Goal: Transaction & Acquisition: Book appointment/travel/reservation

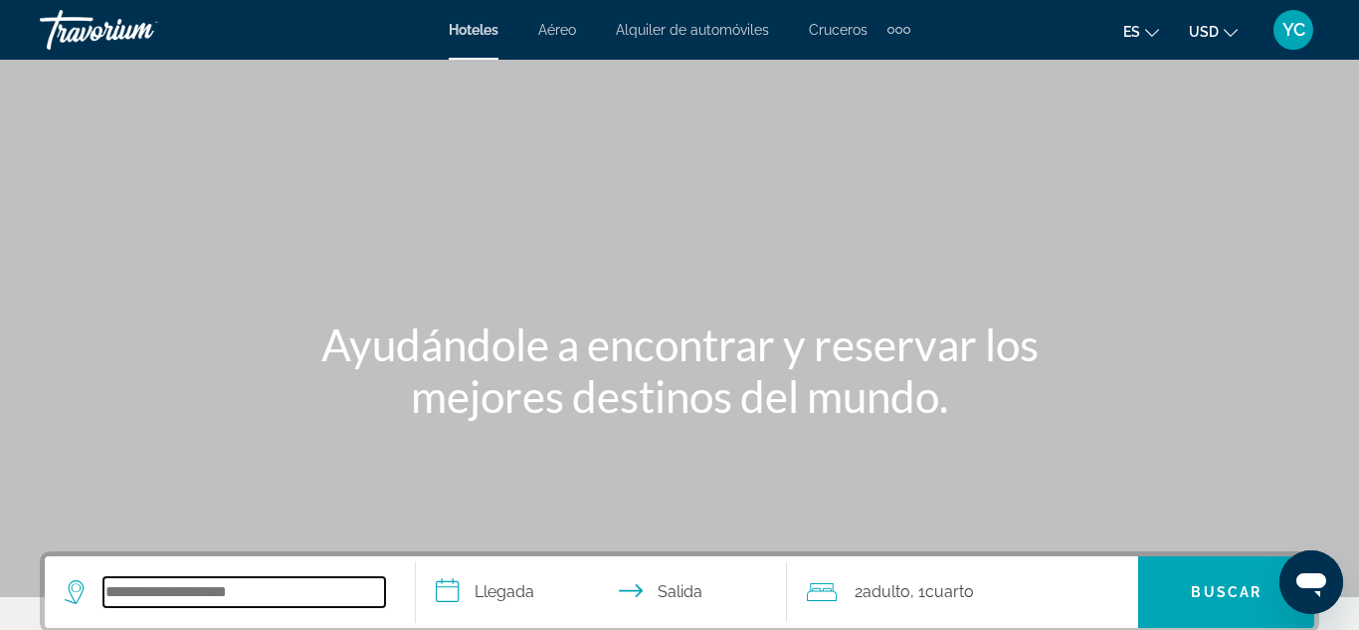
click at [144, 582] on input "Search widget" at bounding box center [244, 592] width 282 height 30
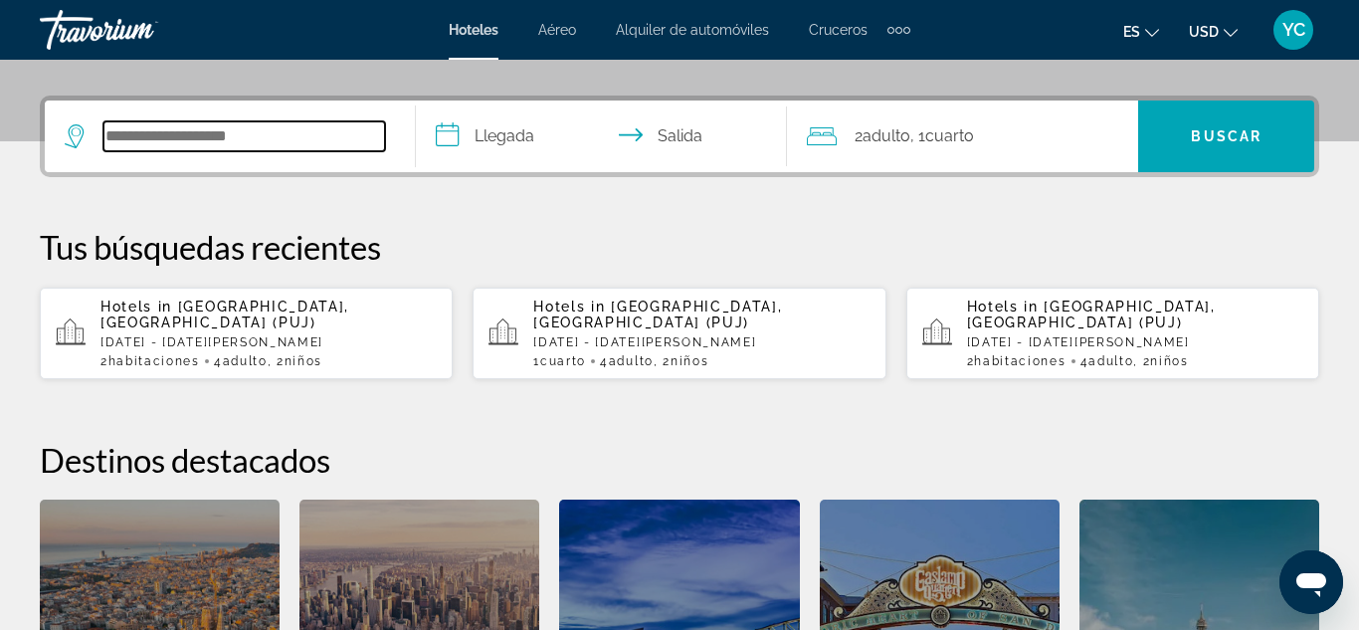
scroll to position [487, 0]
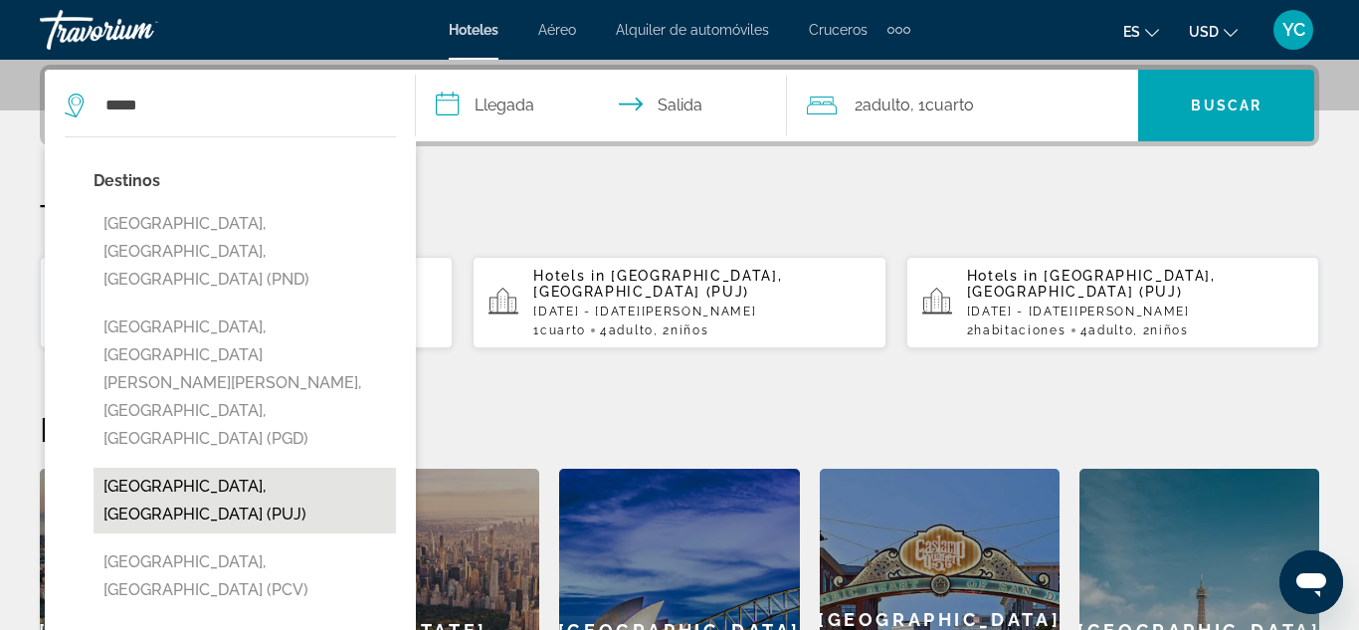
click at [117, 468] on button "[GEOGRAPHIC_DATA], [GEOGRAPHIC_DATA] (PUJ)" at bounding box center [245, 501] width 302 height 66
type input "**********"
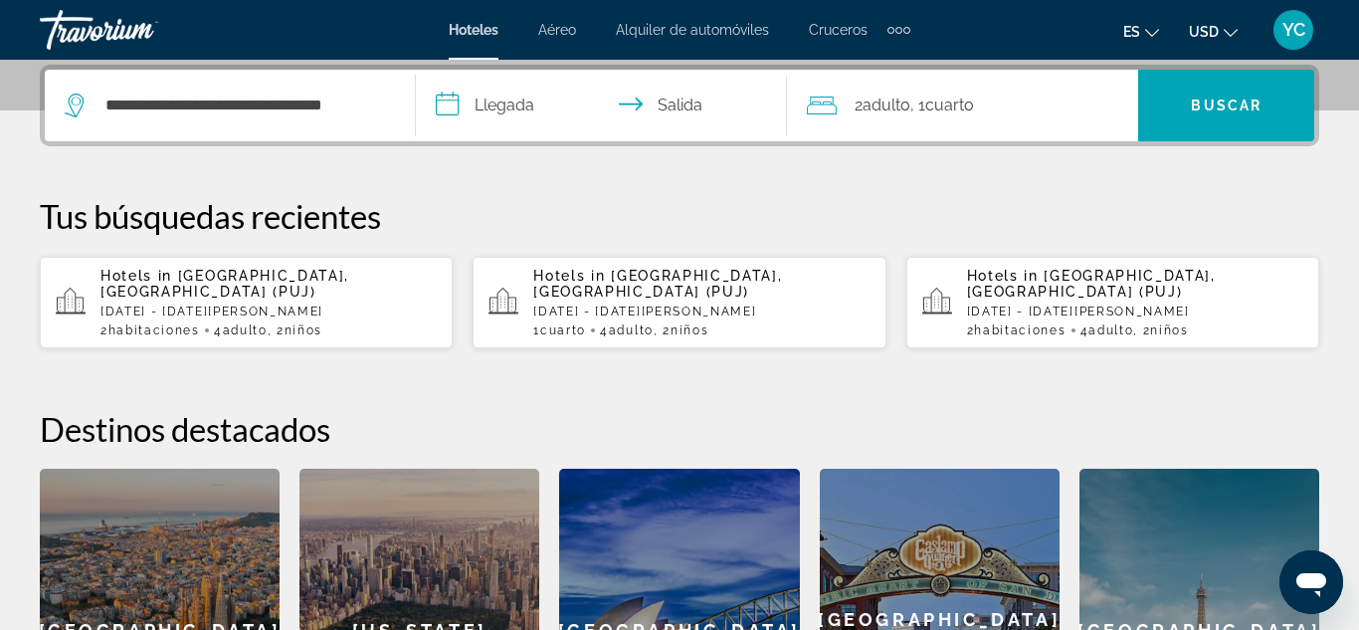
click at [483, 100] on input "**********" at bounding box center [605, 109] width 379 height 78
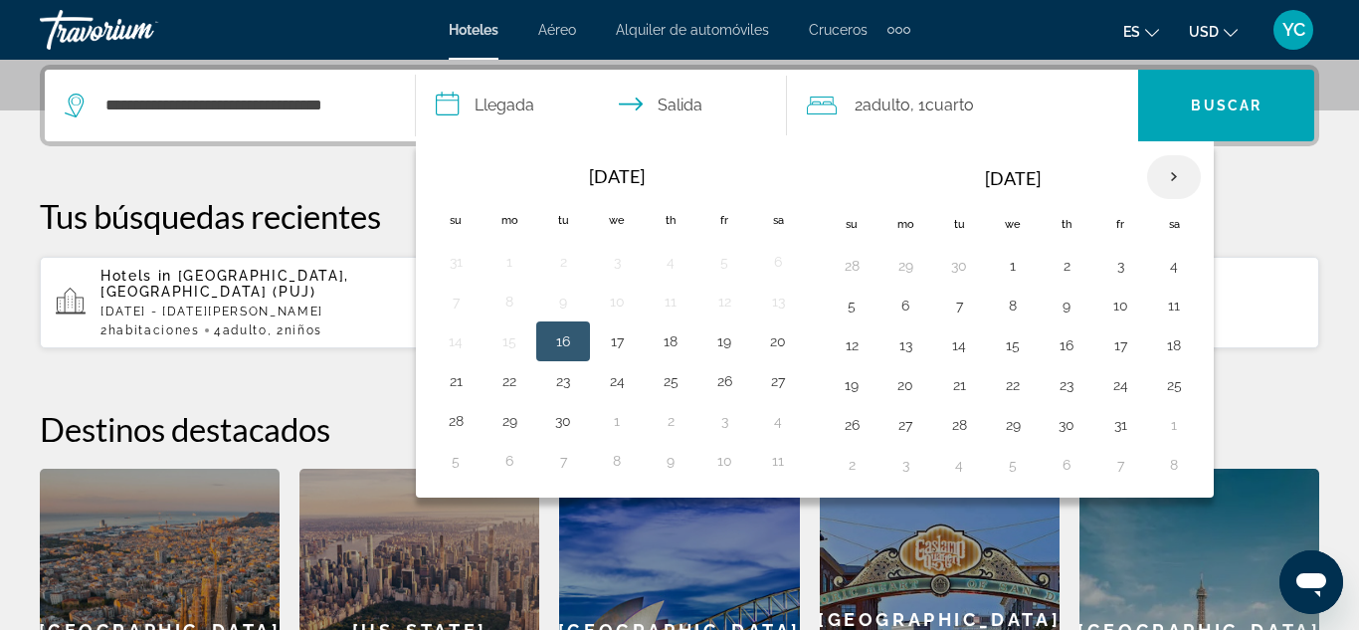
click at [1166, 188] on th "Next month" at bounding box center [1174, 177] width 54 height 44
click at [858, 427] on button "28" at bounding box center [852, 425] width 32 height 28
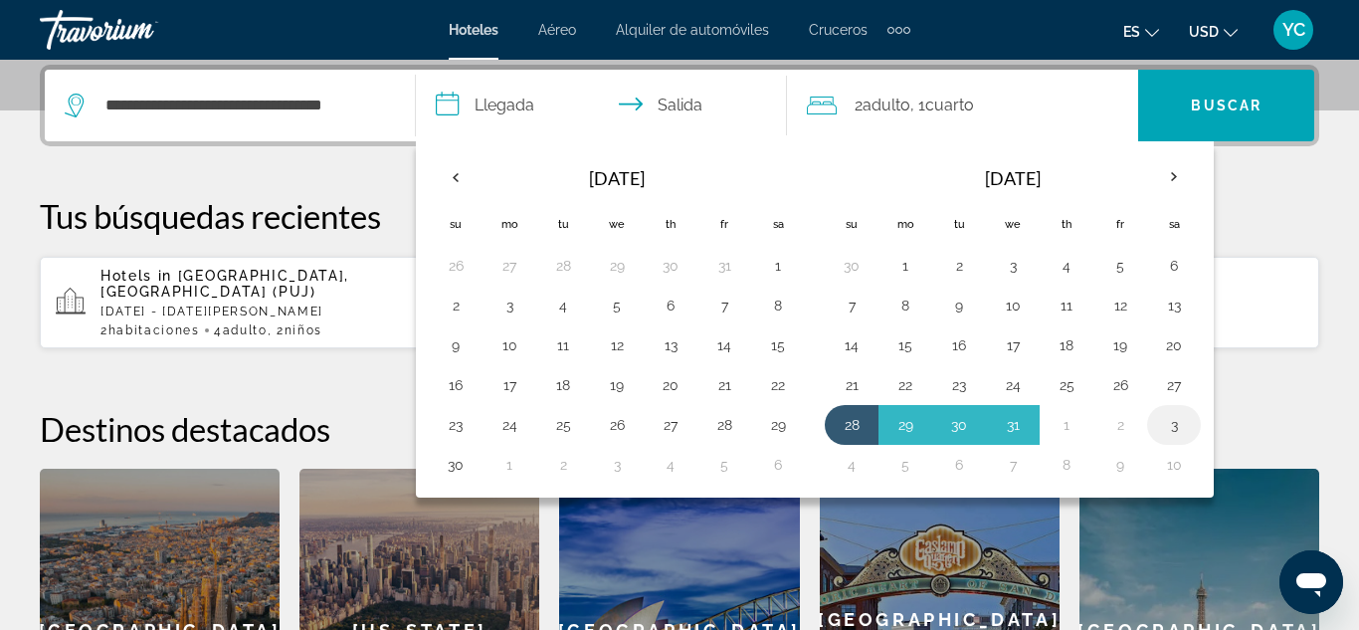
click at [1176, 422] on button "3" at bounding box center [1174, 425] width 32 height 28
type input "**********"
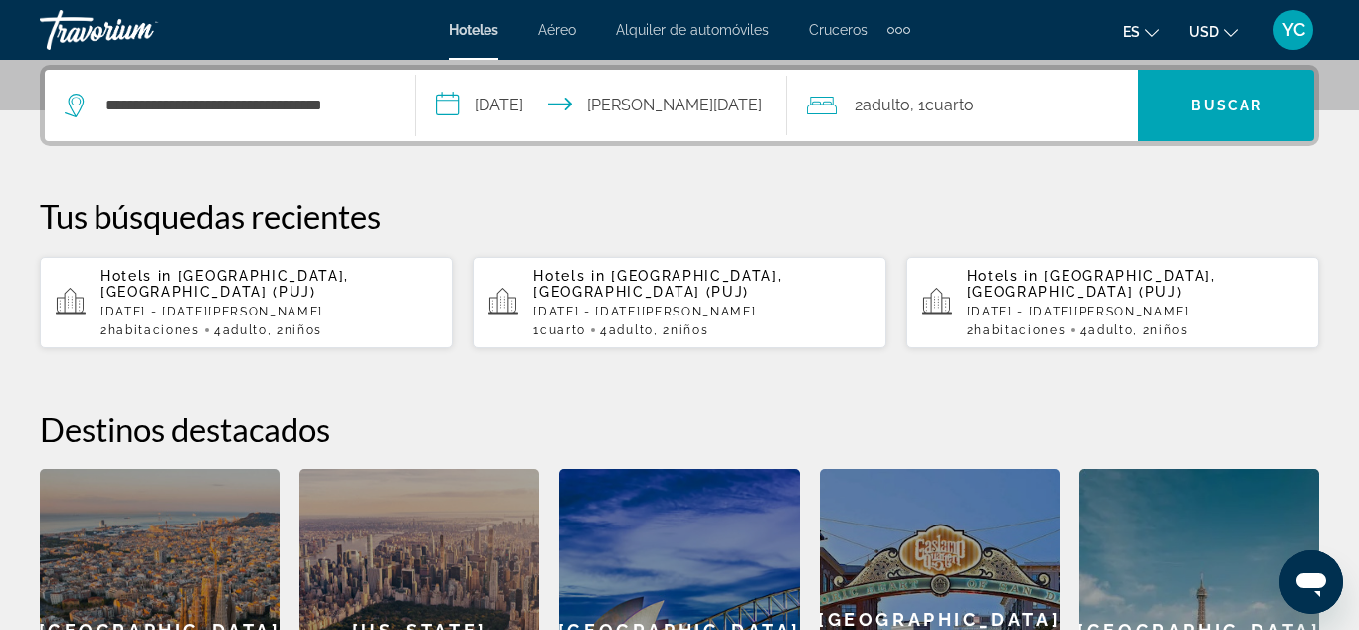
click at [1017, 119] on div "2 Adulto Adulto , 1 Cuarto habitaciones" at bounding box center [972, 106] width 331 height 72
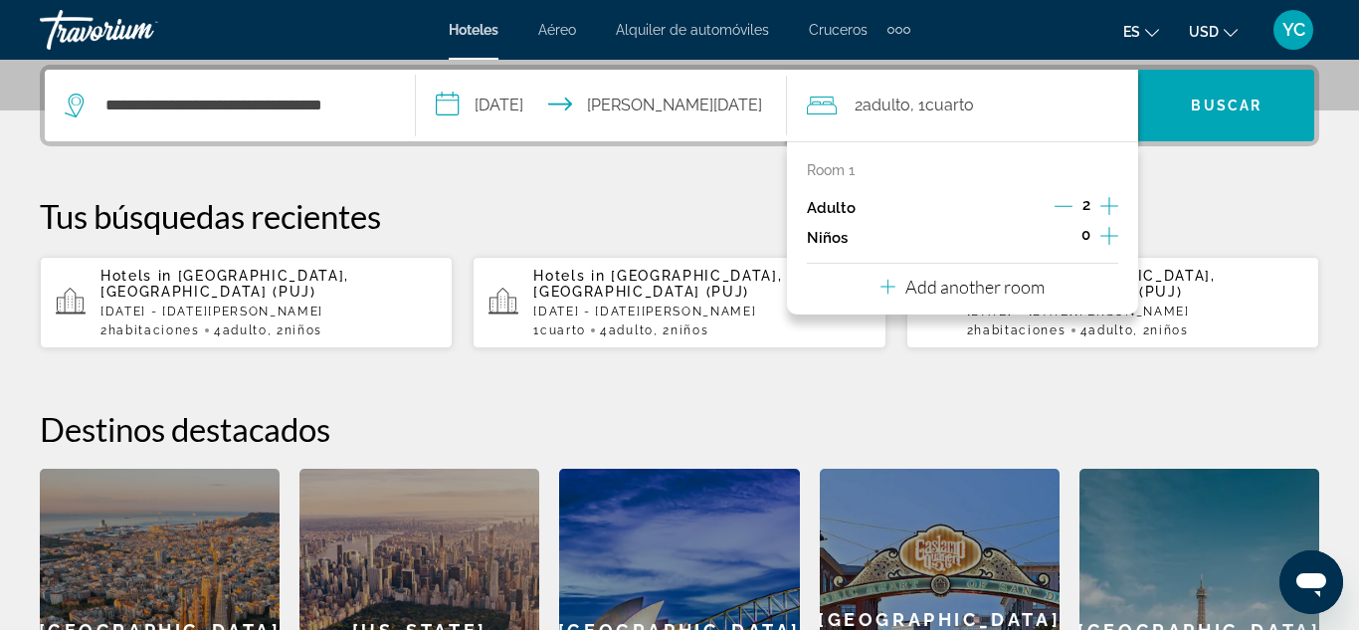
click at [1110, 238] on icon "Increment children" at bounding box center [1109, 236] width 18 height 24
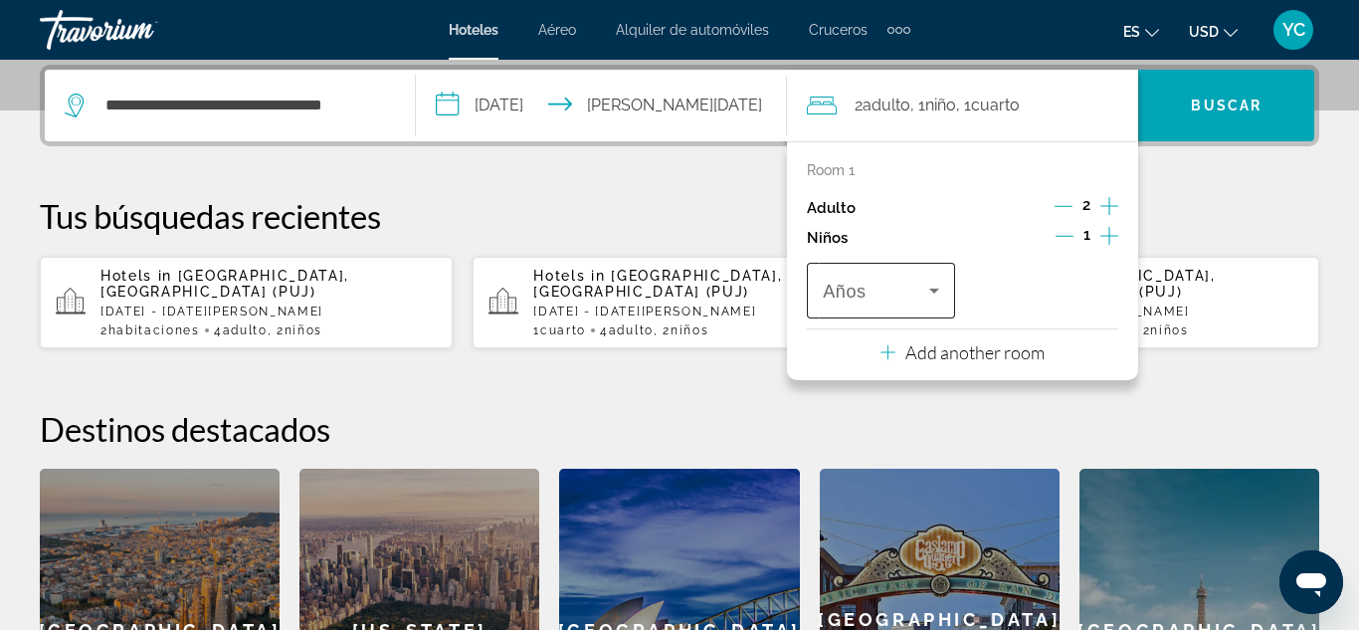
click at [932, 291] on icon "Travelers: 2 adults, 1 child" at bounding box center [934, 291] width 10 height 5
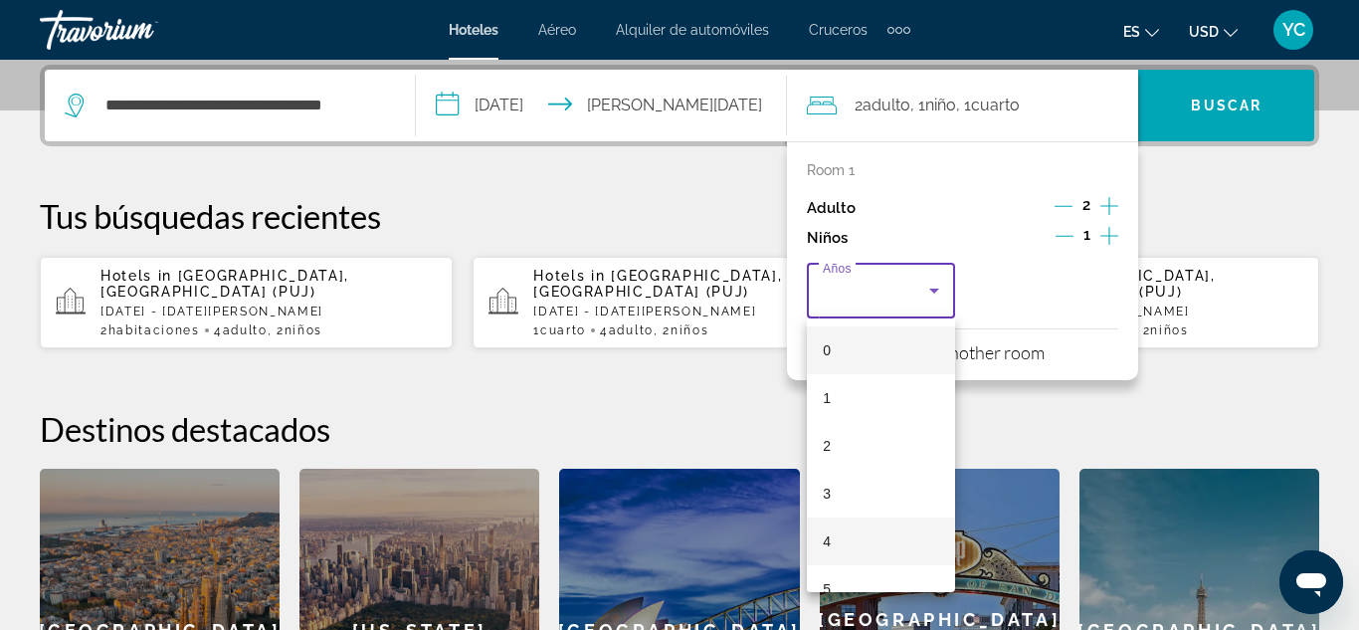
click at [823, 548] on span "4" at bounding box center [827, 541] width 8 height 24
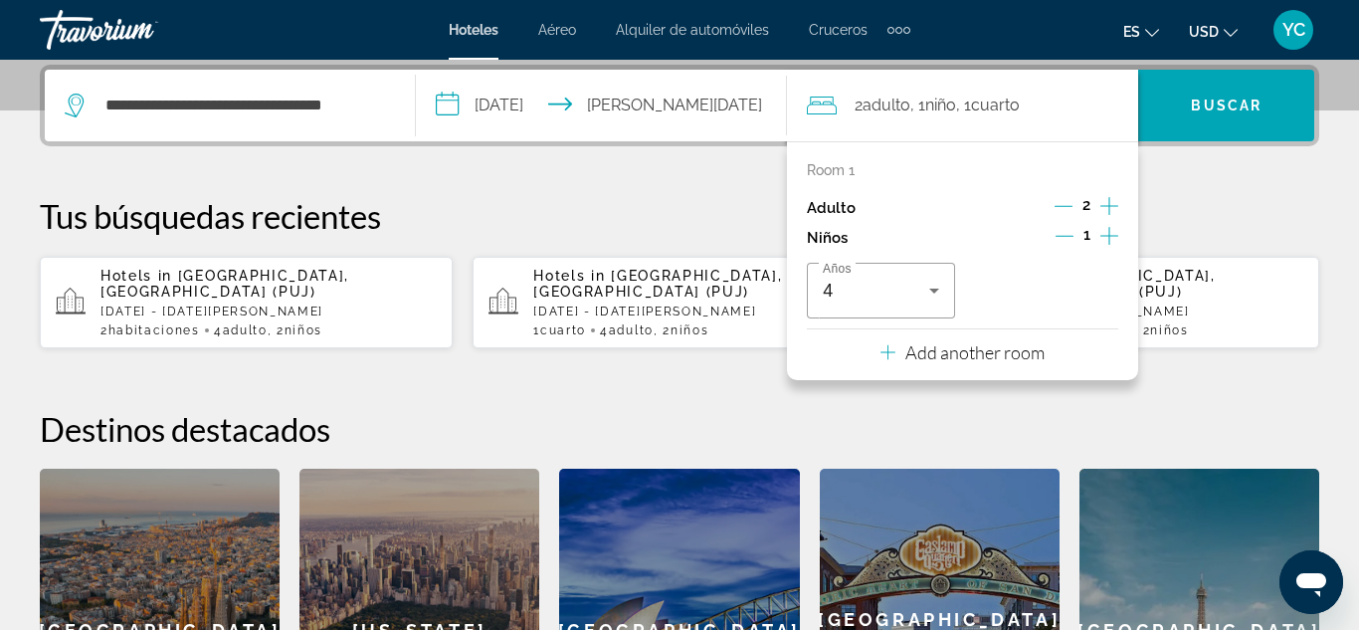
click at [984, 372] on div "Room 1 Adulto 2 Niños 1 Años 4 Add another room" at bounding box center [962, 260] width 351 height 239
click at [901, 352] on div "Add another room" at bounding box center [962, 352] width 164 height 24
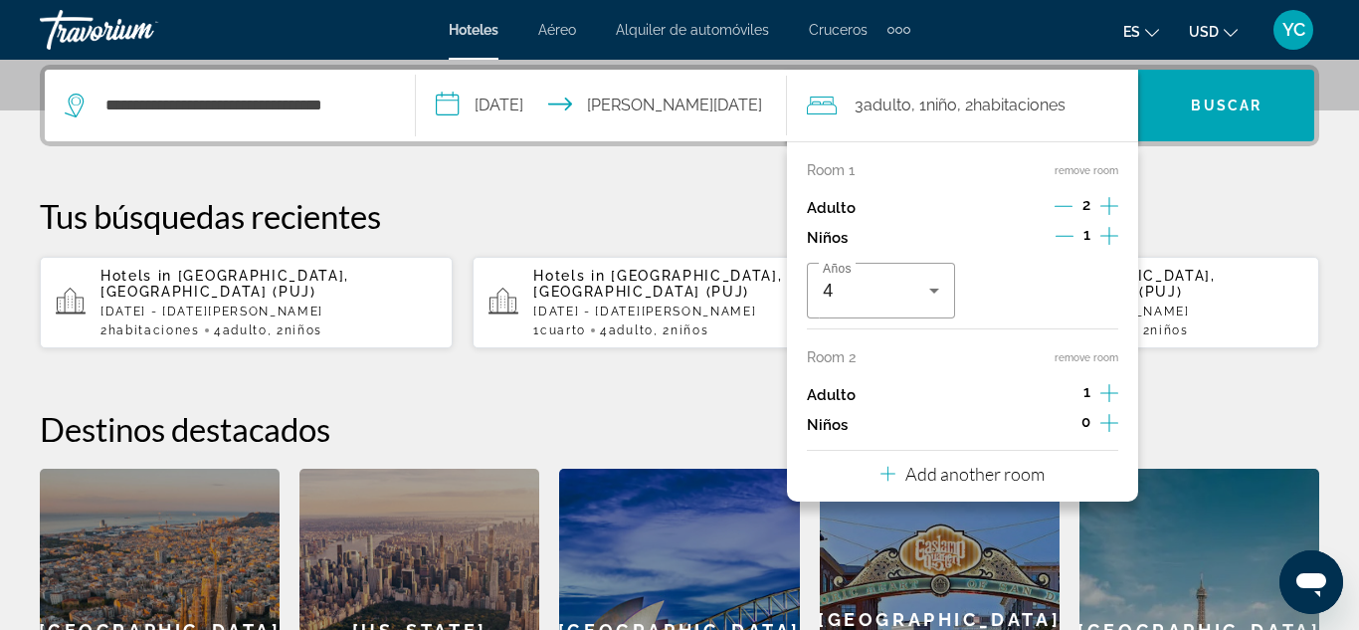
click at [1105, 392] on icon "Increment adults" at bounding box center [1109, 393] width 18 height 18
click at [1106, 431] on icon "Increment children" at bounding box center [1109, 423] width 18 height 24
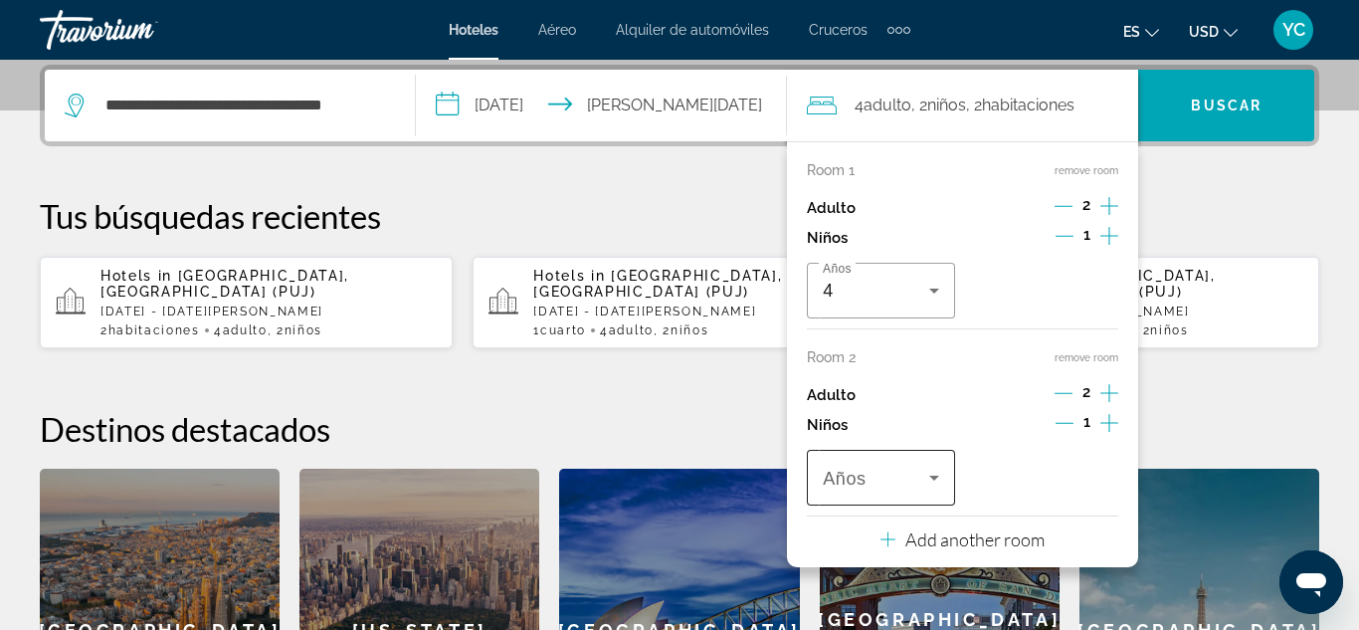
click at [933, 478] on icon "Travelers: 4 adults, 2 children" at bounding box center [934, 478] width 10 height 5
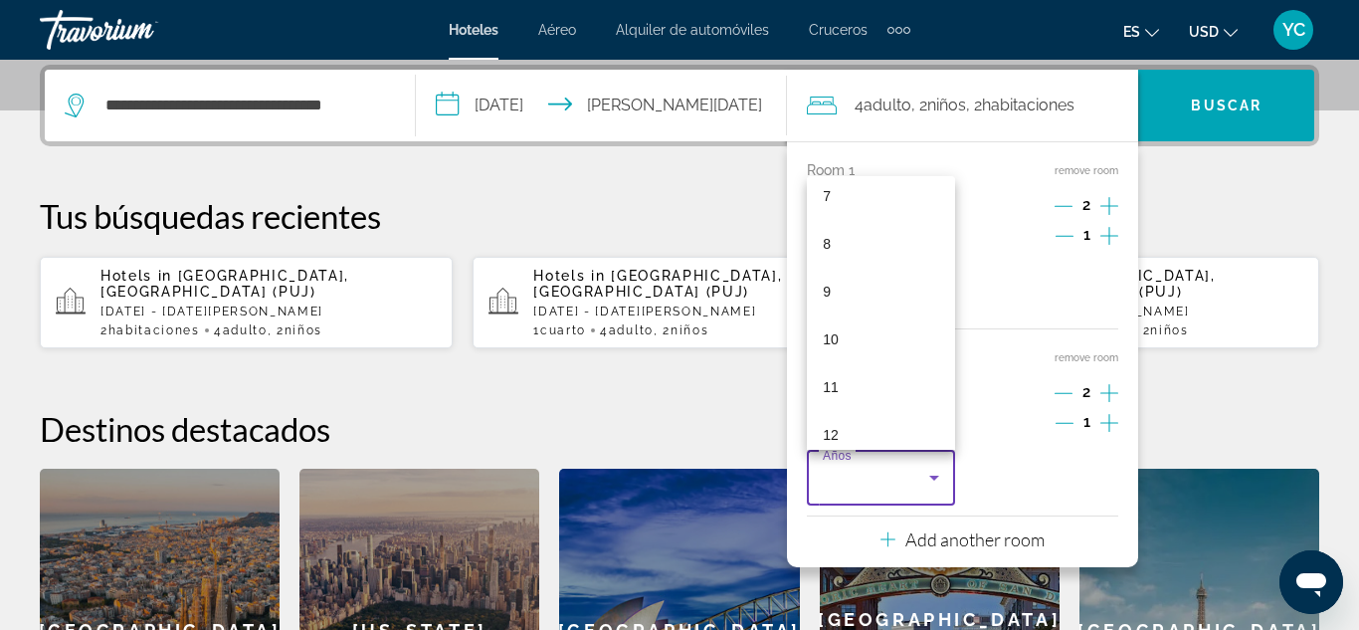
scroll to position [355, 0]
click at [853, 385] on mat-option "11" at bounding box center [881, 378] width 148 height 48
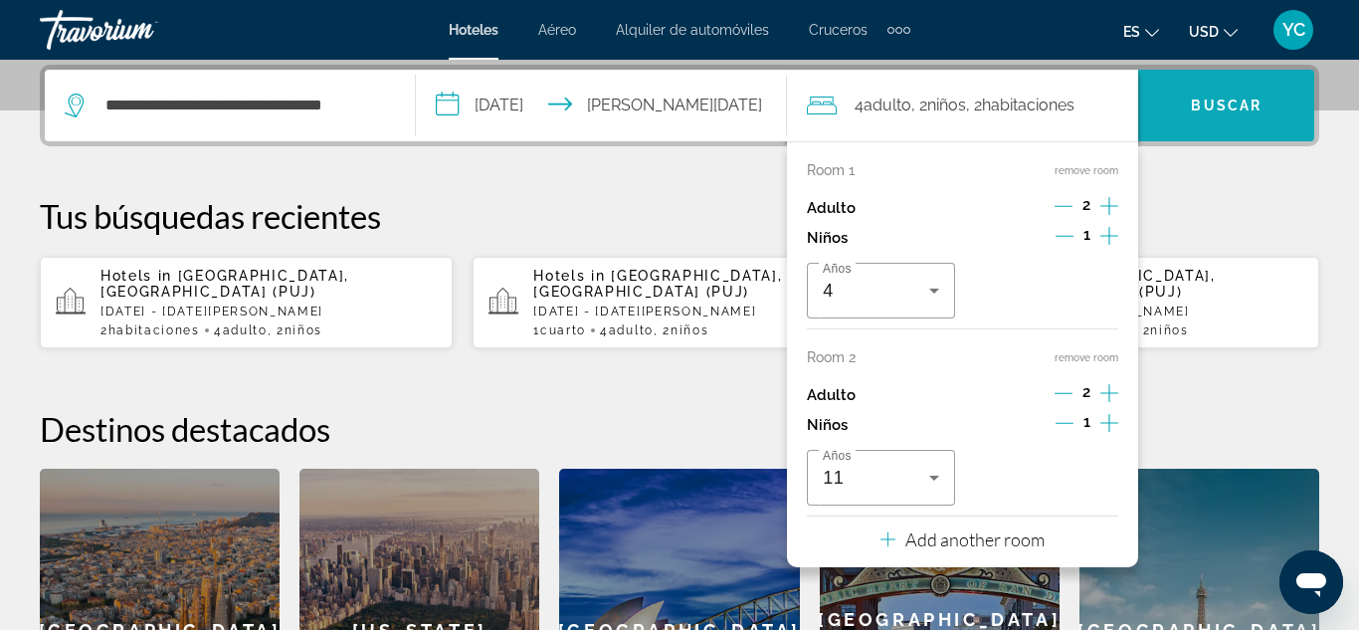
click at [1201, 99] on span "Buscar" at bounding box center [1226, 106] width 71 height 16
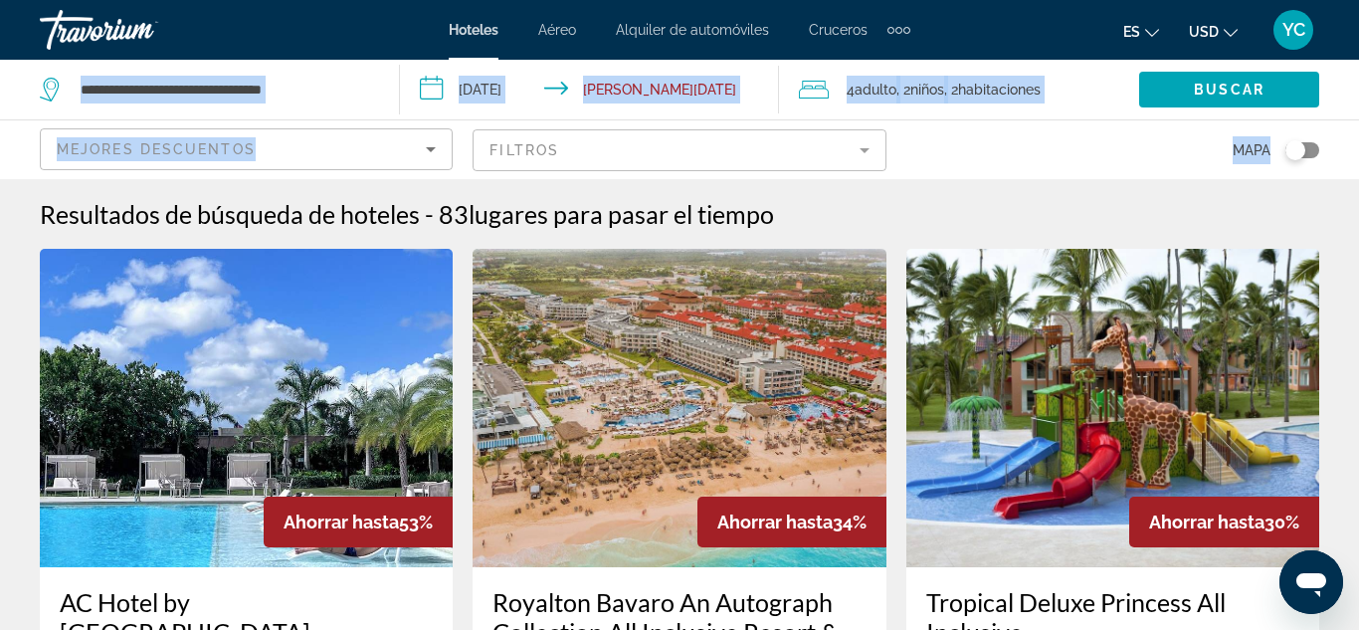
drag, startPoint x: 1335, startPoint y: 58, endPoint x: 1315, endPoint y: 129, distance: 74.3
click at [1315, 129] on div "**********" at bounding box center [679, 315] width 1359 height 630
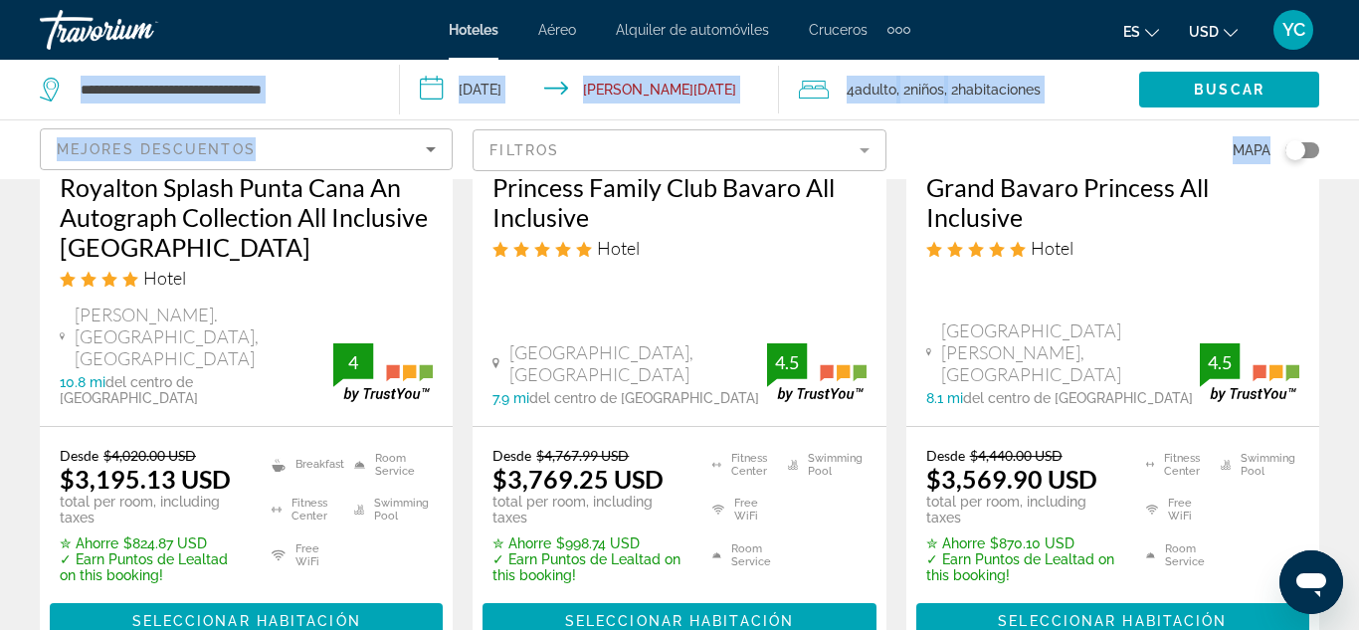
scroll to position [3080, 0]
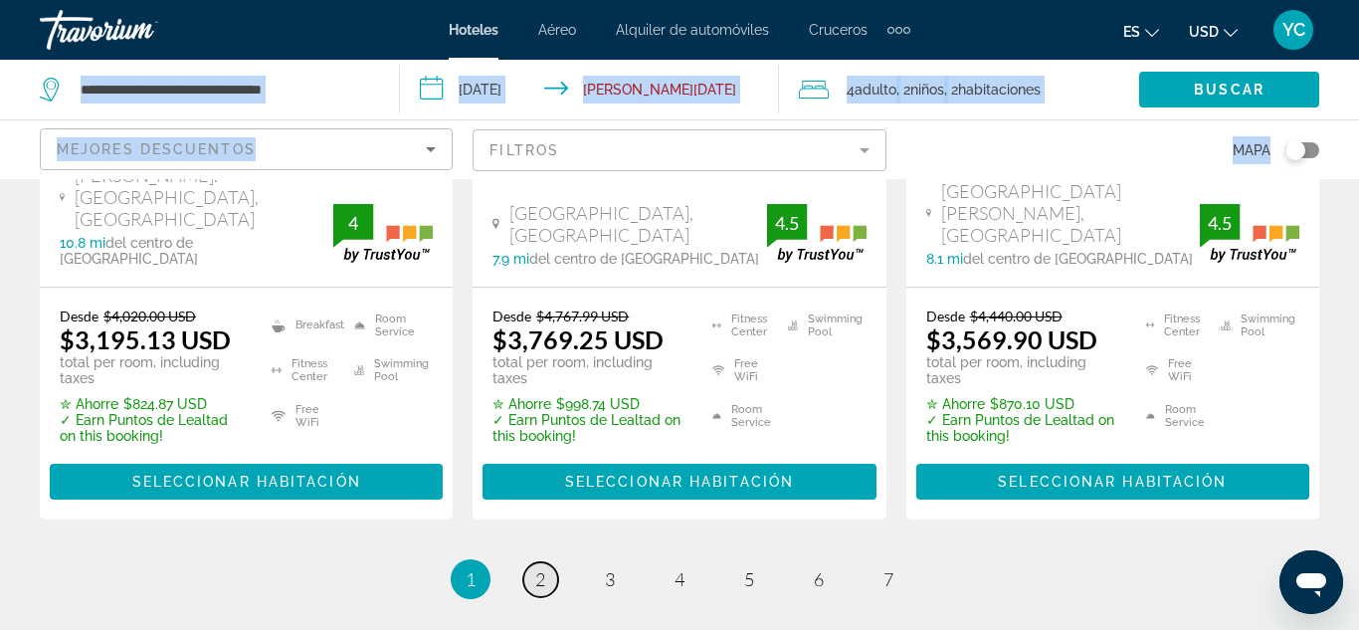
click at [535, 568] on span "2" at bounding box center [540, 579] width 10 height 22
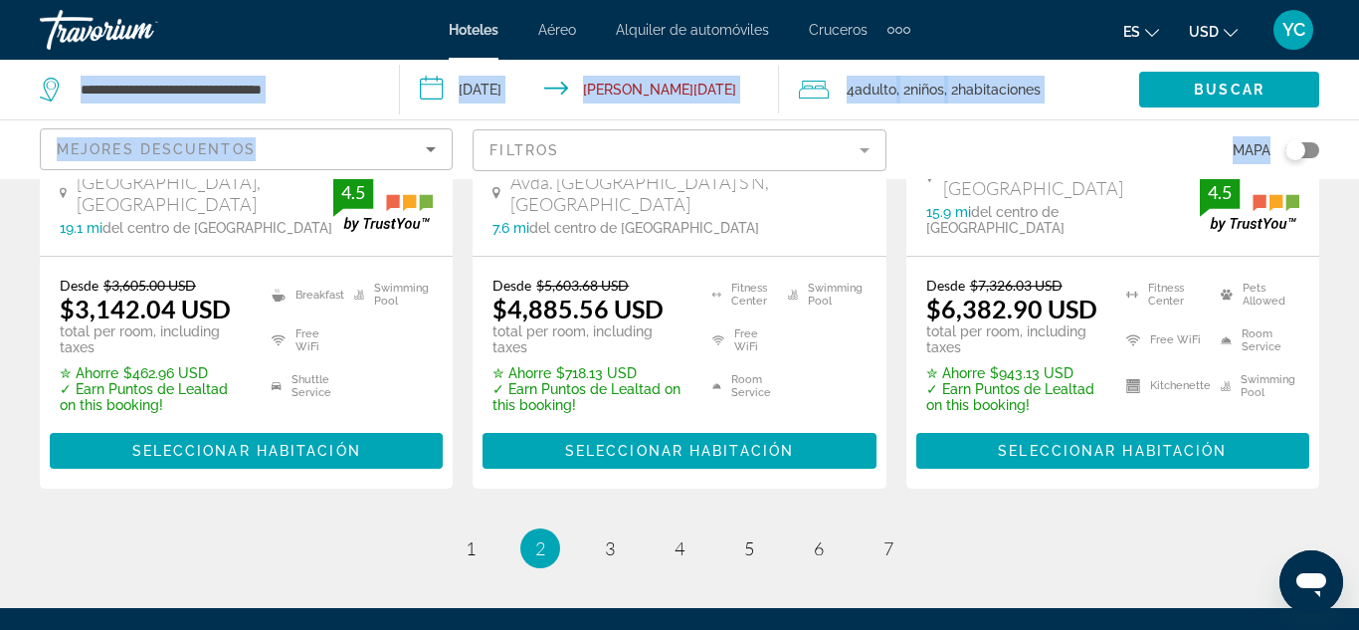
scroll to position [3010, 0]
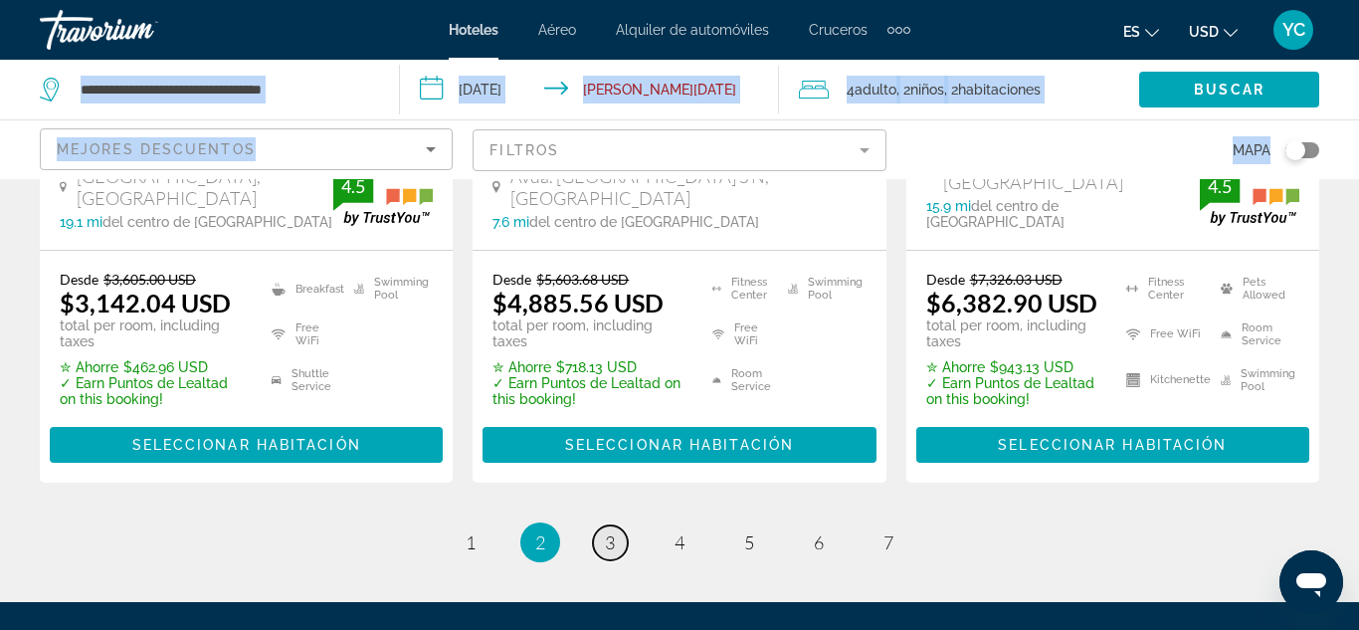
click at [603, 525] on link "page 3" at bounding box center [610, 542] width 35 height 35
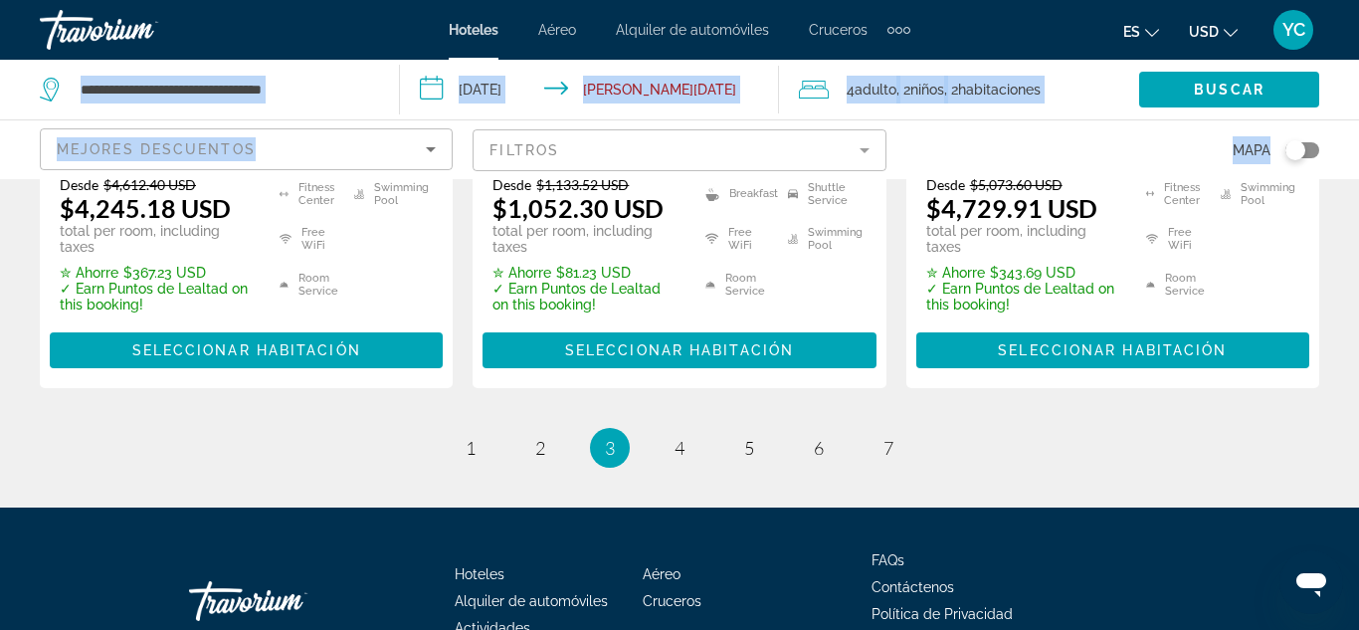
scroll to position [3130, 0]
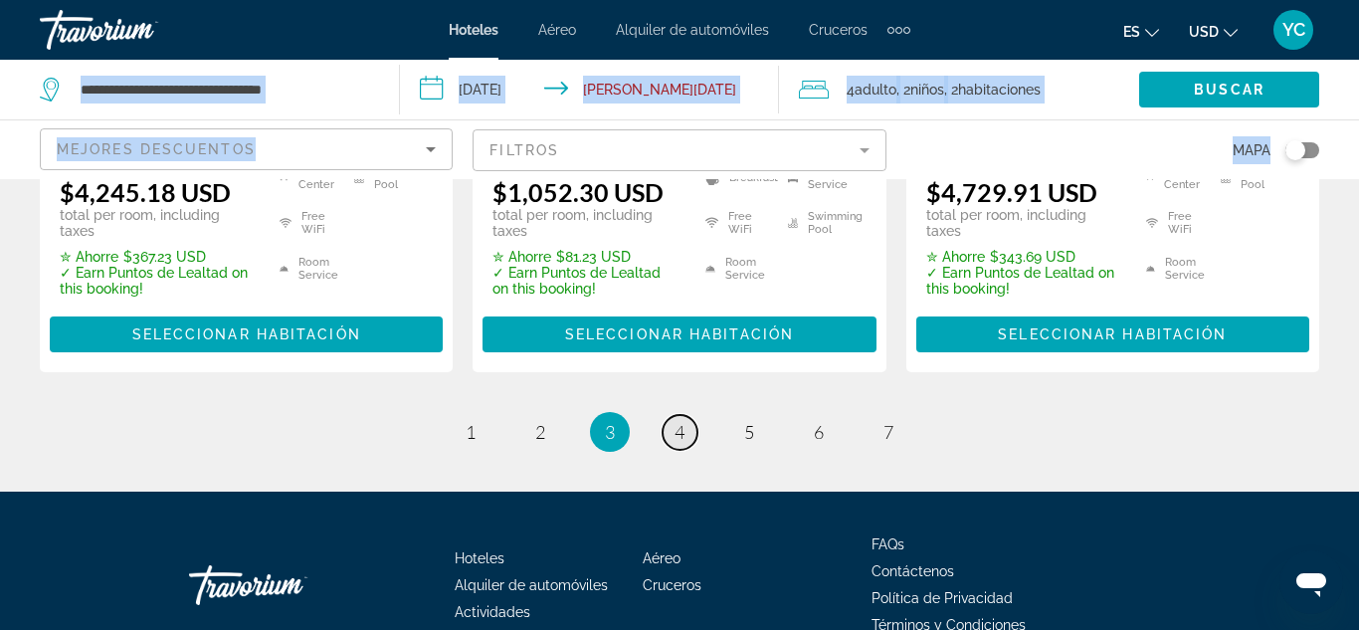
click at [676, 421] on span "4" at bounding box center [680, 432] width 10 height 22
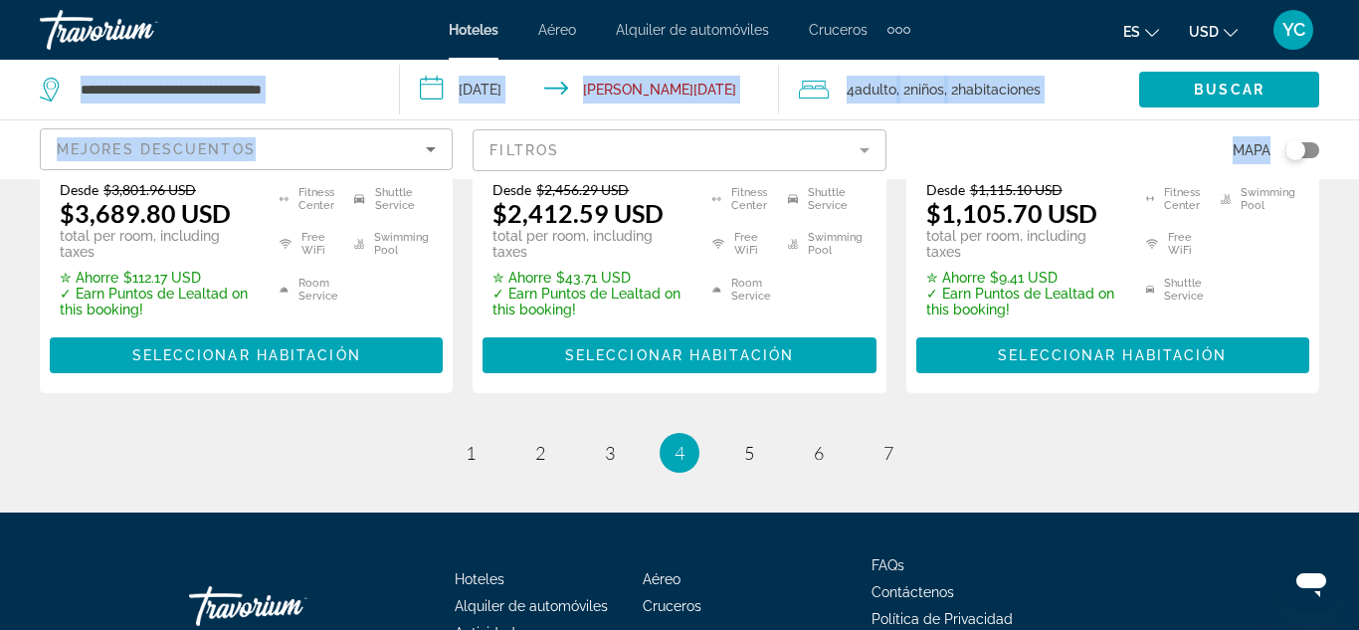
scroll to position [3152, 0]
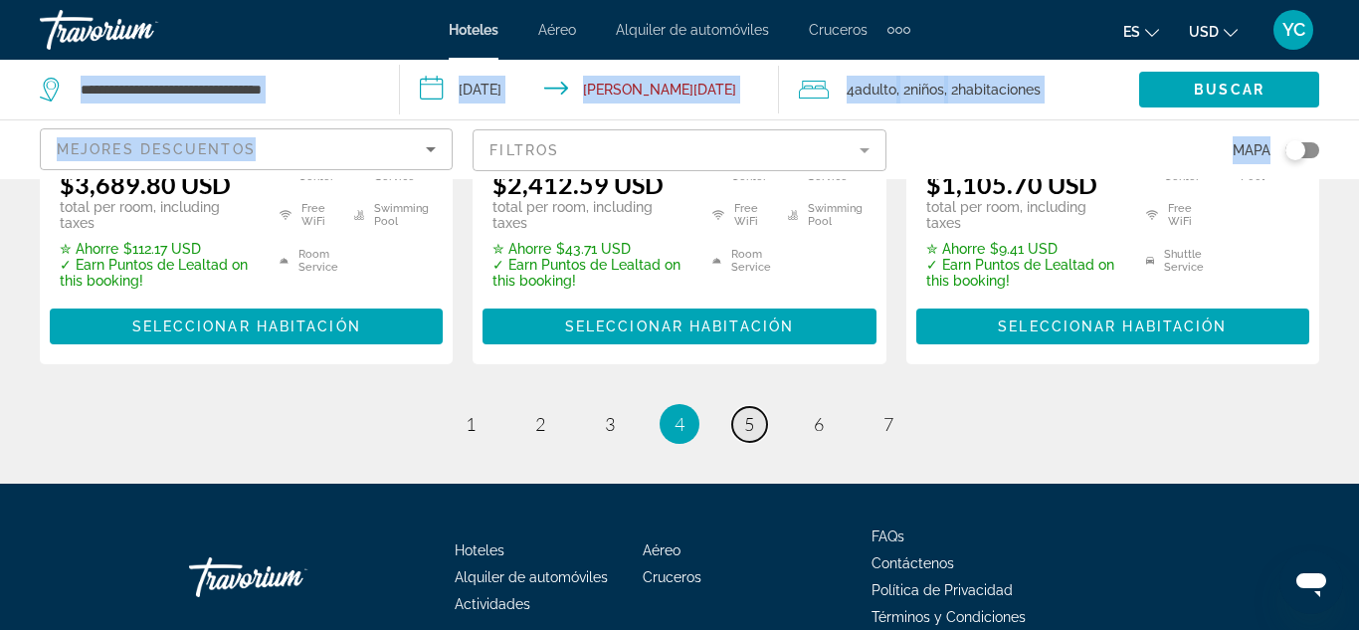
click at [745, 413] on span "5" at bounding box center [749, 424] width 10 height 22
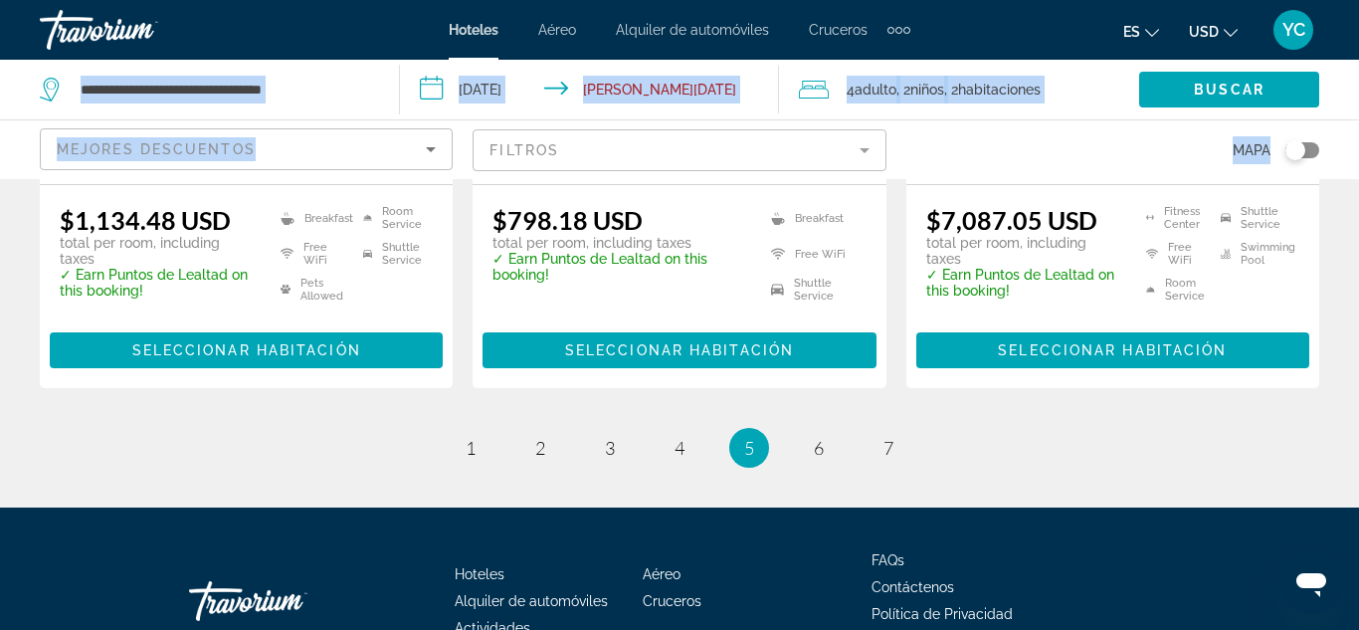
scroll to position [2960, 0]
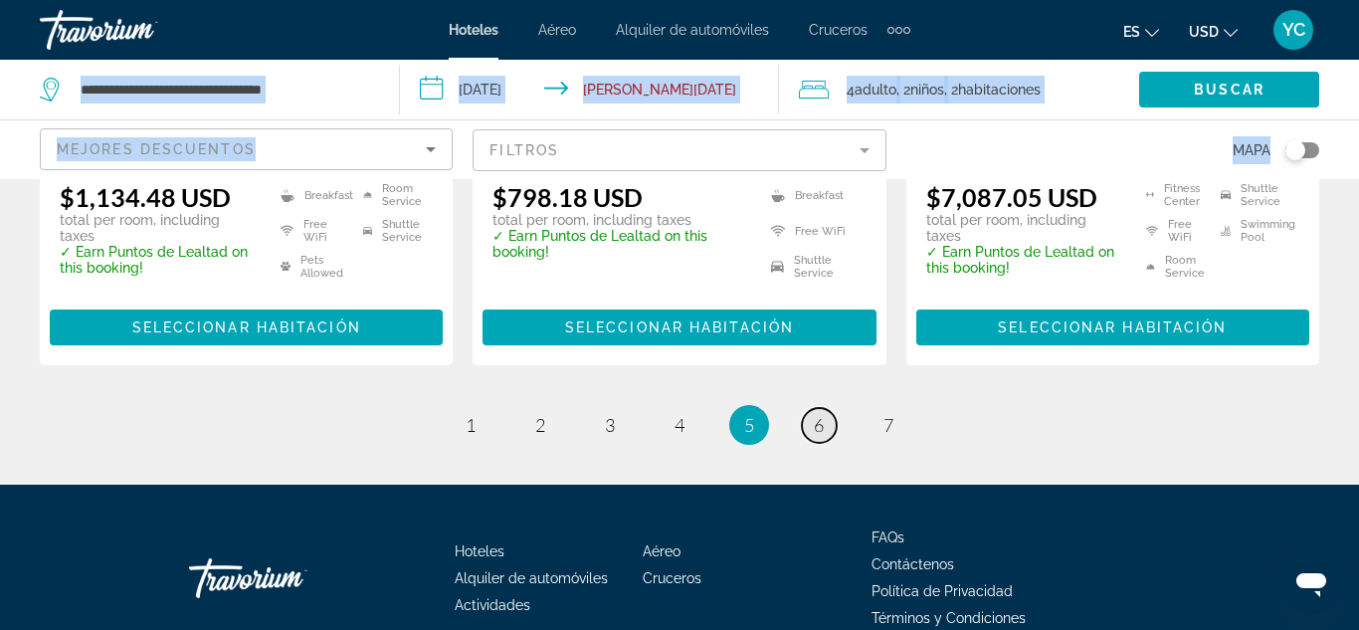
click at [821, 414] on span "6" at bounding box center [819, 425] width 10 height 22
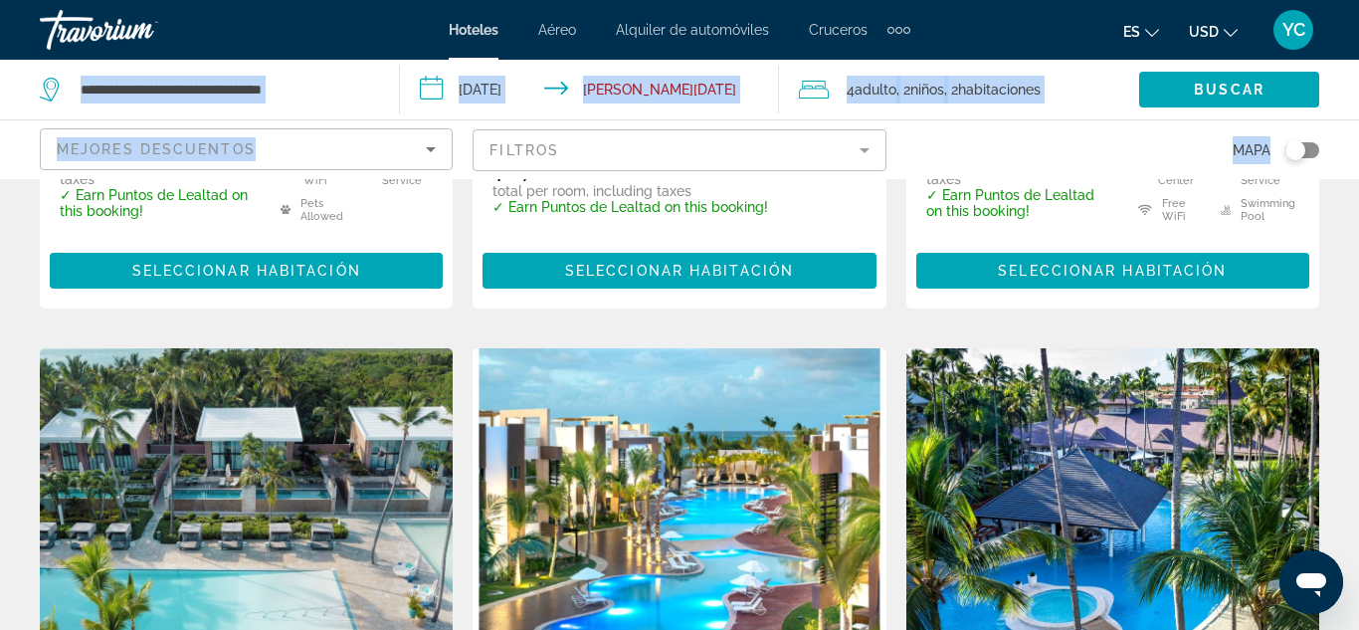
scroll to position [685, 0]
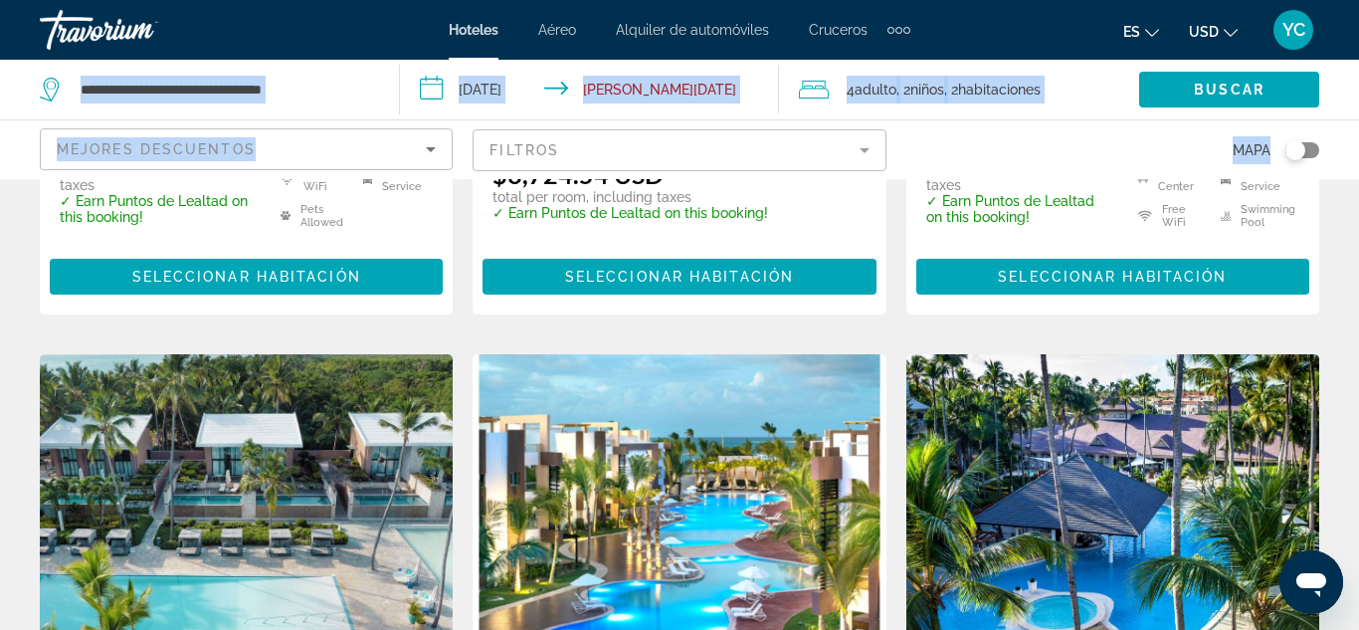
click at [1143, 354] on img "Main content" at bounding box center [1112, 513] width 413 height 318
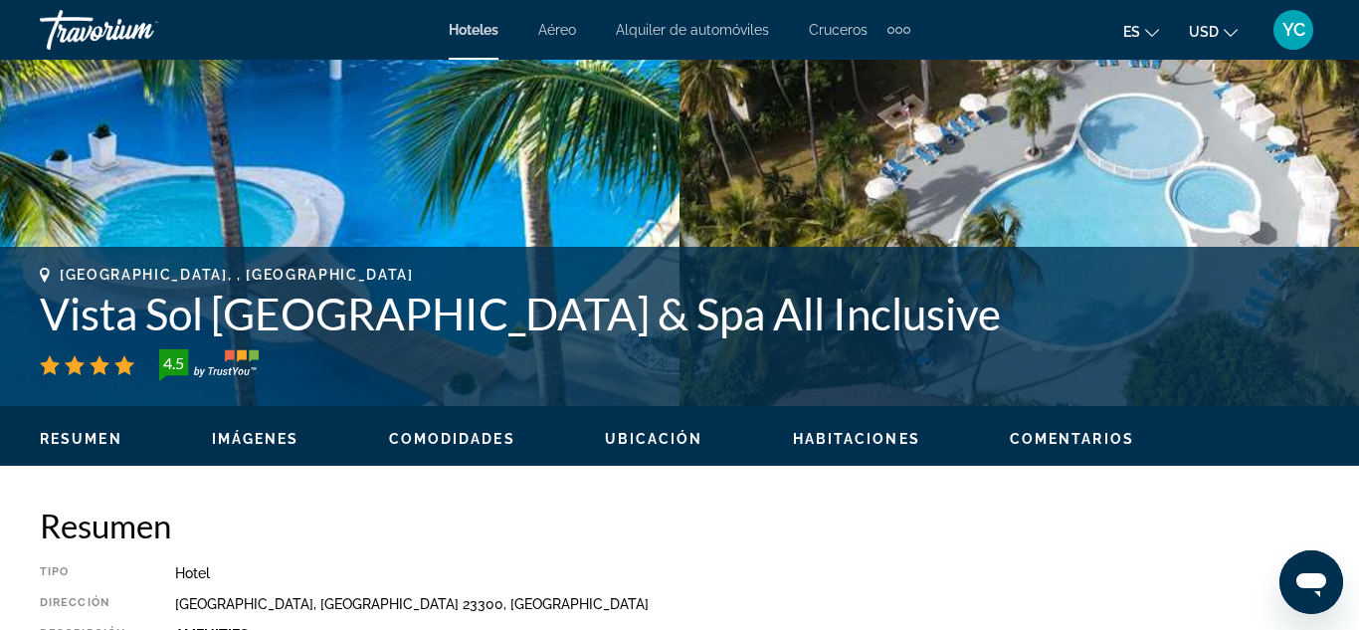
scroll to position [629, 0]
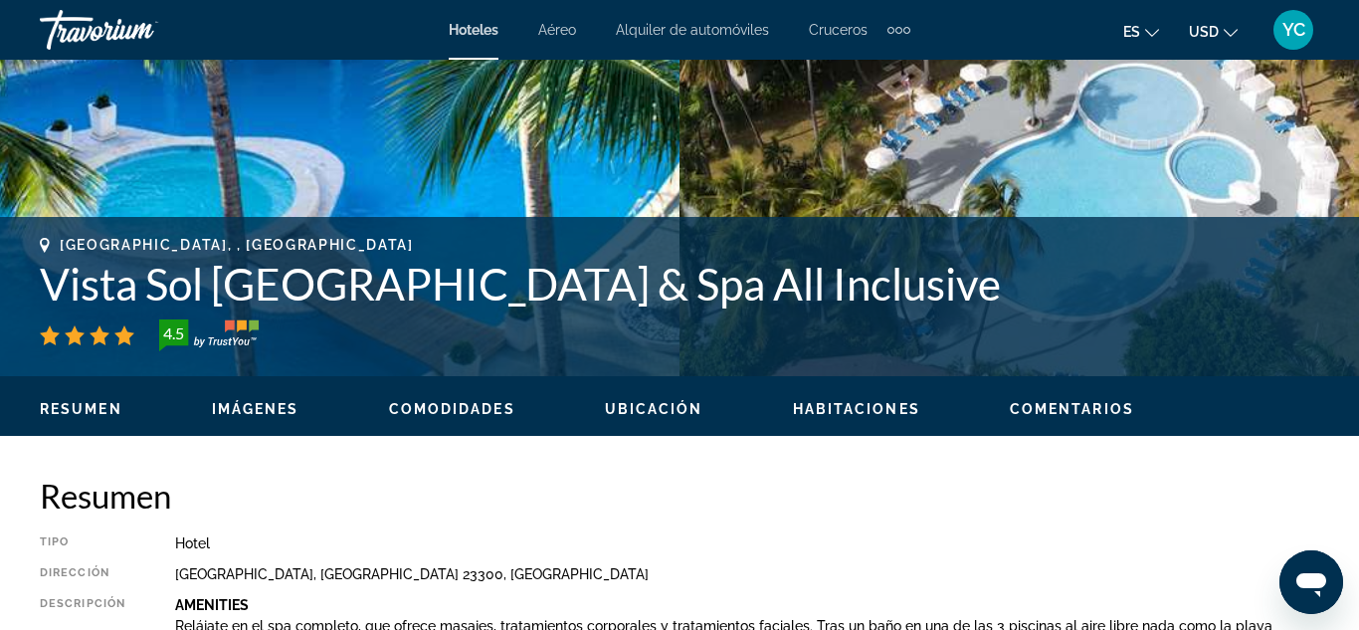
click at [241, 414] on span "Imágenes" at bounding box center [256, 409] width 88 height 16
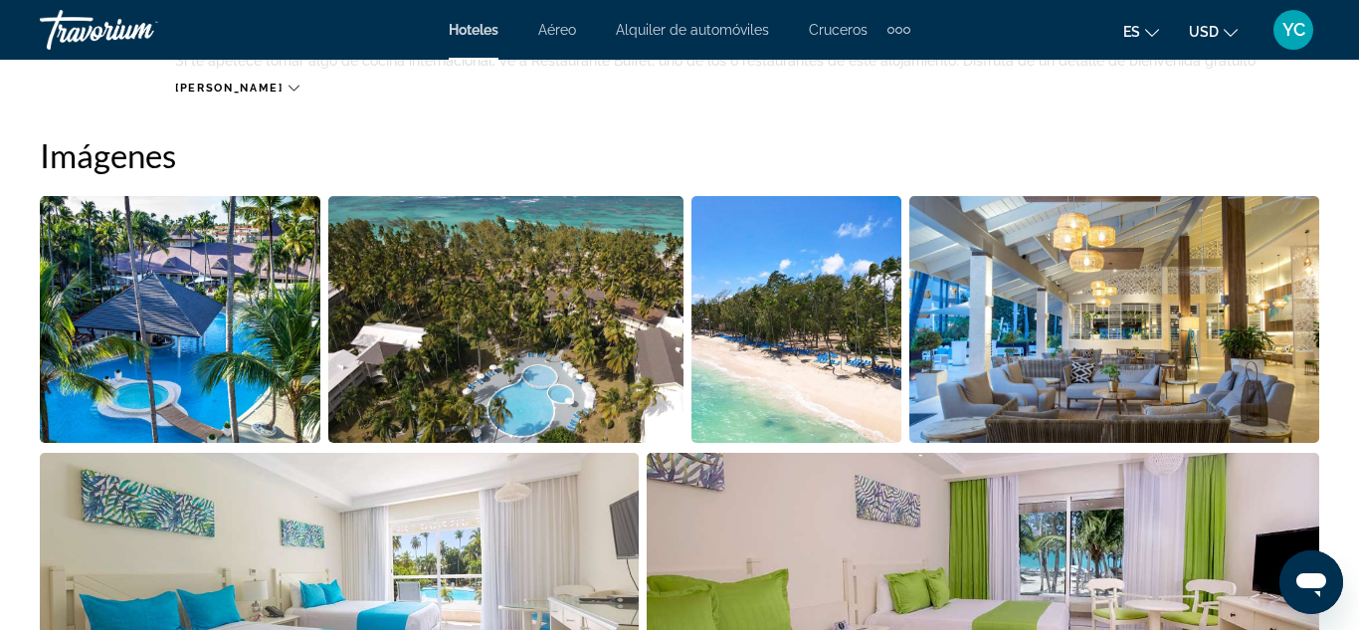
scroll to position [1320, 0]
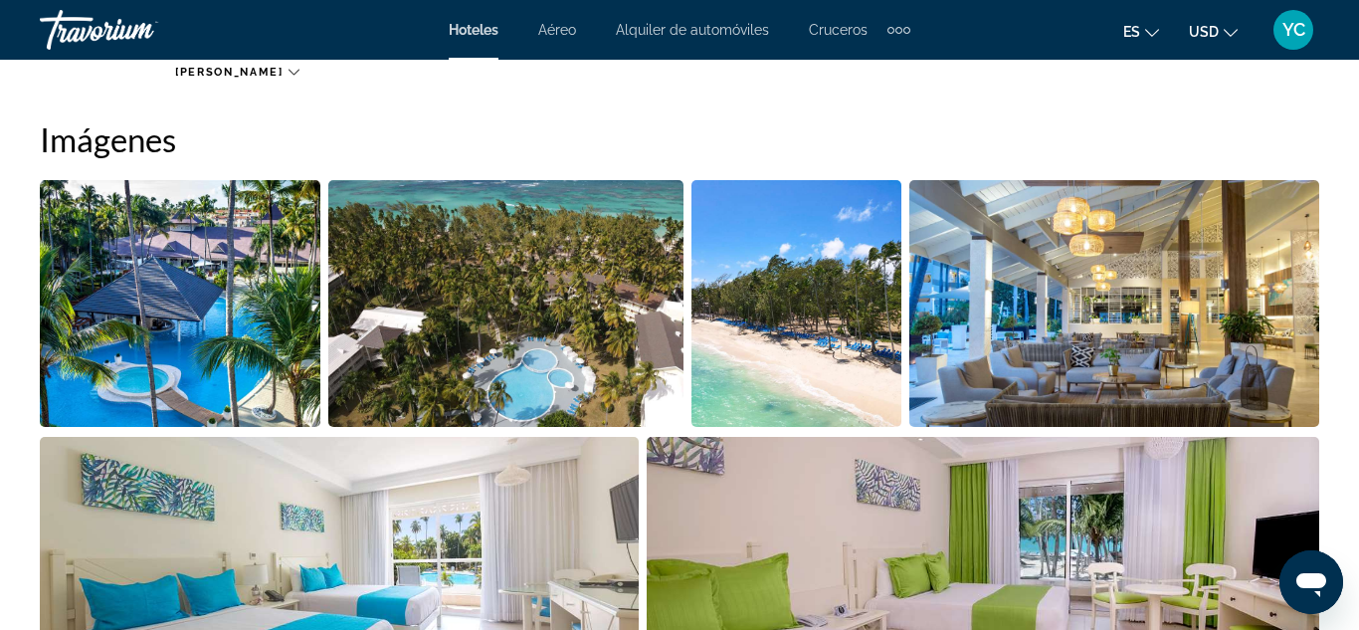
click at [175, 336] on img "Open full-screen image slider" at bounding box center [180, 303] width 281 height 247
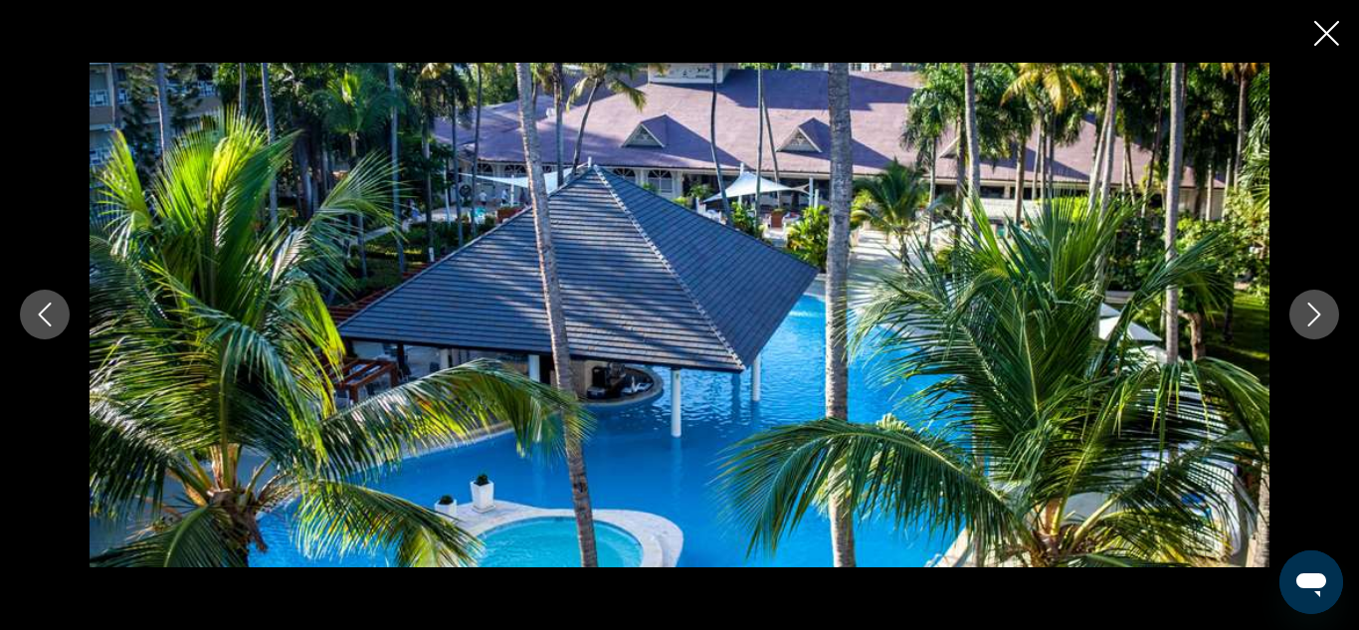
click at [1325, 323] on icon "Next image" at bounding box center [1314, 314] width 24 height 24
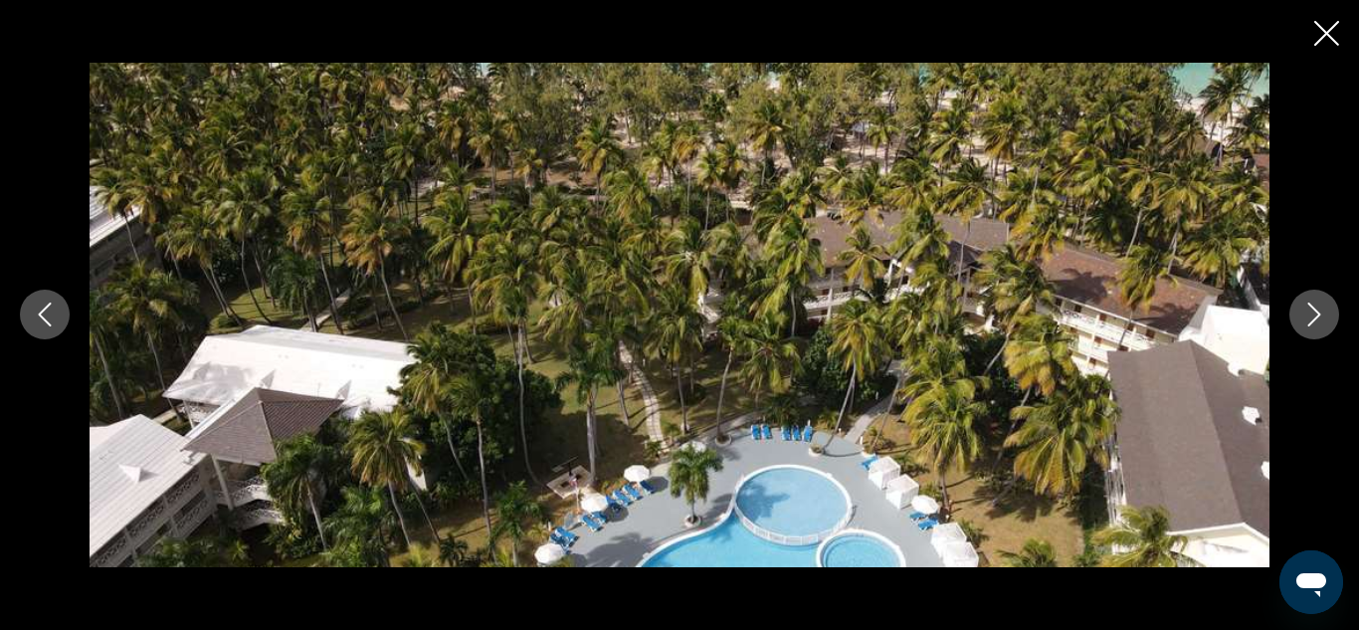
click at [1325, 323] on icon "Next image" at bounding box center [1314, 314] width 24 height 24
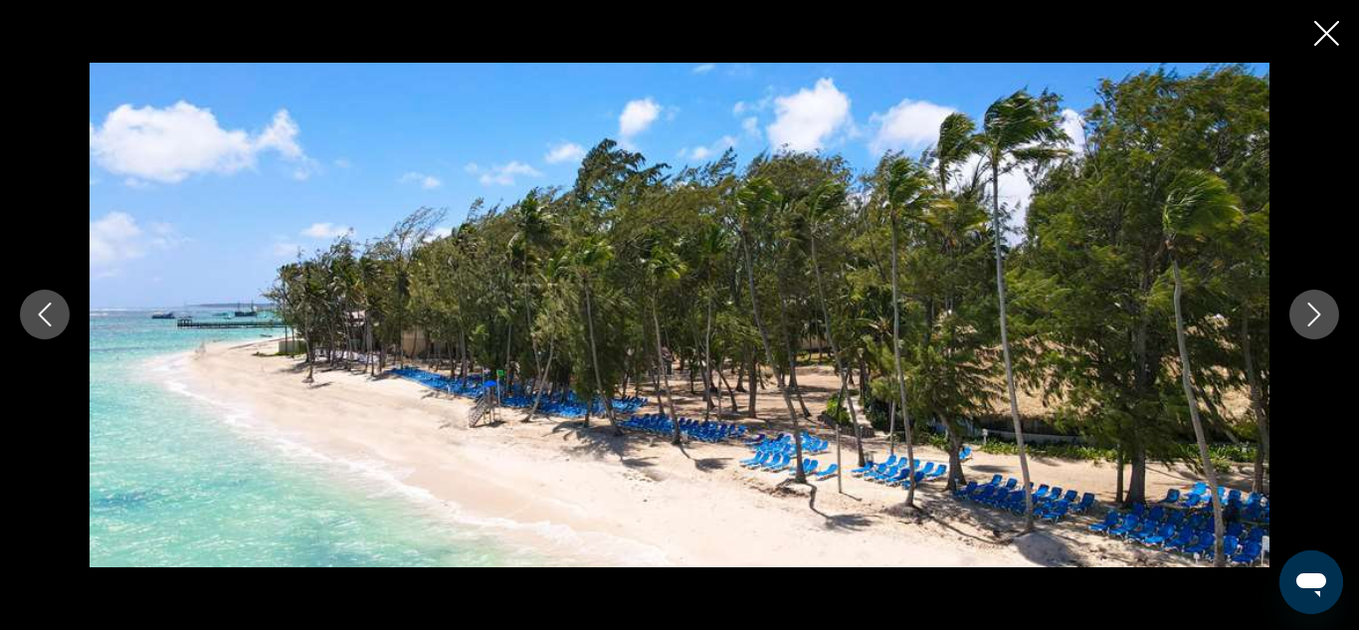
click at [1325, 323] on icon "Next image" at bounding box center [1314, 314] width 24 height 24
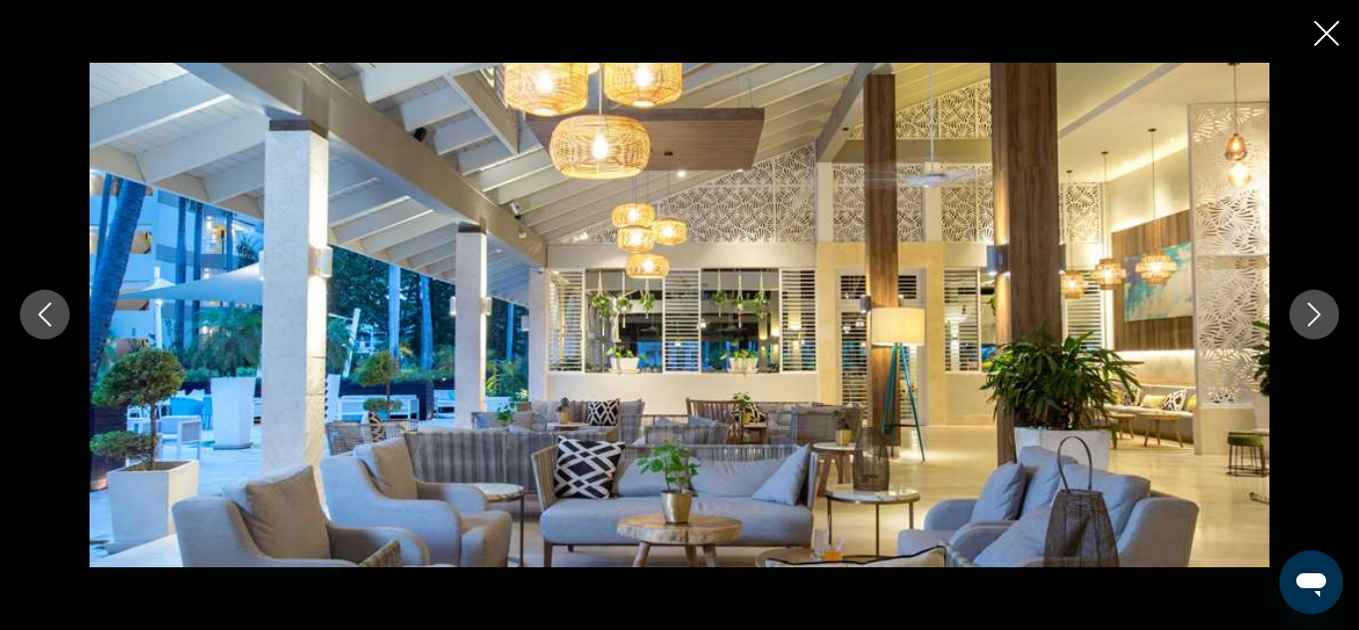
click at [1325, 323] on icon "Next image" at bounding box center [1314, 314] width 24 height 24
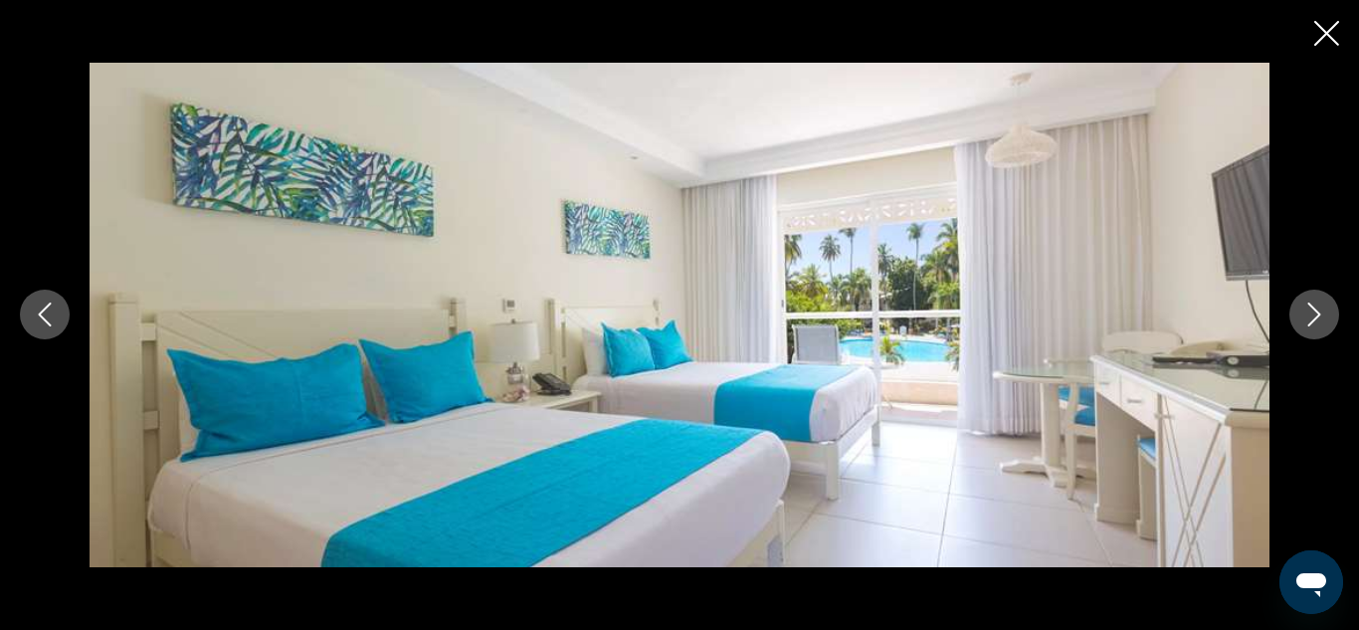
click at [1325, 323] on icon "Next image" at bounding box center [1314, 314] width 24 height 24
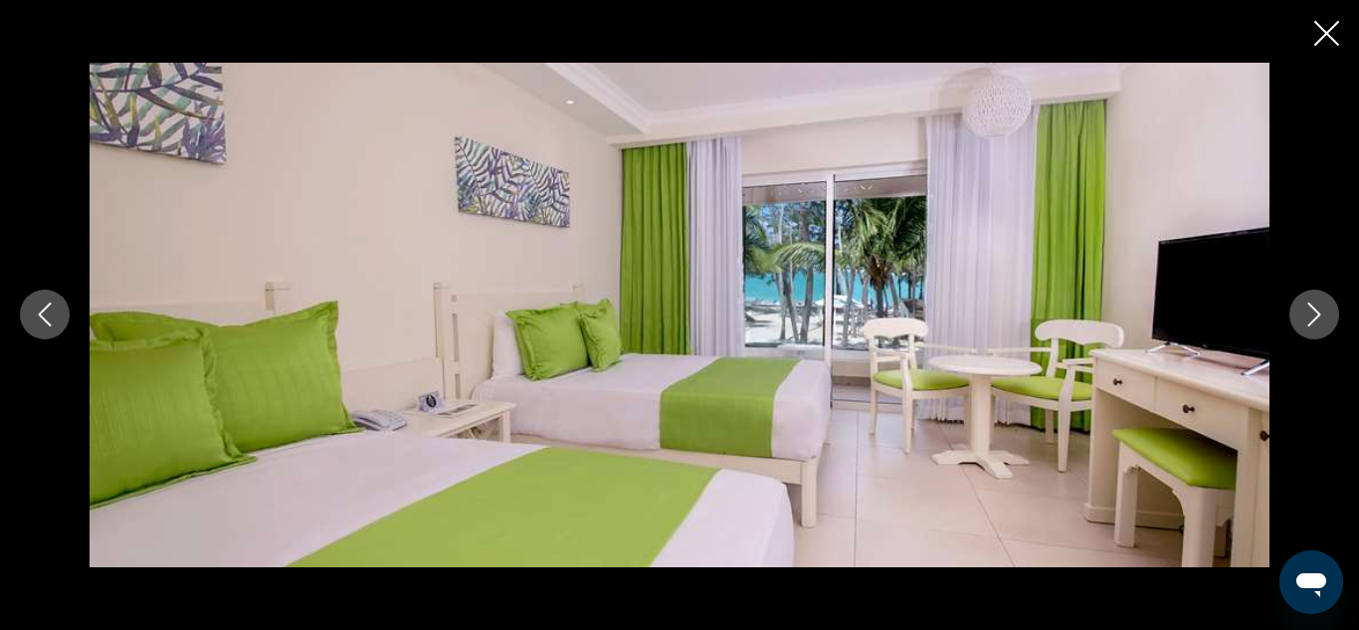
click at [1325, 323] on icon "Next image" at bounding box center [1314, 314] width 24 height 24
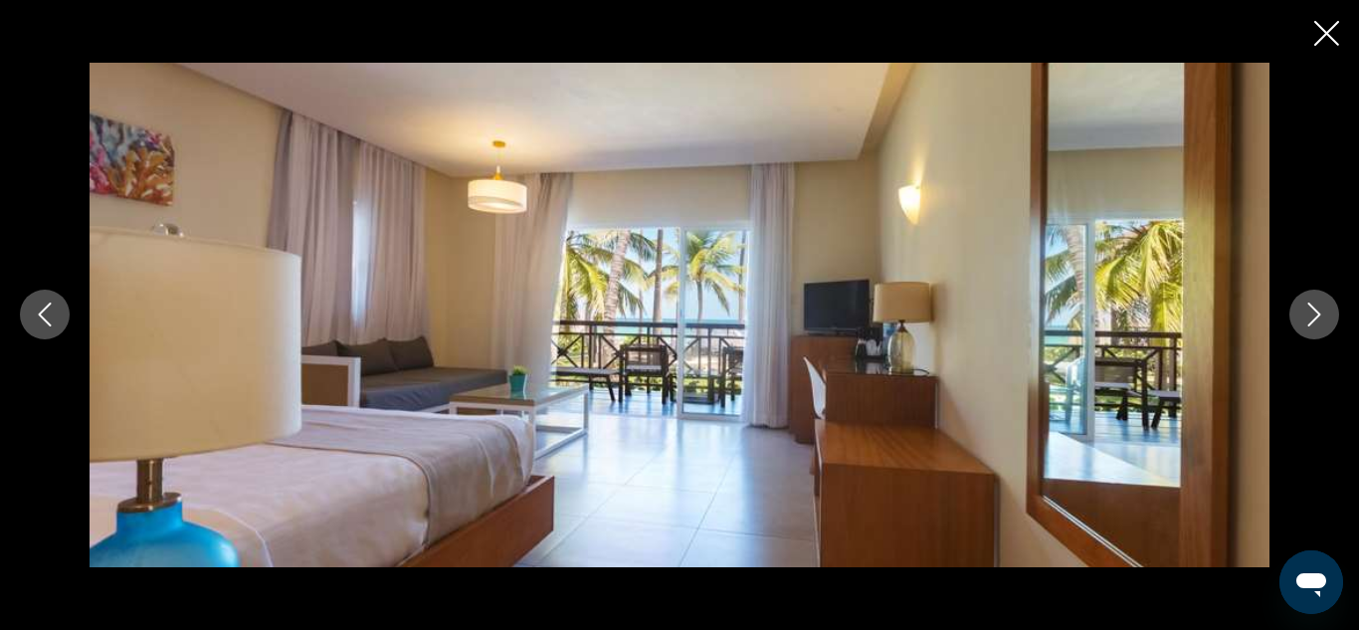
click at [1325, 323] on icon "Next image" at bounding box center [1314, 314] width 24 height 24
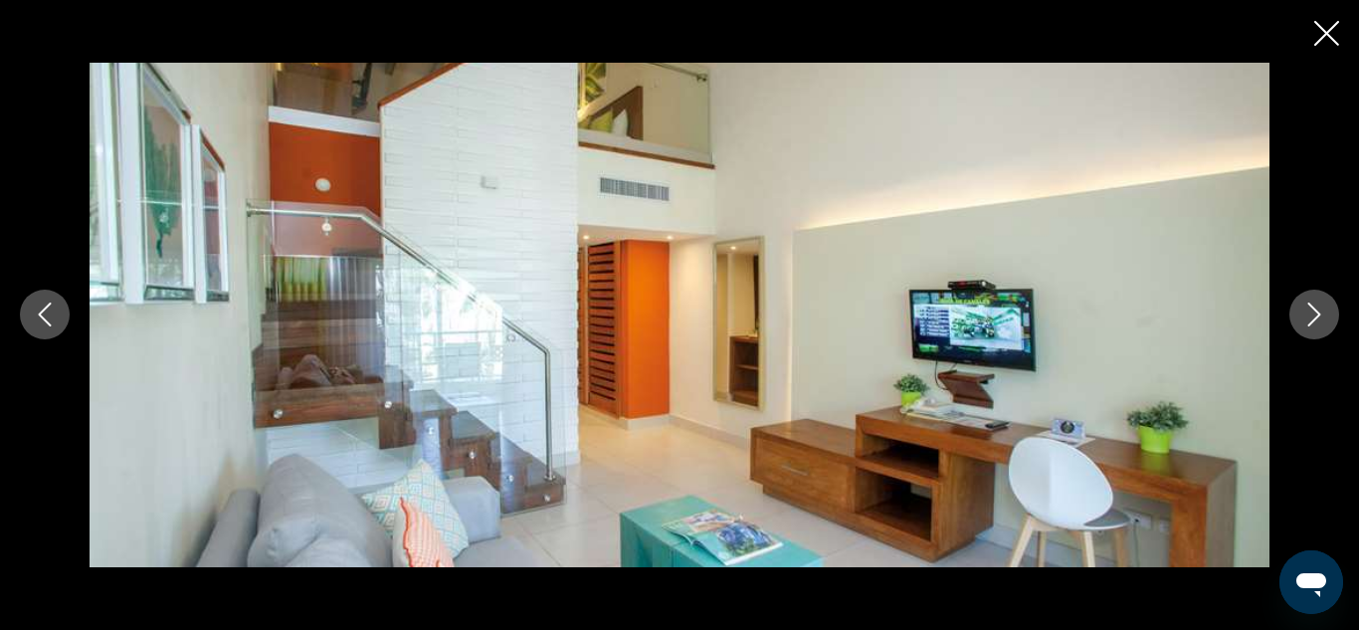
click at [1325, 323] on icon "Next image" at bounding box center [1314, 314] width 24 height 24
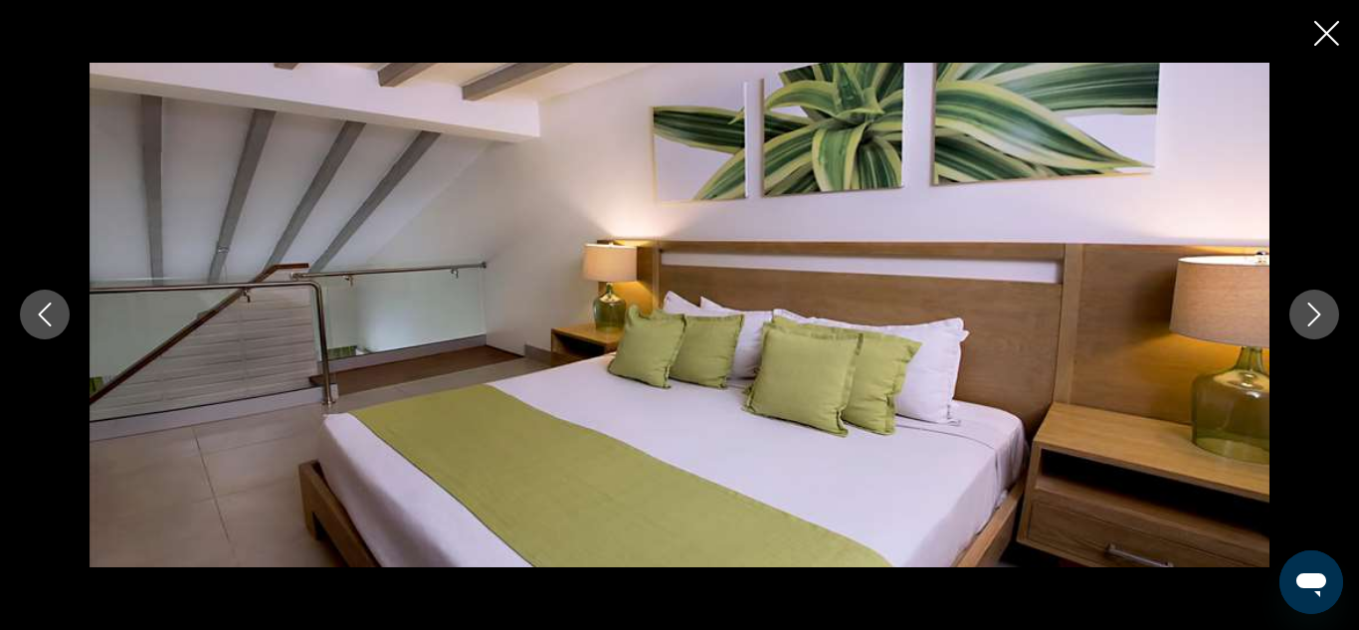
click at [49, 314] on icon "Previous image" at bounding box center [45, 314] width 24 height 24
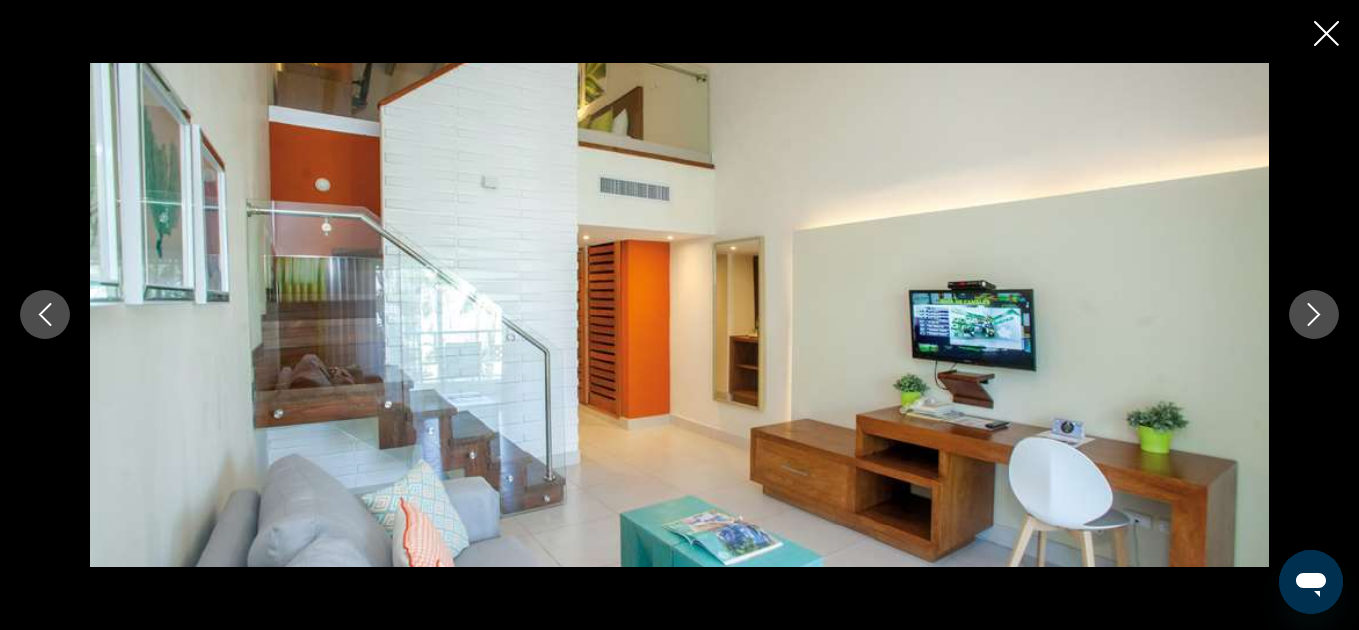
click at [1310, 312] on icon "Next image" at bounding box center [1314, 314] width 24 height 24
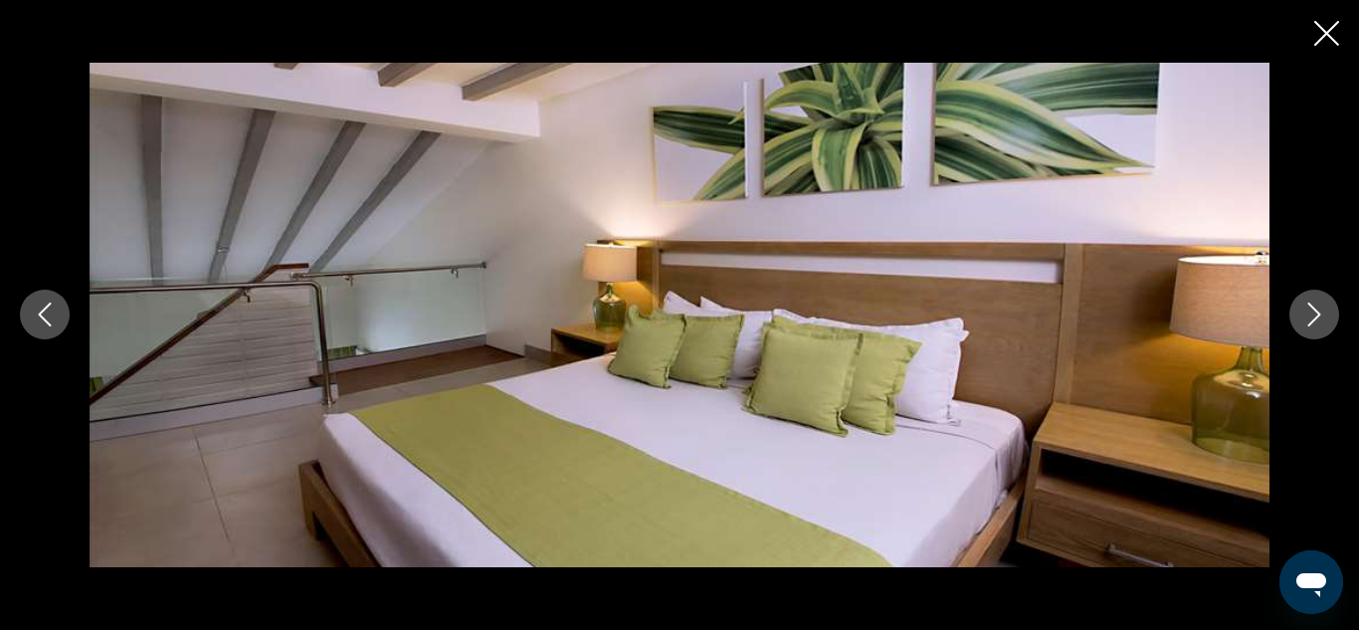
click at [1310, 312] on icon "Next image" at bounding box center [1314, 314] width 24 height 24
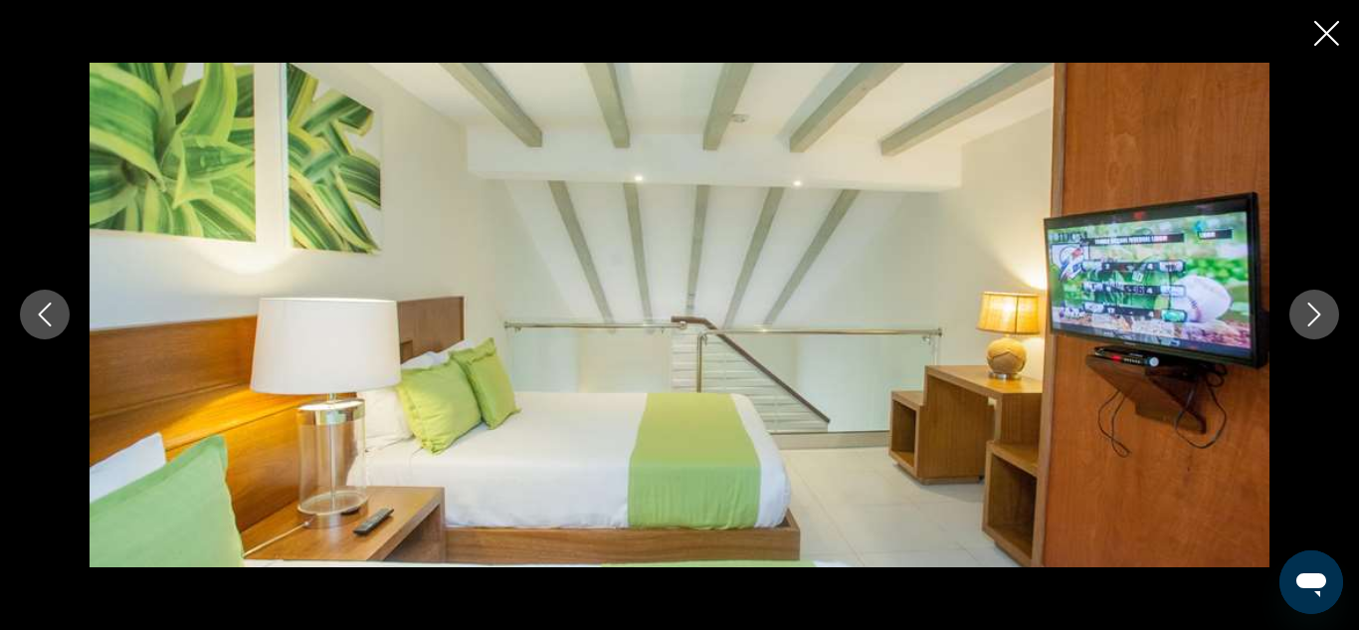
click at [1310, 312] on icon "Next image" at bounding box center [1314, 314] width 24 height 24
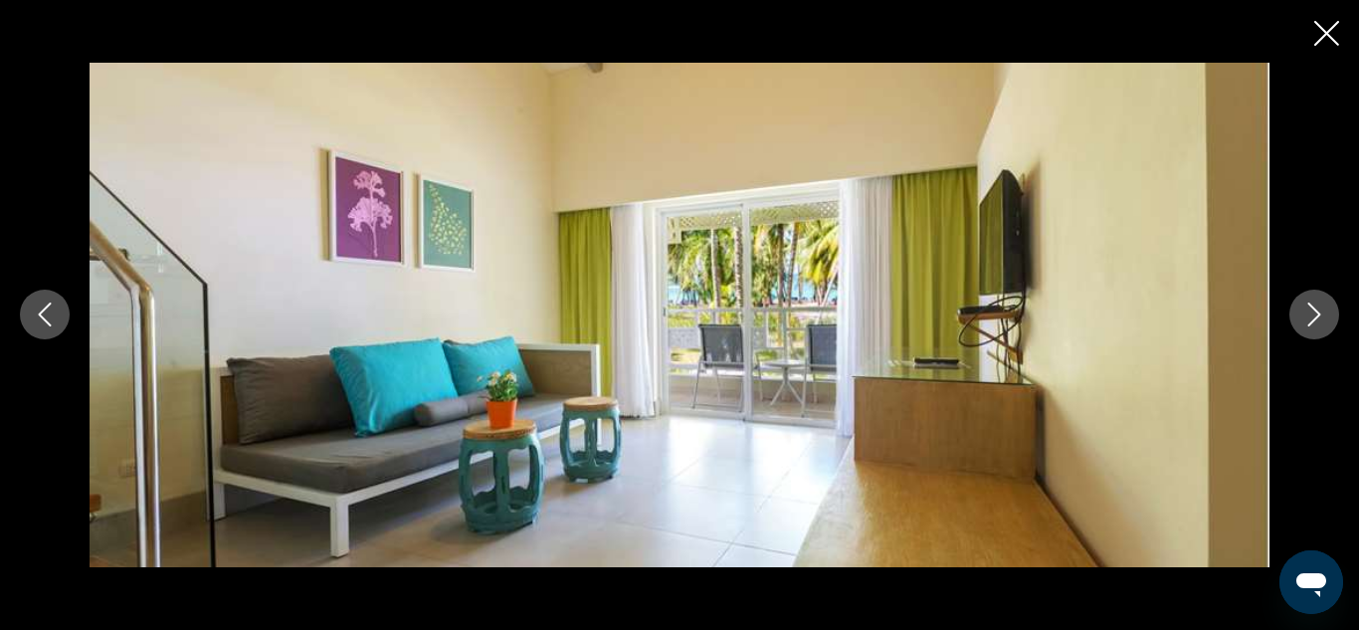
click at [1310, 312] on icon "Next image" at bounding box center [1314, 314] width 24 height 24
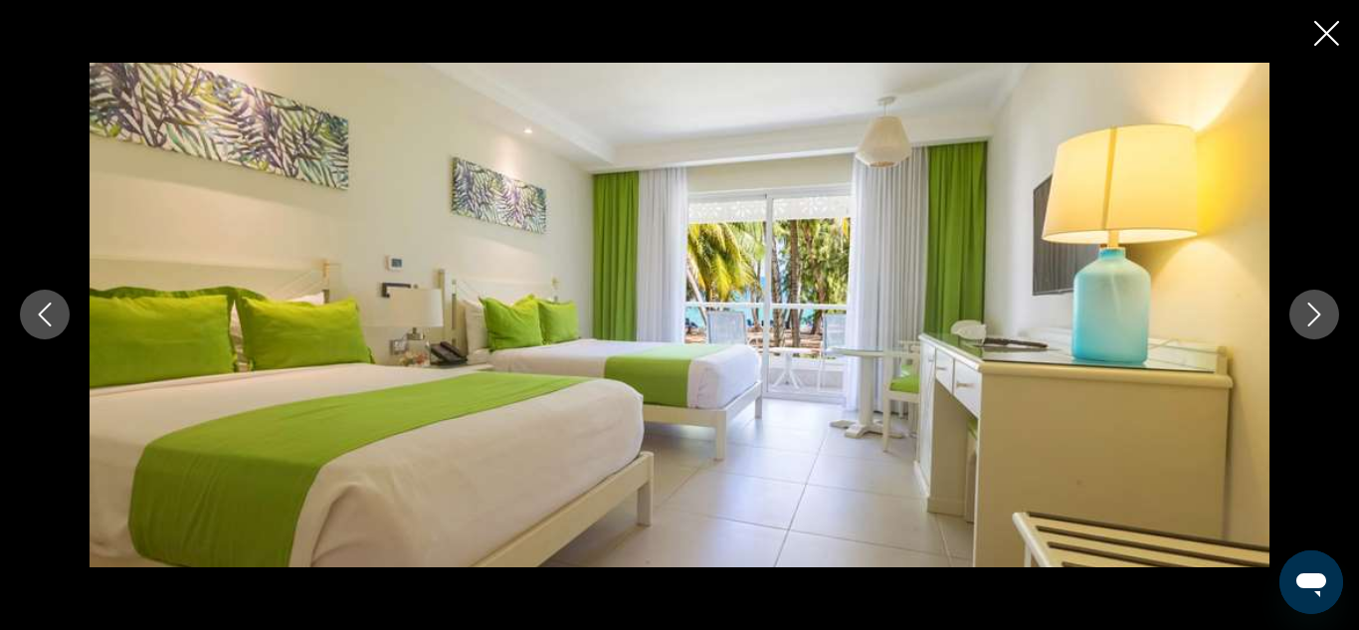
click at [1310, 312] on icon "Next image" at bounding box center [1314, 314] width 24 height 24
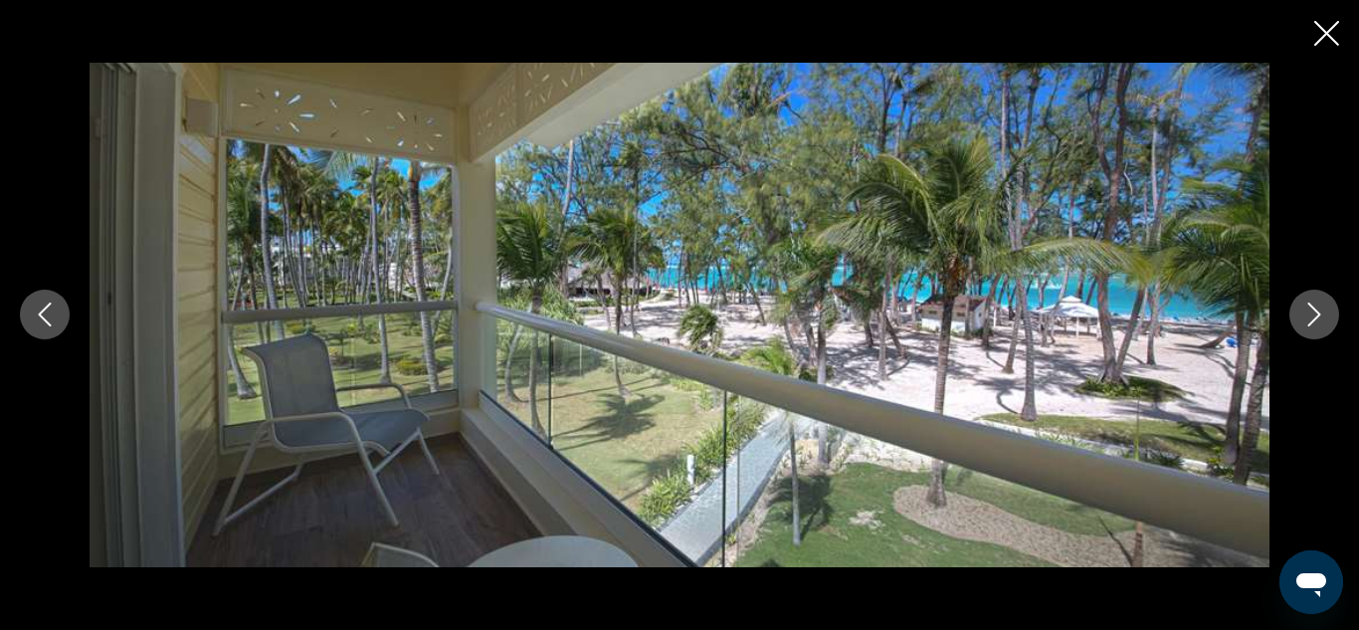
click at [1310, 312] on icon "Next image" at bounding box center [1314, 314] width 24 height 24
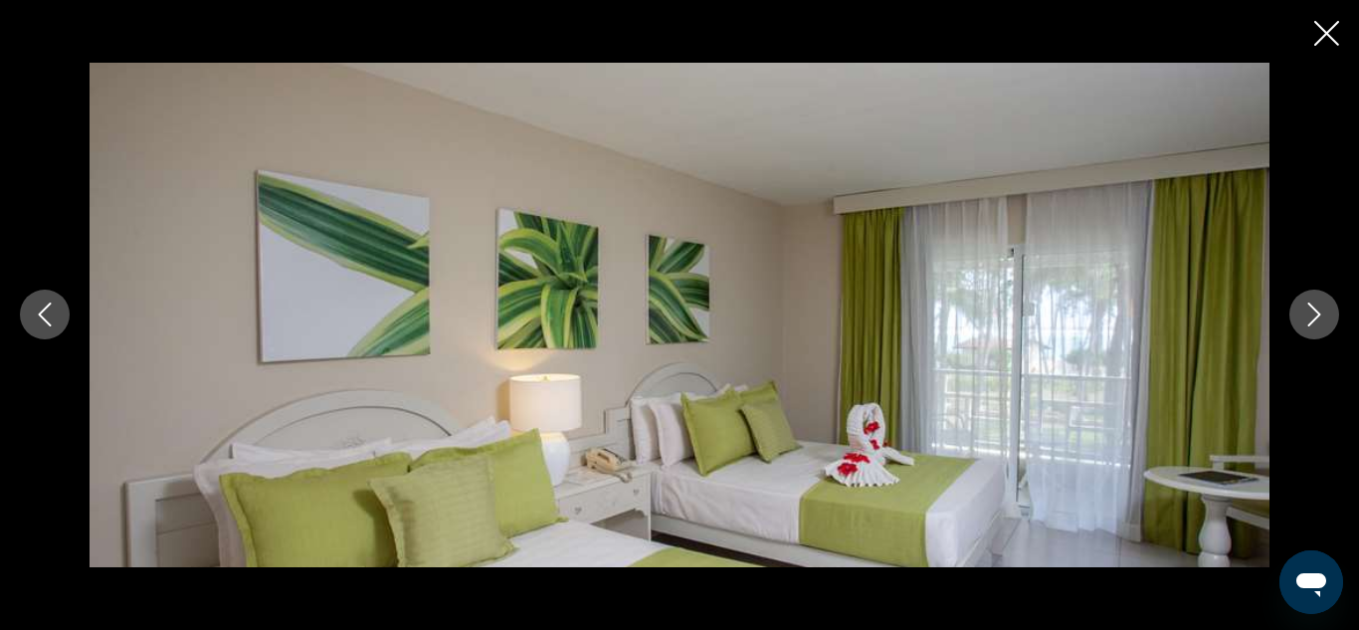
click at [1310, 312] on icon "Next image" at bounding box center [1314, 314] width 24 height 24
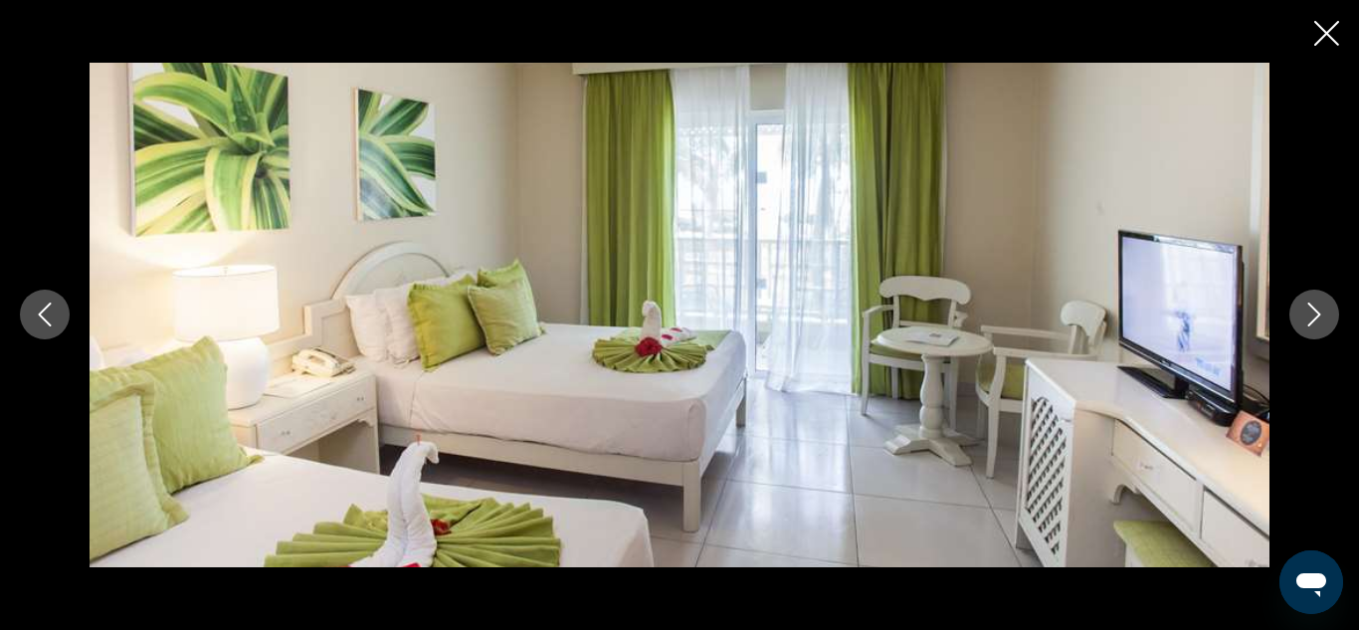
click at [1310, 312] on icon "Next image" at bounding box center [1314, 314] width 24 height 24
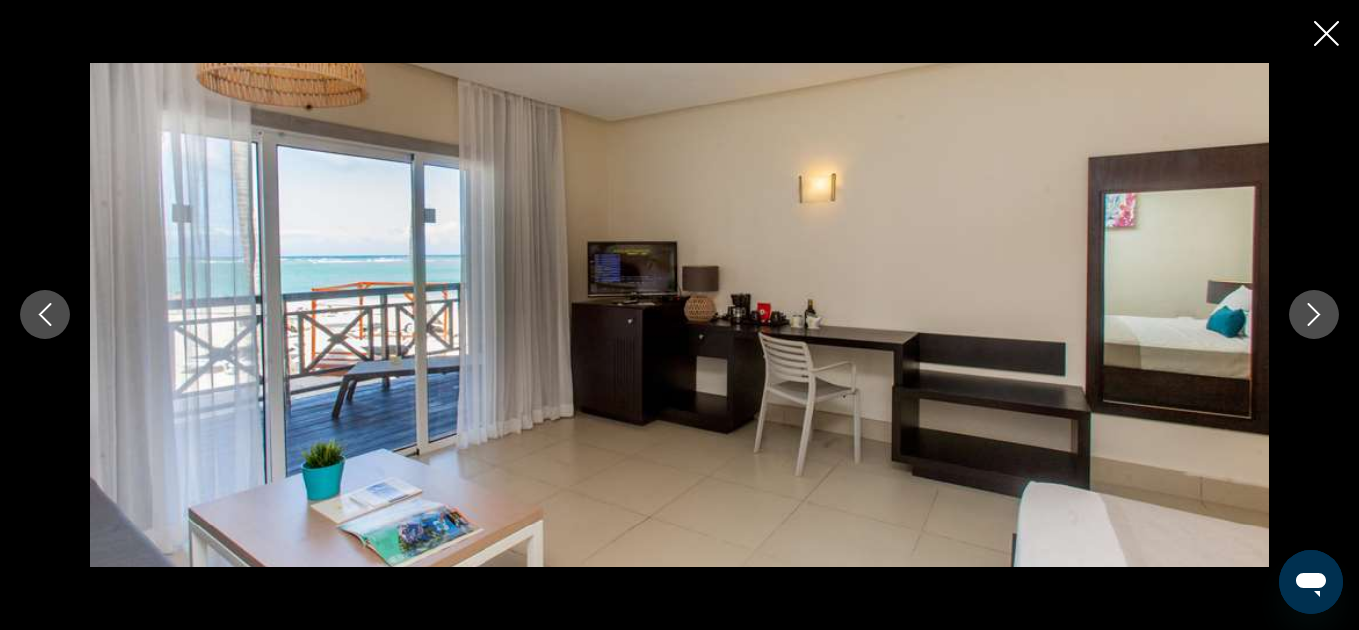
click at [1310, 312] on icon "Next image" at bounding box center [1314, 314] width 24 height 24
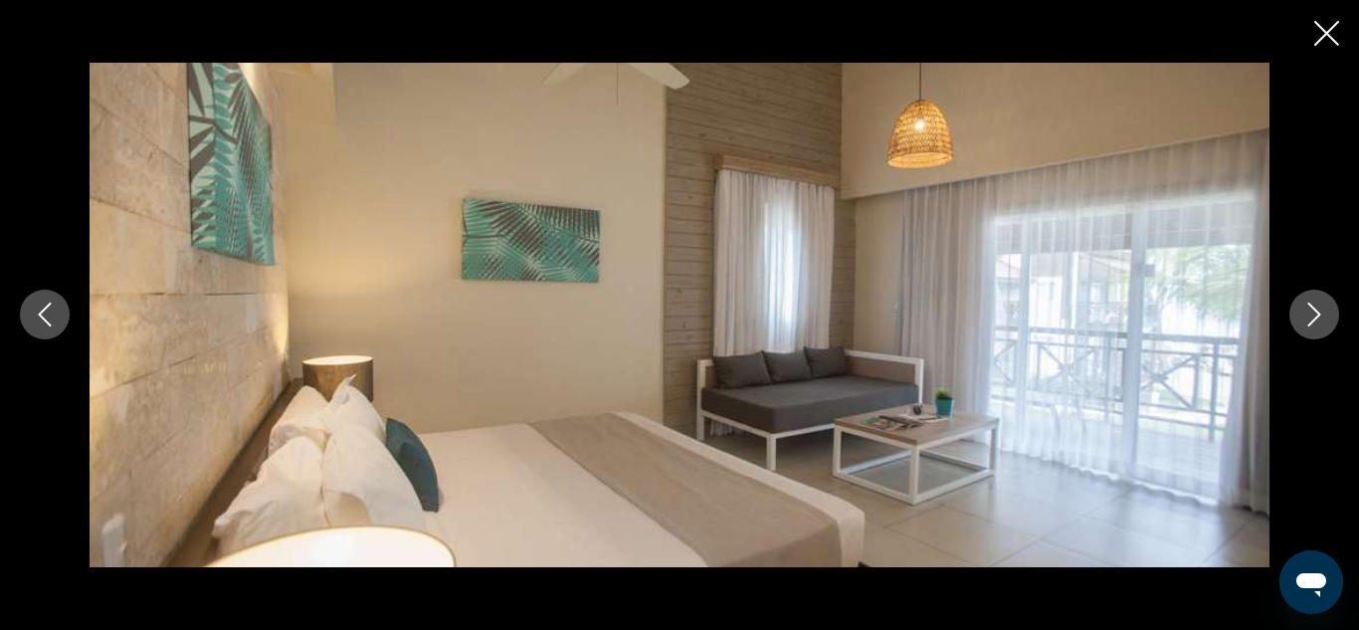
click at [1310, 312] on icon "Next image" at bounding box center [1314, 314] width 24 height 24
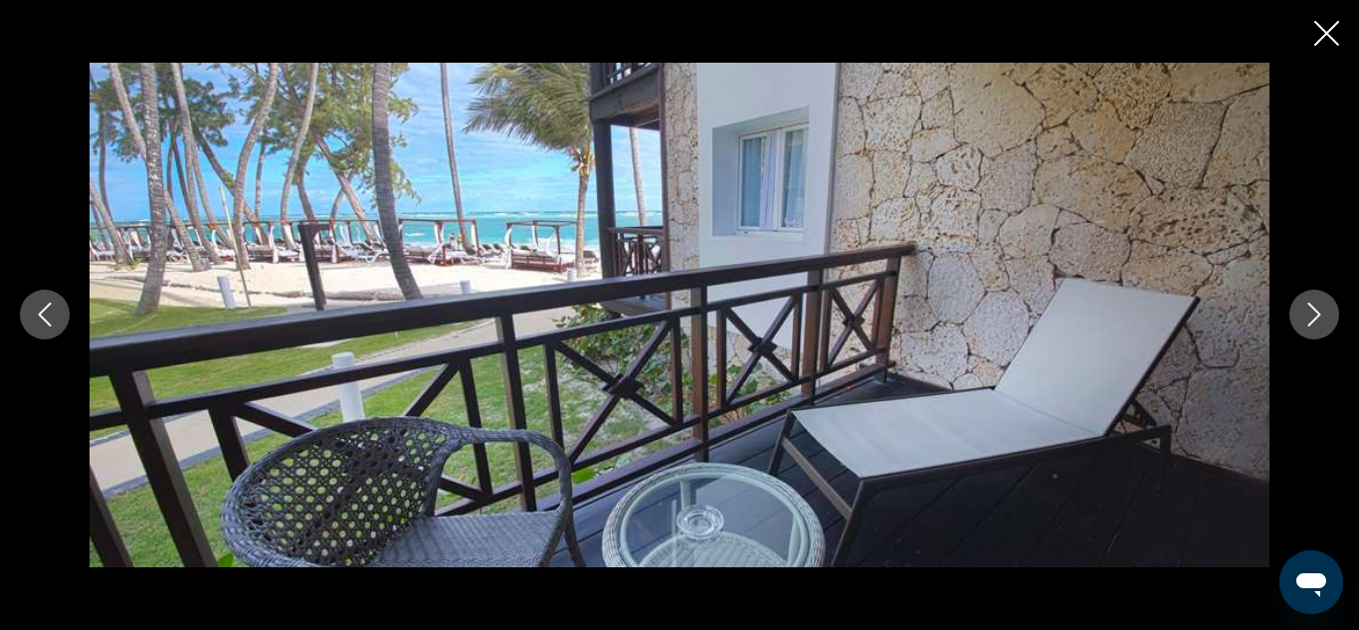
click at [1310, 312] on icon "Next image" at bounding box center [1314, 314] width 24 height 24
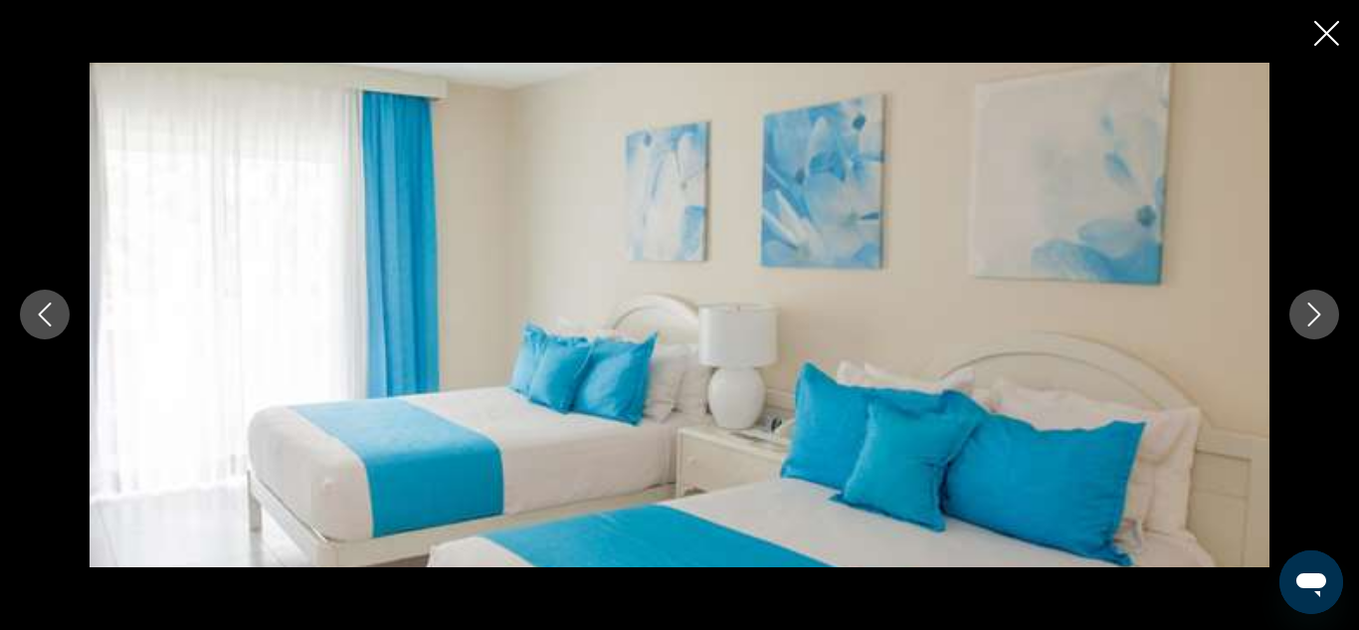
click at [1310, 312] on icon "Next image" at bounding box center [1314, 314] width 24 height 24
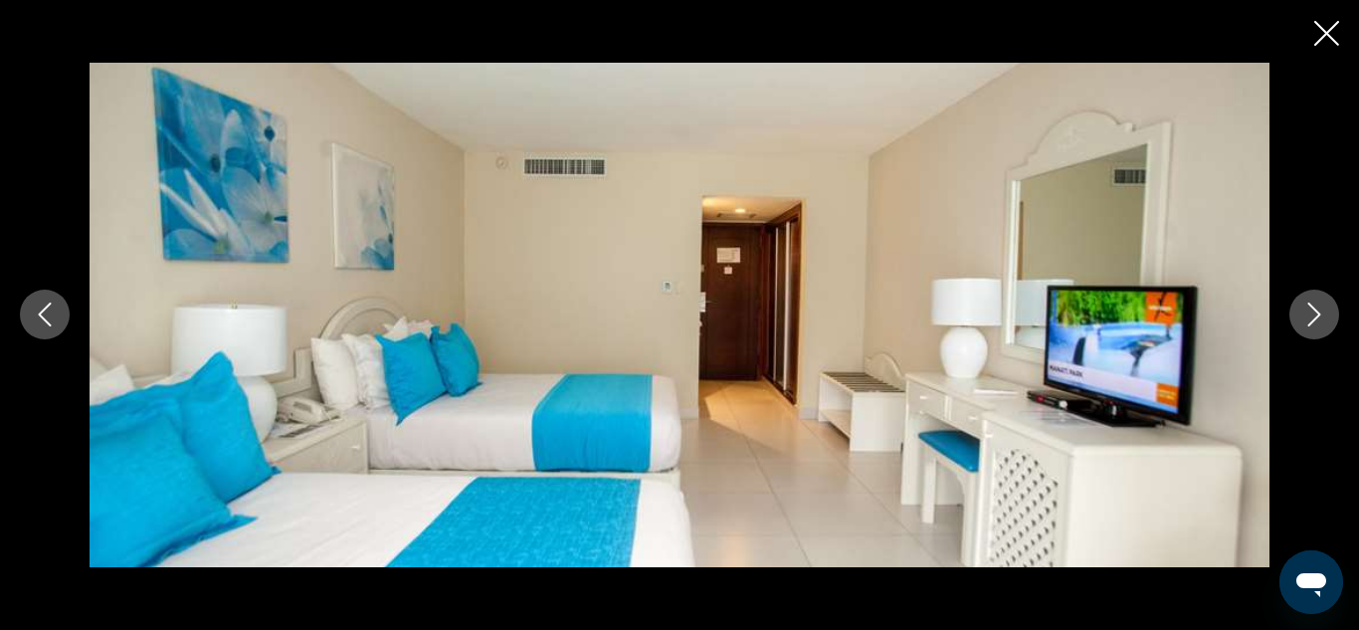
click at [1310, 312] on icon "Next image" at bounding box center [1314, 314] width 24 height 24
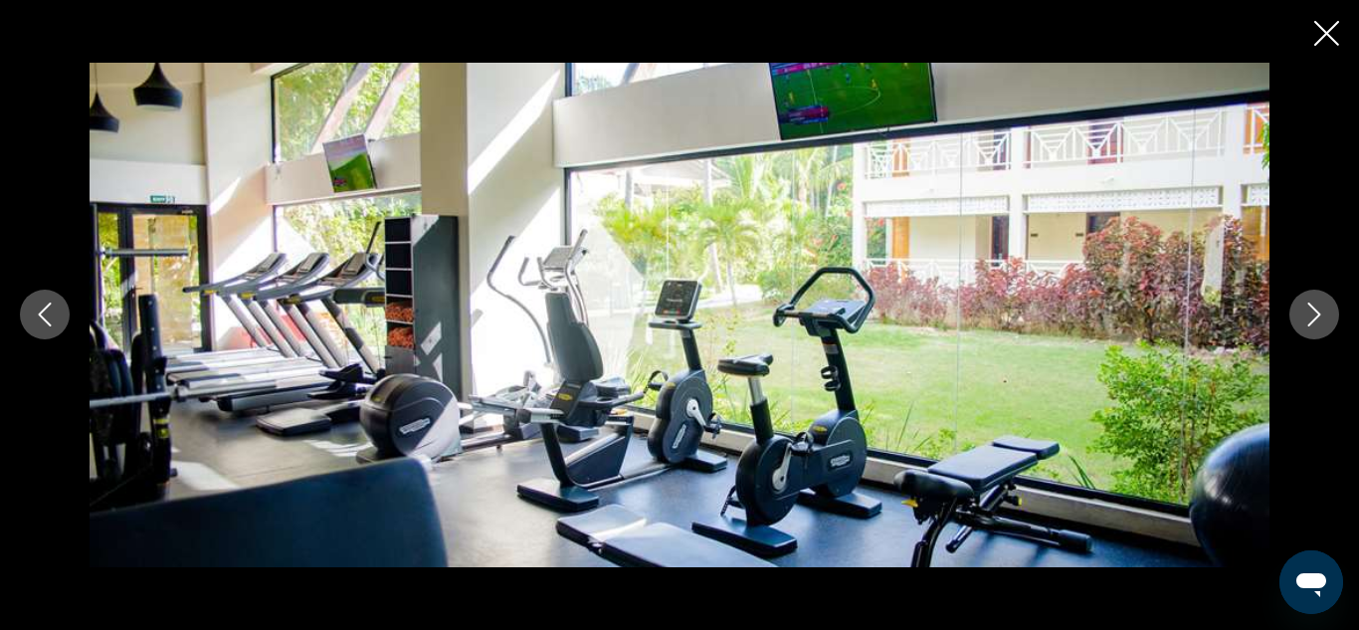
click at [1317, 30] on icon "Close slideshow" at bounding box center [1326, 33] width 25 height 25
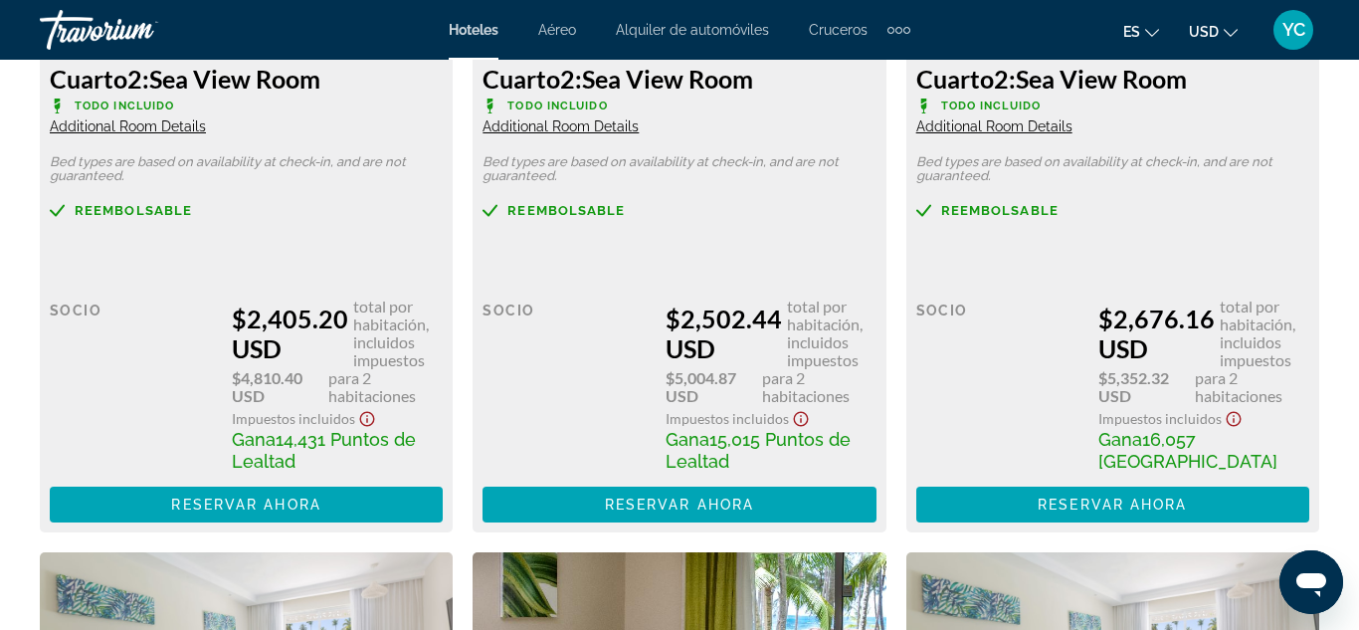
scroll to position [3460, 0]
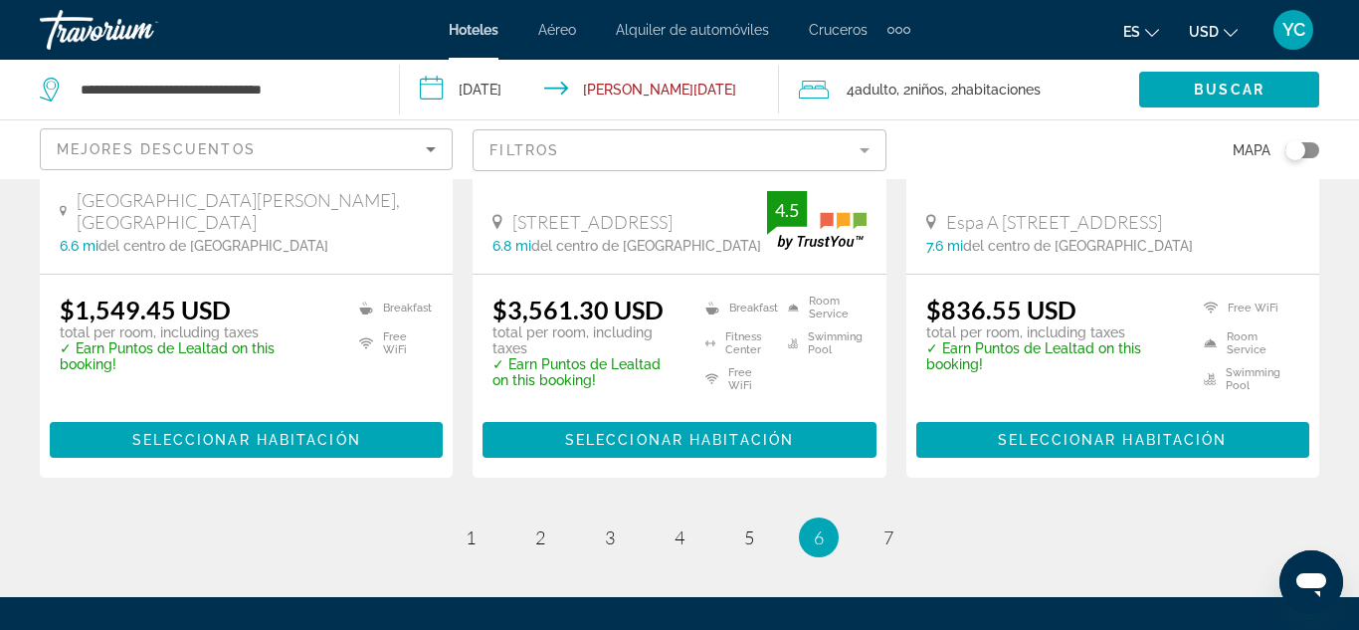
scroll to position [2931, 0]
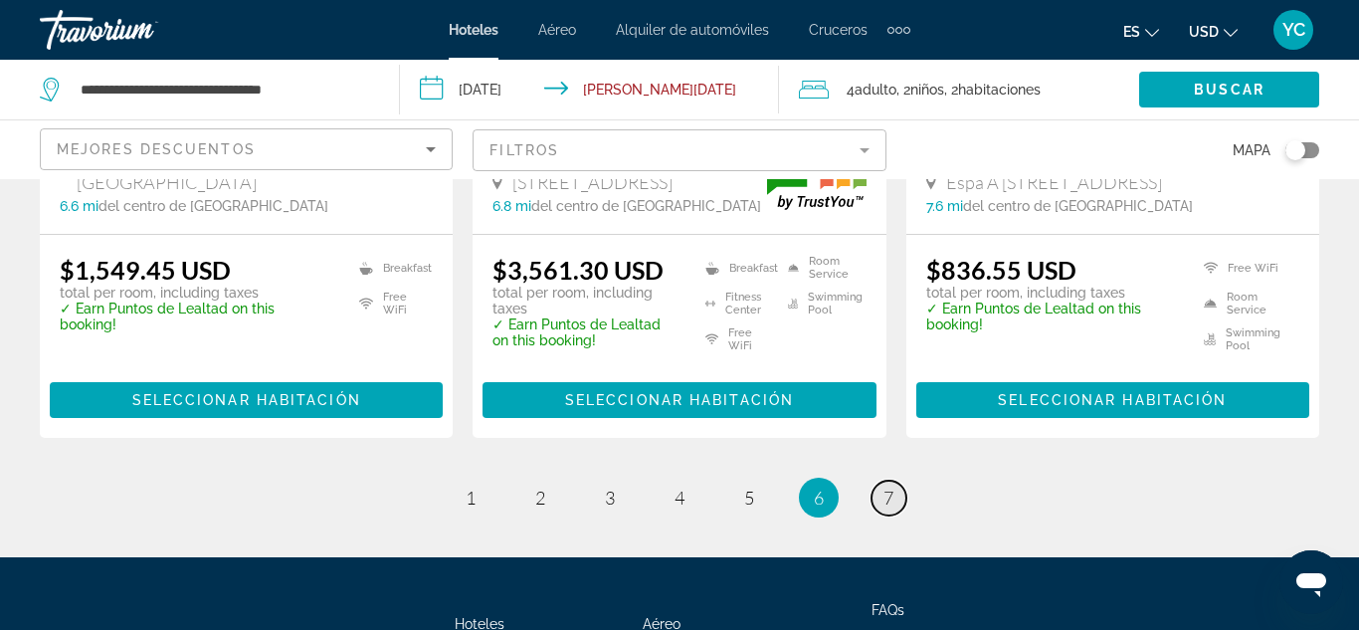
click at [884, 487] on span "7" at bounding box center [888, 498] width 10 height 22
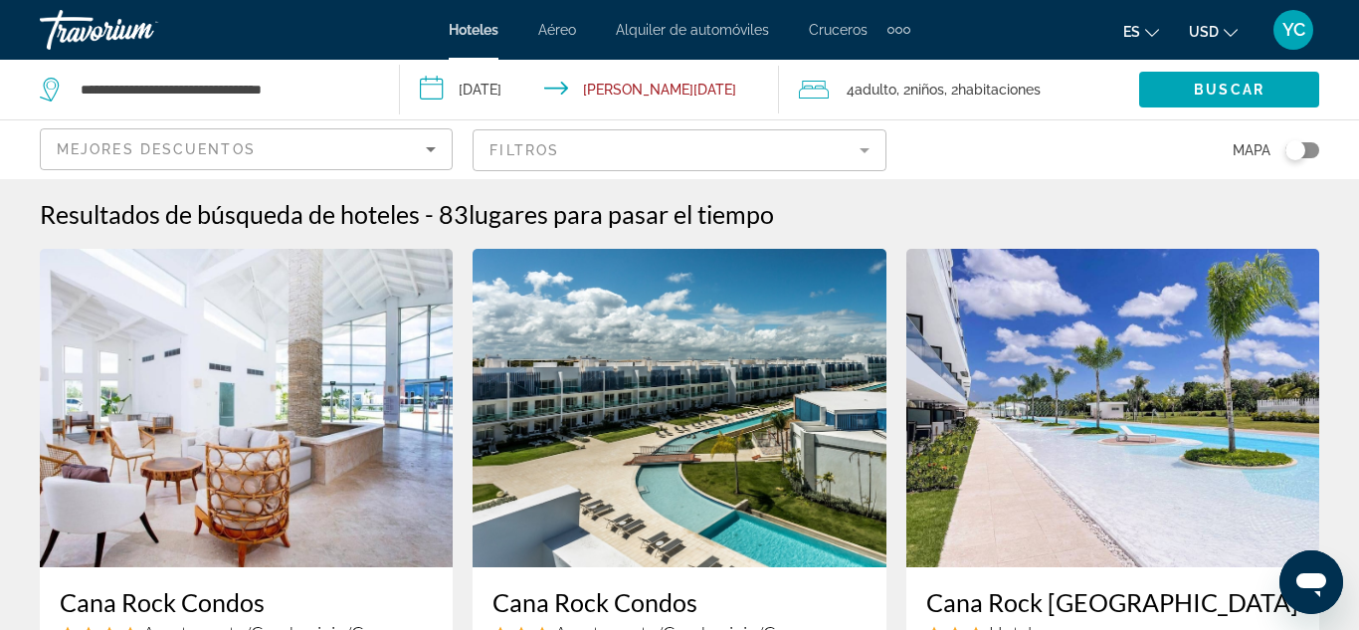
click at [868, 154] on mat-form-field "Filtros" at bounding box center [679, 150] width 413 height 42
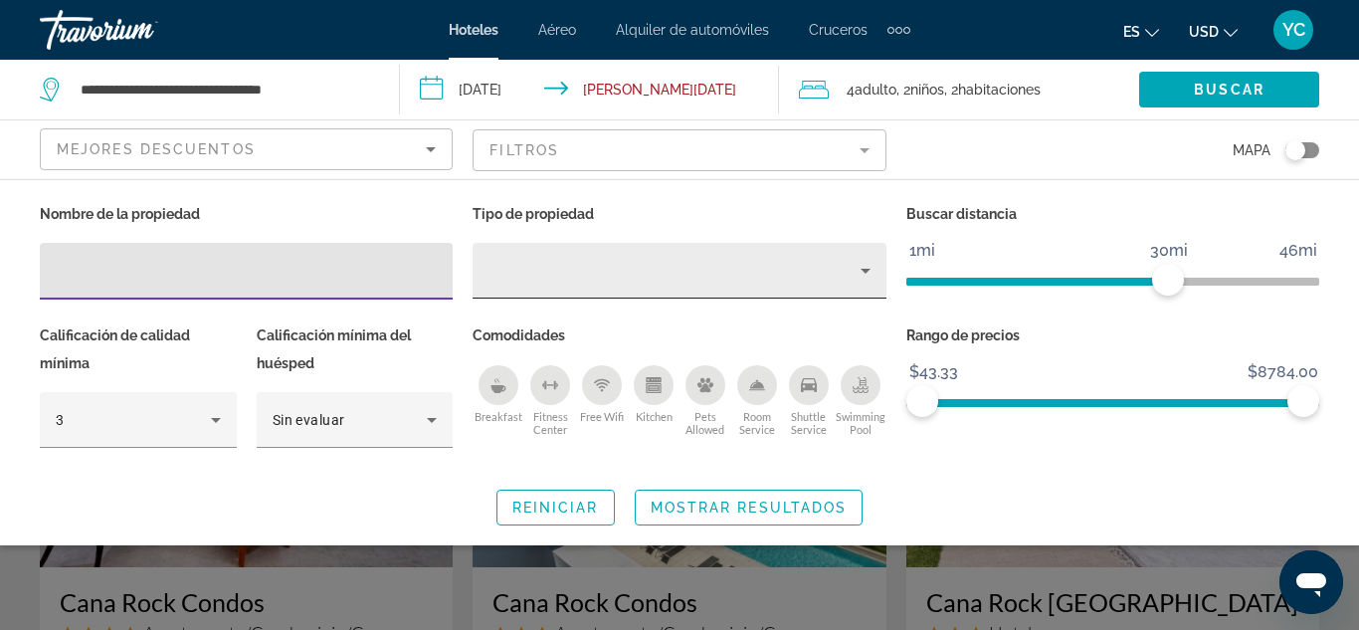
click at [868, 274] on icon "Property type" at bounding box center [866, 271] width 24 height 24
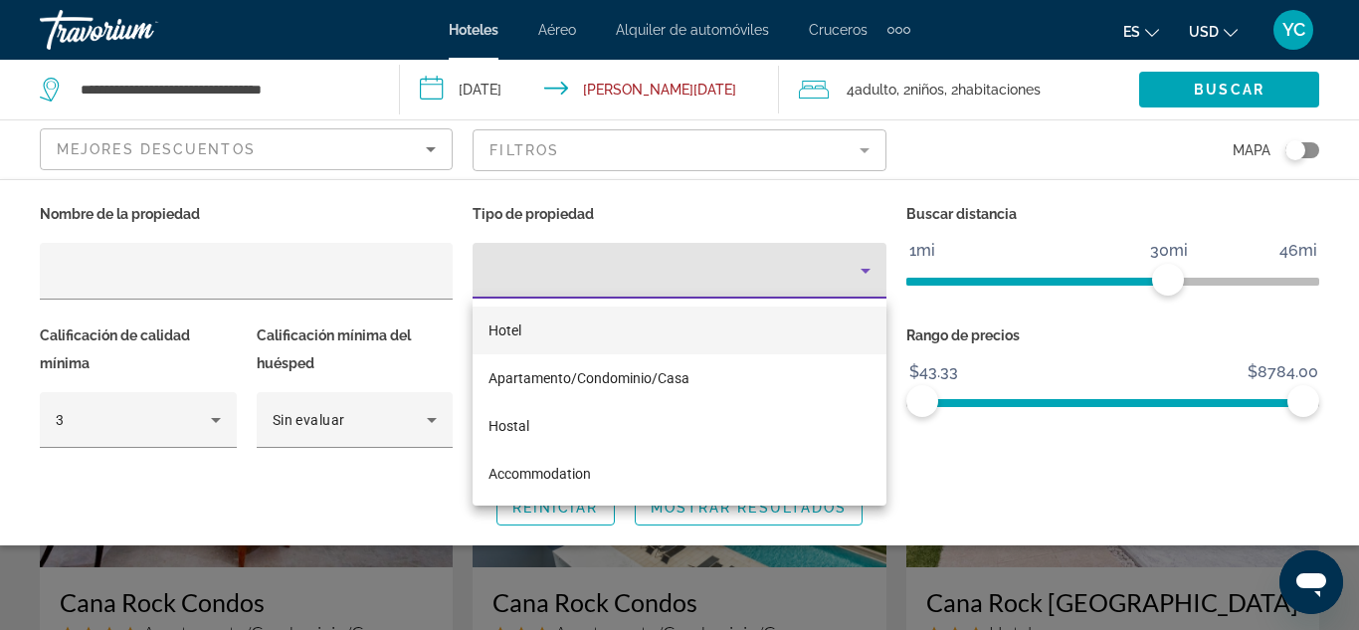
click at [555, 328] on mat-option "Hotel" at bounding box center [679, 330] width 413 height 48
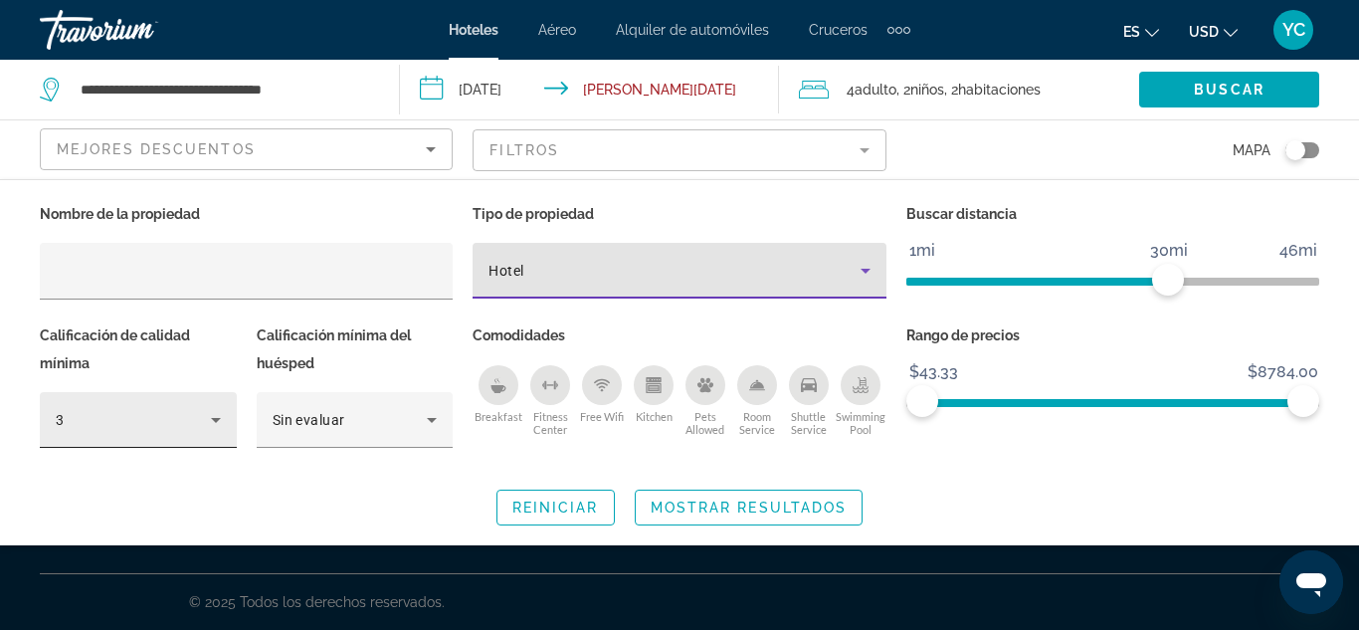
click at [219, 416] on icon "Hotel Filters" at bounding box center [216, 420] width 24 height 24
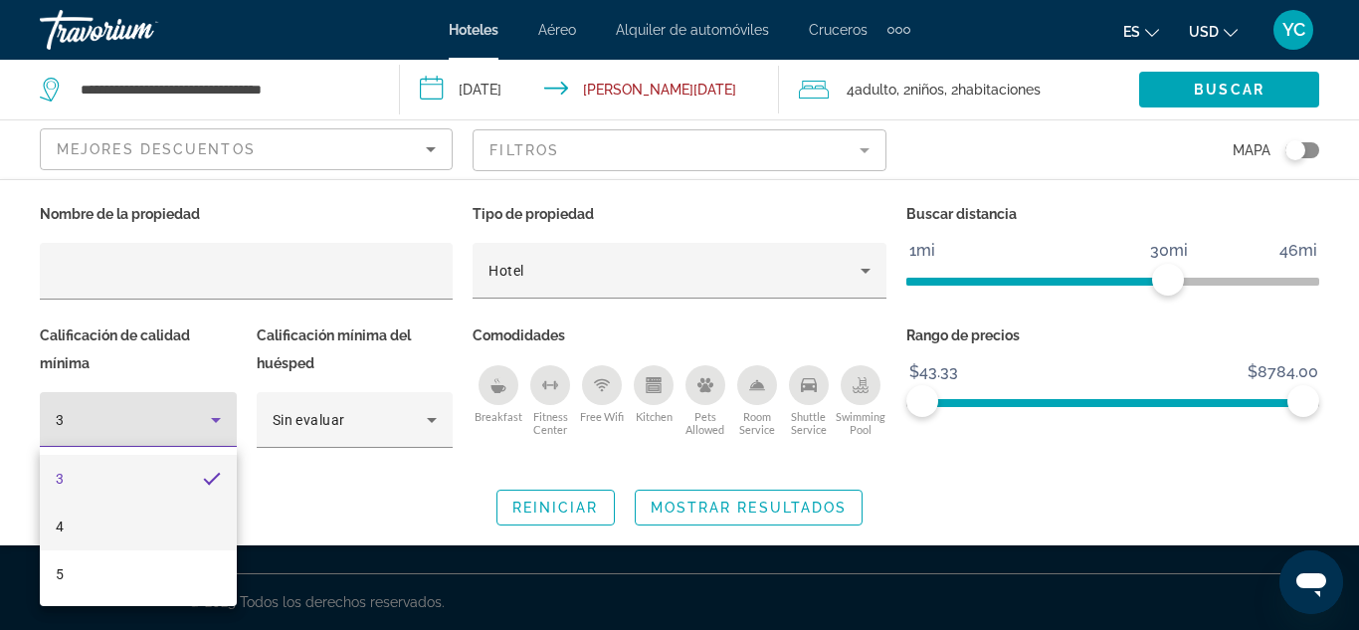
click at [74, 536] on mat-option "4" at bounding box center [138, 526] width 197 height 48
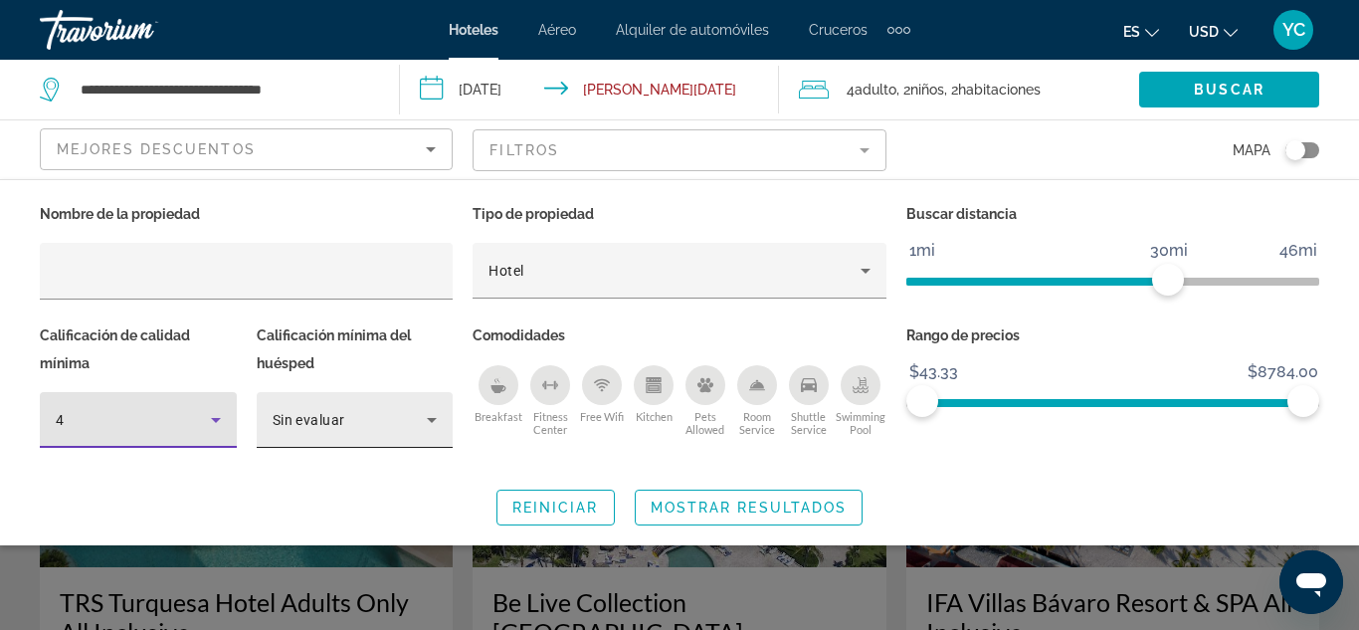
click at [430, 420] on icon "Hotel Filters" at bounding box center [432, 420] width 10 height 5
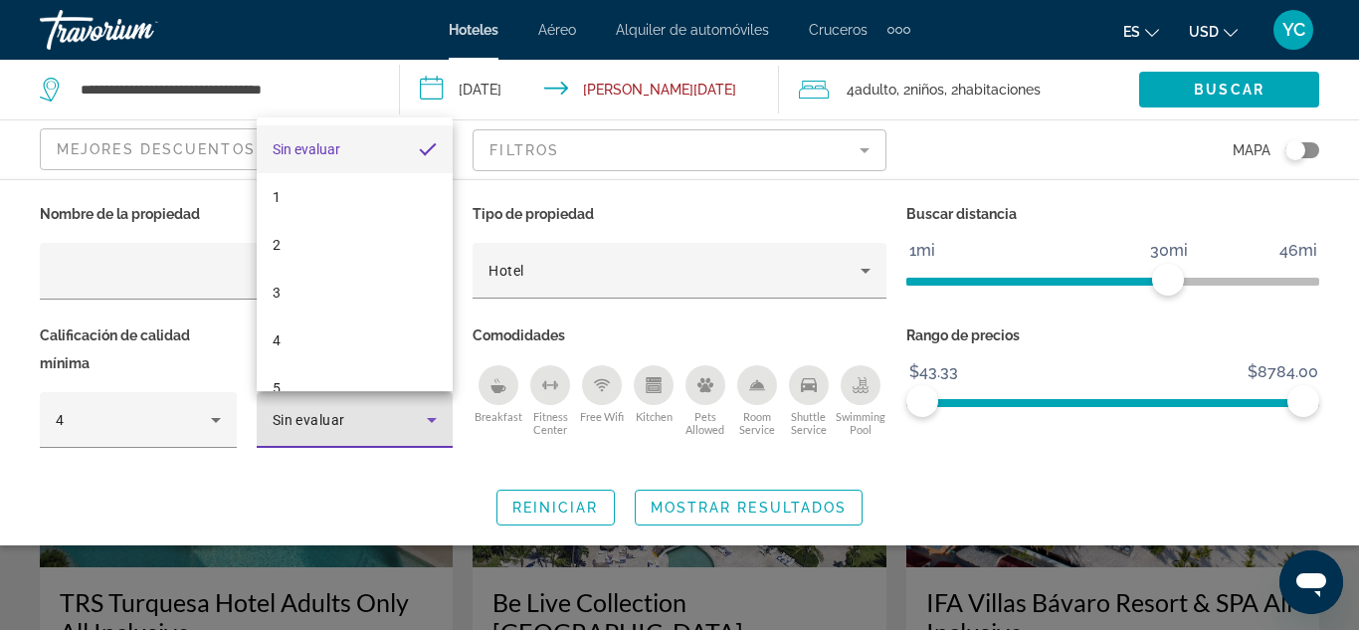
scroll to position [29, 0]
click at [276, 314] on span "4" at bounding box center [277, 311] width 8 height 24
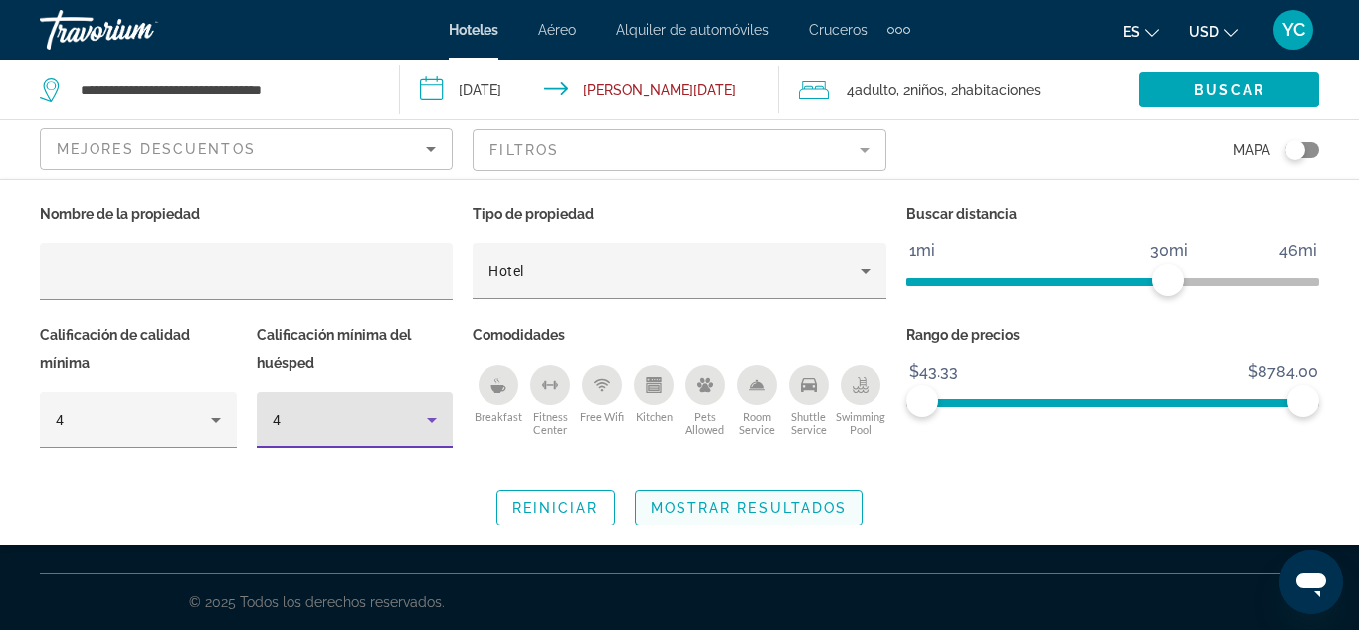
click at [695, 506] on span "Mostrar resultados" at bounding box center [749, 507] width 197 height 16
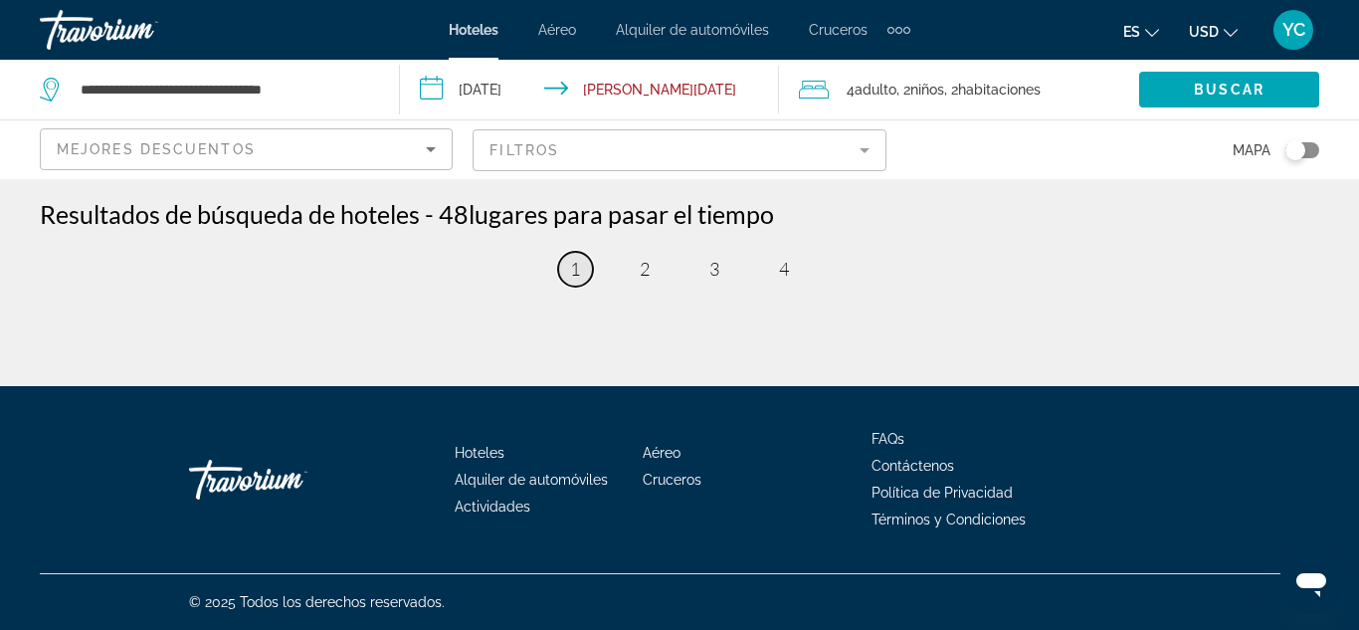
click at [574, 275] on span "1" at bounding box center [575, 269] width 10 height 22
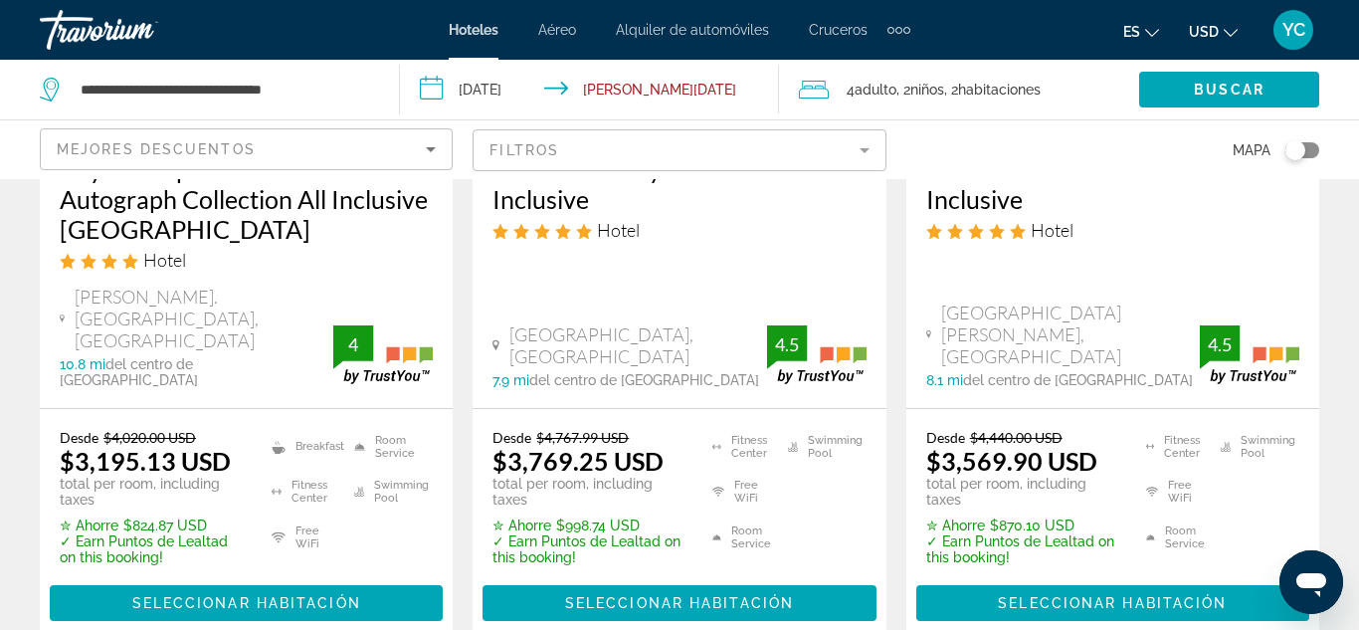
scroll to position [3026, 0]
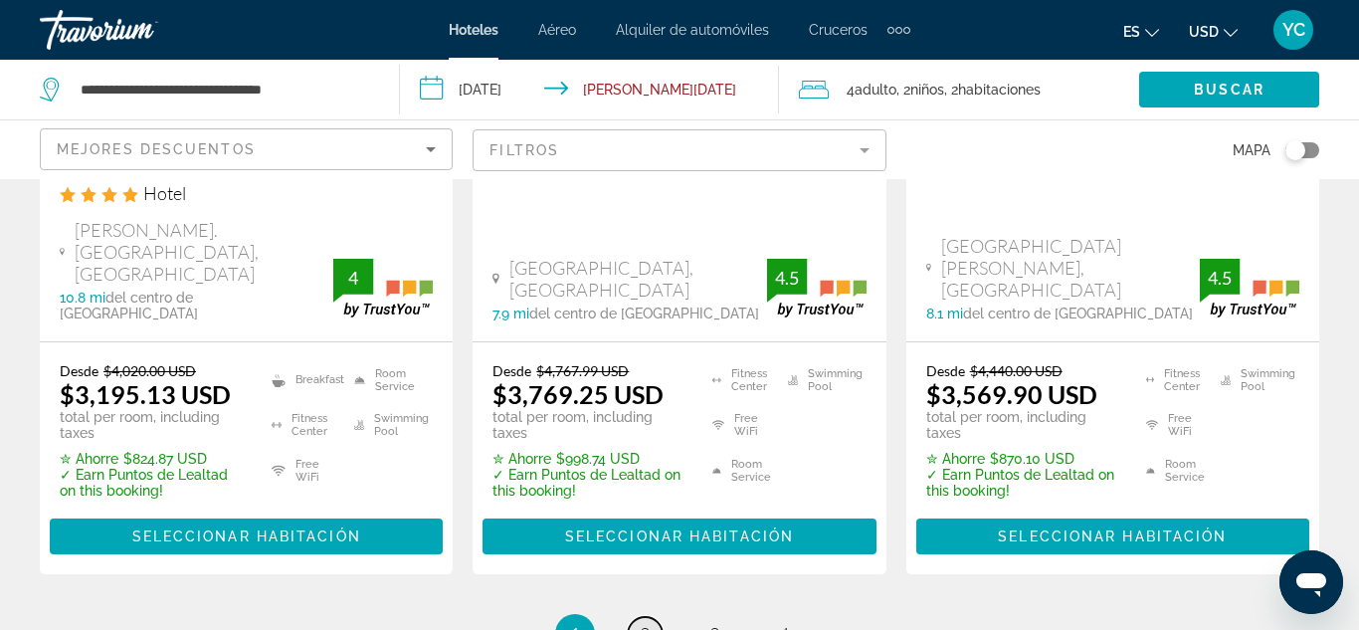
click at [649, 623] on span "2" at bounding box center [645, 634] width 10 height 22
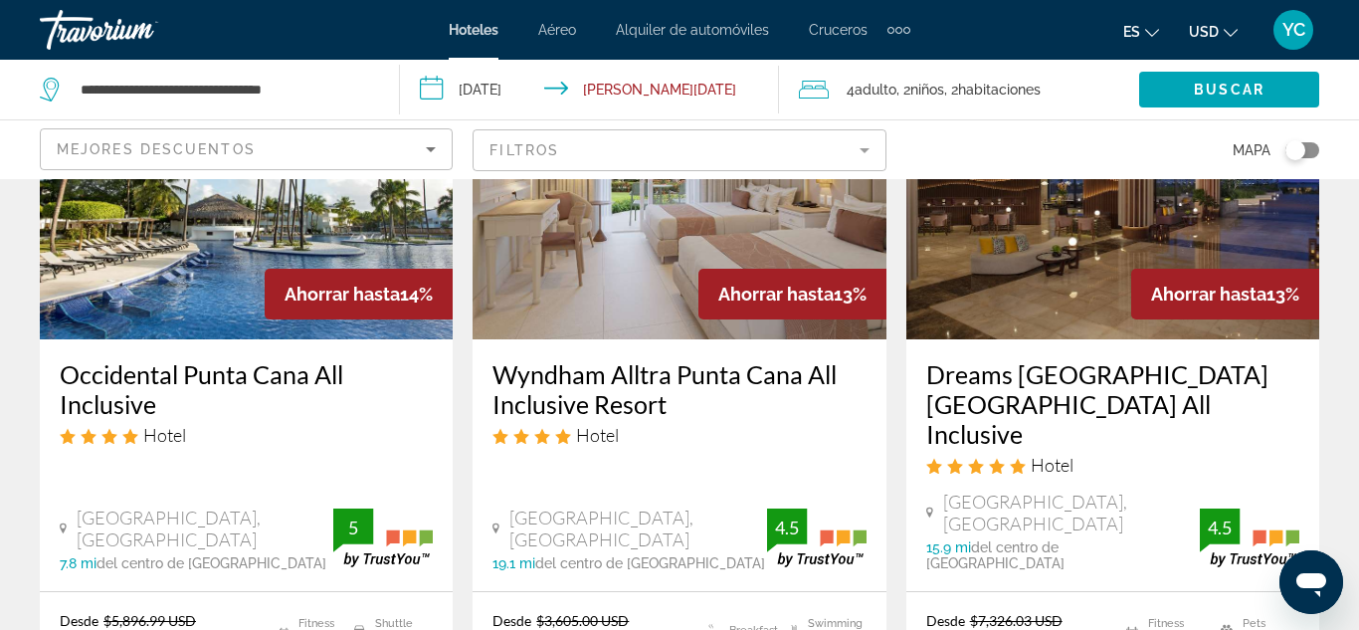
scroll to position [1877, 0]
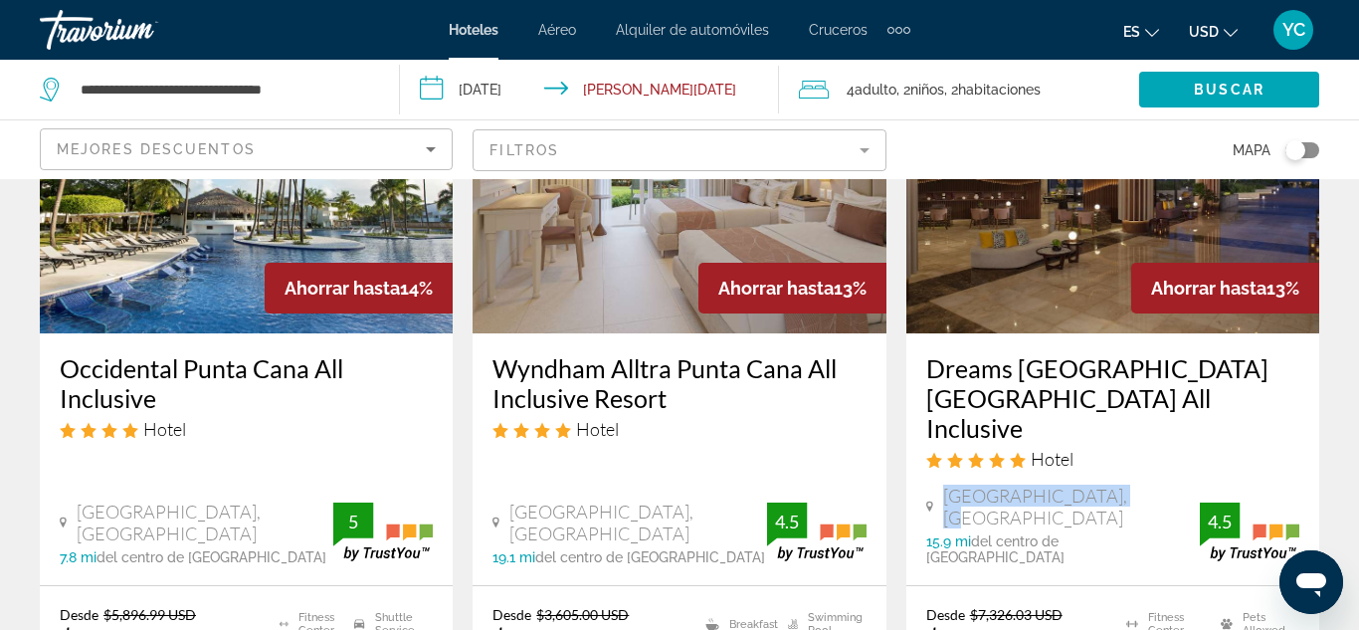
drag, startPoint x: 1140, startPoint y: 403, endPoint x: 1119, endPoint y: 434, distance: 37.3
click at [1119, 434] on div "Dreams [GEOGRAPHIC_DATA] [GEOGRAPHIC_DATA] All Inclusive Hotel [GEOGRAPHIC_DATA…" at bounding box center [1112, 459] width 413 height 252
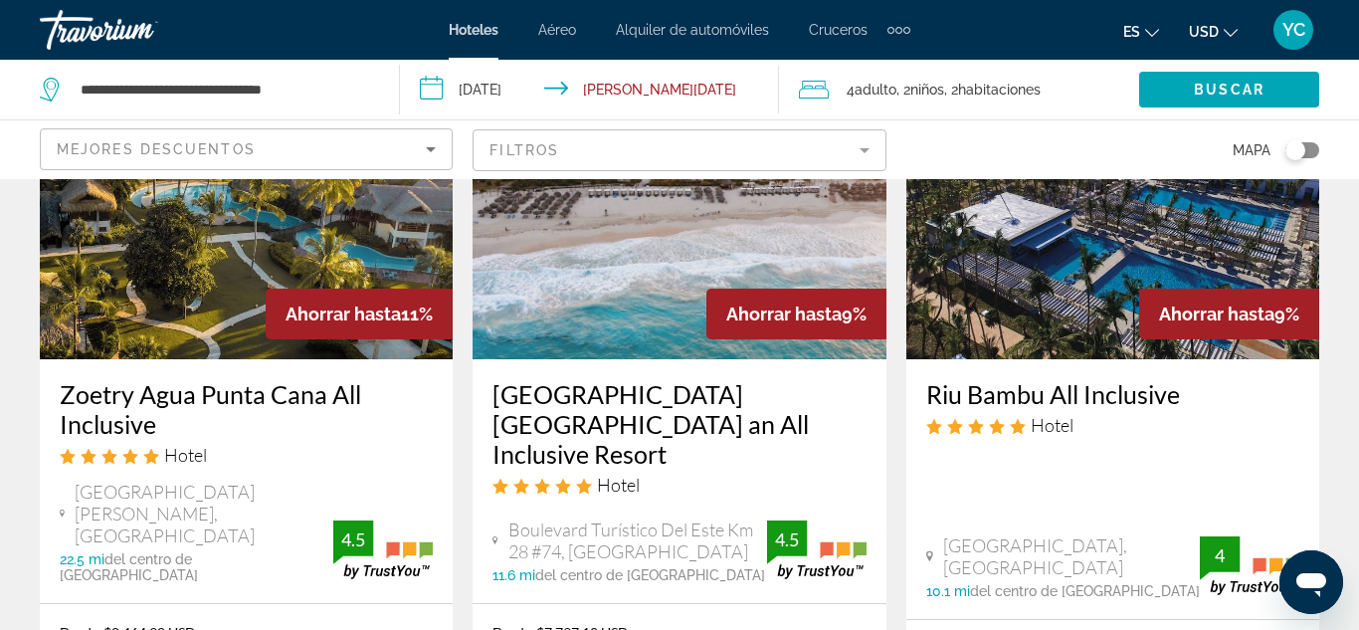
scroll to position [2724, 0]
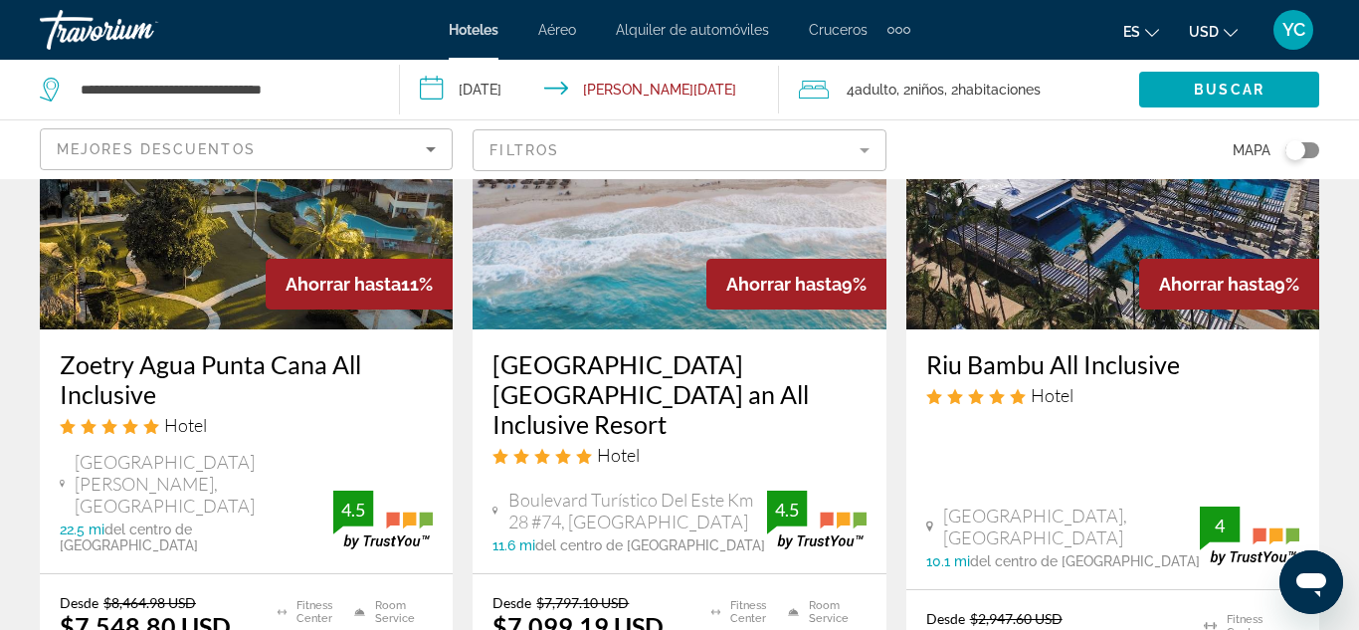
drag, startPoint x: 1300, startPoint y: 538, endPoint x: 1276, endPoint y: 601, distance: 67.1
click at [1095, 384] on div "Hotel" at bounding box center [1112, 395] width 373 height 22
click at [1077, 222] on img "Main content" at bounding box center [1112, 170] width 413 height 318
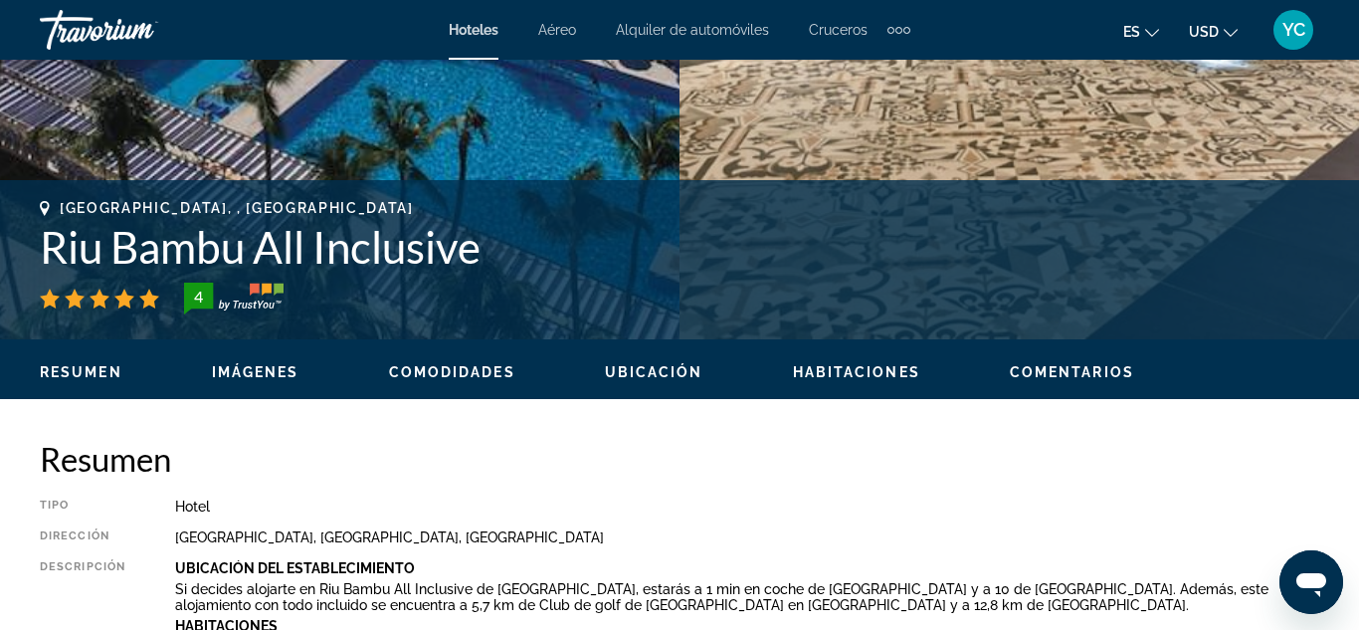
scroll to position [679, 0]
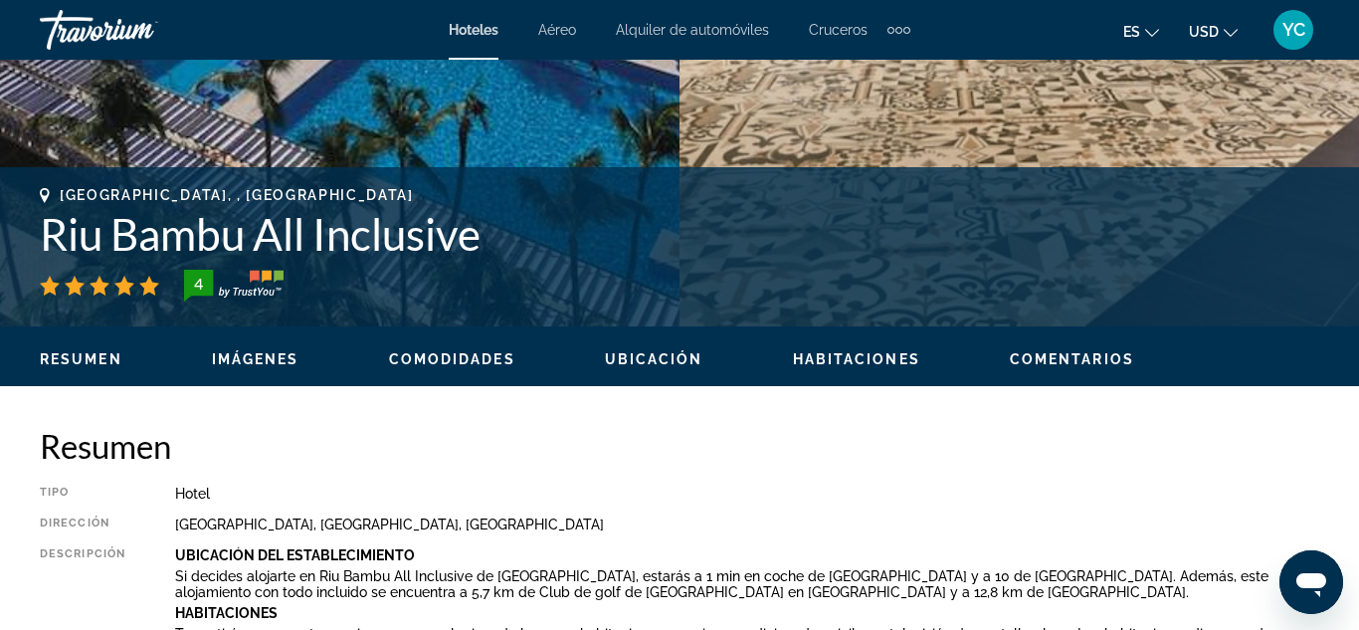
click at [259, 363] on span "Imágenes" at bounding box center [256, 359] width 88 height 16
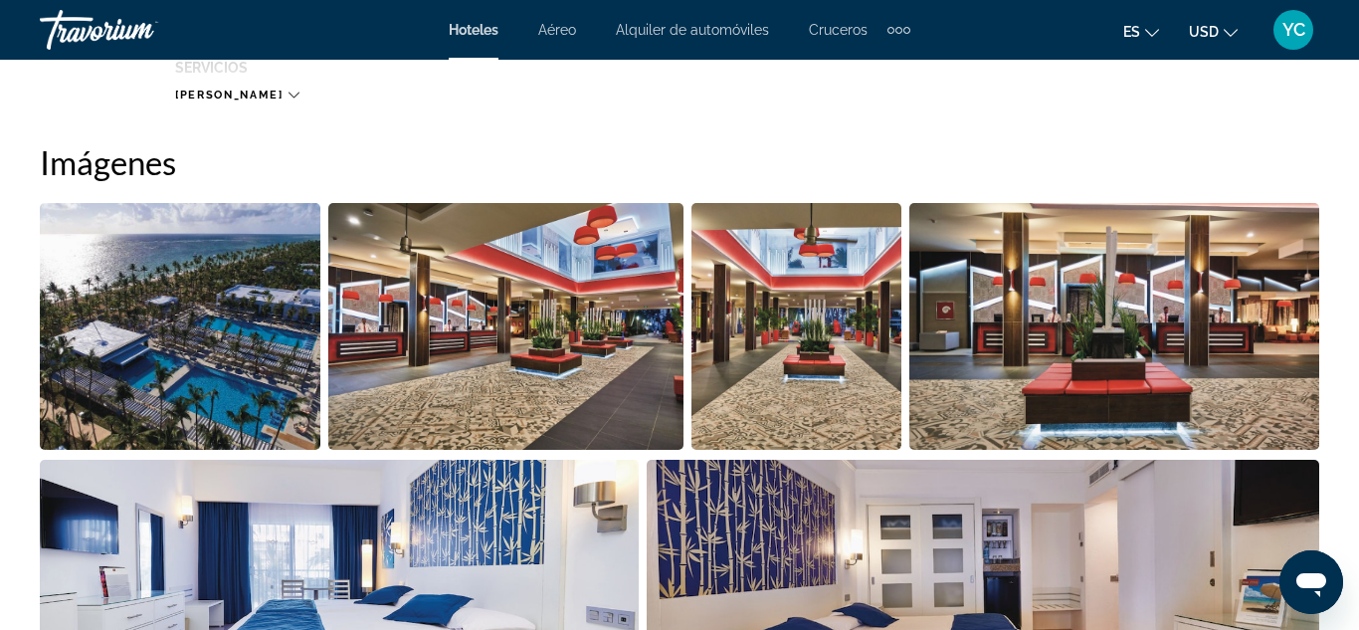
scroll to position [1320, 0]
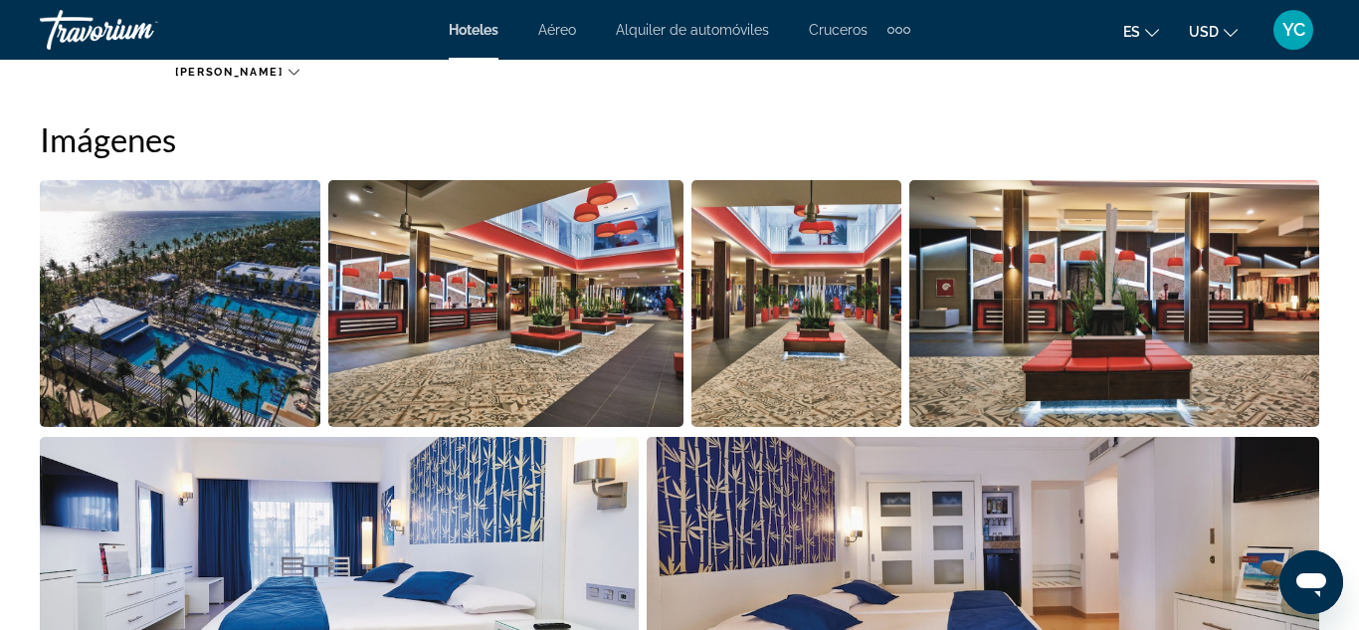
click at [247, 341] on img "Open full-screen image slider" at bounding box center [180, 303] width 281 height 247
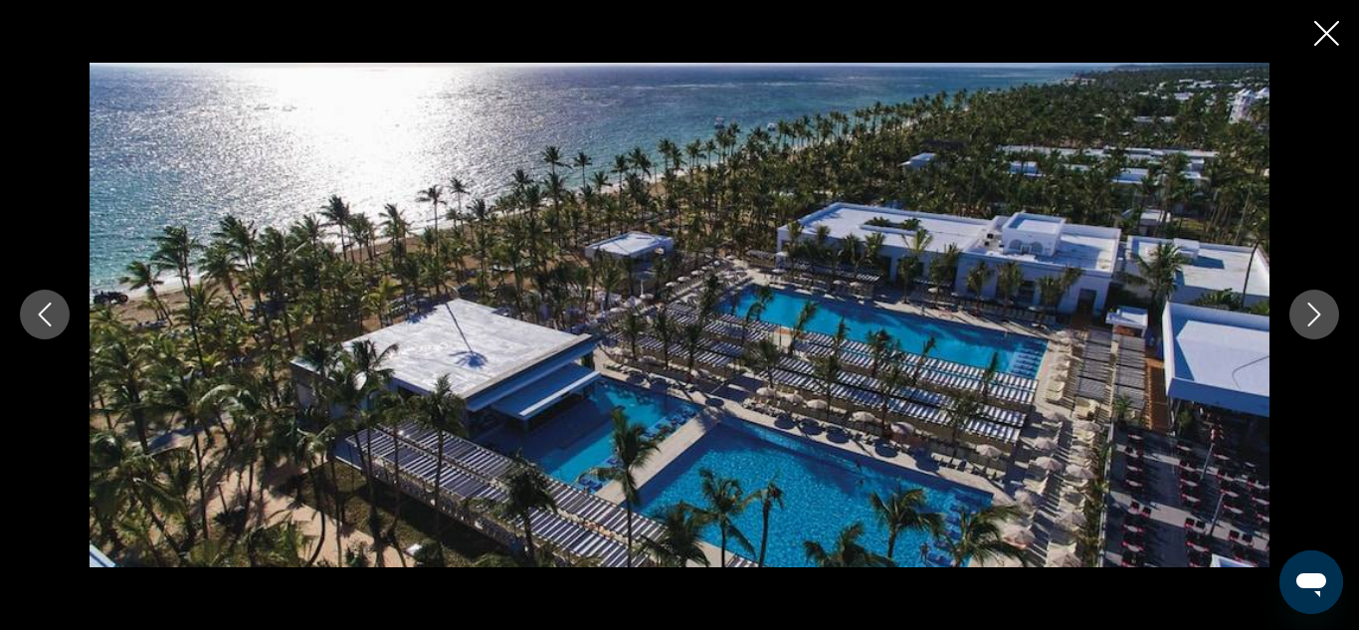
click at [1318, 316] on icon "Next image" at bounding box center [1314, 315] width 13 height 24
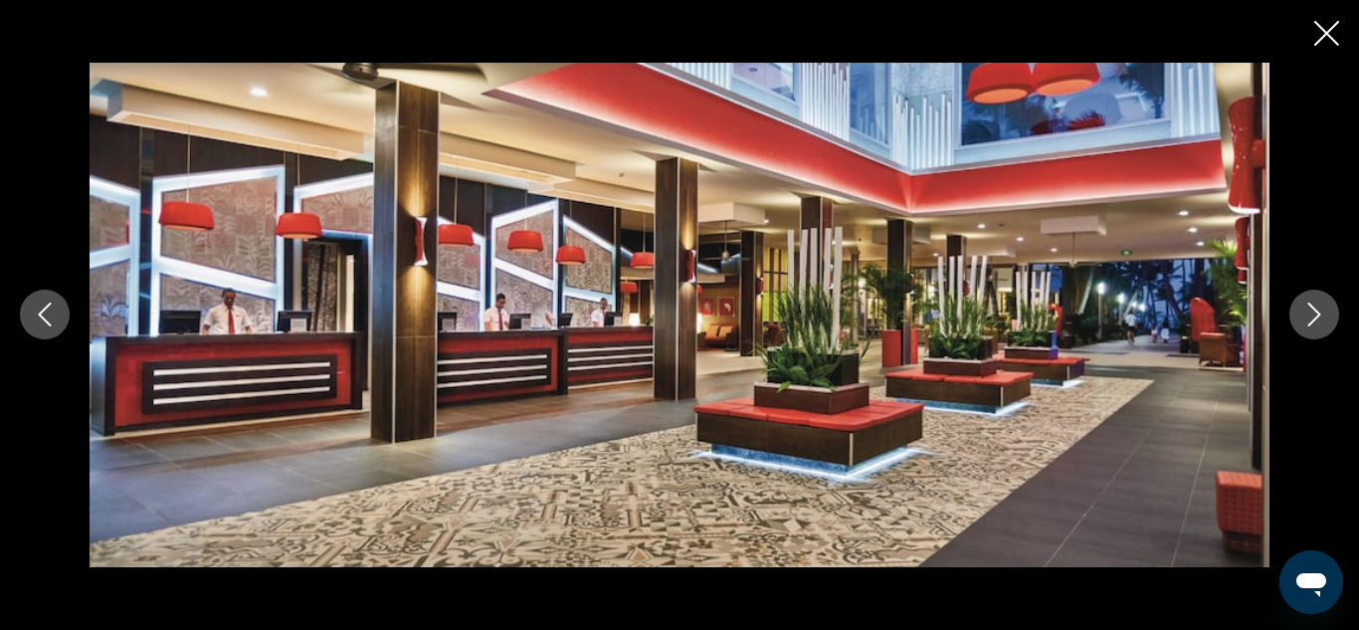
click at [1318, 316] on icon "Next image" at bounding box center [1314, 315] width 13 height 24
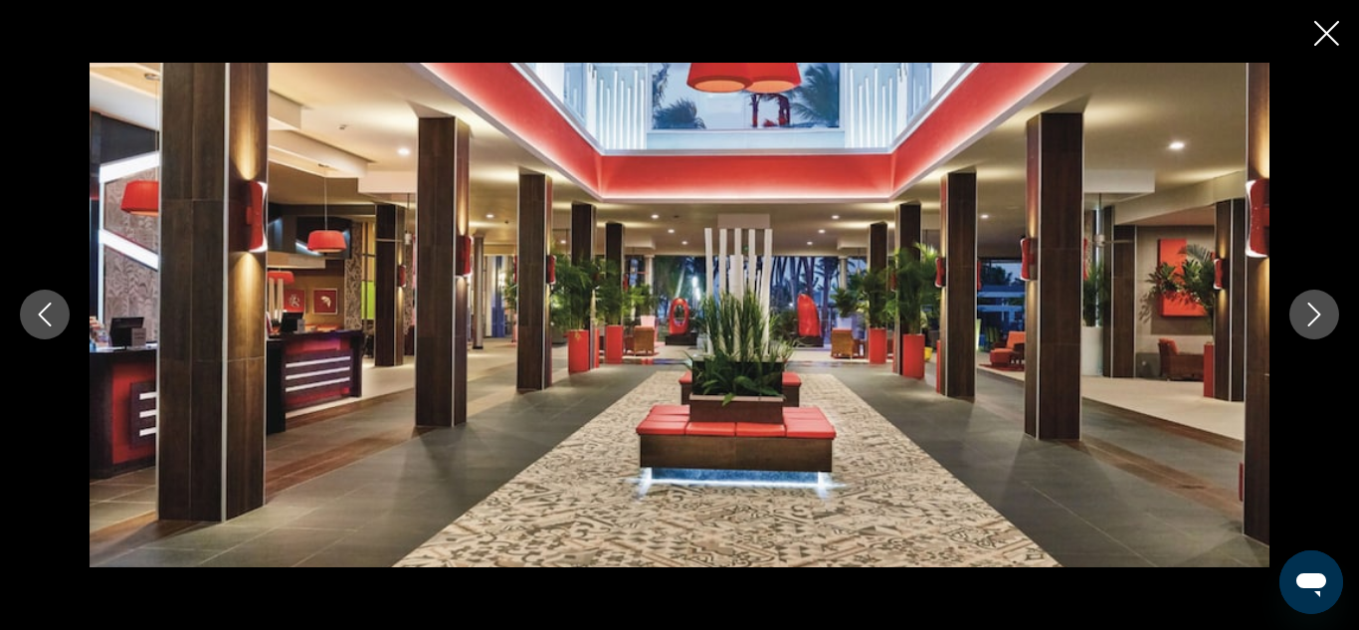
click at [1318, 316] on icon "Next image" at bounding box center [1314, 315] width 13 height 24
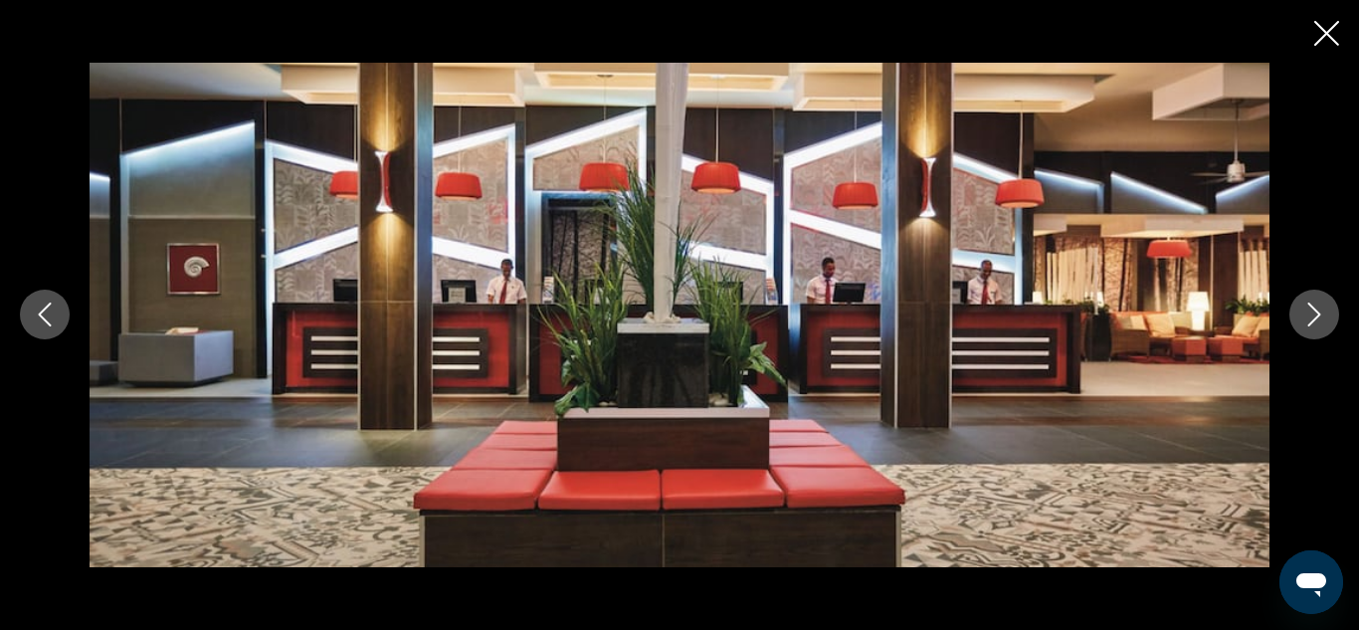
click at [1318, 316] on icon "Next image" at bounding box center [1314, 315] width 13 height 24
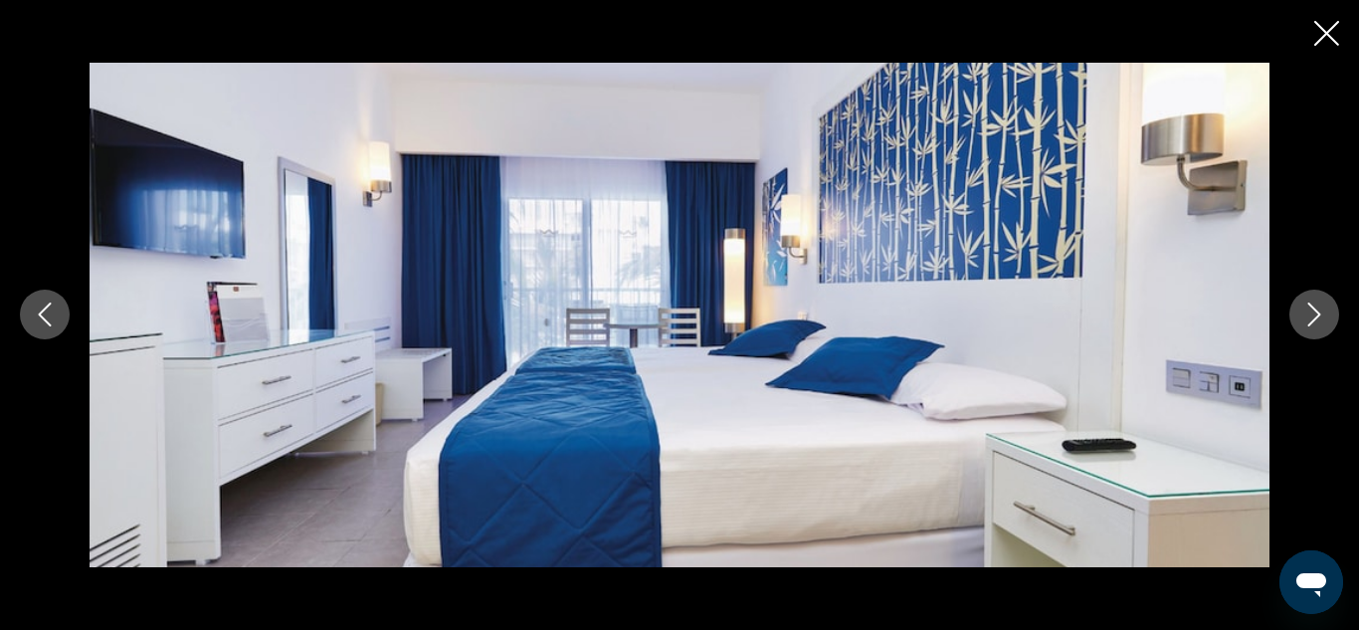
click at [1318, 316] on icon "Next image" at bounding box center [1314, 315] width 13 height 24
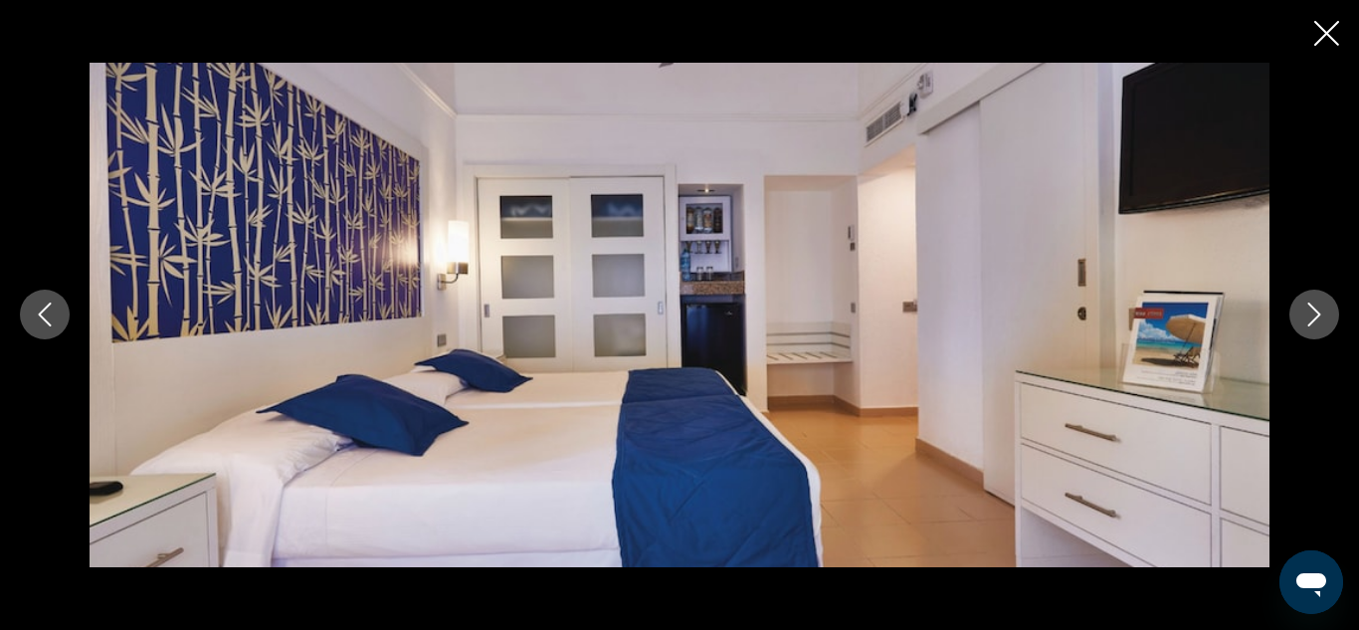
click at [1318, 316] on icon "Next image" at bounding box center [1314, 315] width 13 height 24
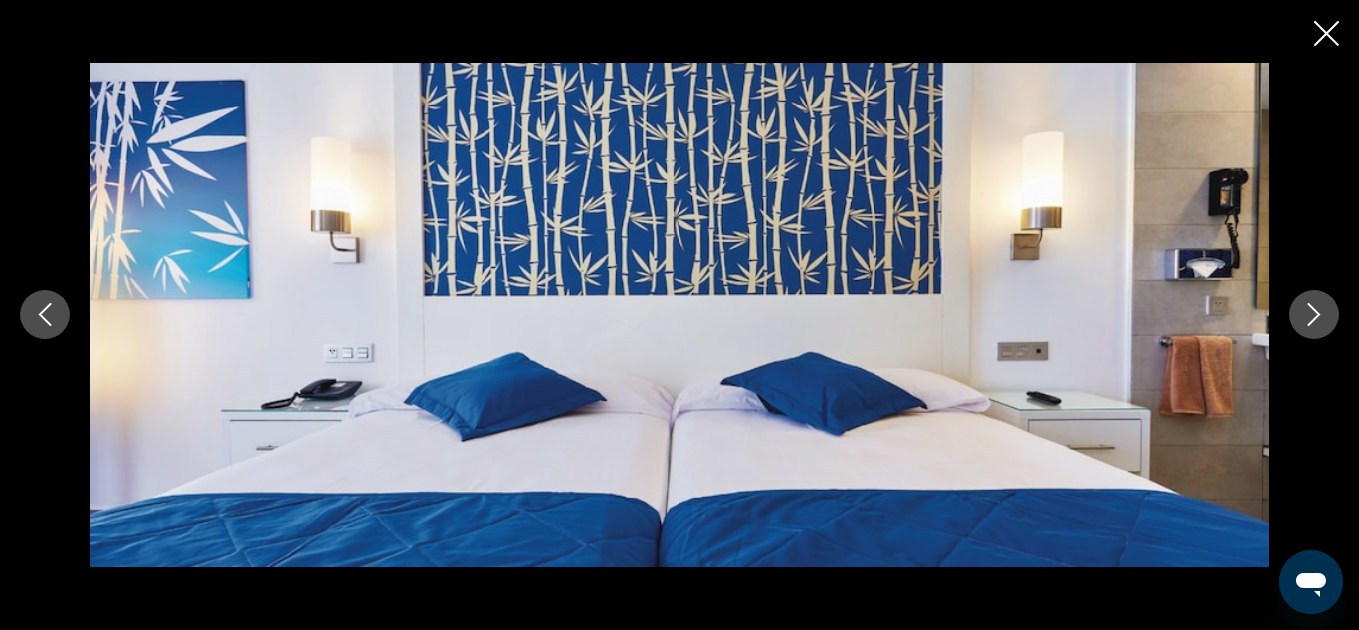
click at [1318, 316] on icon "Next image" at bounding box center [1314, 315] width 13 height 24
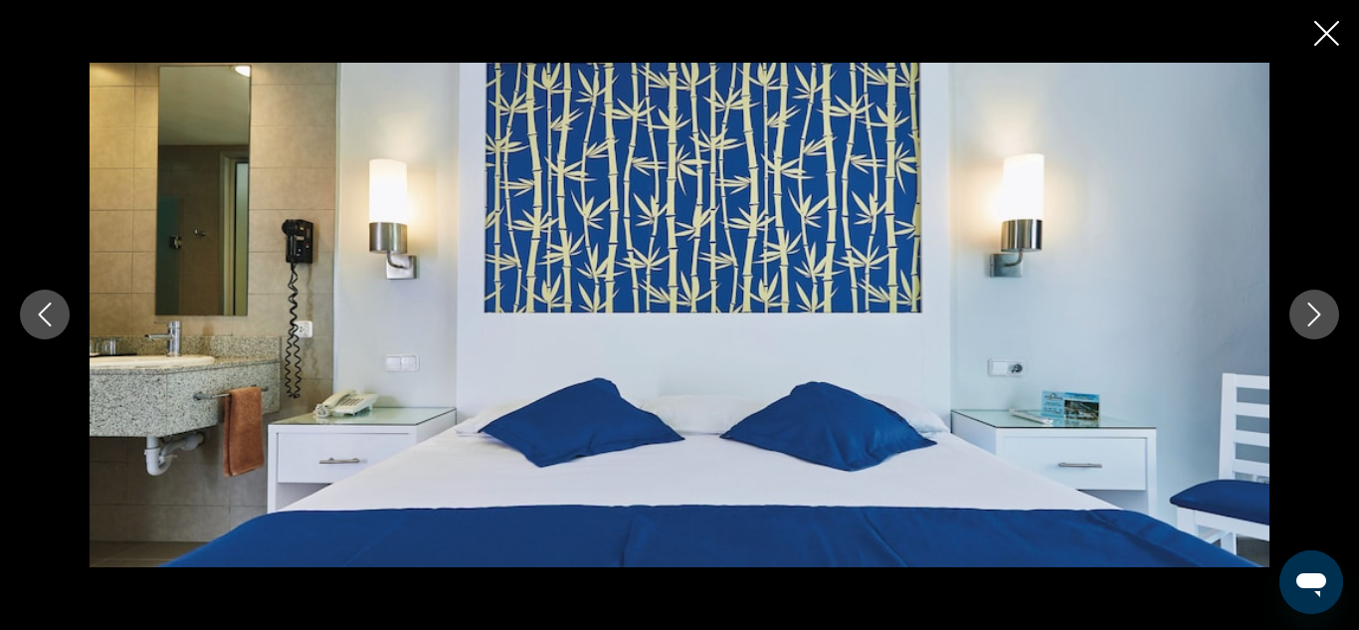
click at [1318, 316] on icon "Next image" at bounding box center [1314, 315] width 13 height 24
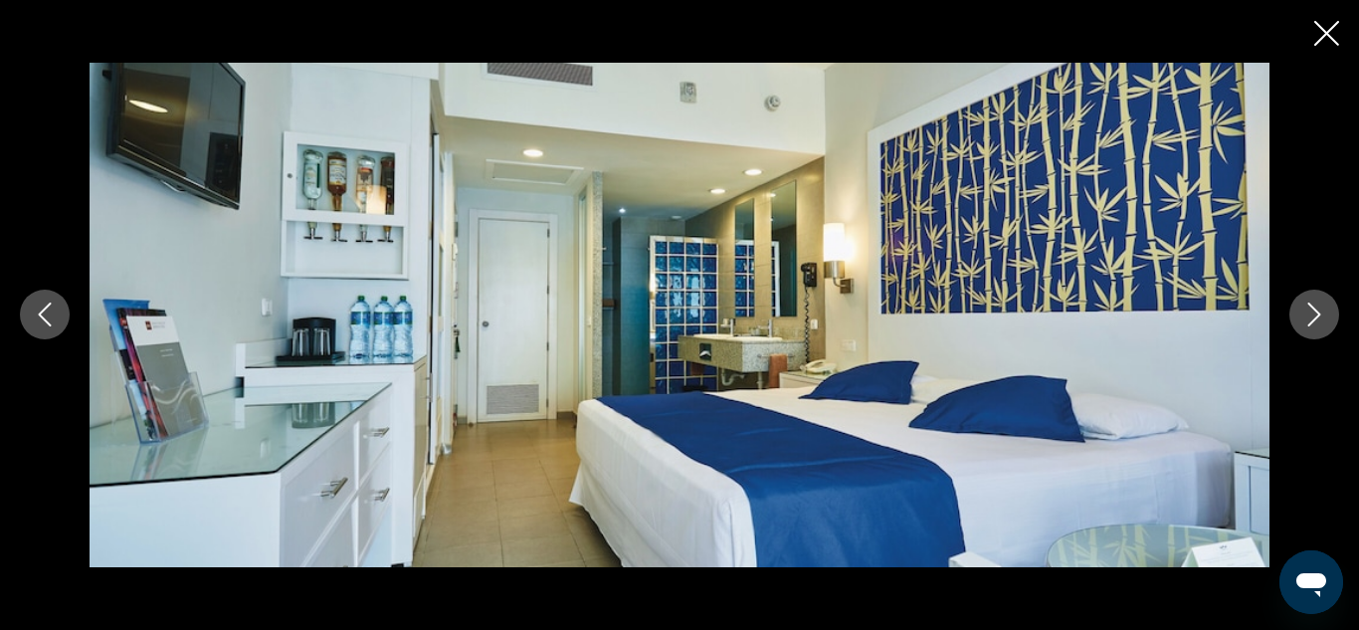
click at [1318, 316] on icon "Next image" at bounding box center [1314, 315] width 13 height 24
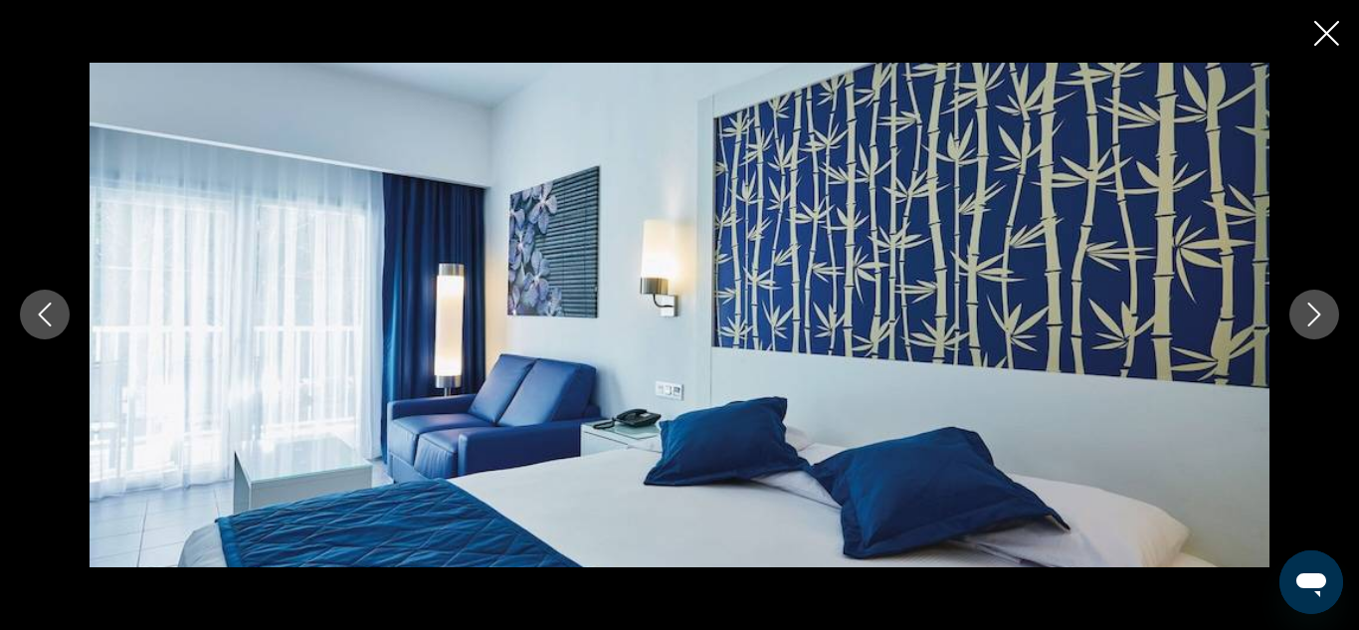
click at [1318, 316] on icon "Next image" at bounding box center [1314, 315] width 13 height 24
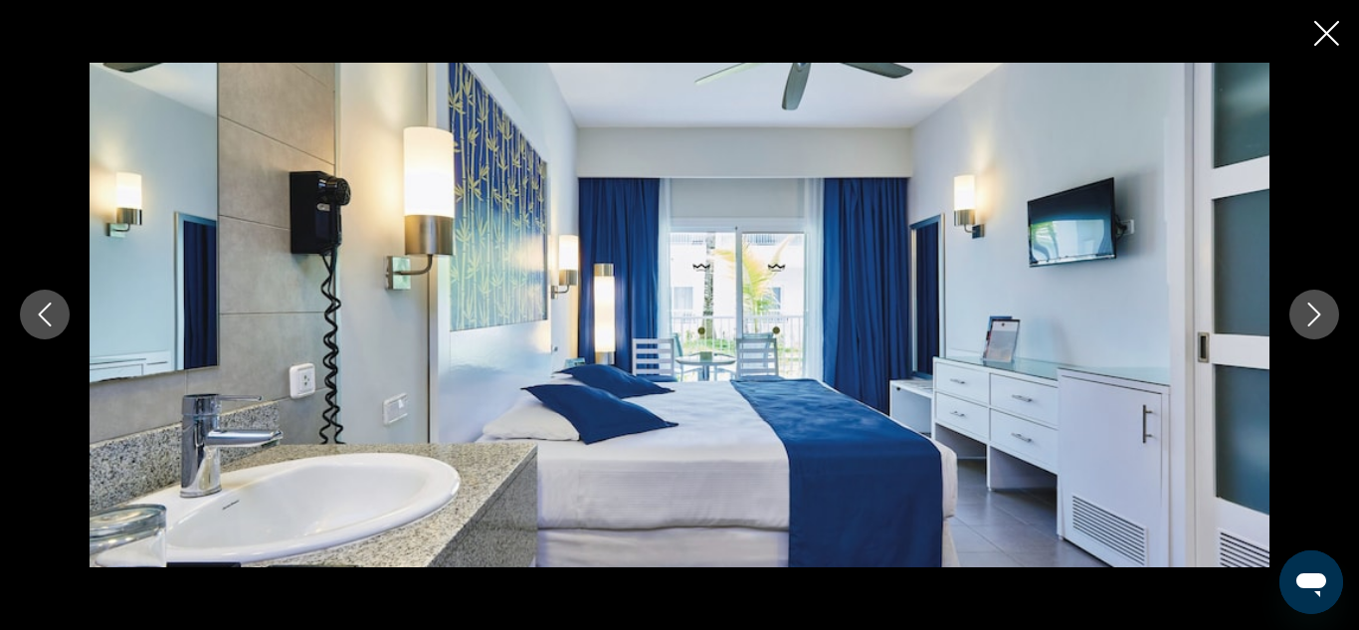
click at [1318, 316] on icon "Next image" at bounding box center [1314, 315] width 13 height 24
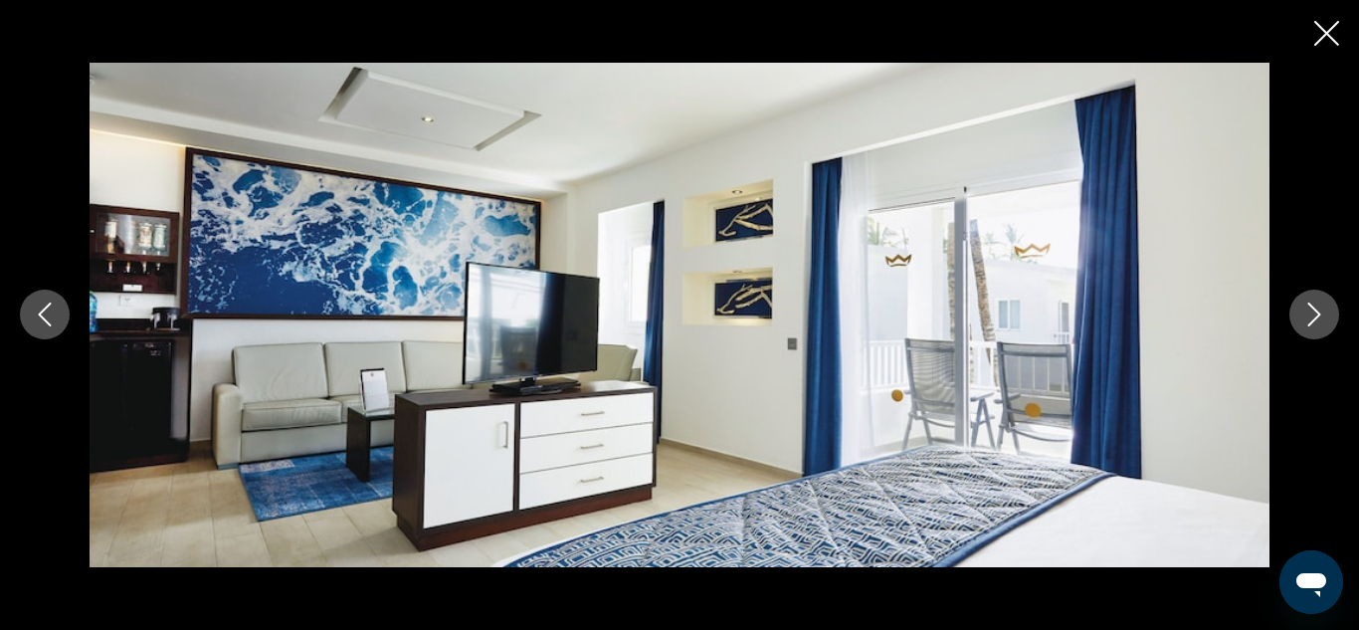
click at [1318, 316] on icon "Next image" at bounding box center [1314, 315] width 13 height 24
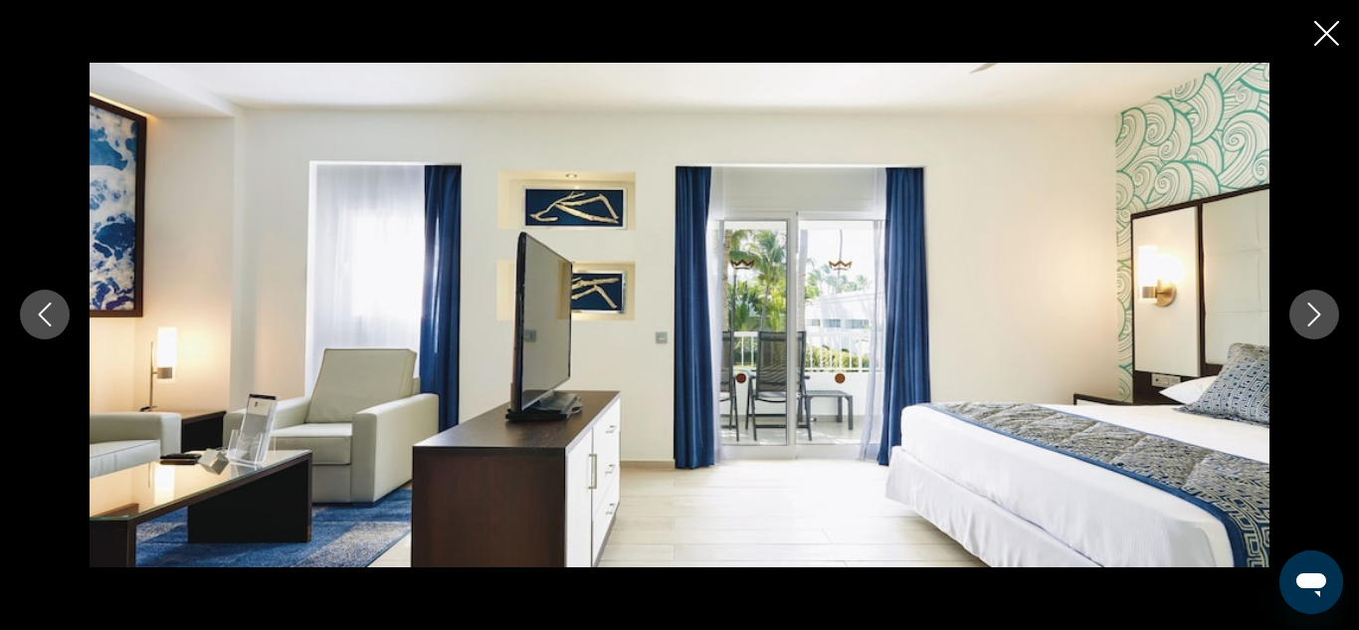
click at [1318, 316] on icon "Next image" at bounding box center [1314, 315] width 13 height 24
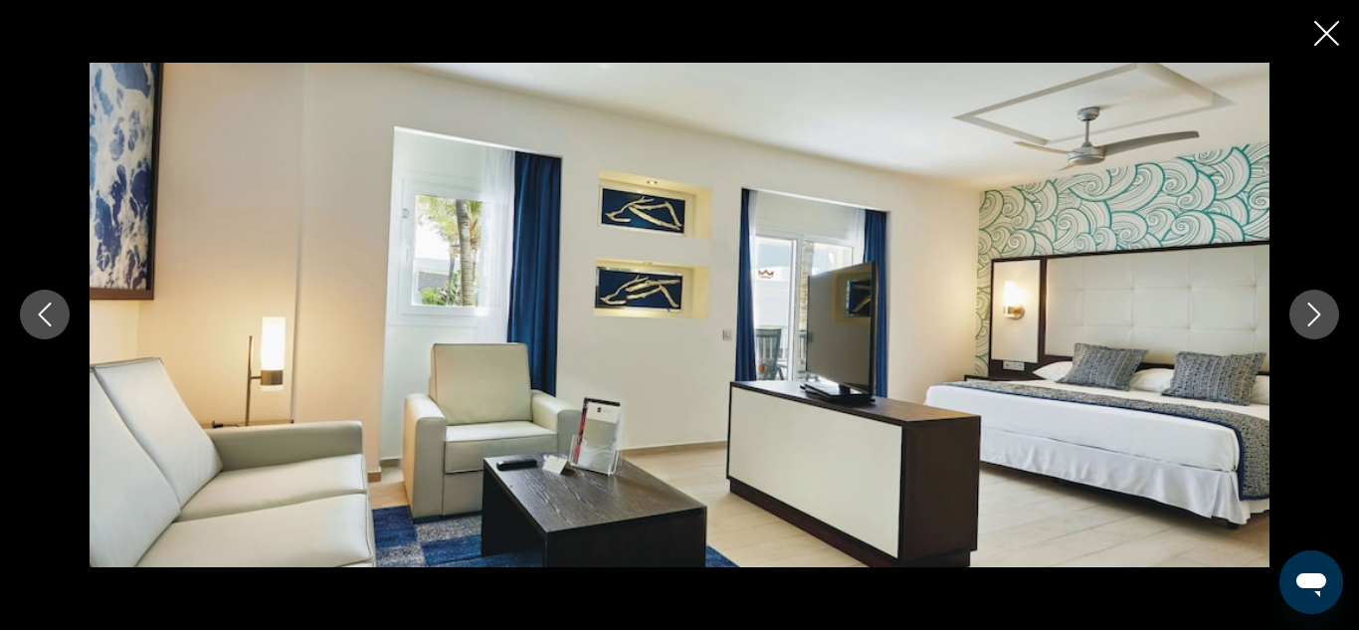
click at [1318, 316] on icon "Next image" at bounding box center [1314, 315] width 13 height 24
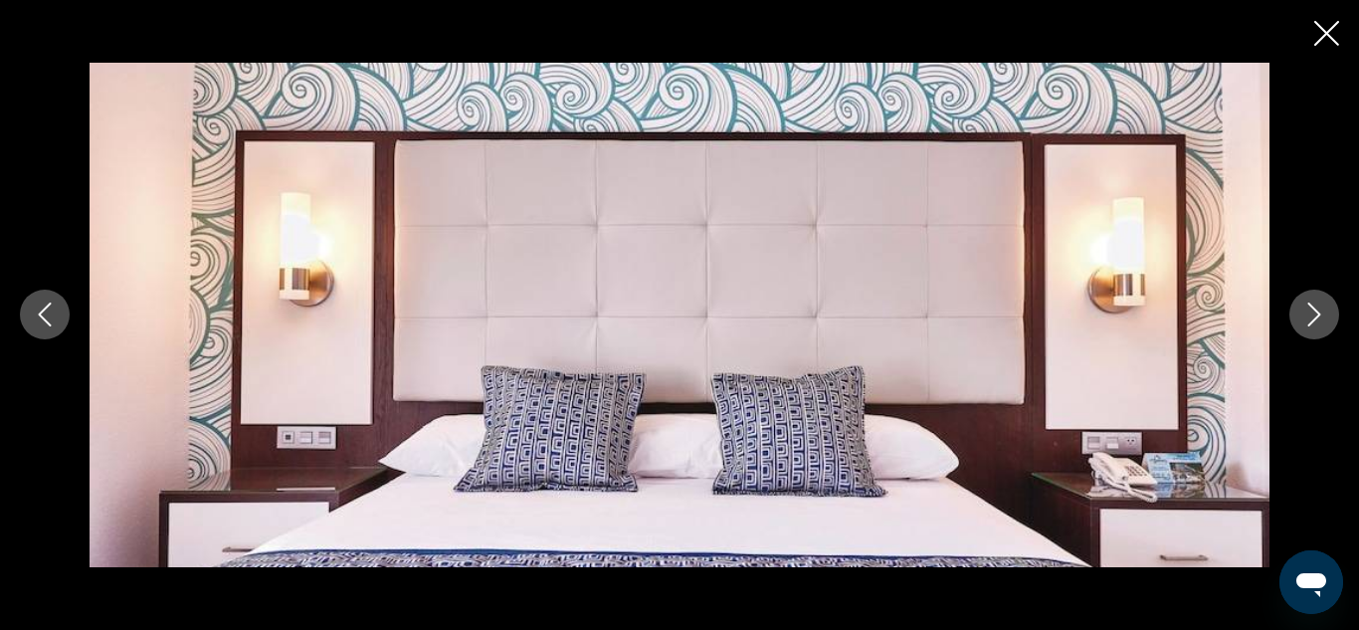
click at [1318, 316] on icon "Next image" at bounding box center [1314, 315] width 13 height 24
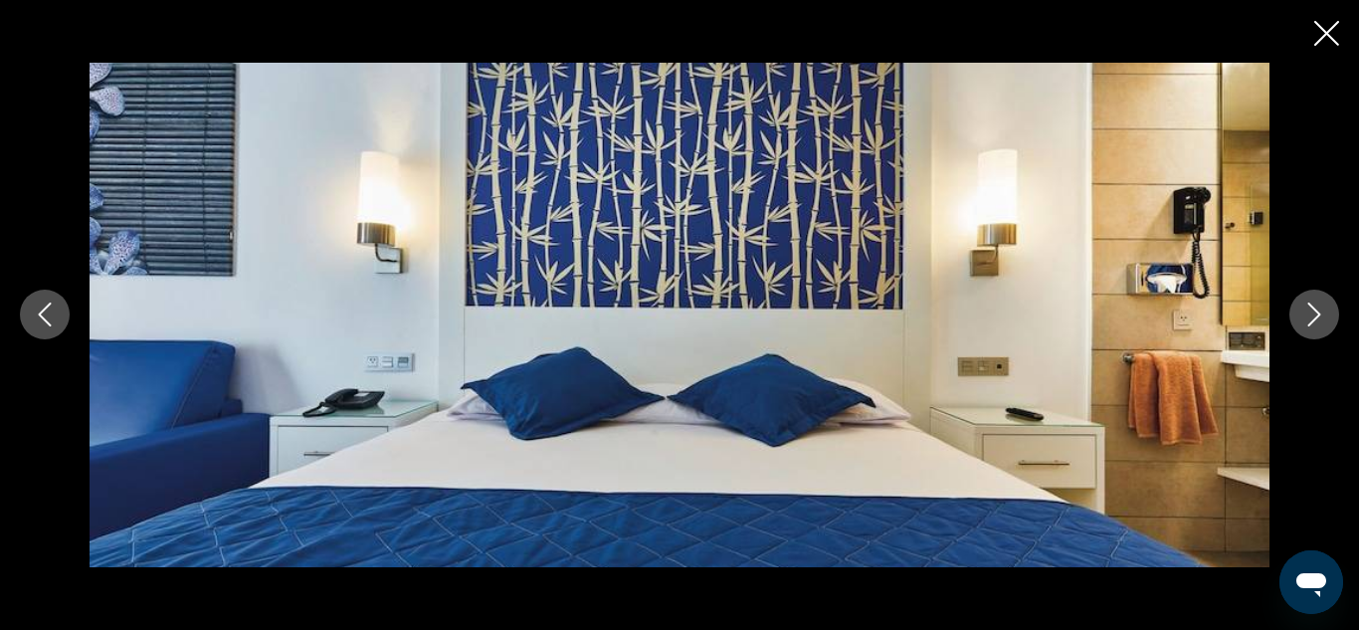
click at [1318, 316] on icon "Next image" at bounding box center [1314, 315] width 13 height 24
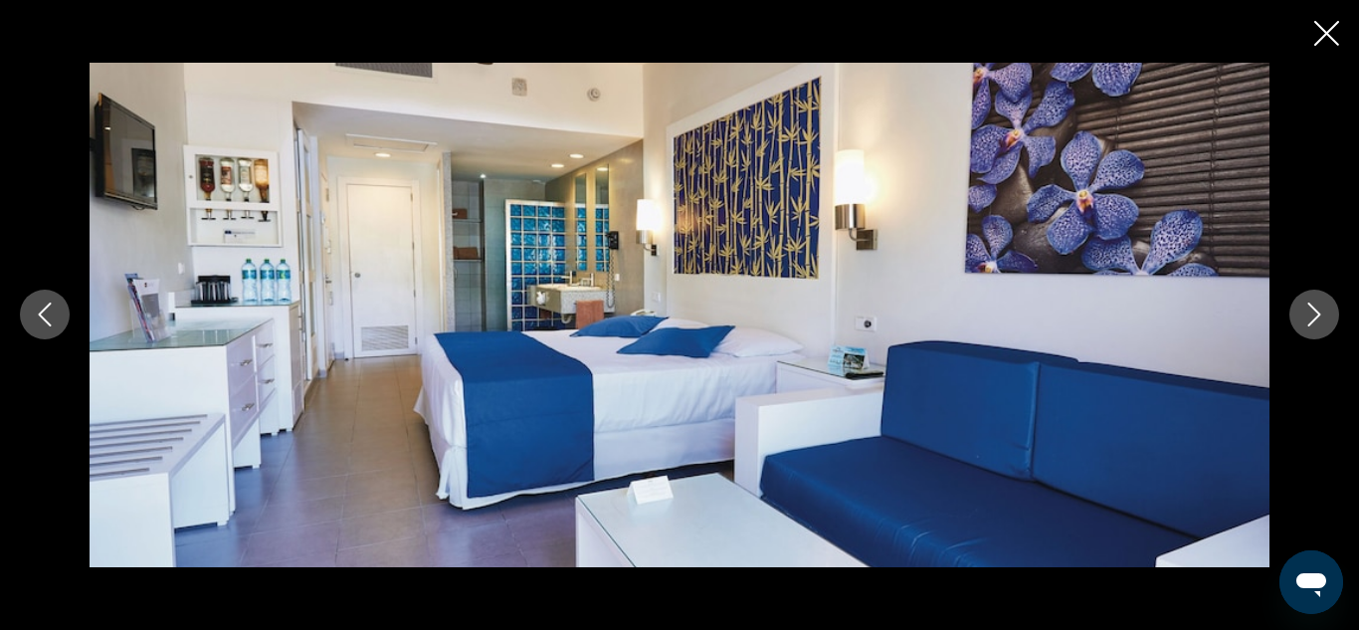
click at [1318, 316] on icon "Next image" at bounding box center [1314, 315] width 13 height 24
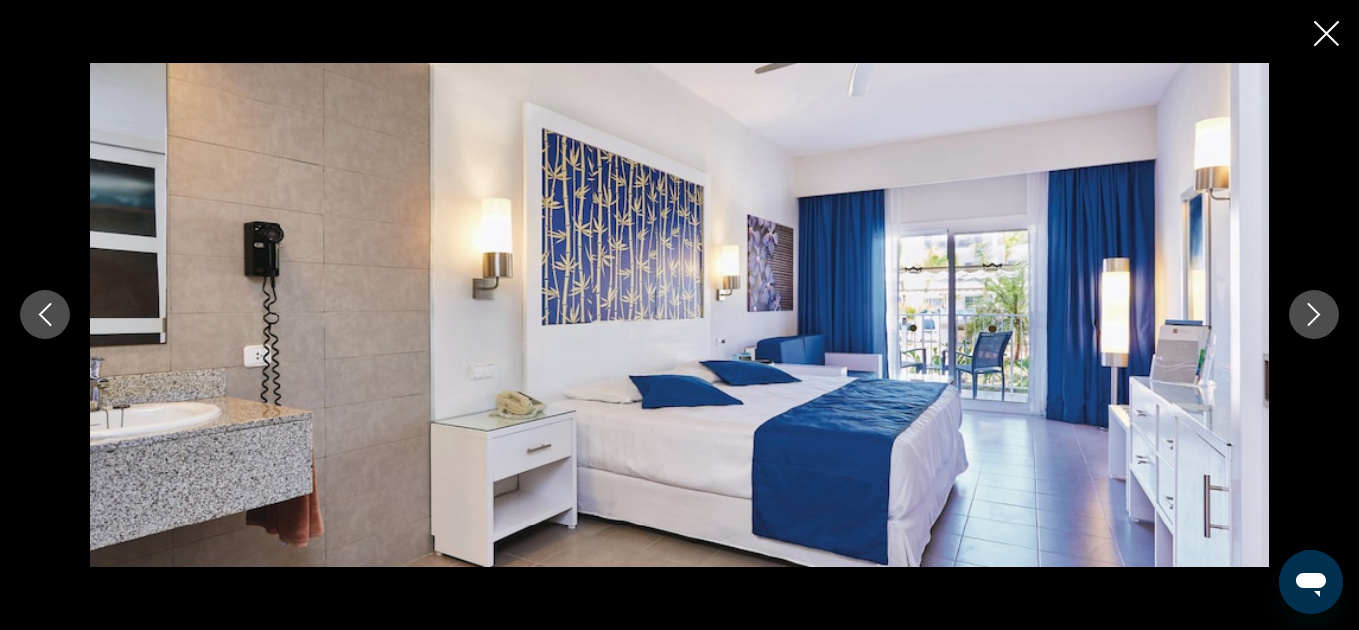
click at [1318, 316] on icon "Next image" at bounding box center [1314, 315] width 13 height 24
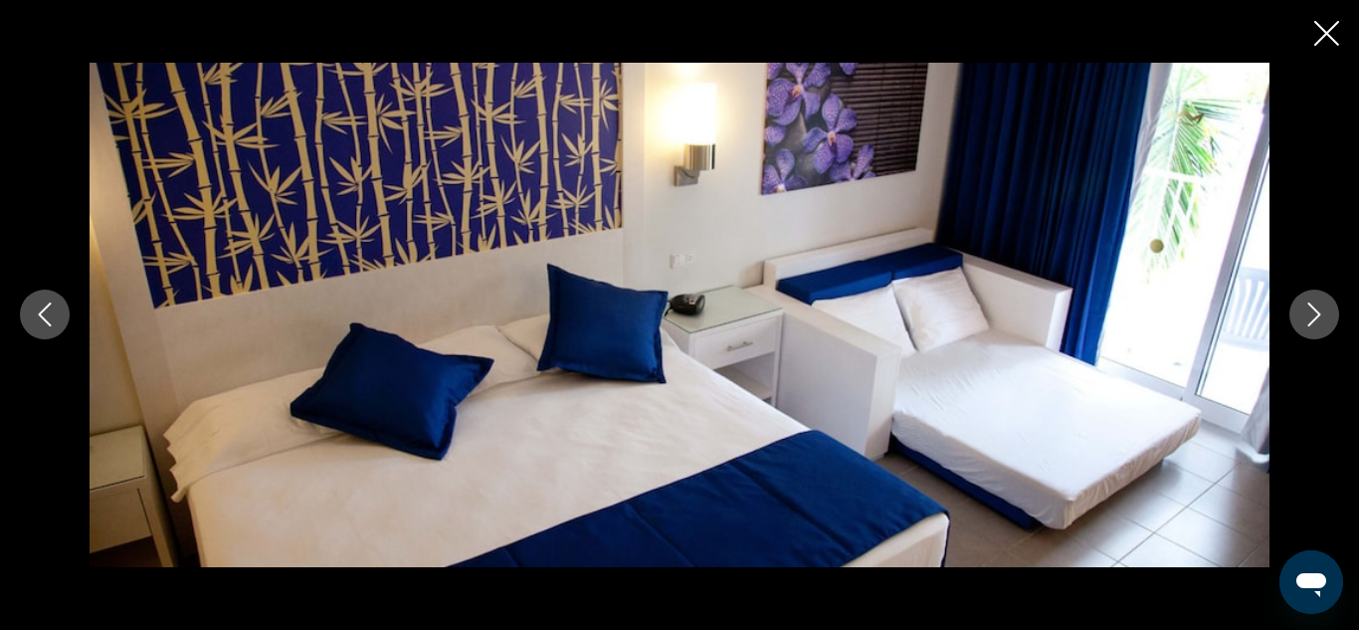
click at [1318, 316] on icon "Next image" at bounding box center [1314, 315] width 13 height 24
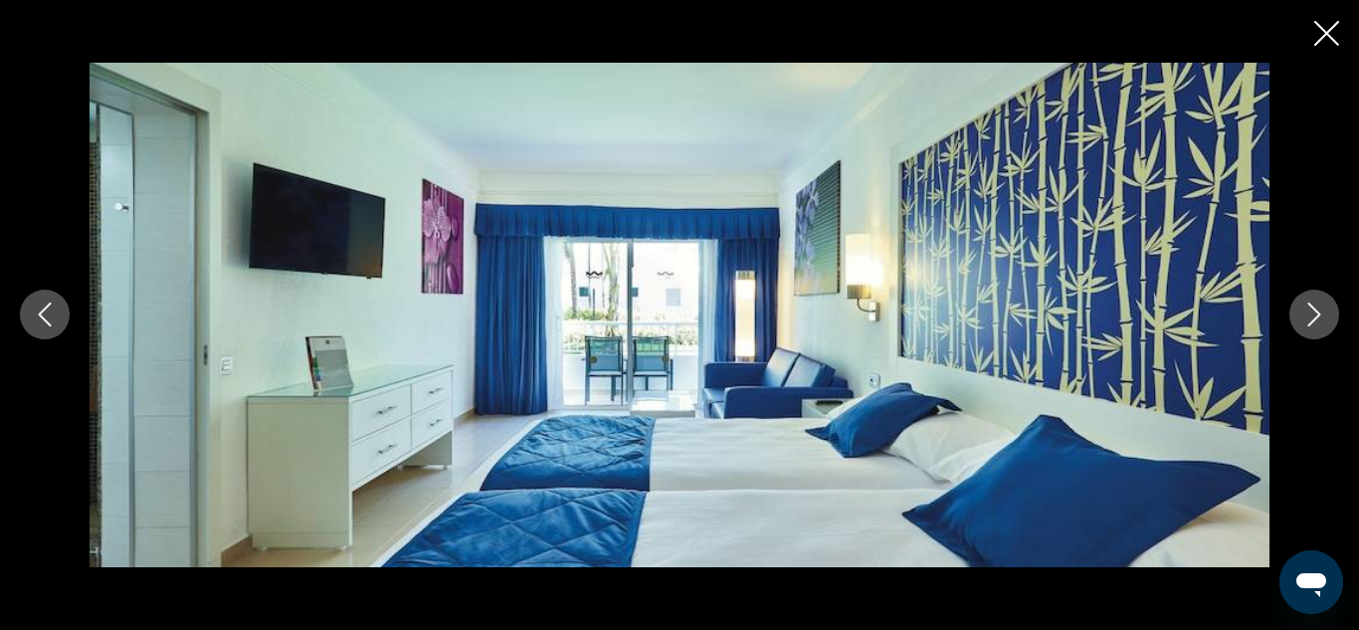
click at [1318, 316] on icon "Next image" at bounding box center [1314, 315] width 13 height 24
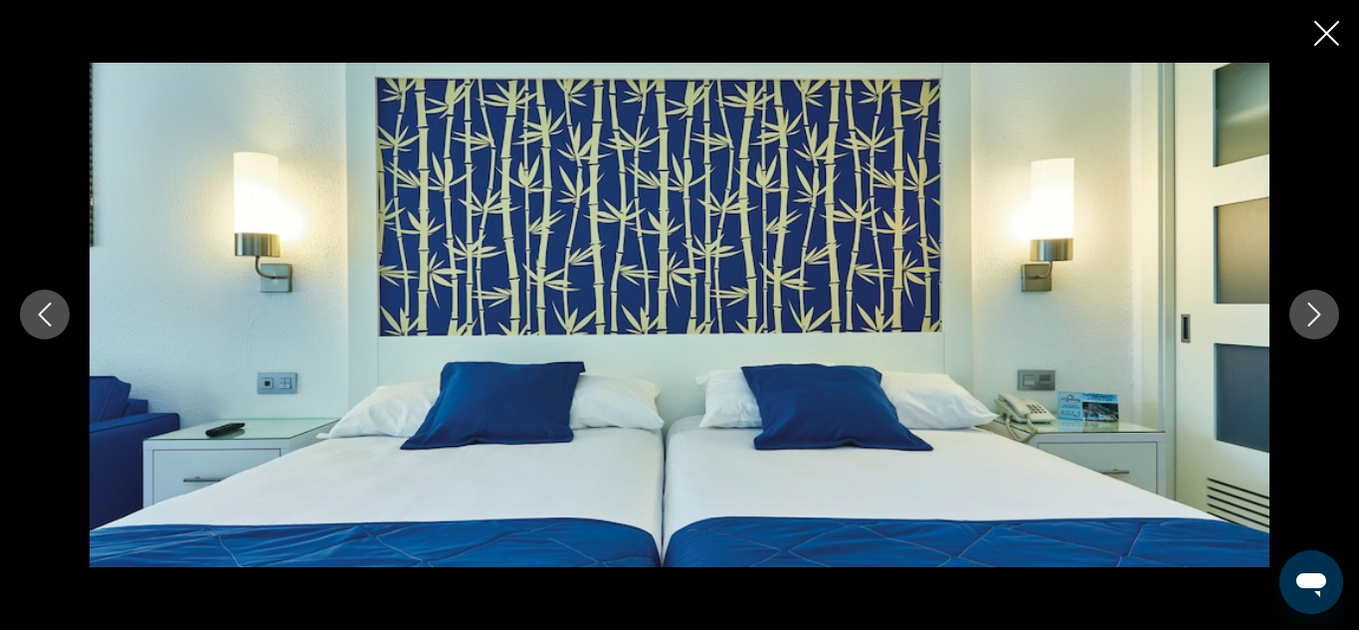
click at [1318, 316] on icon "Next image" at bounding box center [1314, 315] width 13 height 24
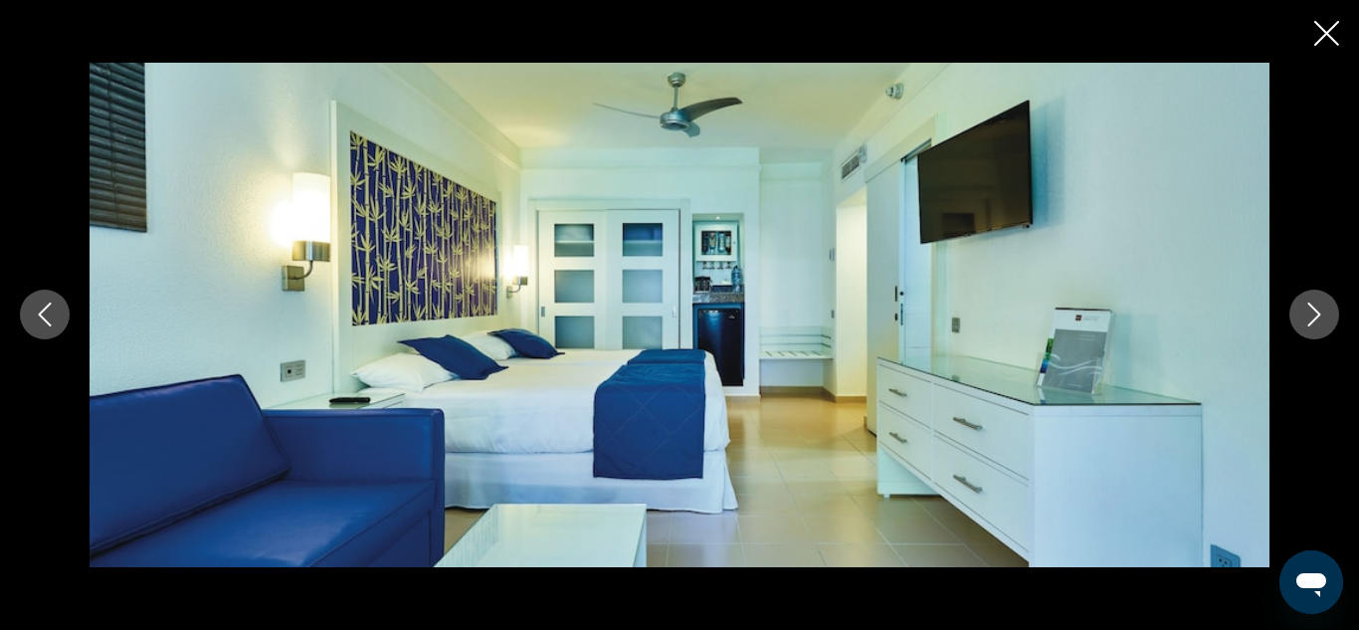
click at [1318, 316] on icon "Next image" at bounding box center [1314, 315] width 13 height 24
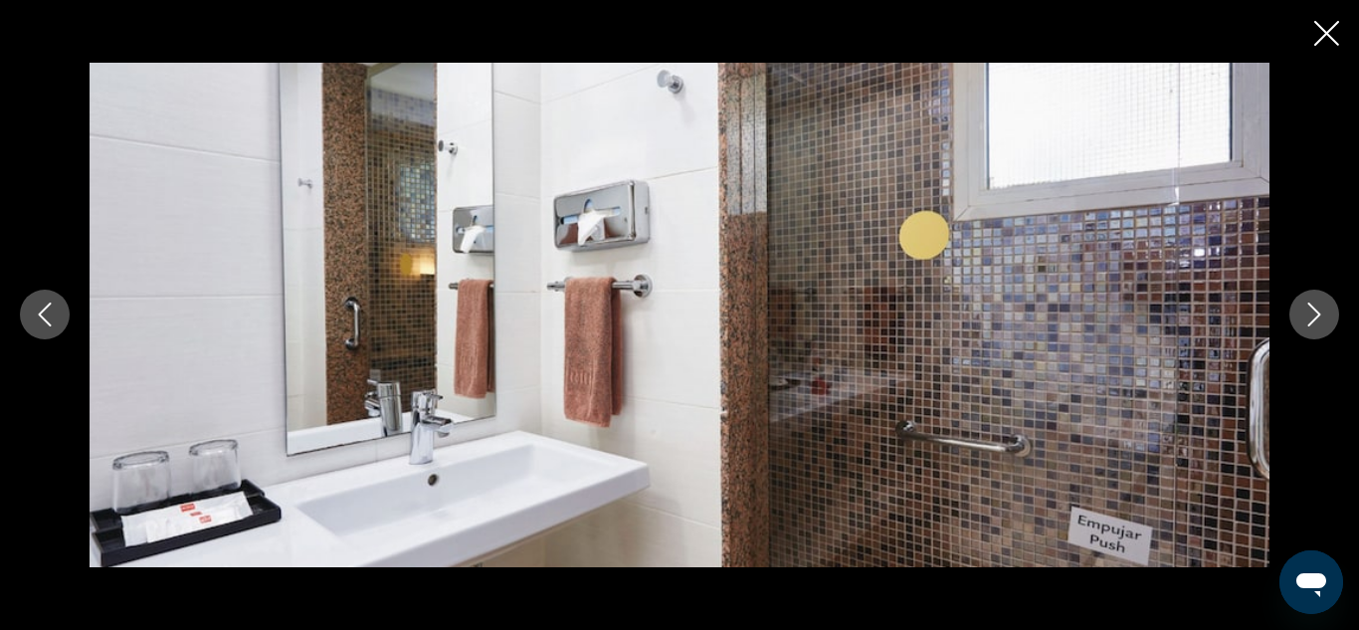
click at [1318, 316] on icon "Next image" at bounding box center [1314, 315] width 13 height 24
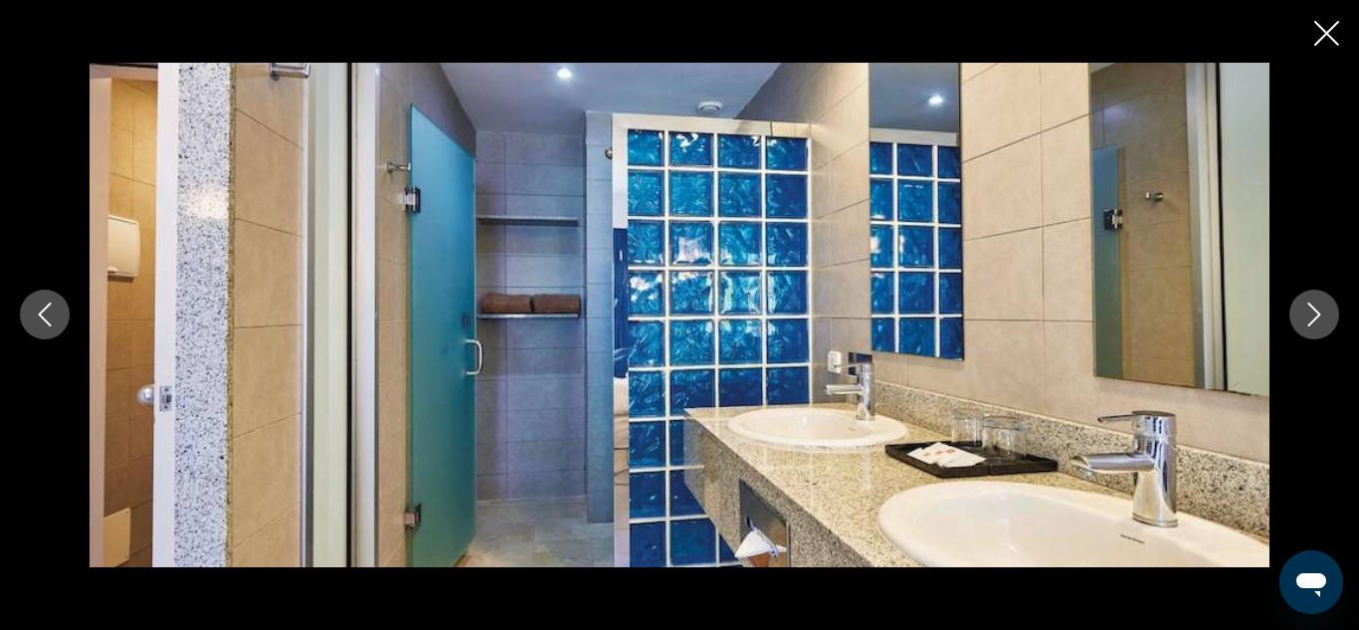
click at [1318, 316] on icon "Next image" at bounding box center [1314, 315] width 13 height 24
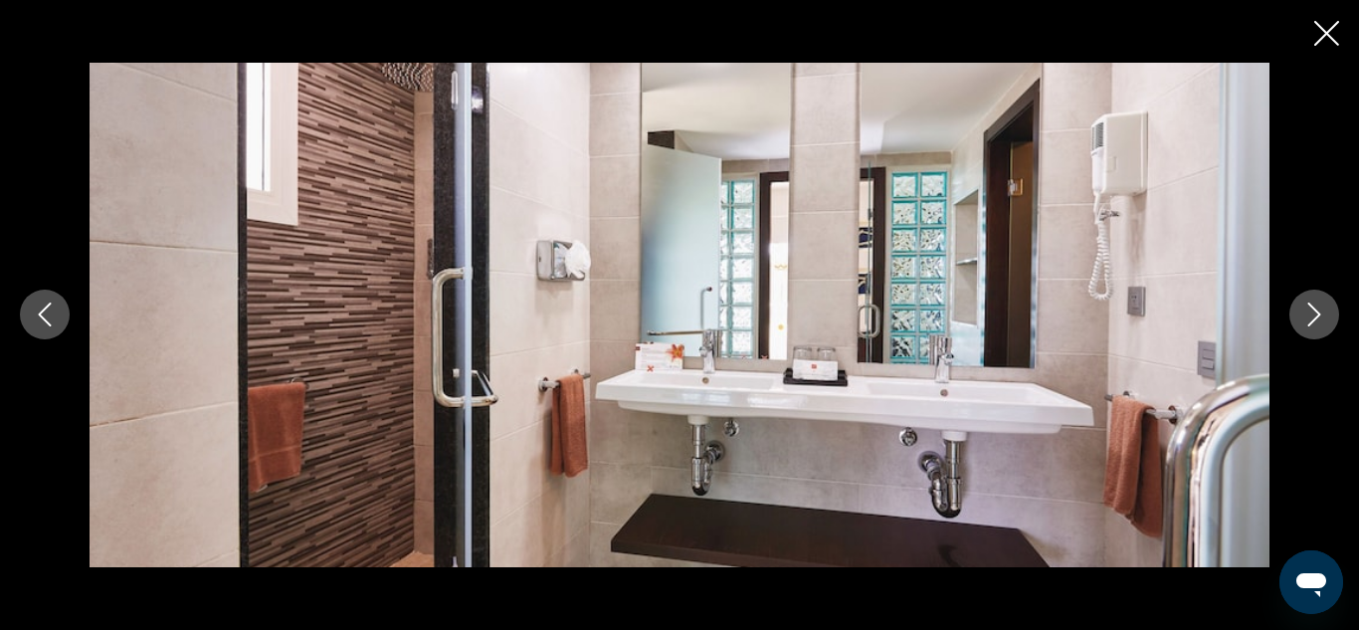
click at [1318, 316] on icon "Next image" at bounding box center [1314, 315] width 13 height 24
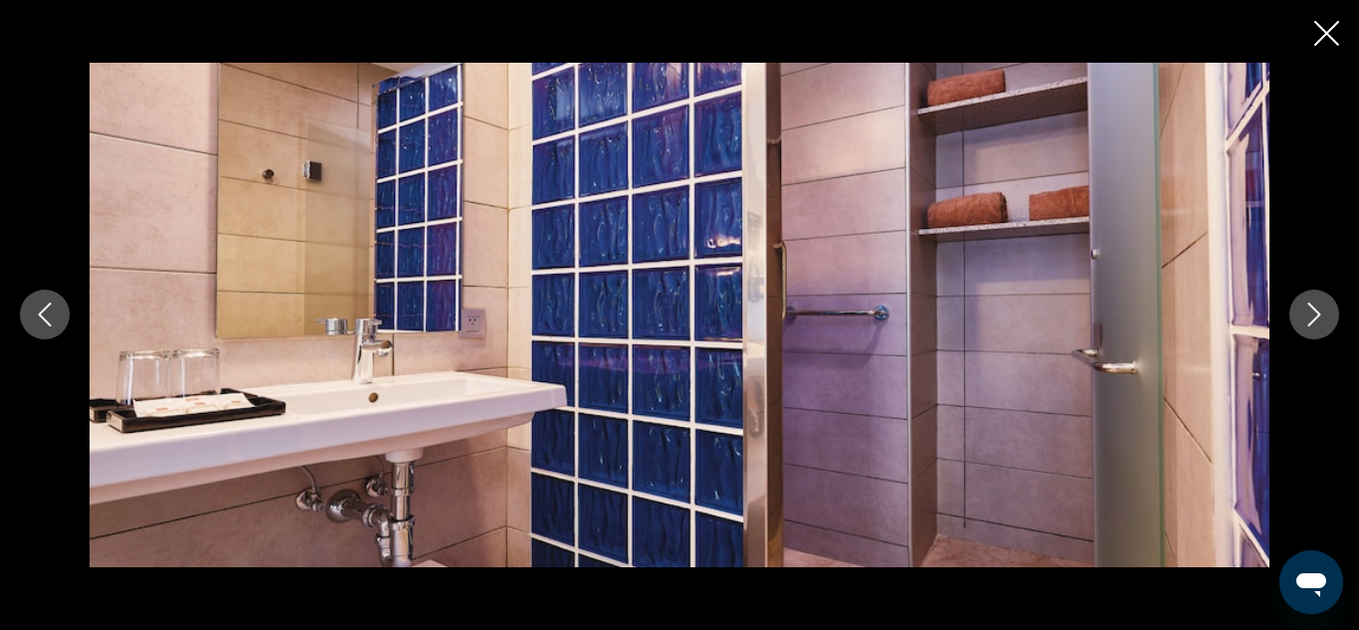
click at [1318, 316] on icon "Next image" at bounding box center [1314, 315] width 13 height 24
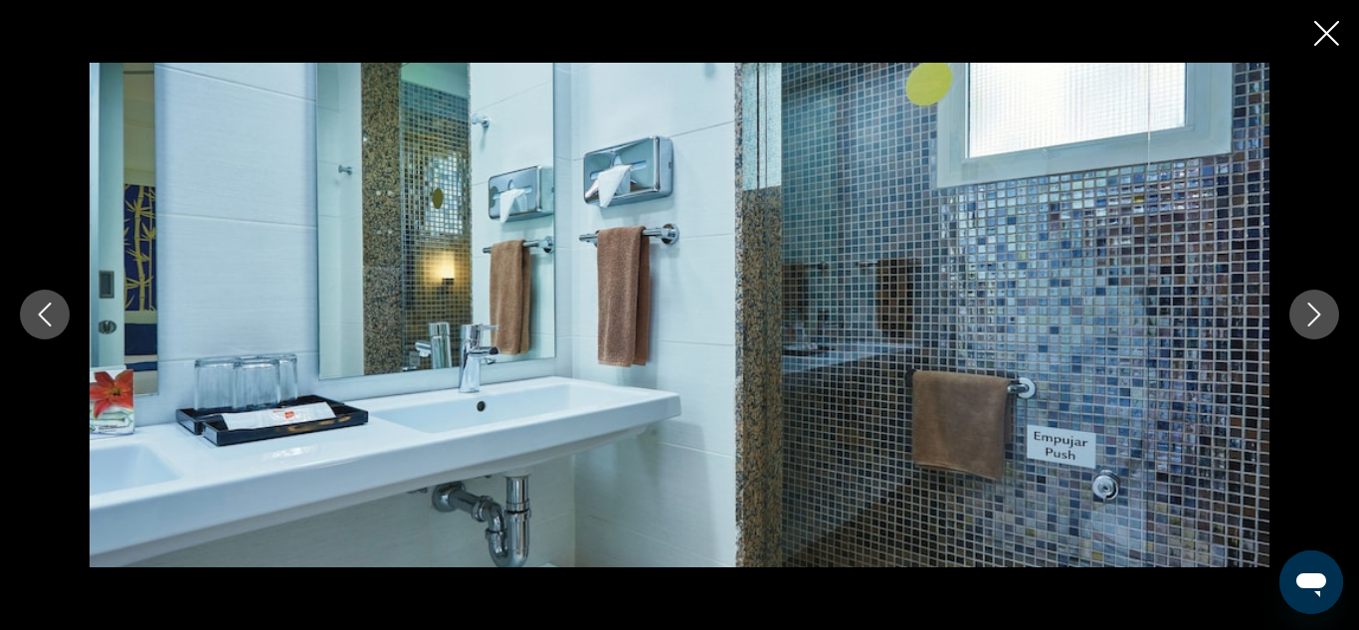
click at [1318, 316] on icon "Next image" at bounding box center [1314, 315] width 13 height 24
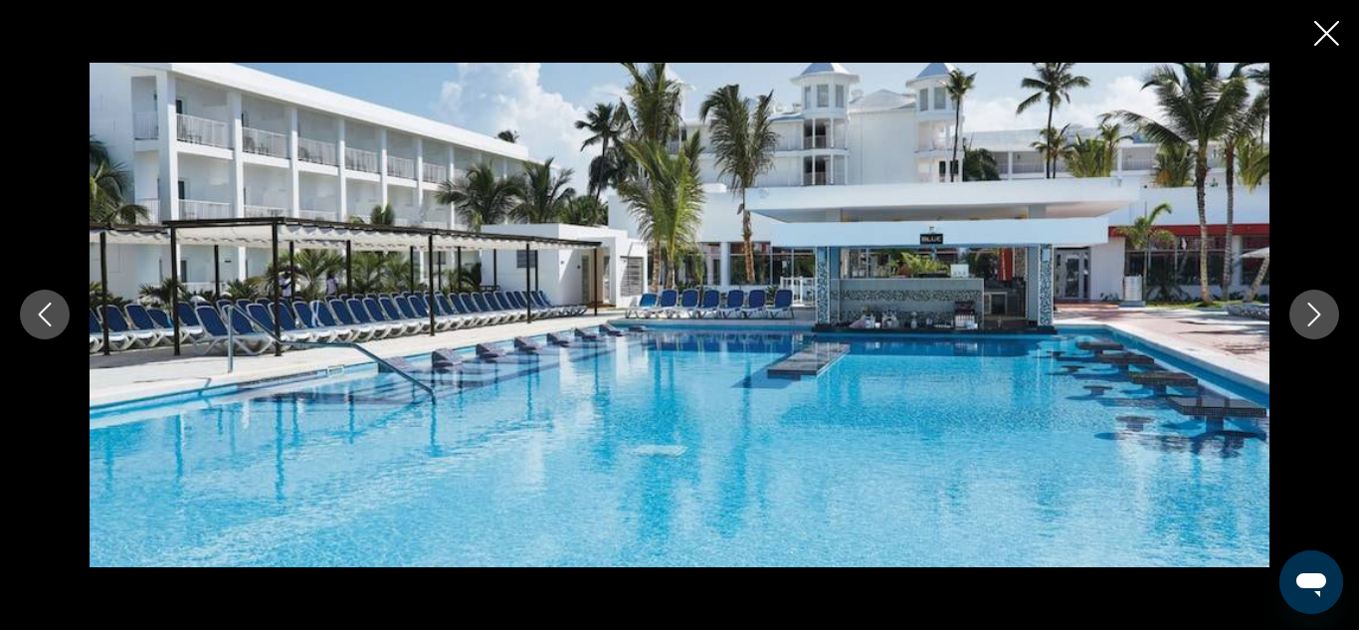
click at [1318, 316] on icon "Next image" at bounding box center [1314, 315] width 13 height 24
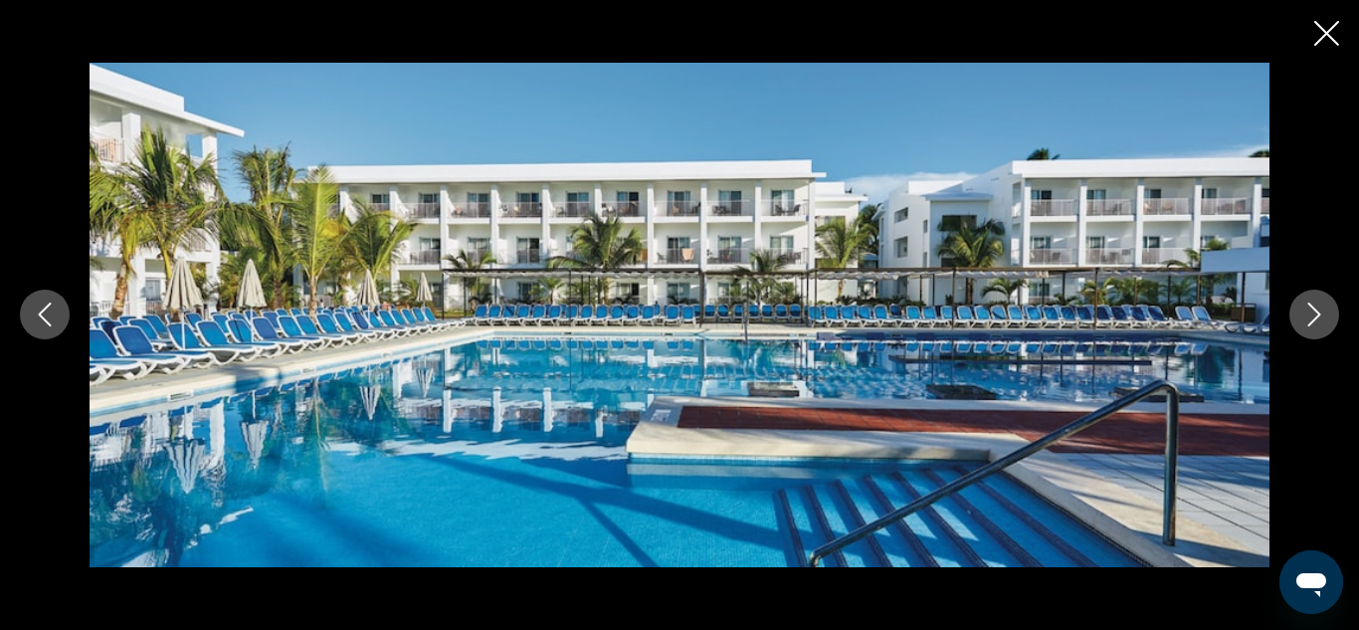
click at [1318, 316] on icon "Next image" at bounding box center [1314, 315] width 13 height 24
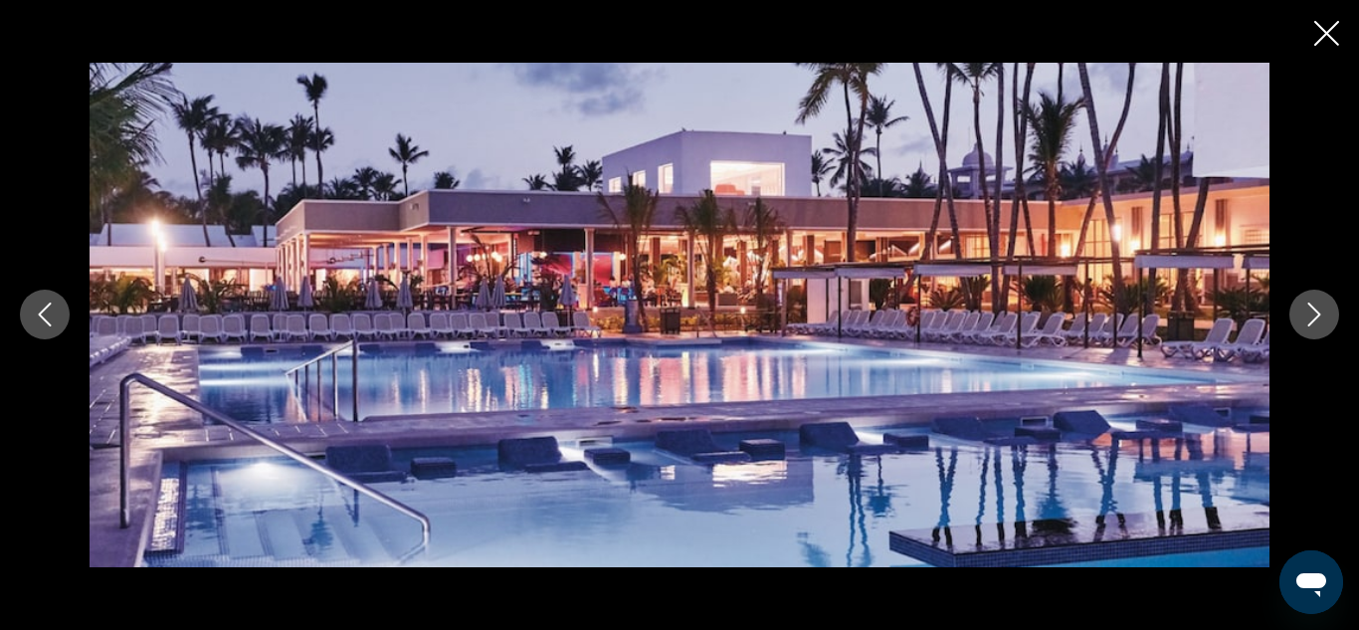
click at [1318, 316] on icon "Next image" at bounding box center [1314, 315] width 13 height 24
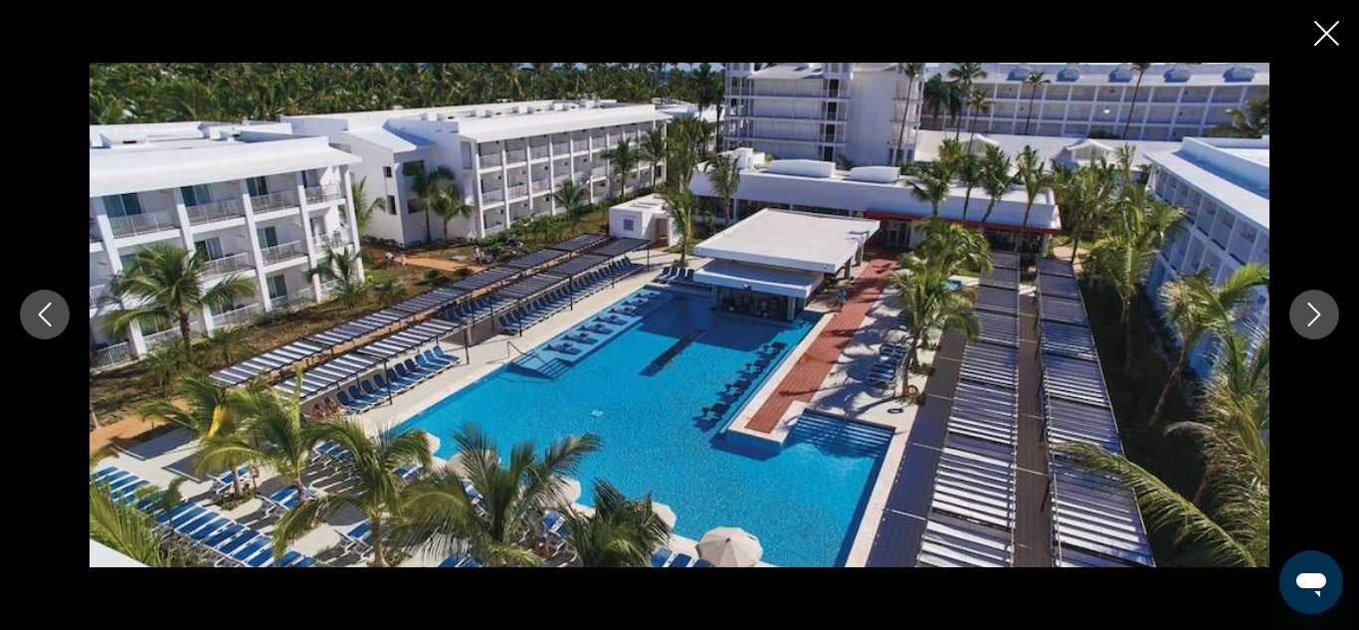
click at [1318, 316] on icon "Next image" at bounding box center [1314, 315] width 13 height 24
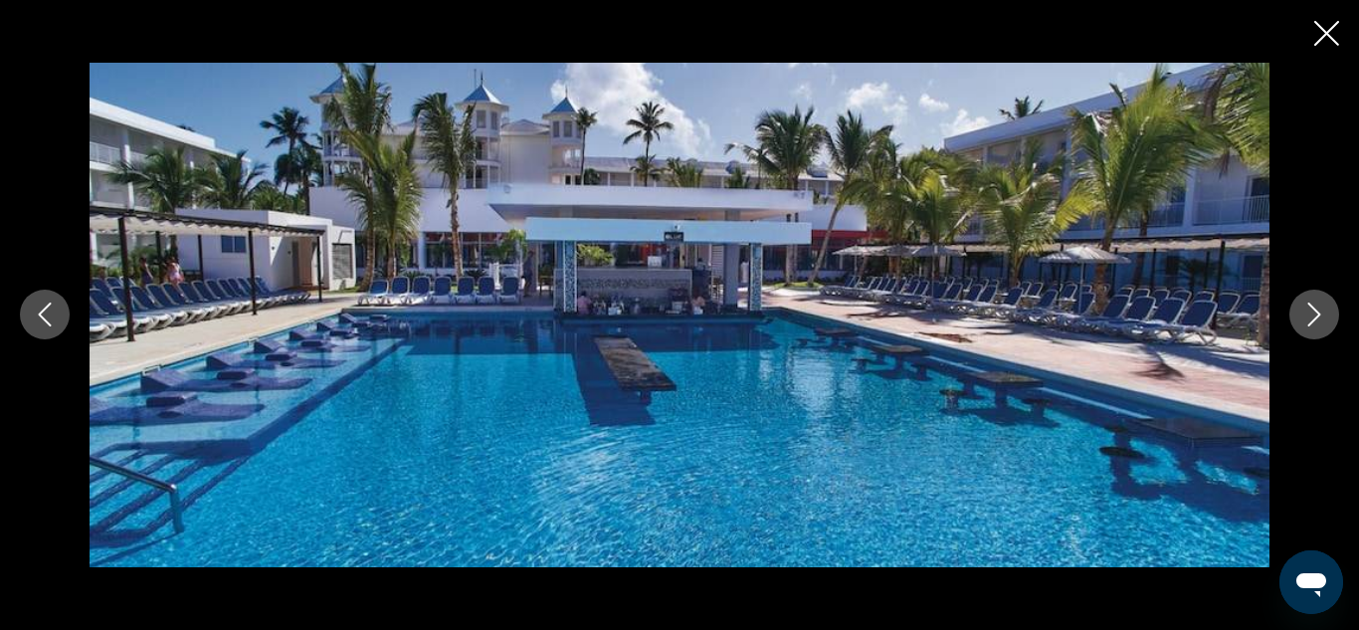
click at [1318, 316] on icon "Next image" at bounding box center [1314, 315] width 13 height 24
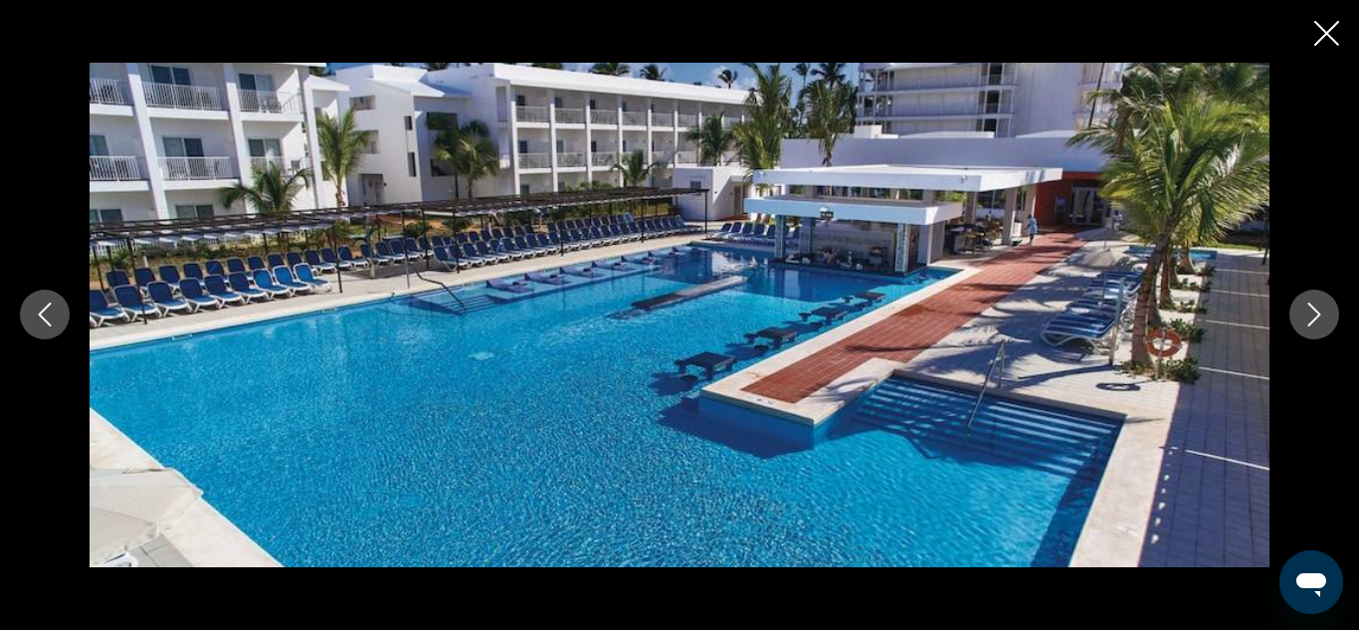
click at [1318, 316] on icon "Next image" at bounding box center [1314, 315] width 13 height 24
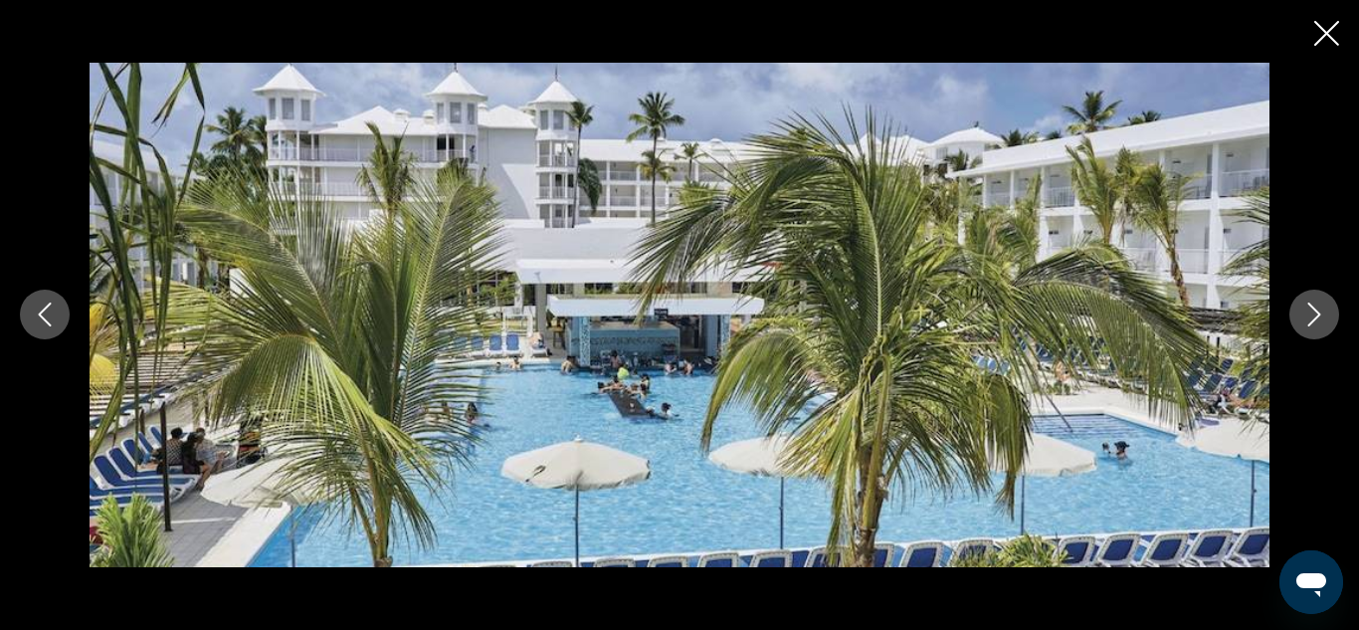
click at [1318, 316] on icon "Next image" at bounding box center [1314, 315] width 13 height 24
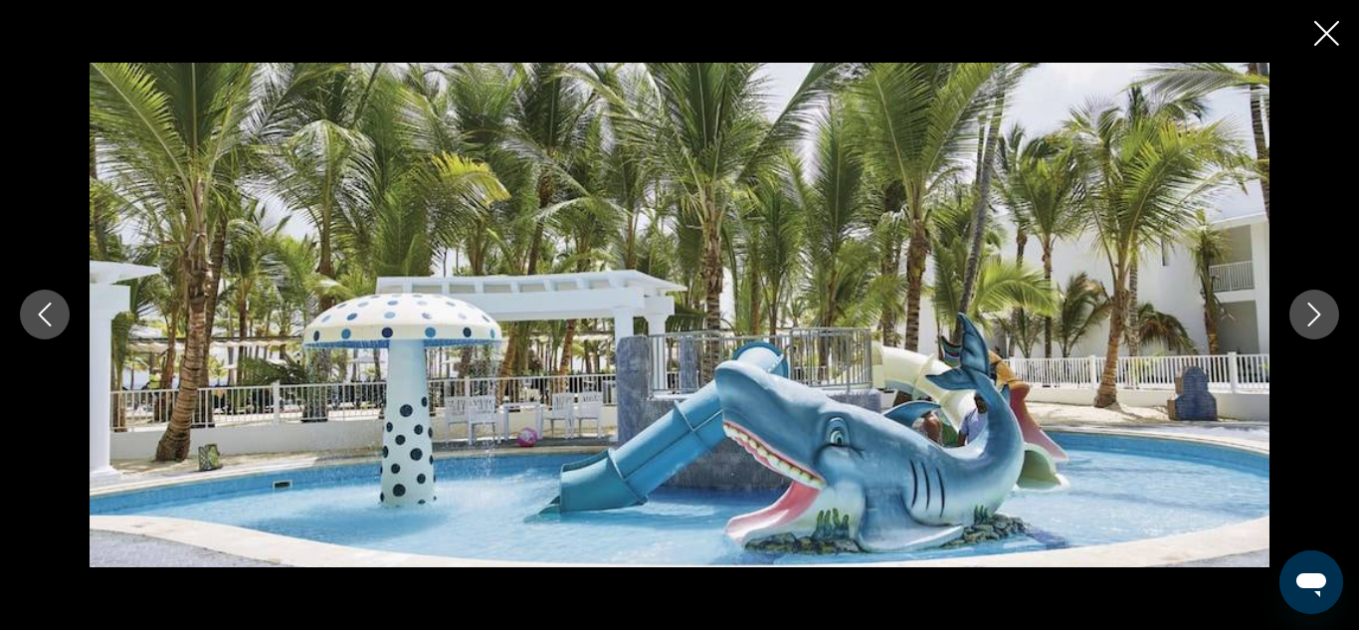
click at [1318, 316] on icon "Next image" at bounding box center [1314, 315] width 13 height 24
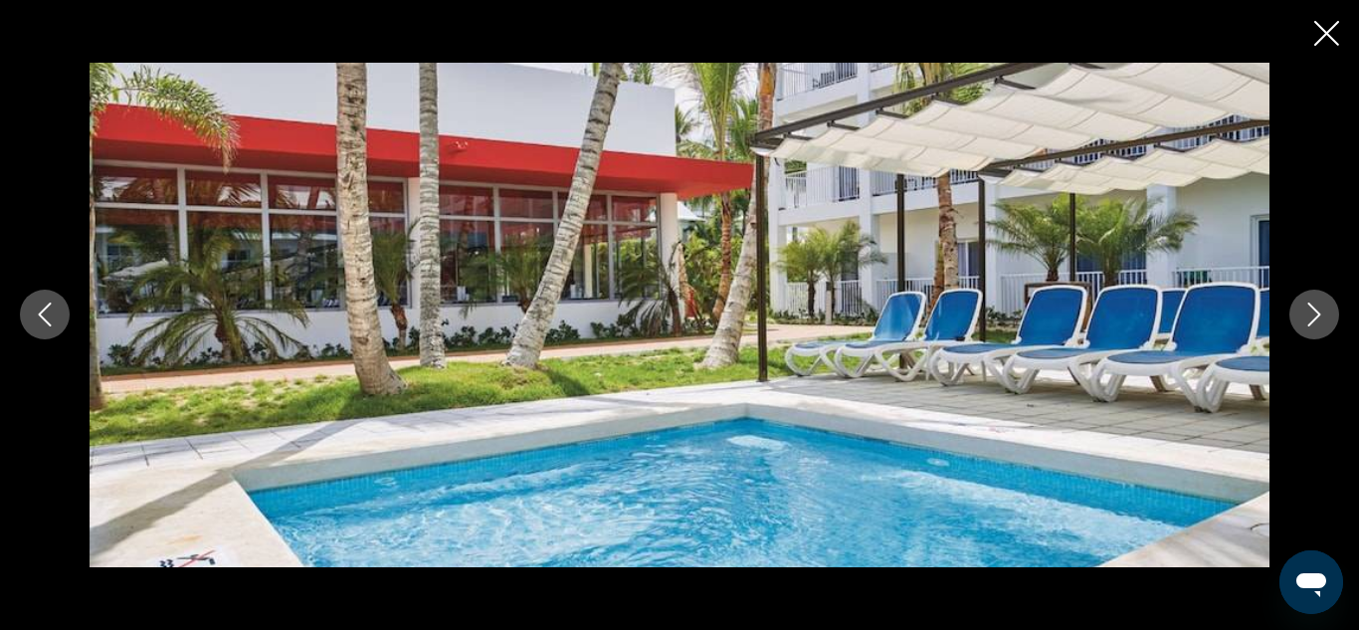
click at [1318, 316] on icon "Next image" at bounding box center [1314, 315] width 13 height 24
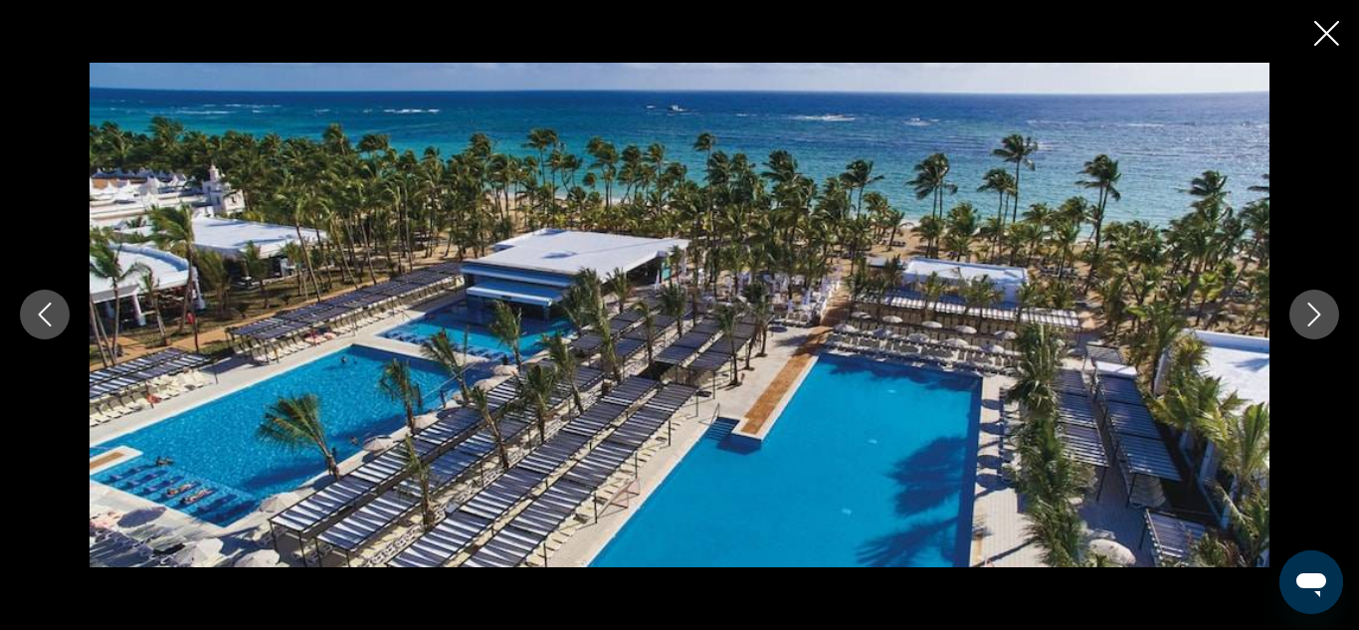
click at [1318, 316] on icon "Next image" at bounding box center [1314, 315] width 13 height 24
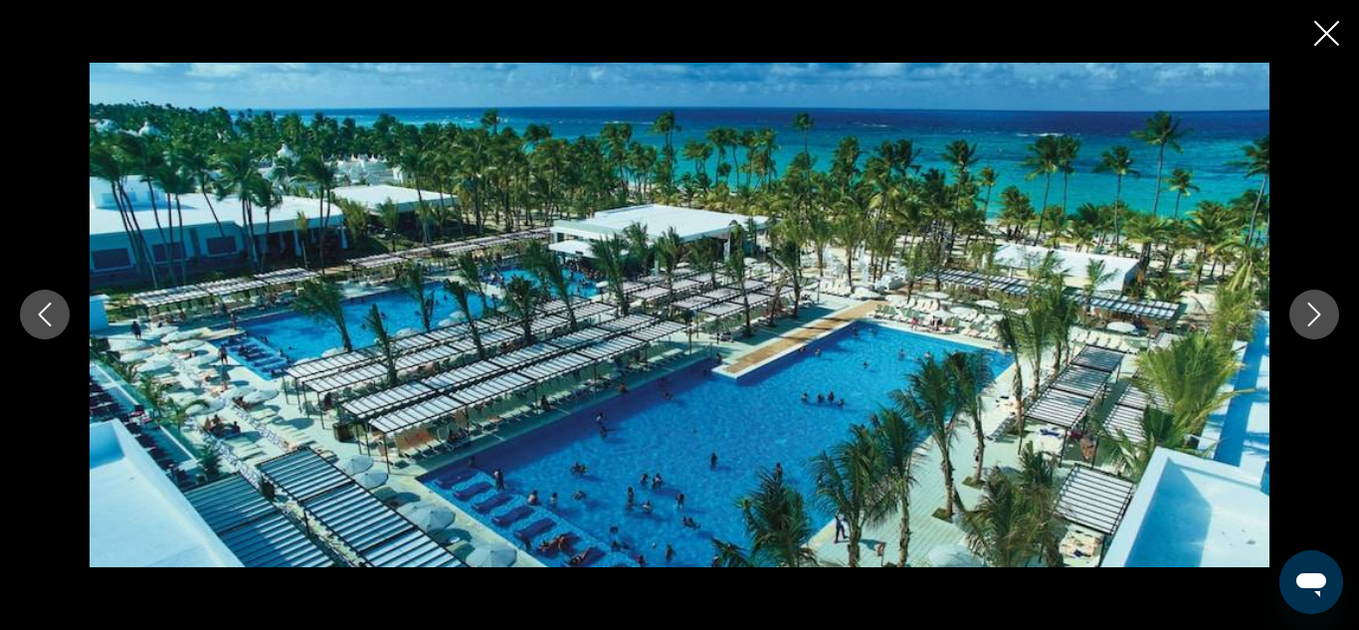
click at [1318, 316] on icon "Next image" at bounding box center [1314, 315] width 13 height 24
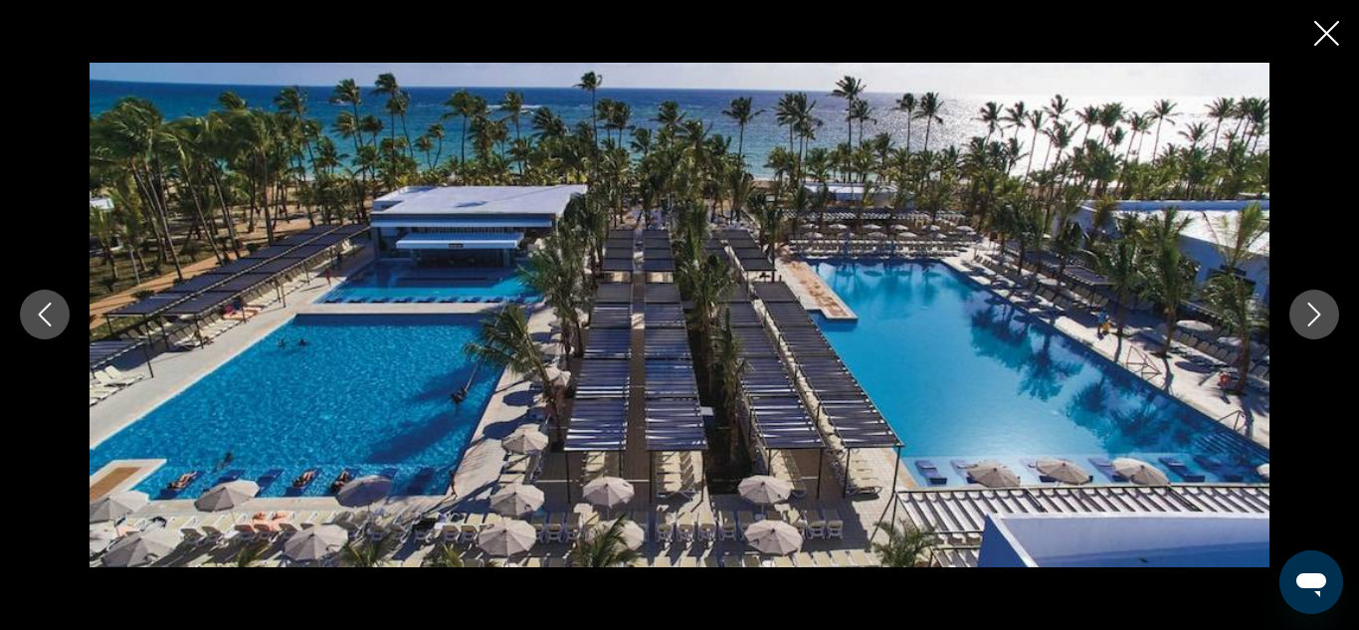
click at [1318, 316] on icon "Next image" at bounding box center [1314, 315] width 13 height 24
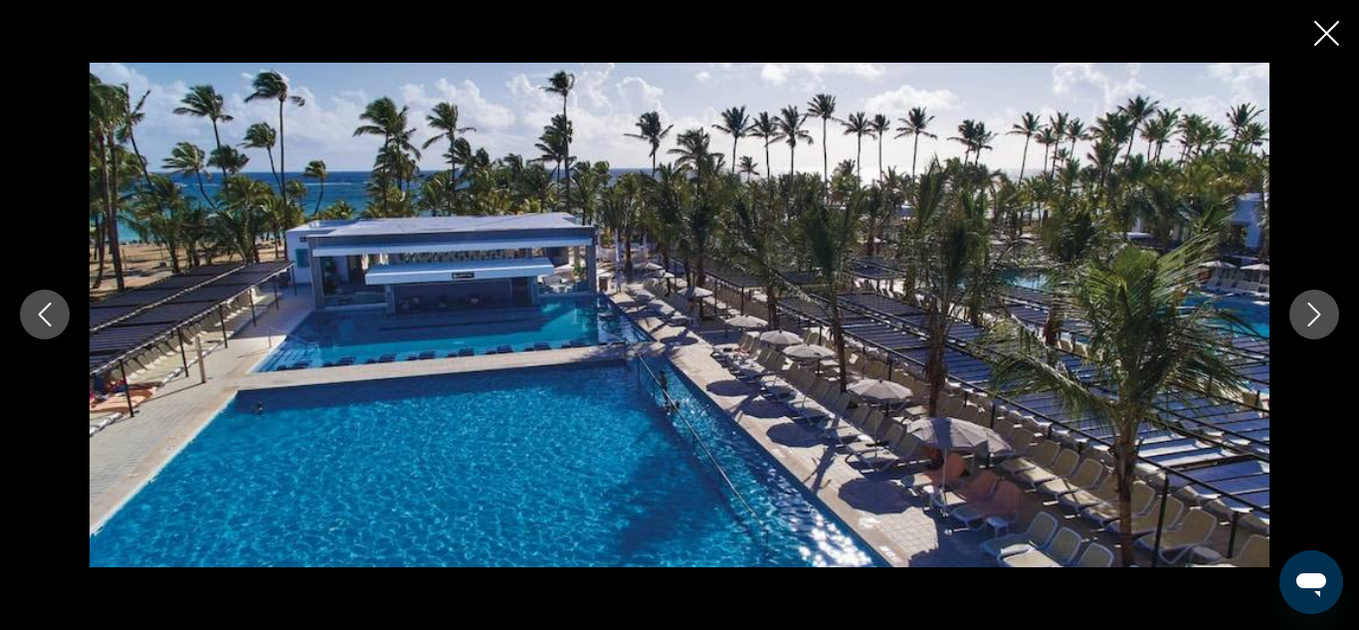
click at [1318, 316] on icon "Next image" at bounding box center [1314, 315] width 13 height 24
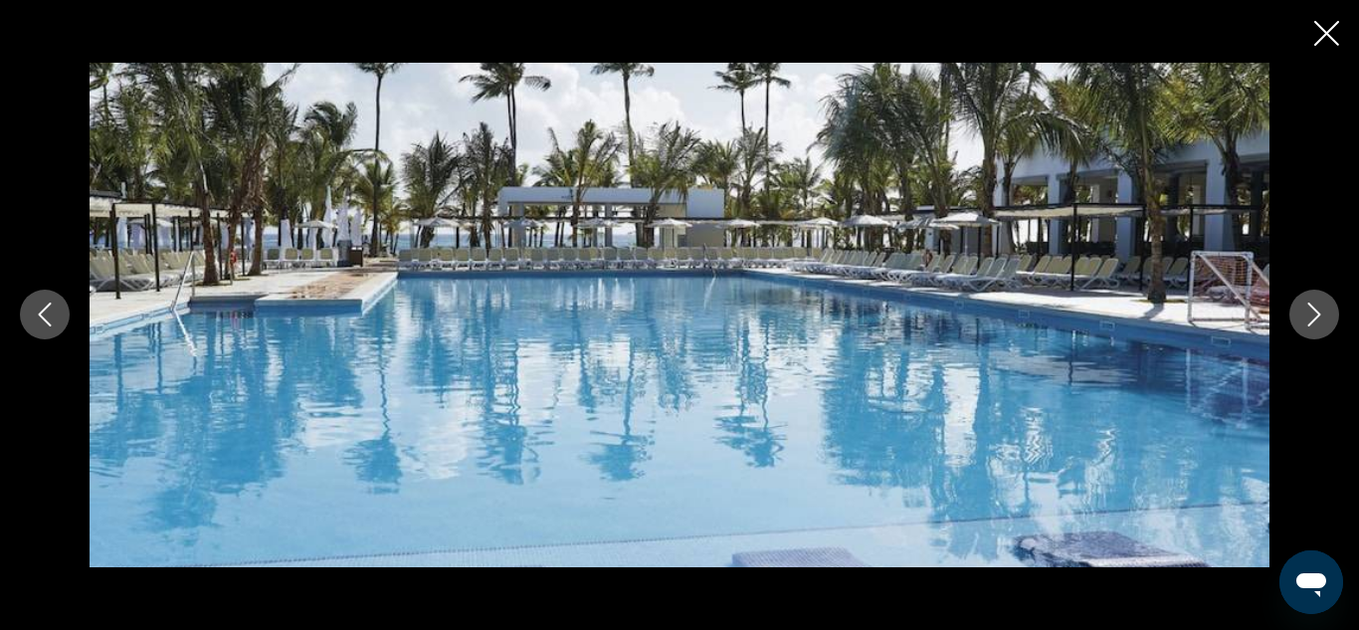
click at [1318, 316] on icon "Next image" at bounding box center [1314, 315] width 13 height 24
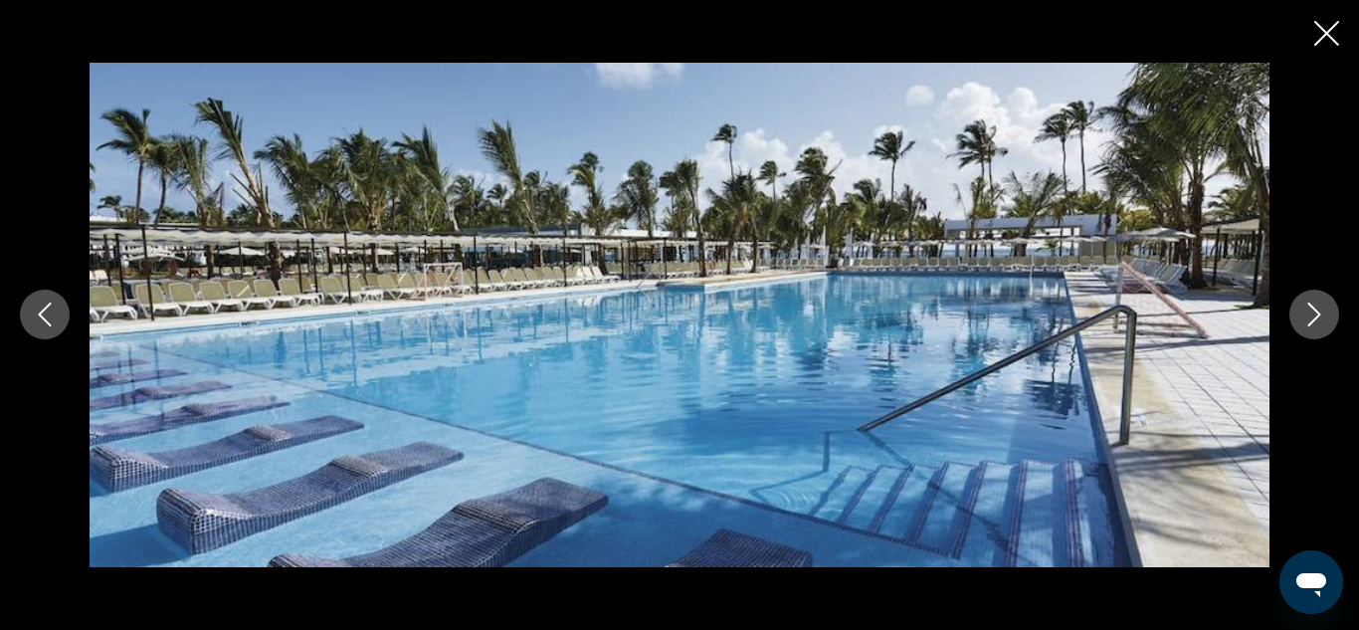
click at [1318, 316] on icon "Next image" at bounding box center [1314, 315] width 13 height 24
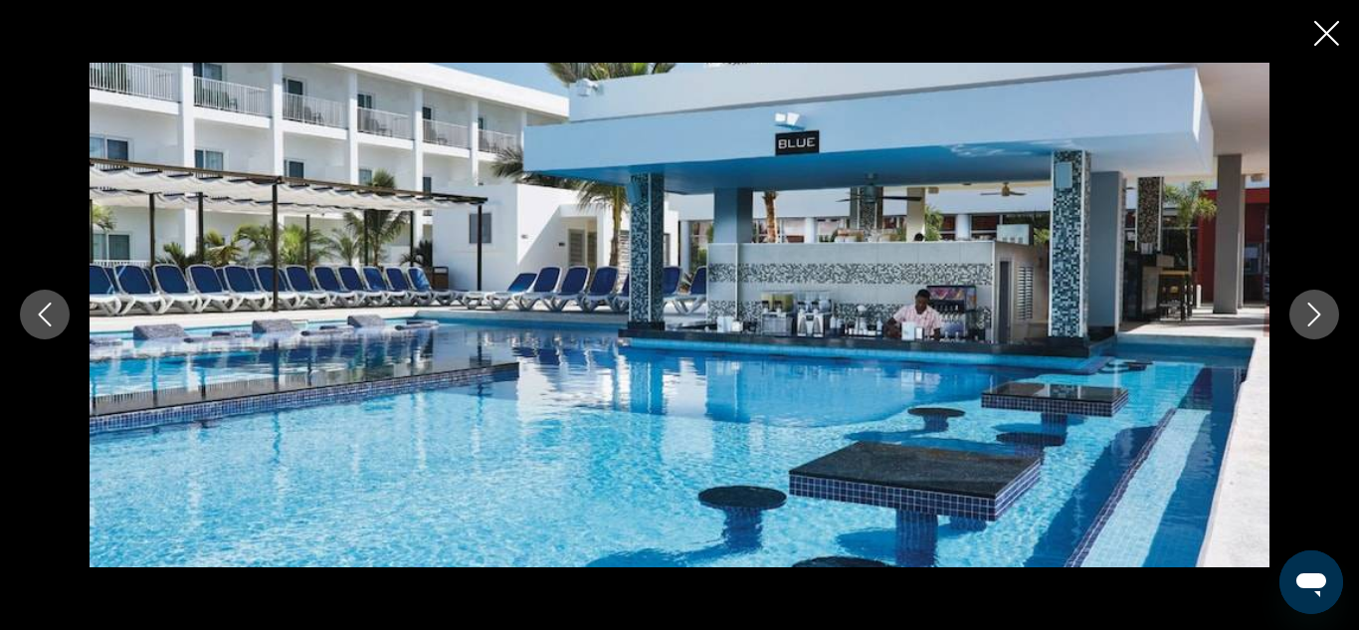
click at [1318, 316] on icon "Next image" at bounding box center [1314, 315] width 13 height 24
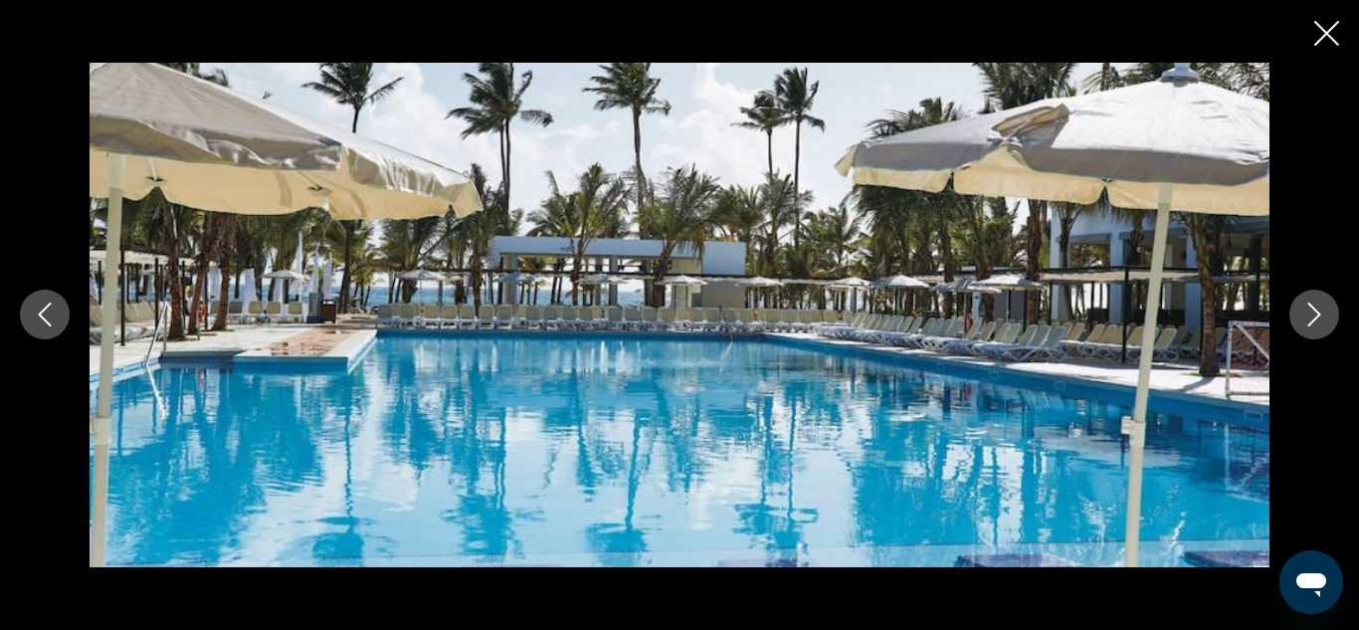
click at [1318, 316] on icon "Next image" at bounding box center [1314, 315] width 13 height 24
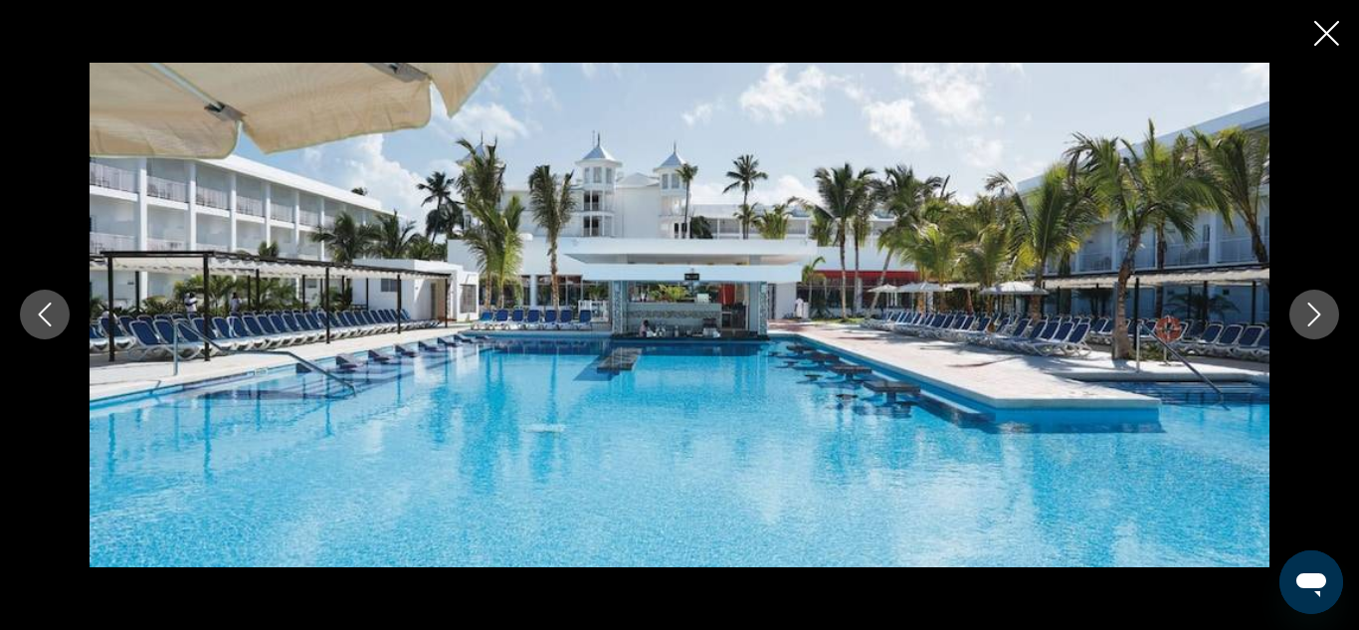
click at [1318, 316] on icon "Next image" at bounding box center [1314, 315] width 13 height 24
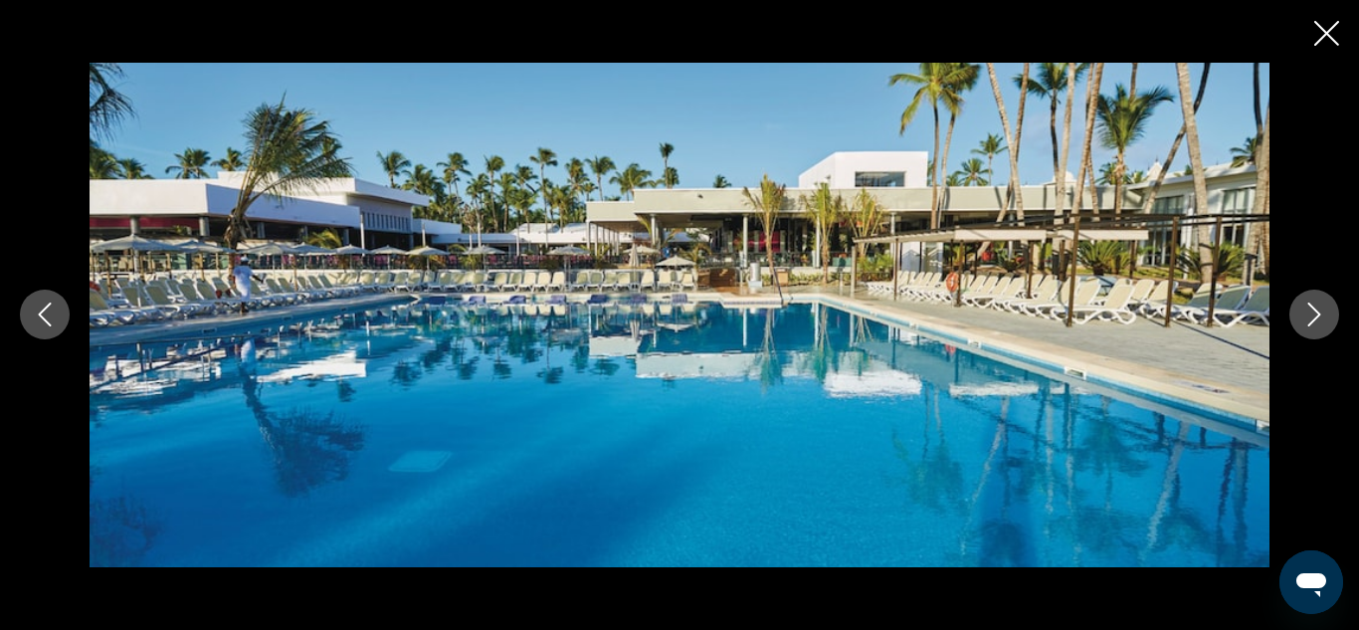
click at [1318, 316] on icon "Next image" at bounding box center [1314, 315] width 13 height 24
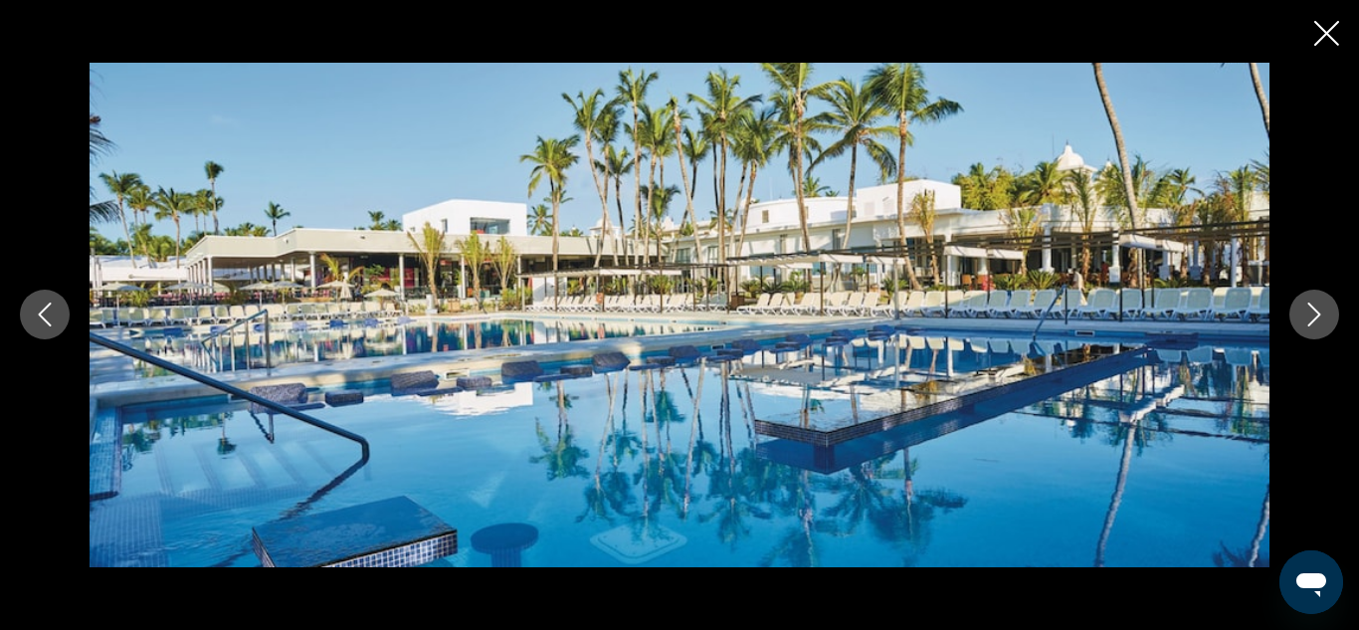
click at [1318, 316] on icon "Next image" at bounding box center [1314, 315] width 13 height 24
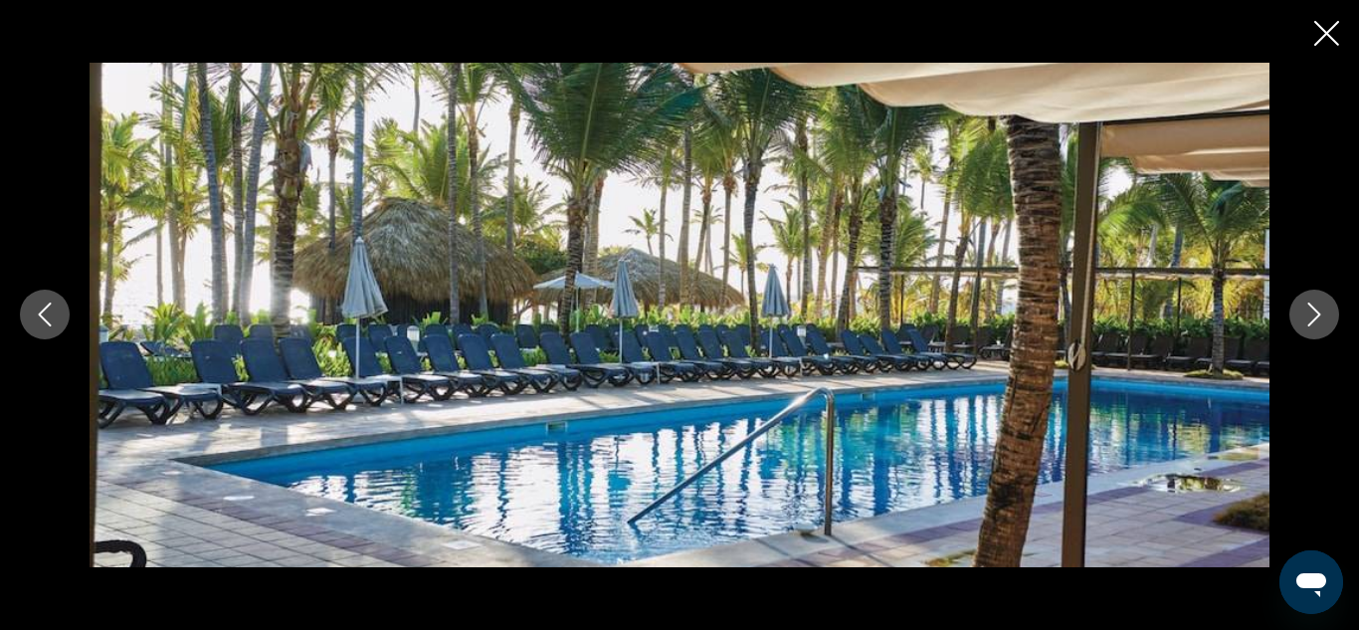
click at [1318, 316] on icon "Next image" at bounding box center [1314, 315] width 13 height 24
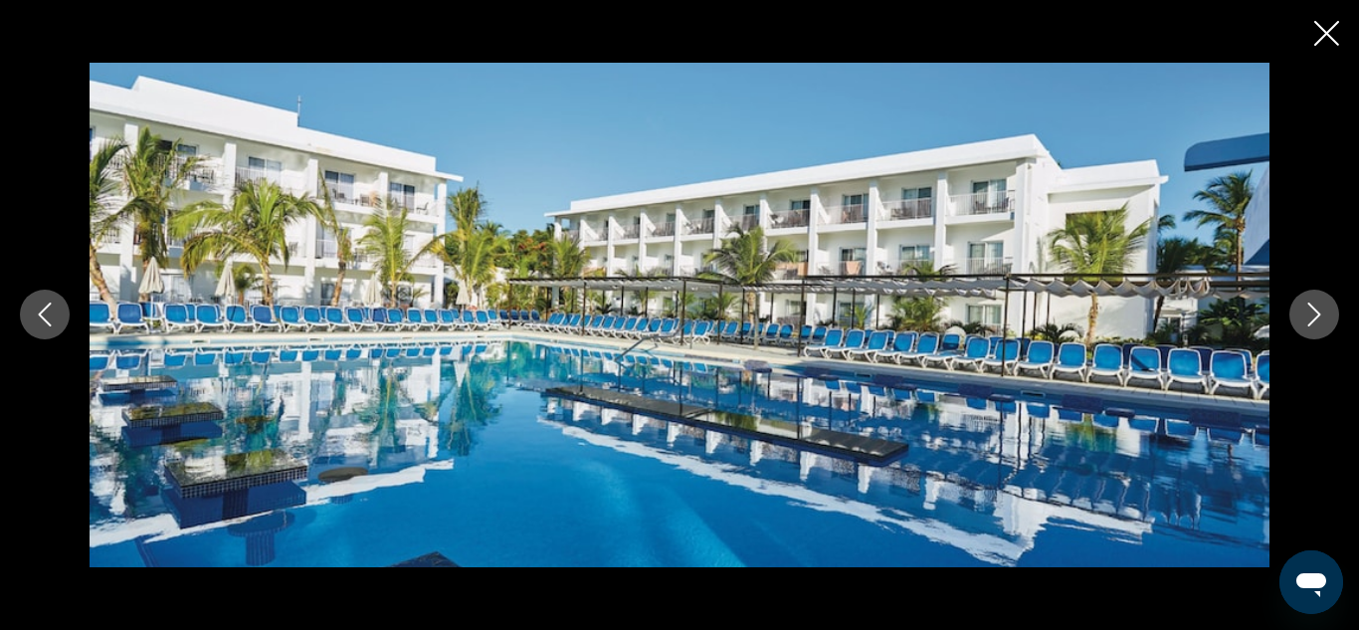
click at [1318, 316] on icon "Next image" at bounding box center [1314, 315] width 13 height 24
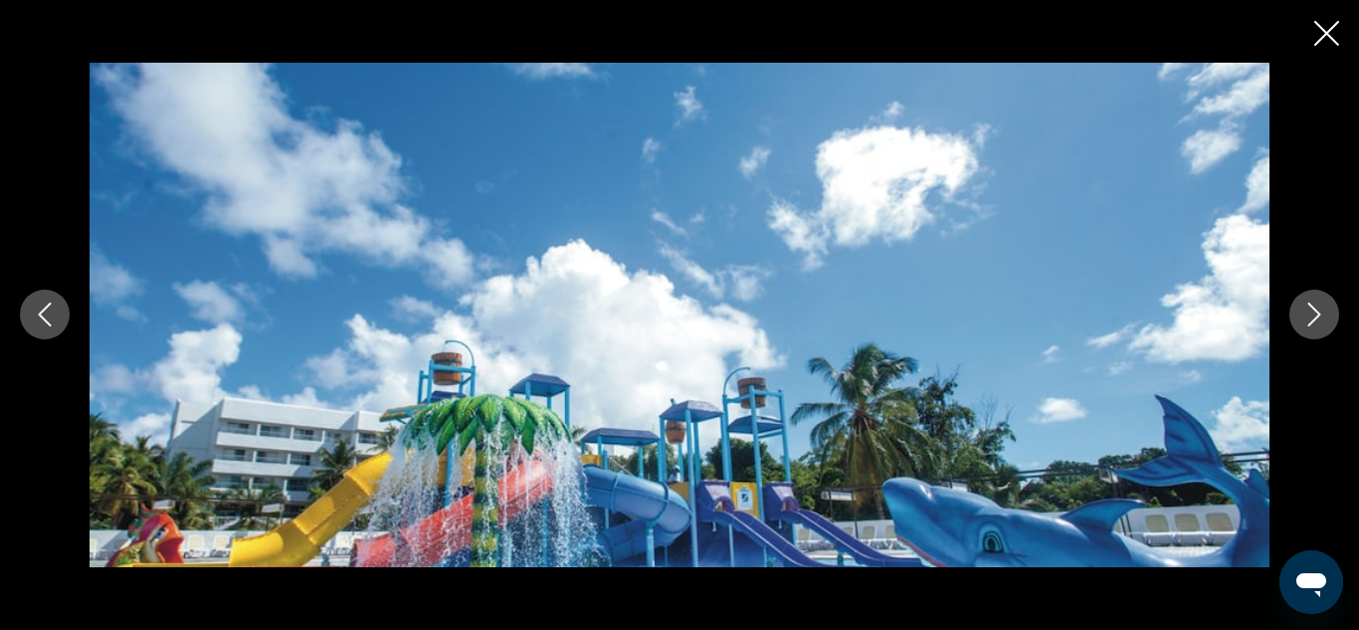
click at [1318, 316] on icon "Next image" at bounding box center [1314, 315] width 13 height 24
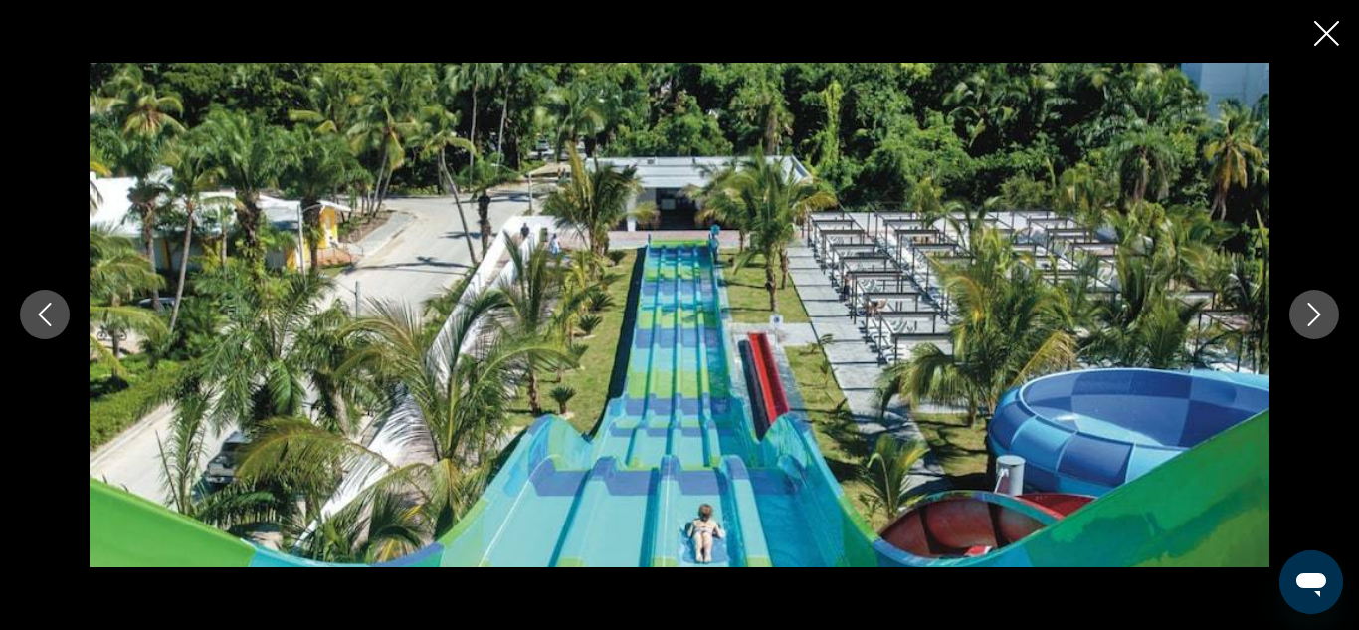
click at [1318, 316] on icon "Next image" at bounding box center [1314, 315] width 13 height 24
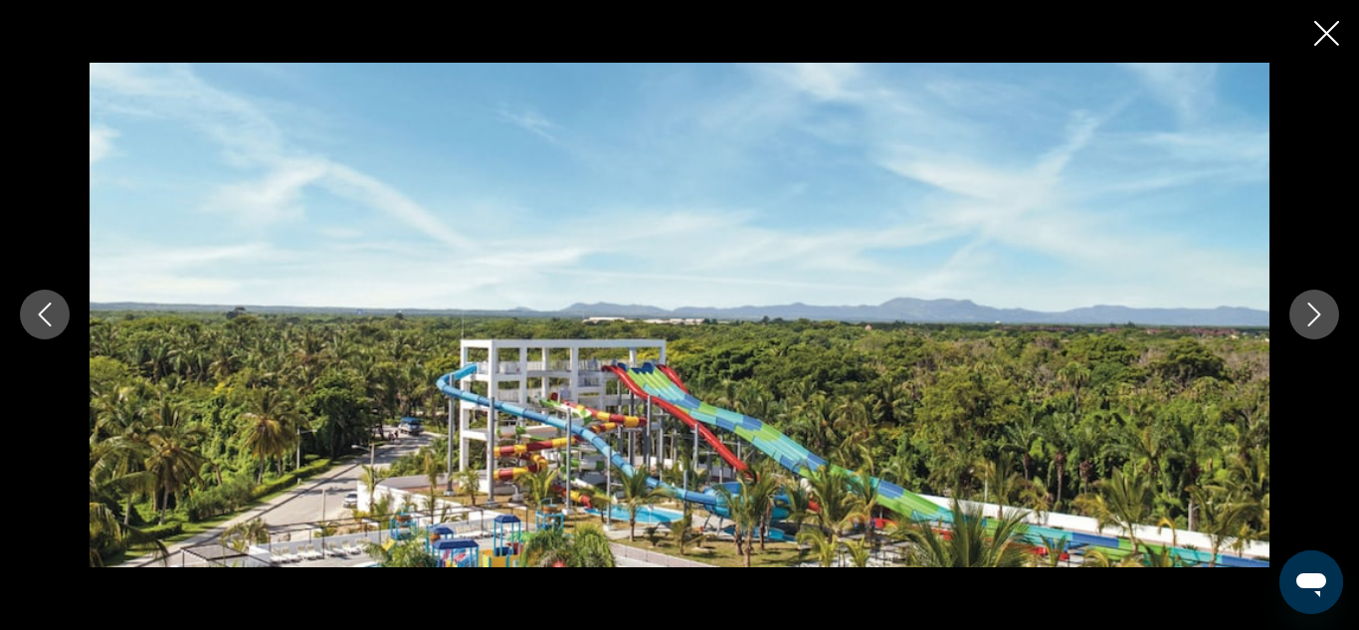
click at [1318, 316] on icon "Next image" at bounding box center [1314, 315] width 13 height 24
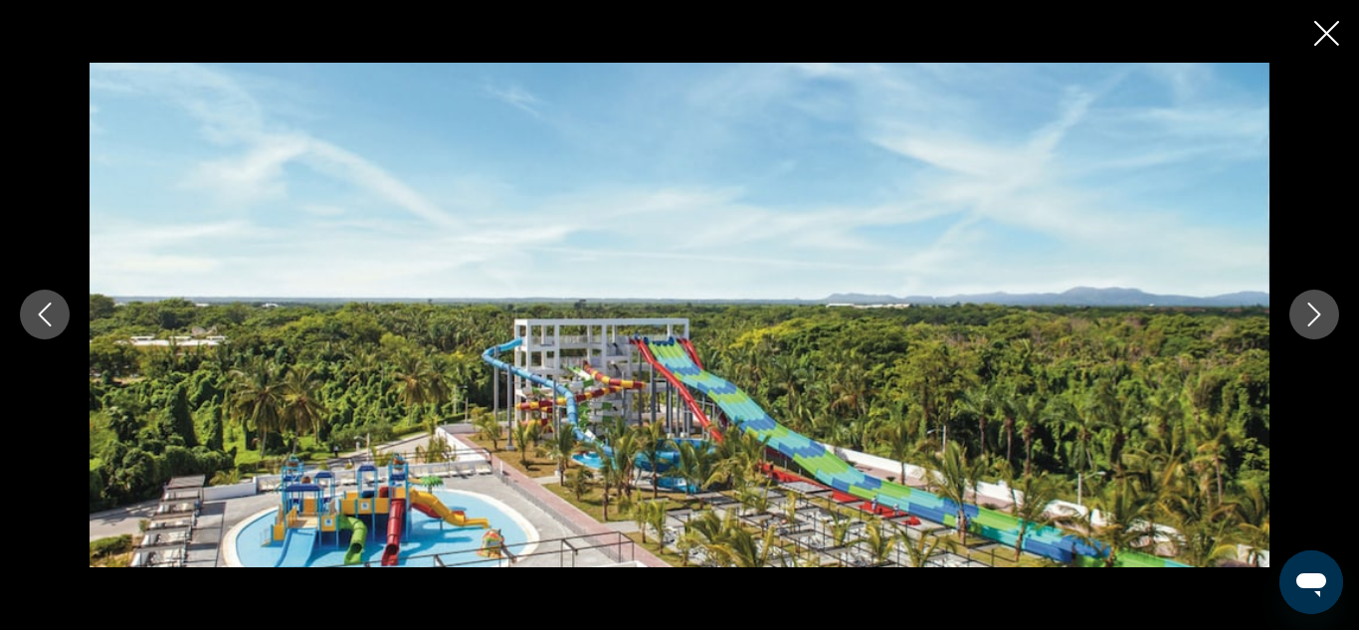
click at [1318, 316] on icon "Next image" at bounding box center [1314, 315] width 13 height 24
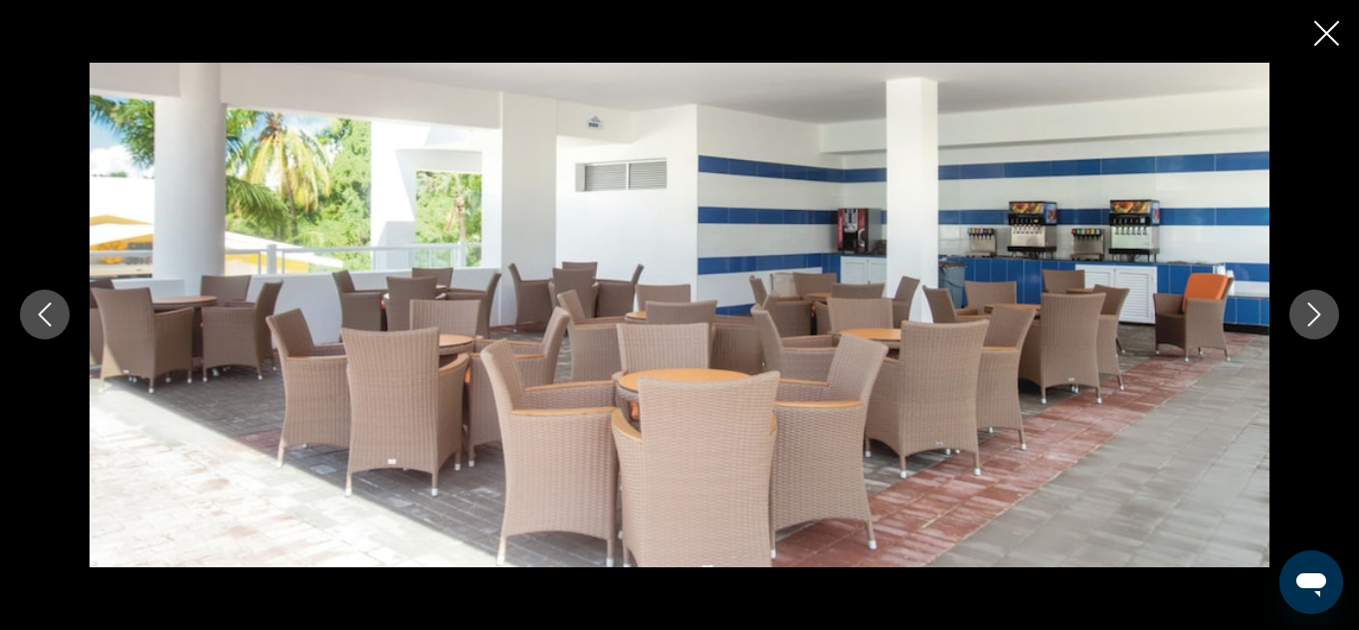
click at [1318, 316] on icon "Next image" at bounding box center [1314, 315] width 13 height 24
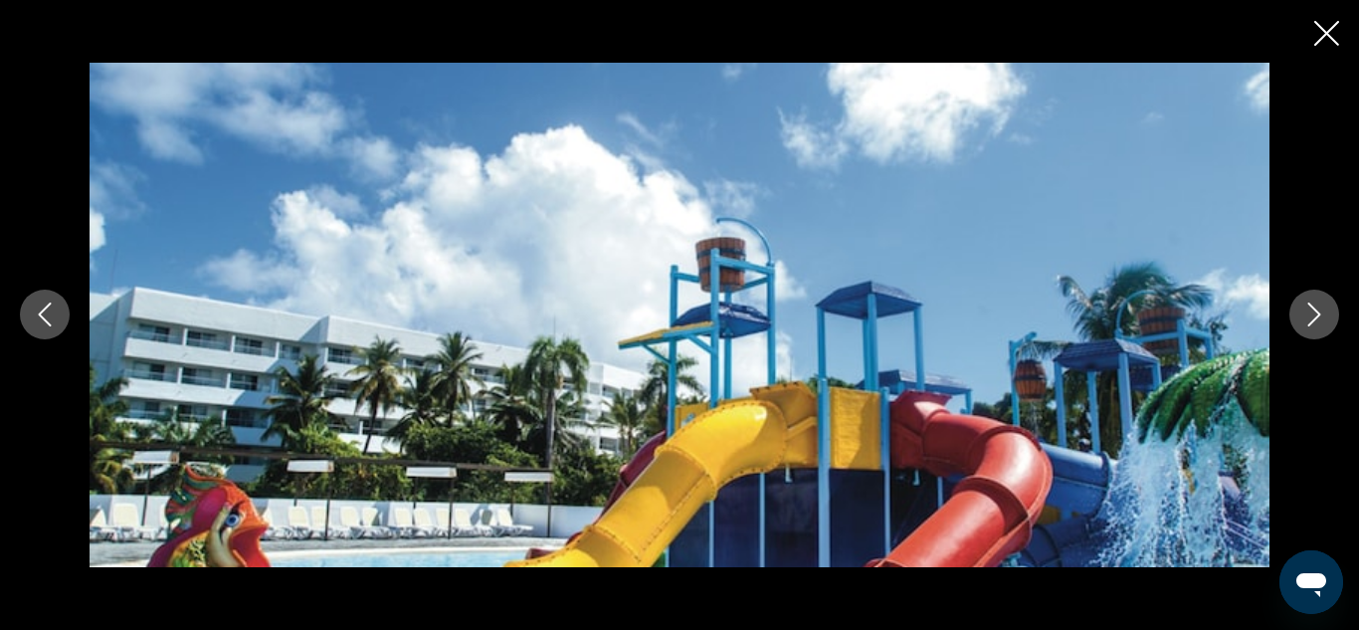
click at [1318, 316] on icon "Next image" at bounding box center [1314, 315] width 13 height 24
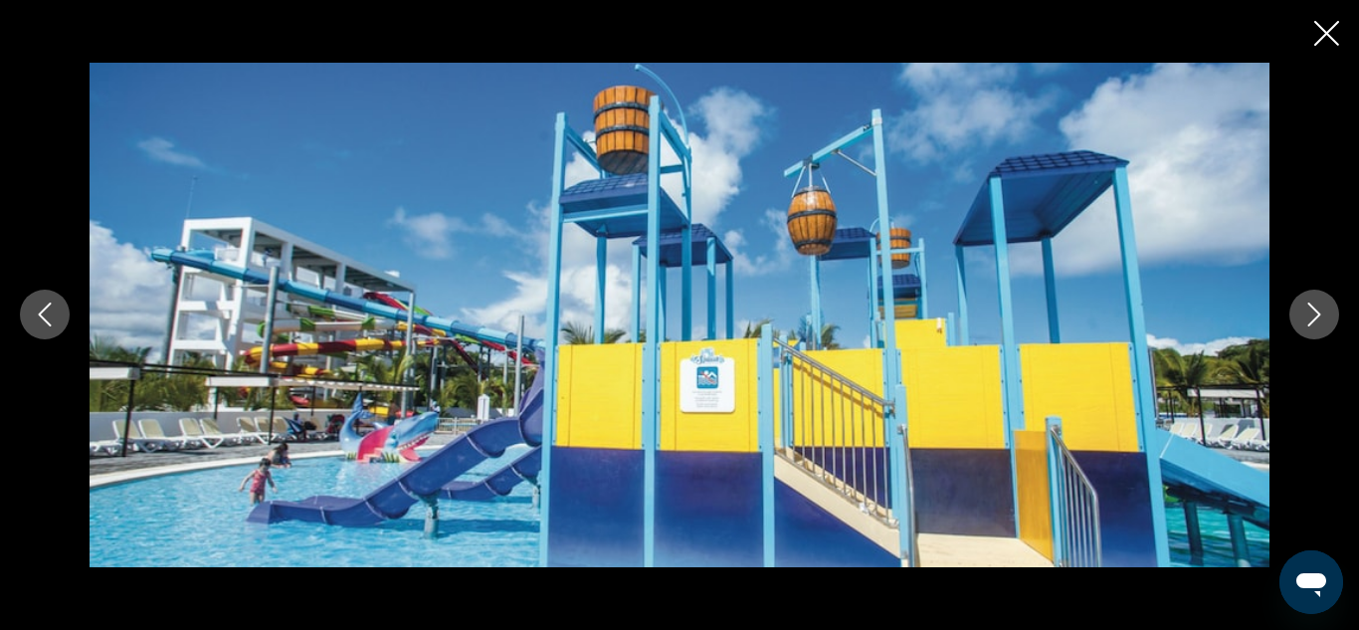
click at [1318, 316] on icon "Next image" at bounding box center [1314, 315] width 13 height 24
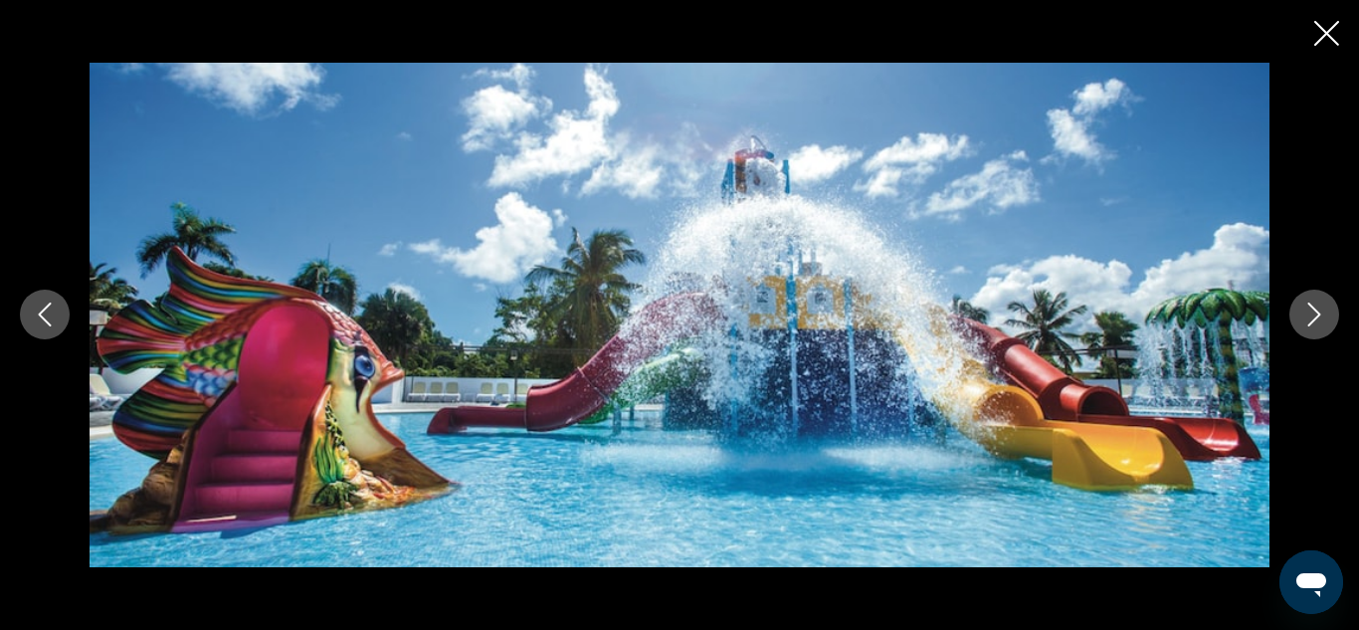
click at [1318, 316] on icon "Next image" at bounding box center [1314, 315] width 13 height 24
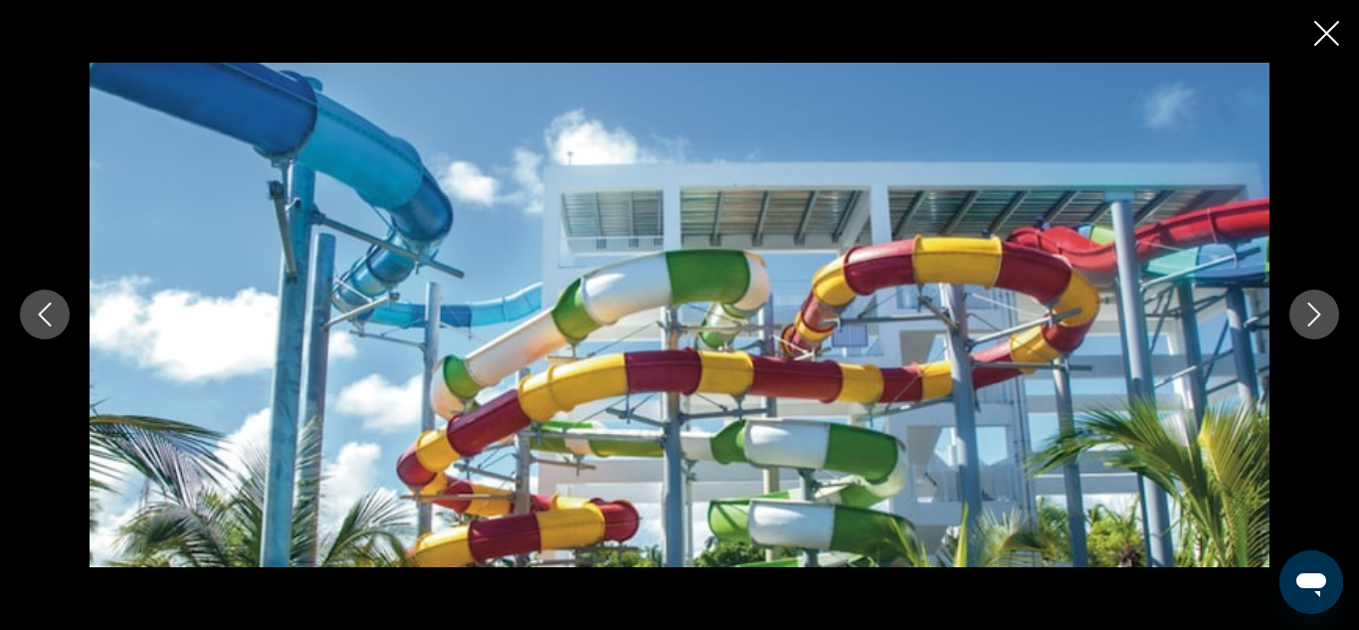
click at [1318, 316] on icon "Next image" at bounding box center [1314, 315] width 13 height 24
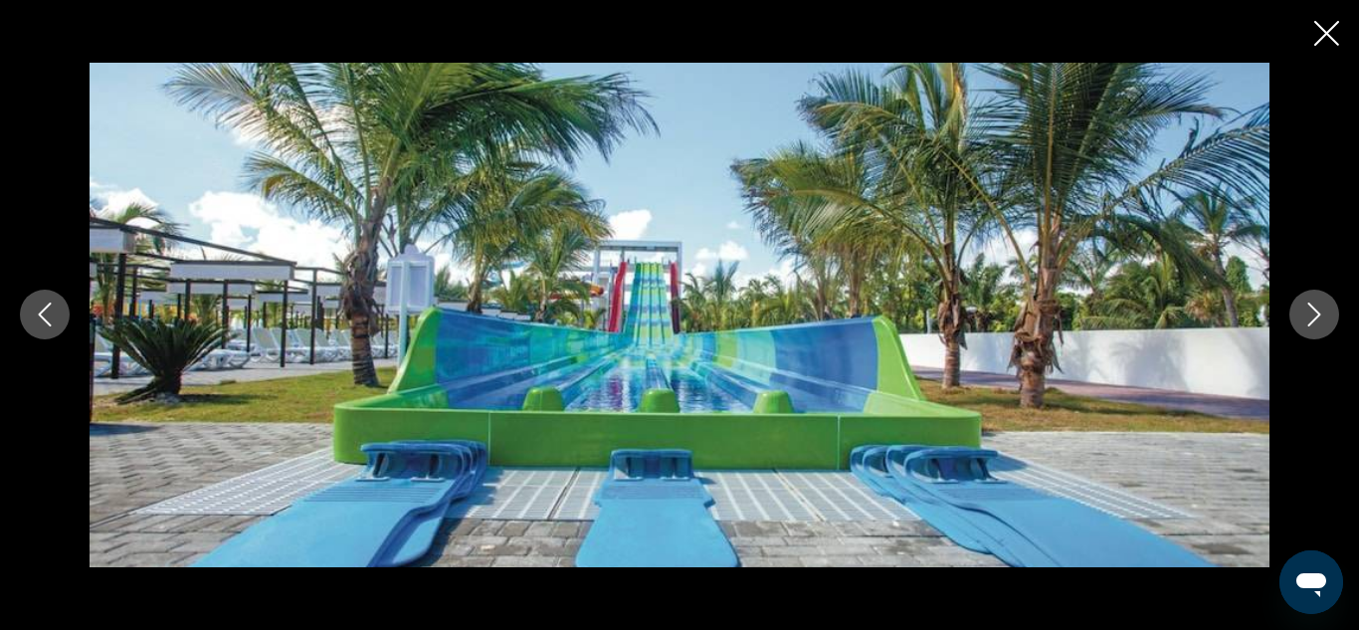
click at [1318, 316] on icon "Next image" at bounding box center [1314, 315] width 13 height 24
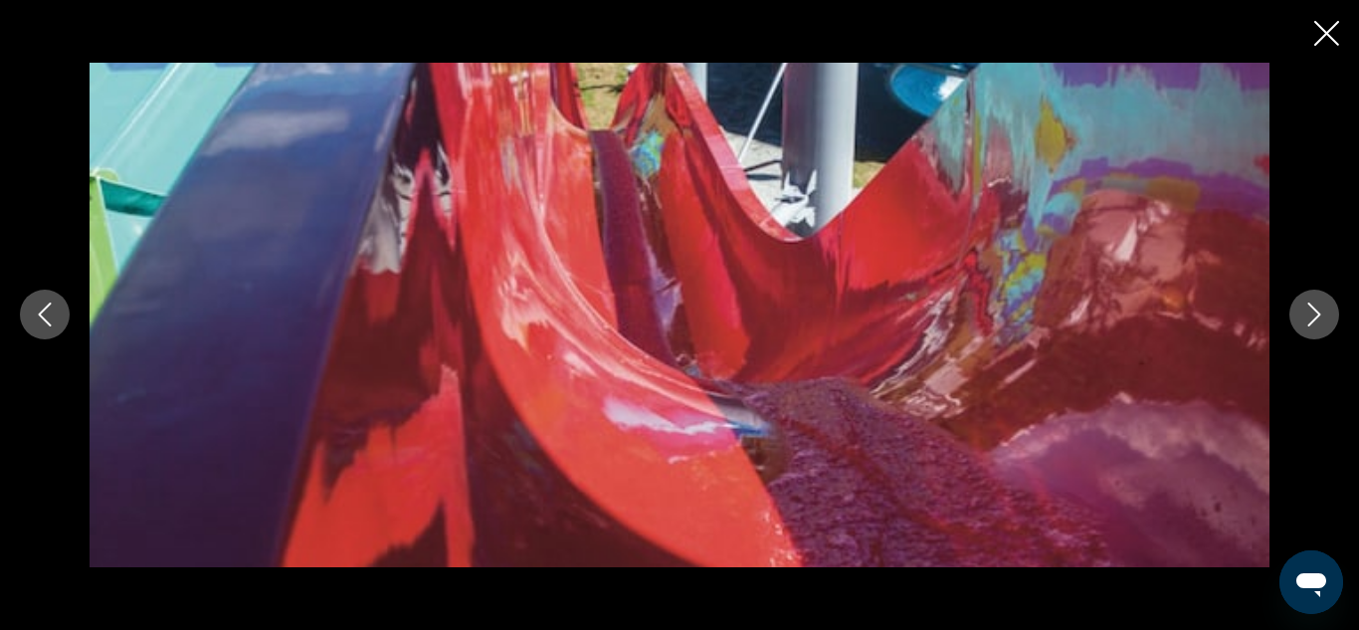
click at [1318, 316] on icon "Next image" at bounding box center [1314, 315] width 13 height 24
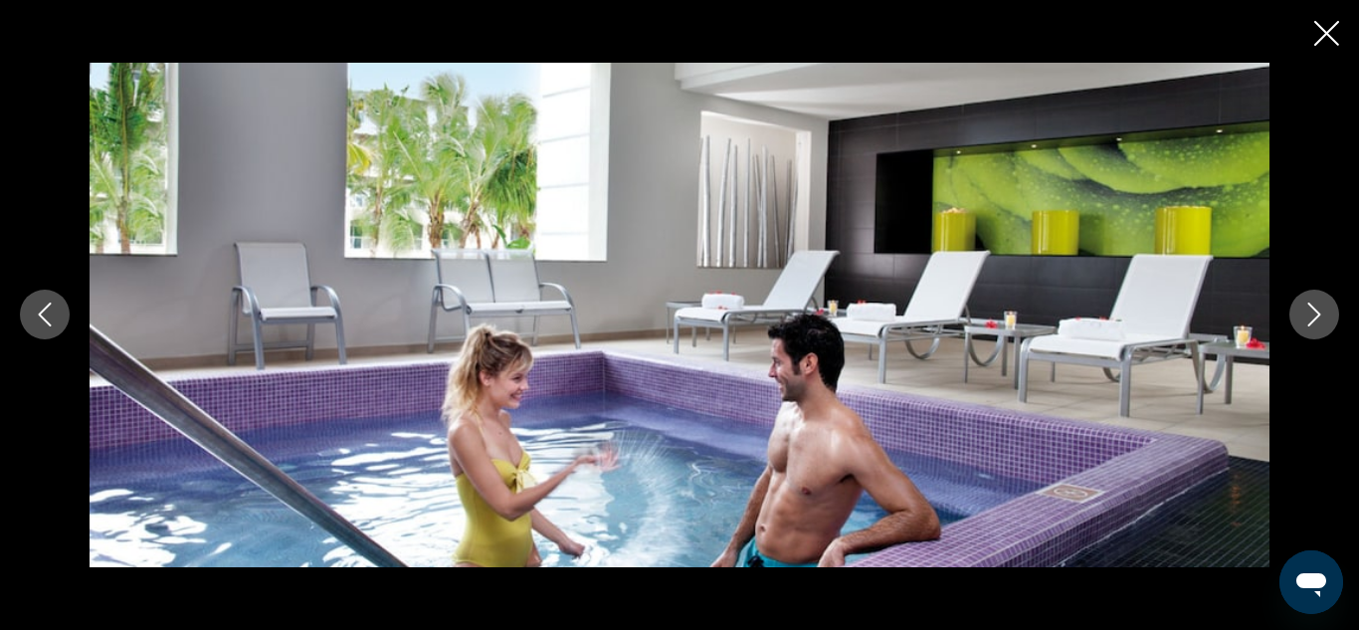
click at [1318, 316] on icon "Next image" at bounding box center [1314, 315] width 13 height 24
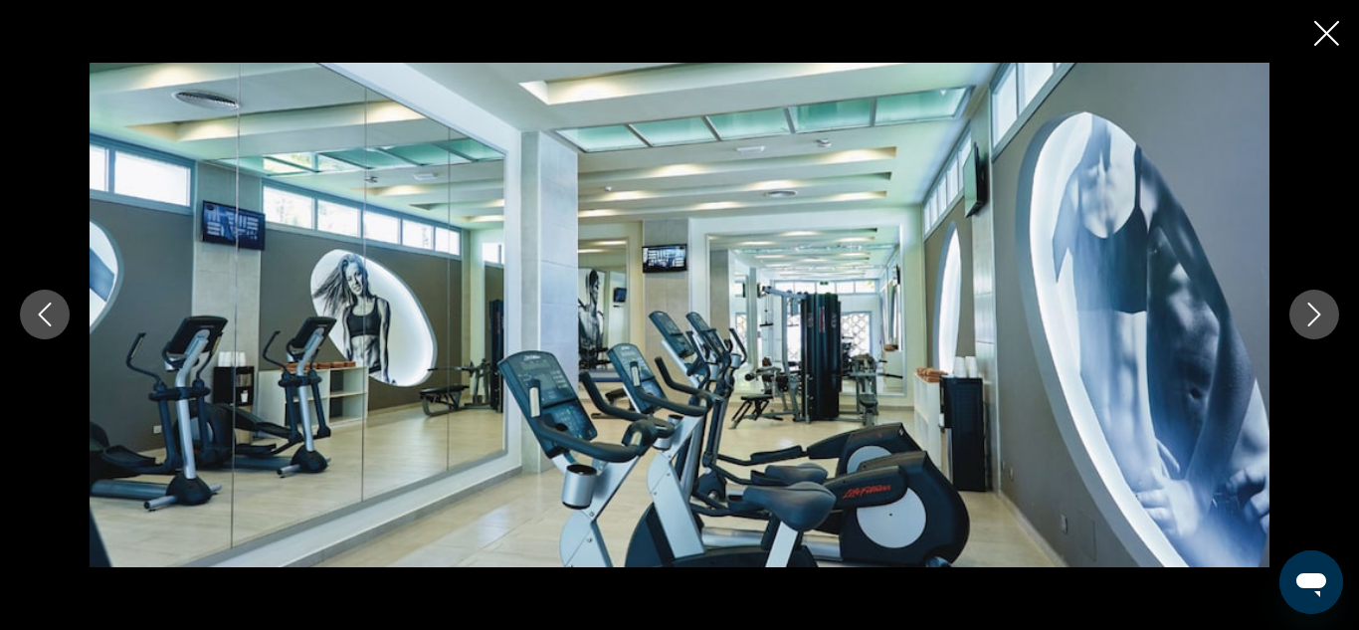
click at [1318, 316] on icon "Next image" at bounding box center [1314, 315] width 13 height 24
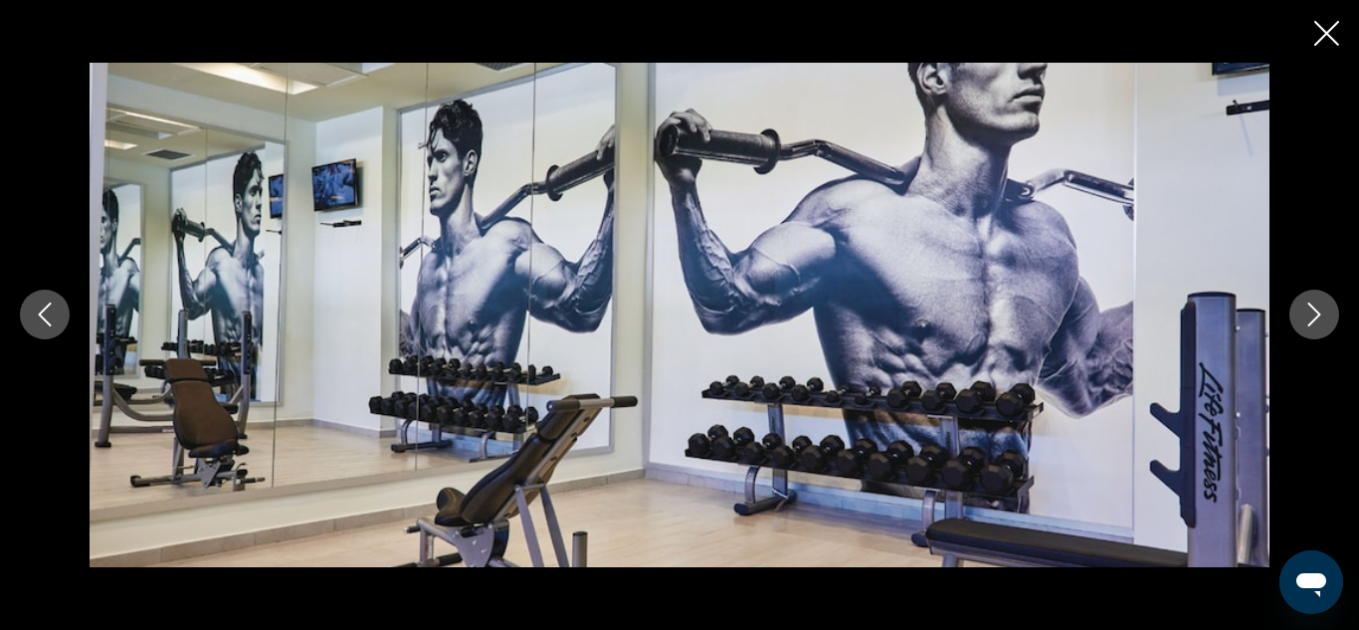
click at [1318, 316] on icon "Next image" at bounding box center [1314, 315] width 13 height 24
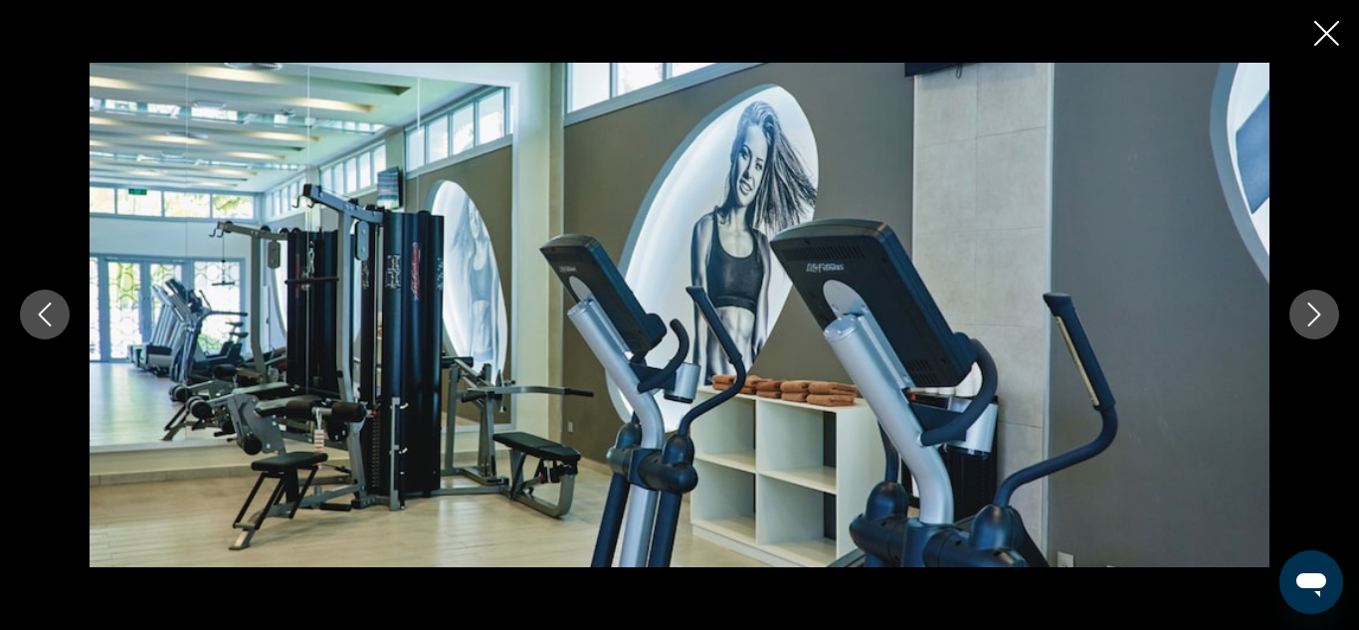
scroll to position [1323, 0]
click at [1317, 316] on icon "Next image" at bounding box center [1314, 315] width 13 height 24
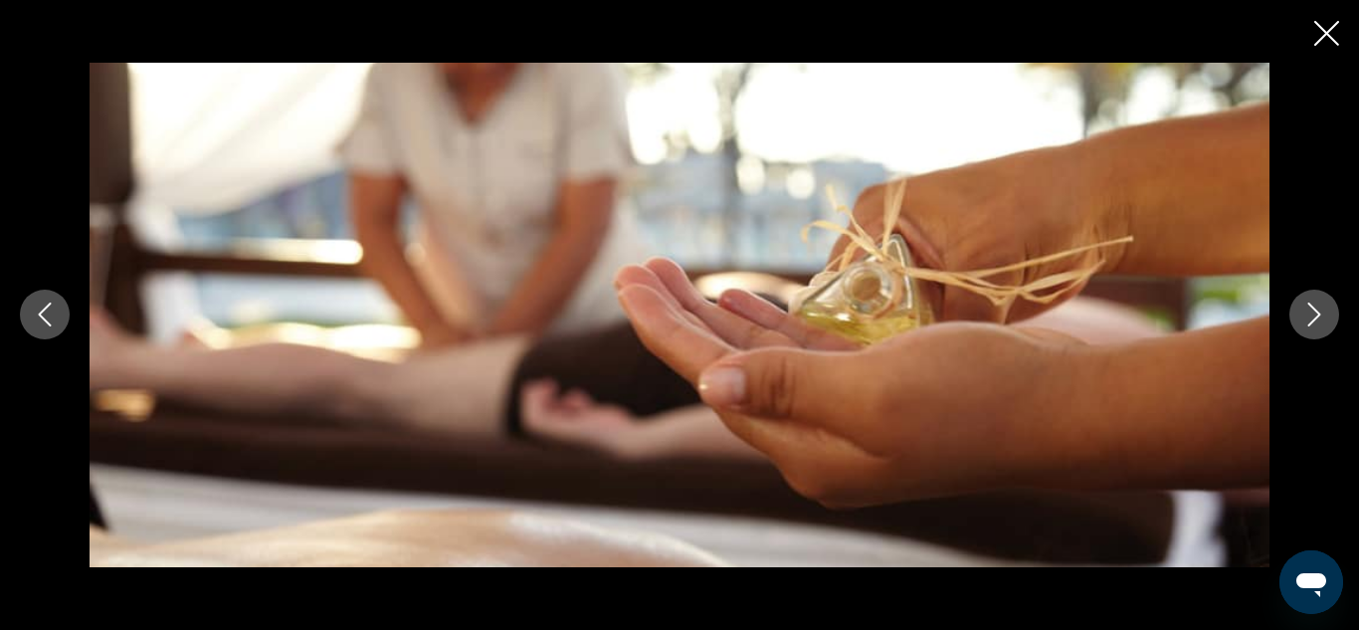
click at [1317, 316] on icon "Next image" at bounding box center [1314, 315] width 13 height 24
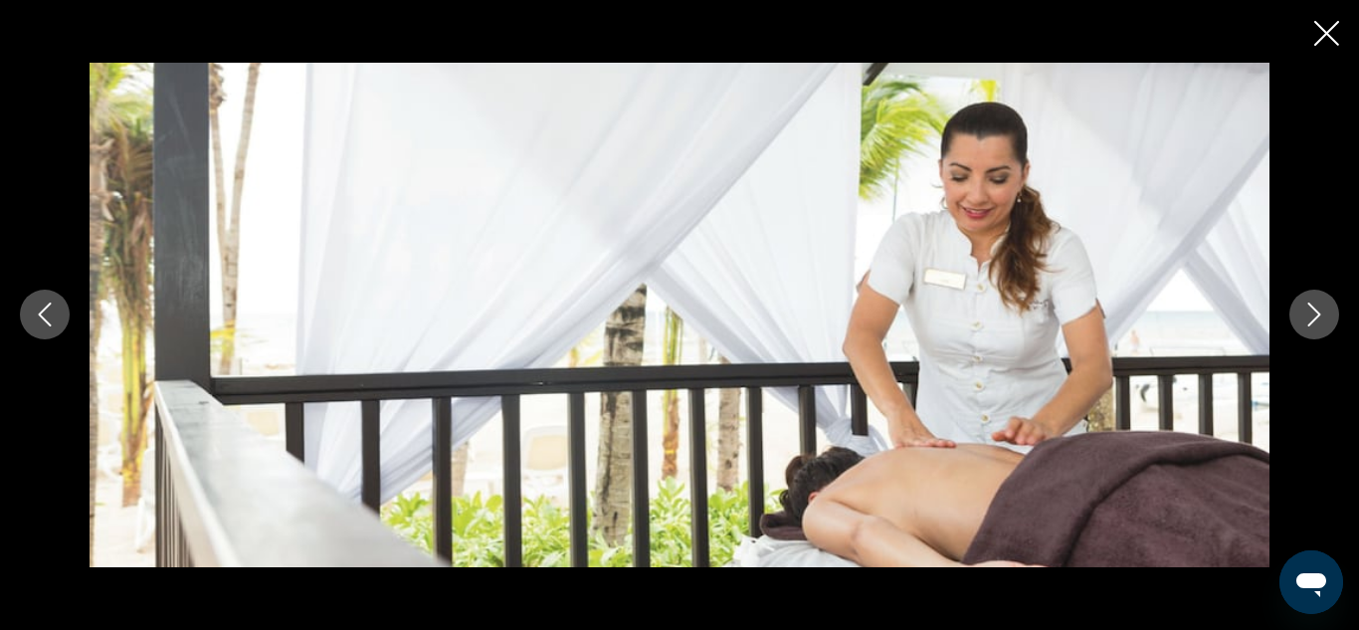
click at [1317, 316] on icon "Next image" at bounding box center [1314, 315] width 13 height 24
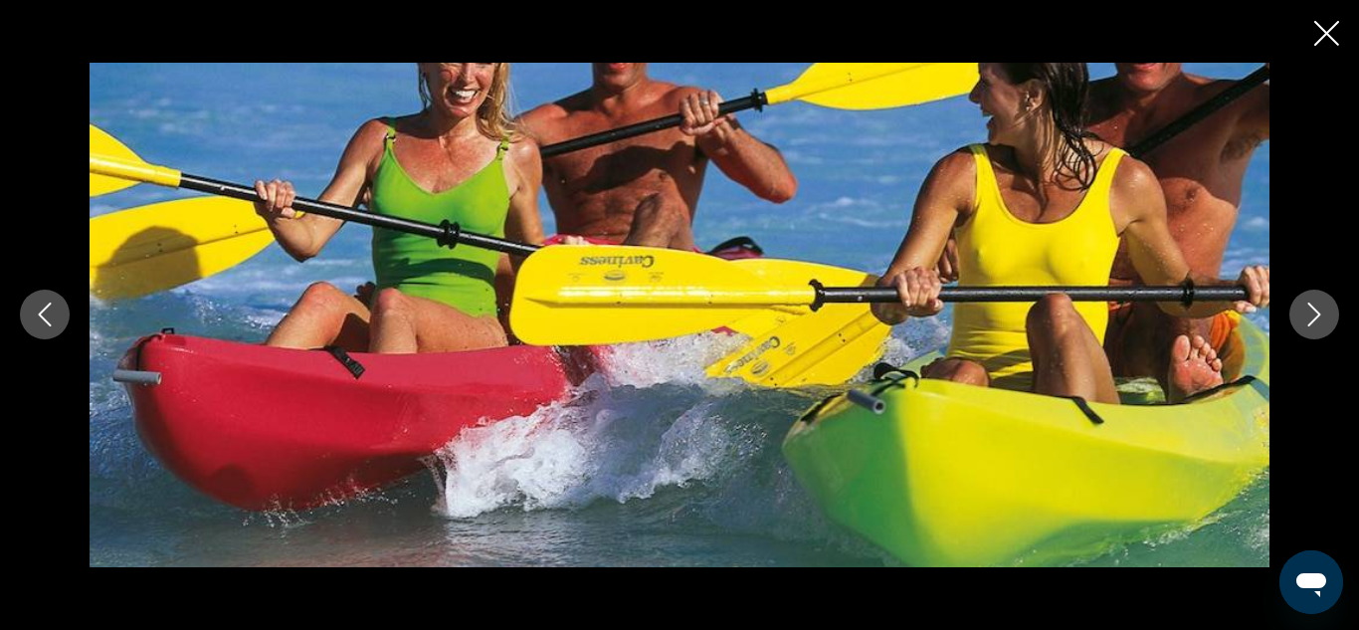
click at [1317, 316] on icon "Next image" at bounding box center [1314, 315] width 13 height 24
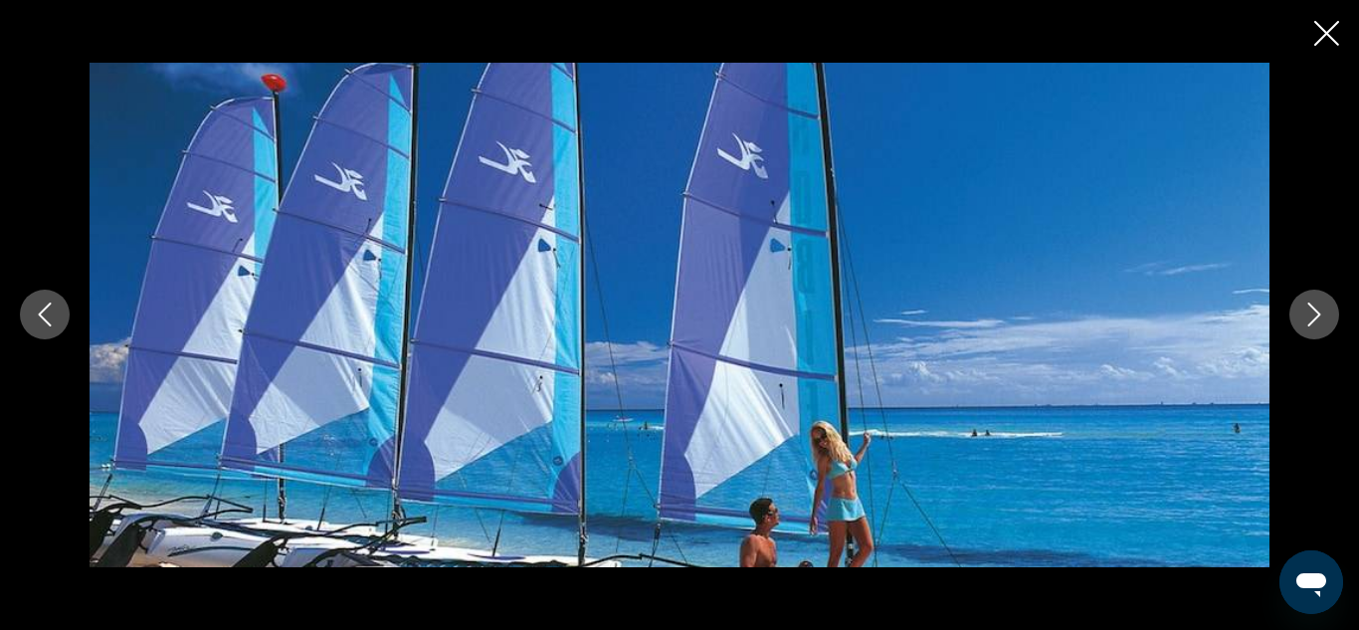
click at [1317, 316] on icon "Next image" at bounding box center [1314, 315] width 13 height 24
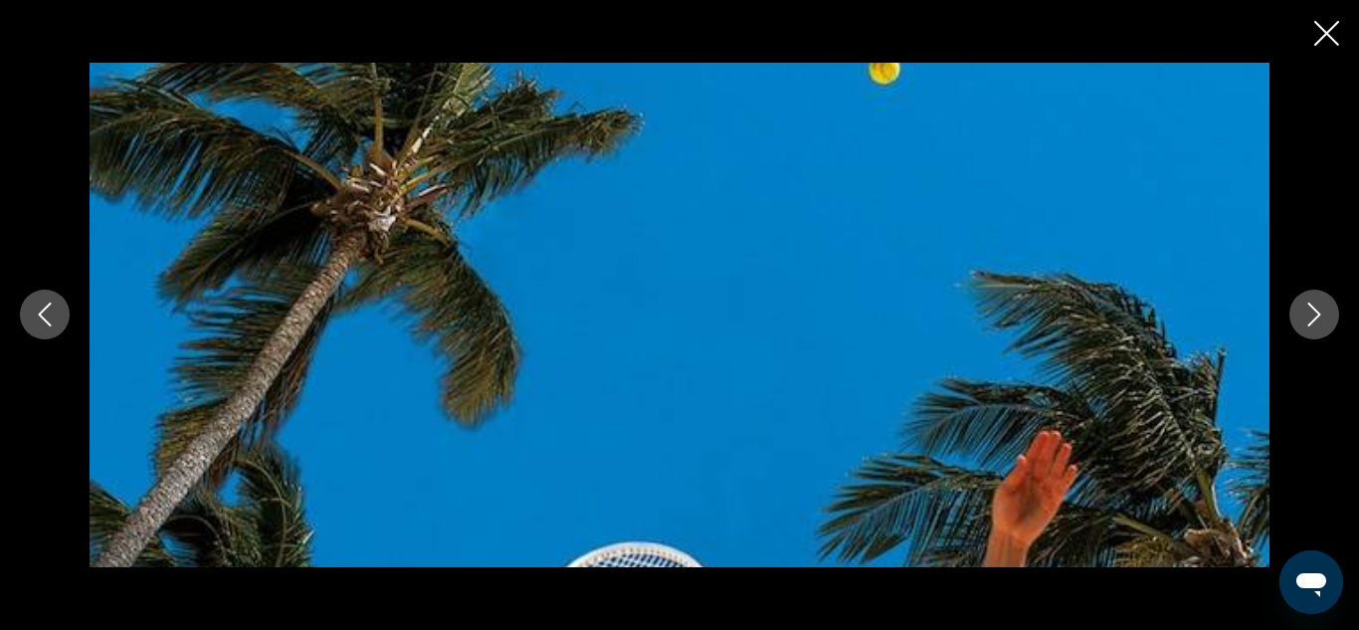
click at [1317, 316] on icon "Next image" at bounding box center [1314, 315] width 13 height 24
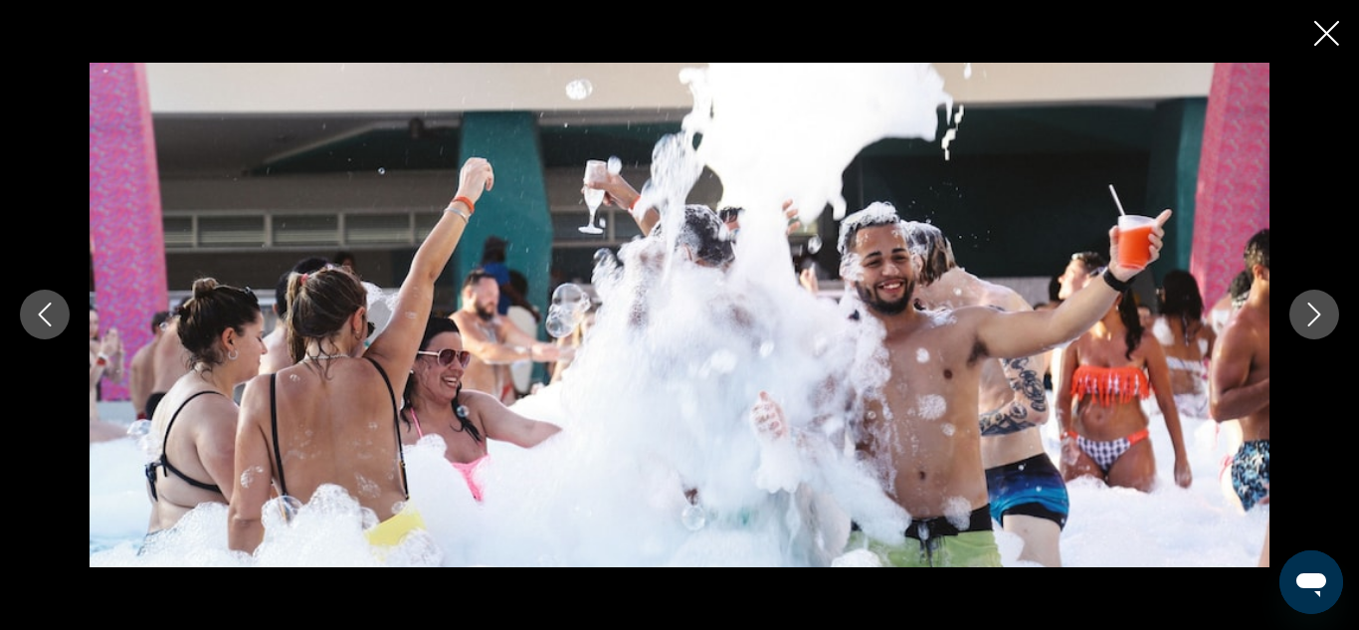
click at [1317, 316] on icon "Next image" at bounding box center [1314, 315] width 13 height 24
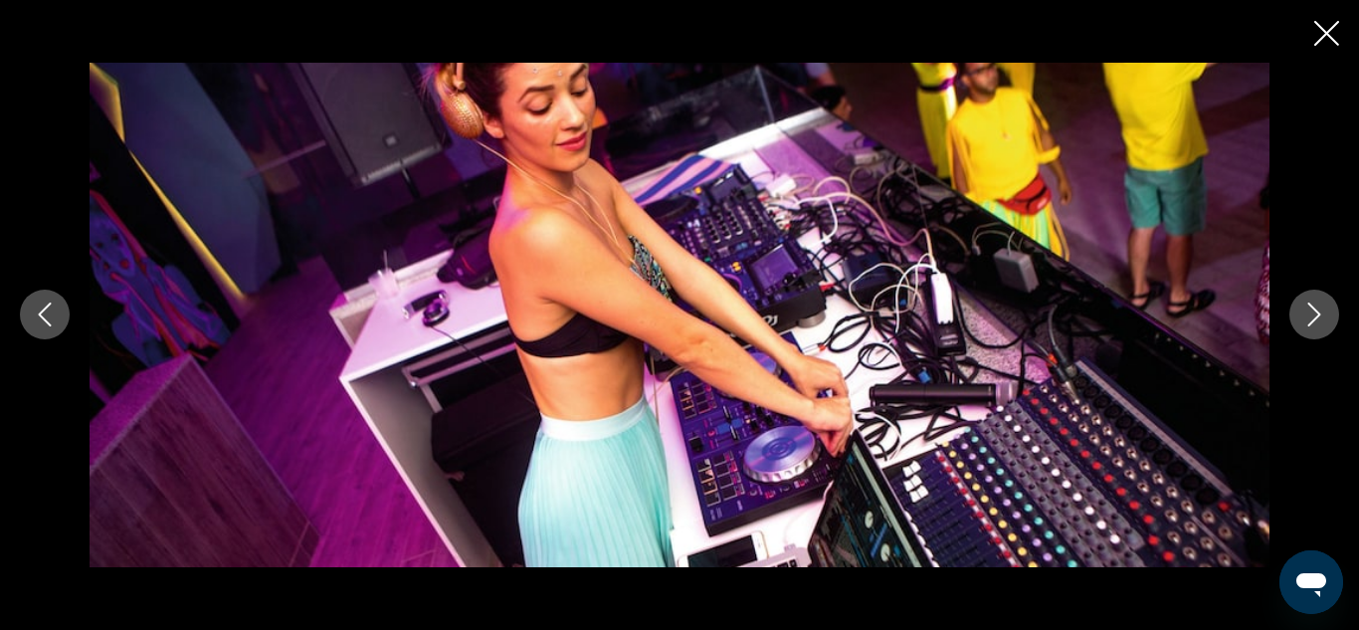
click at [1317, 316] on icon "Next image" at bounding box center [1314, 315] width 13 height 24
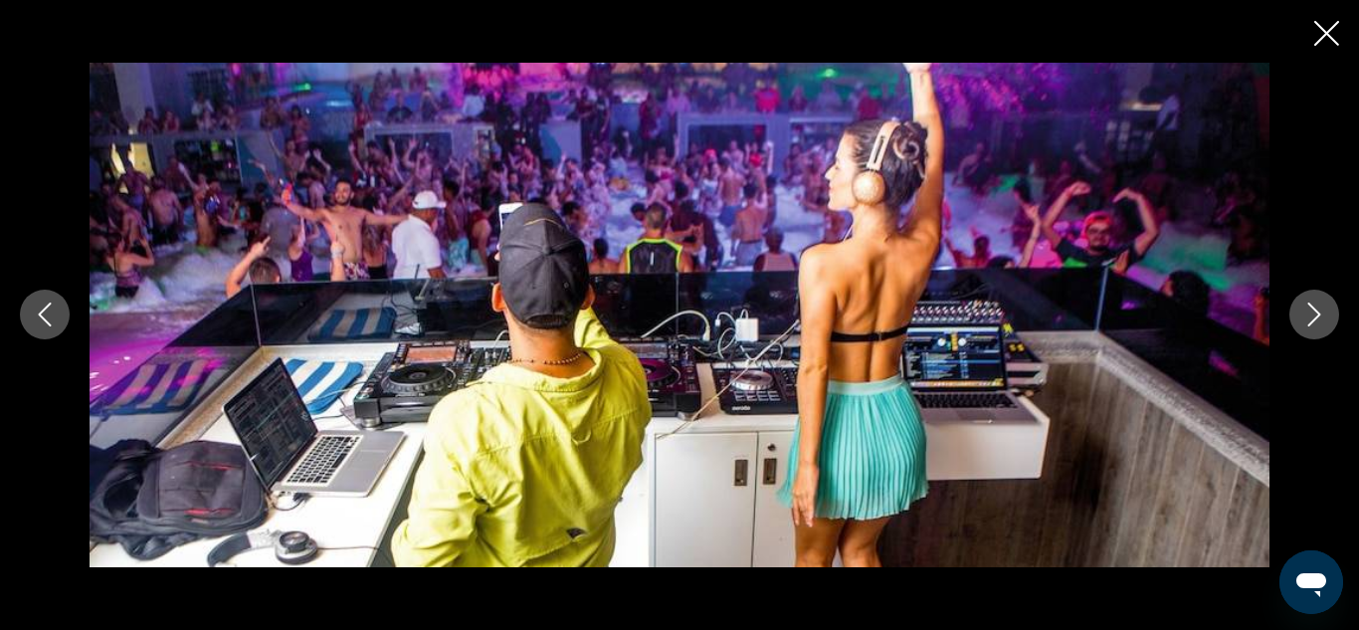
click at [1317, 316] on icon "Next image" at bounding box center [1314, 315] width 13 height 24
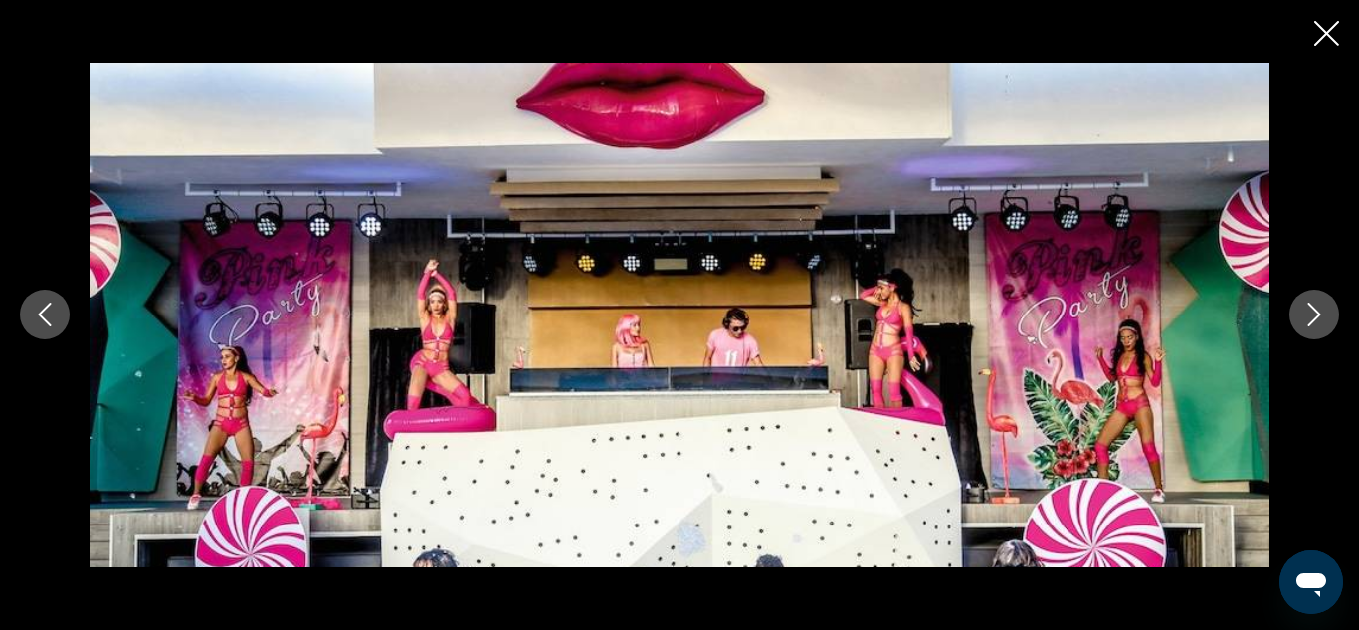
click at [1317, 316] on icon "Next image" at bounding box center [1314, 315] width 13 height 24
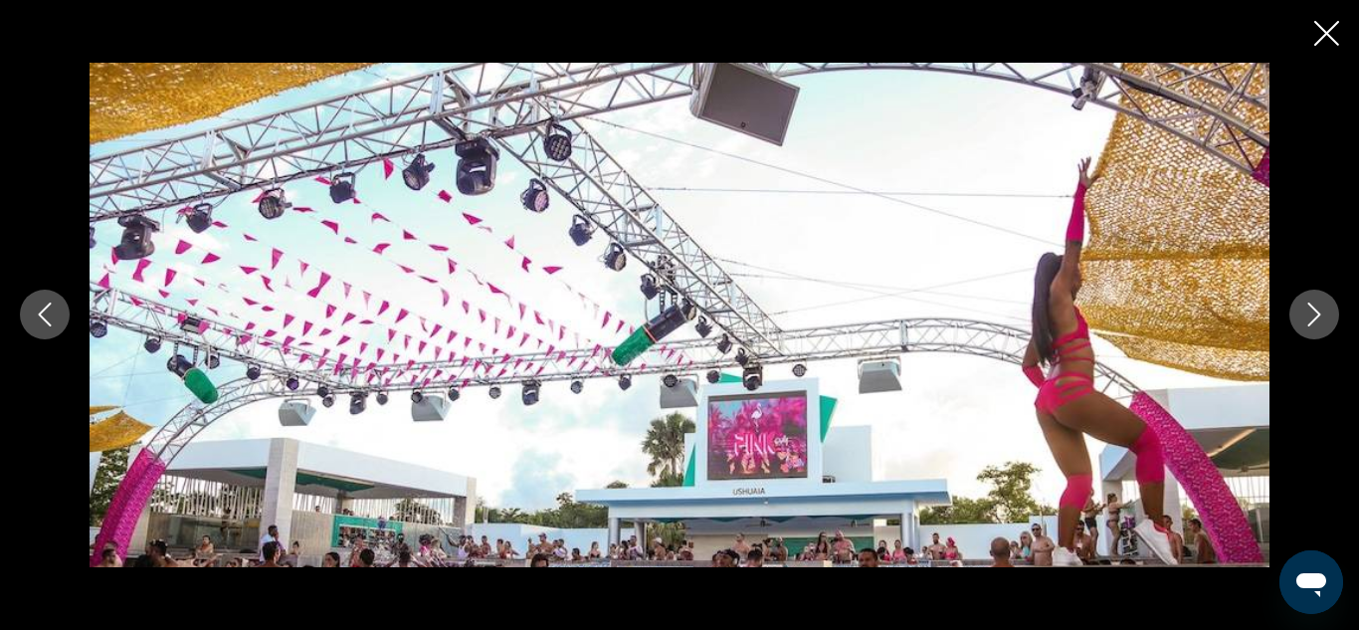
click at [1317, 316] on icon "Next image" at bounding box center [1314, 315] width 13 height 24
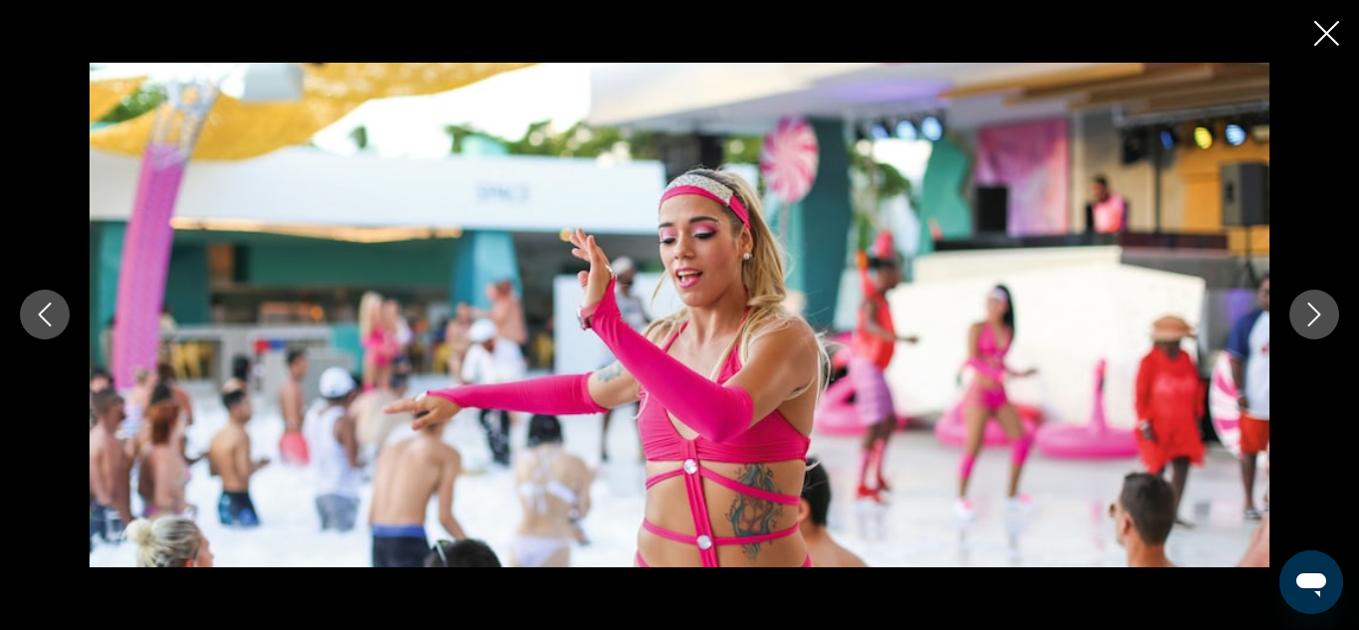
click at [1317, 316] on icon "Next image" at bounding box center [1314, 315] width 13 height 24
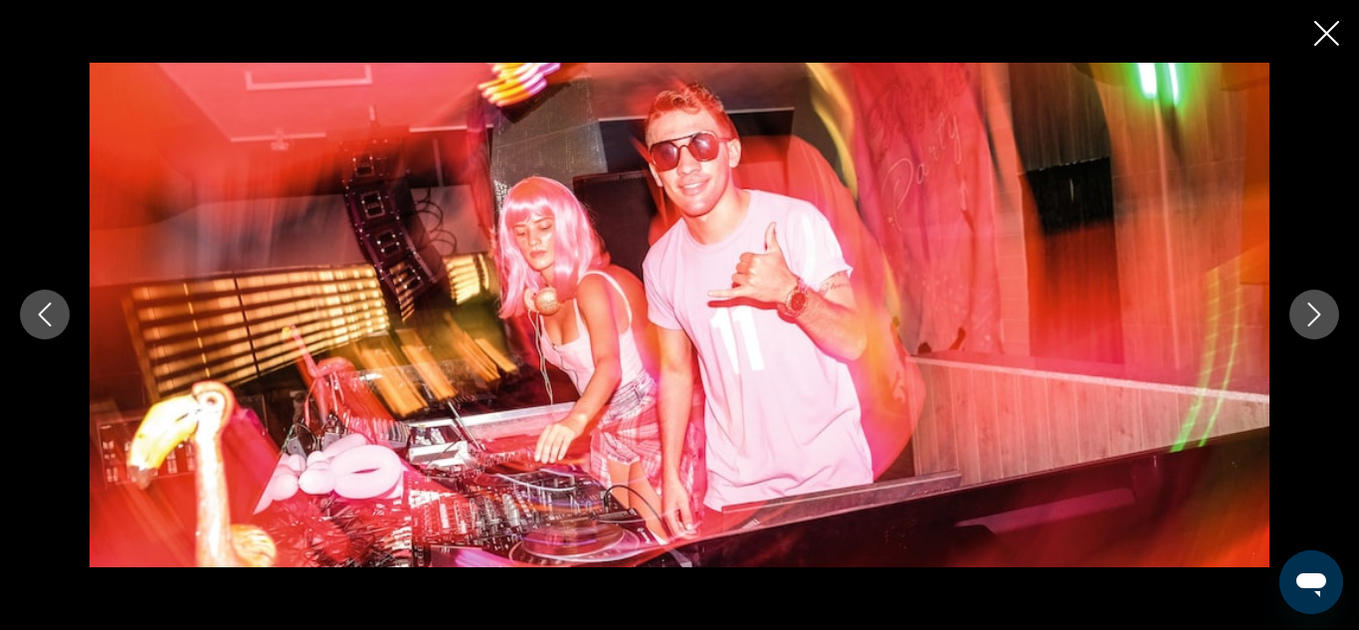
click at [1317, 316] on icon "Next image" at bounding box center [1314, 315] width 13 height 24
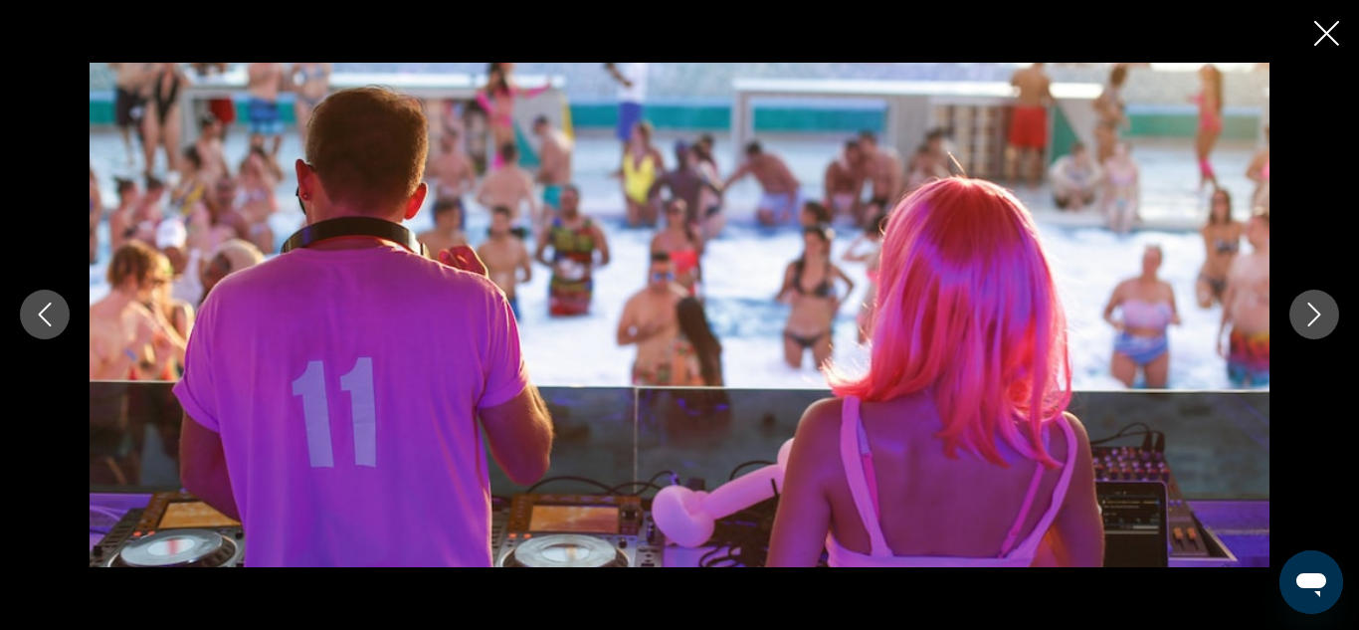
click at [1317, 316] on icon "Next image" at bounding box center [1314, 315] width 13 height 24
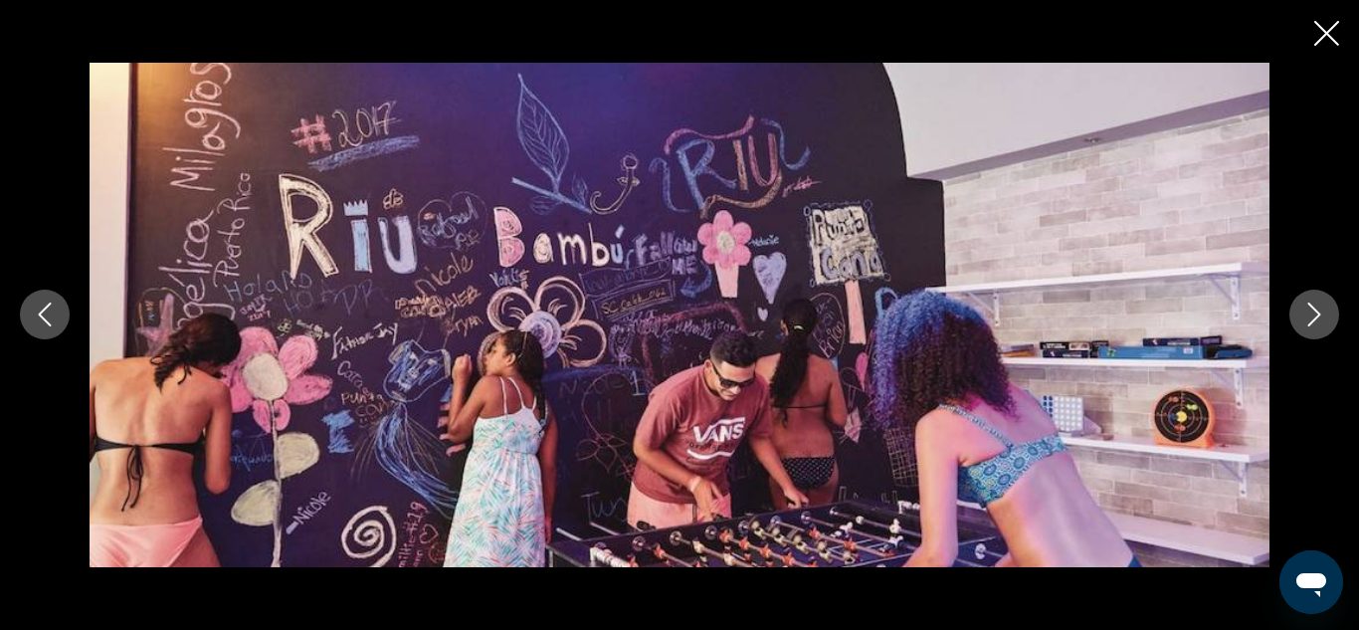
click at [1317, 316] on icon "Next image" at bounding box center [1314, 315] width 13 height 24
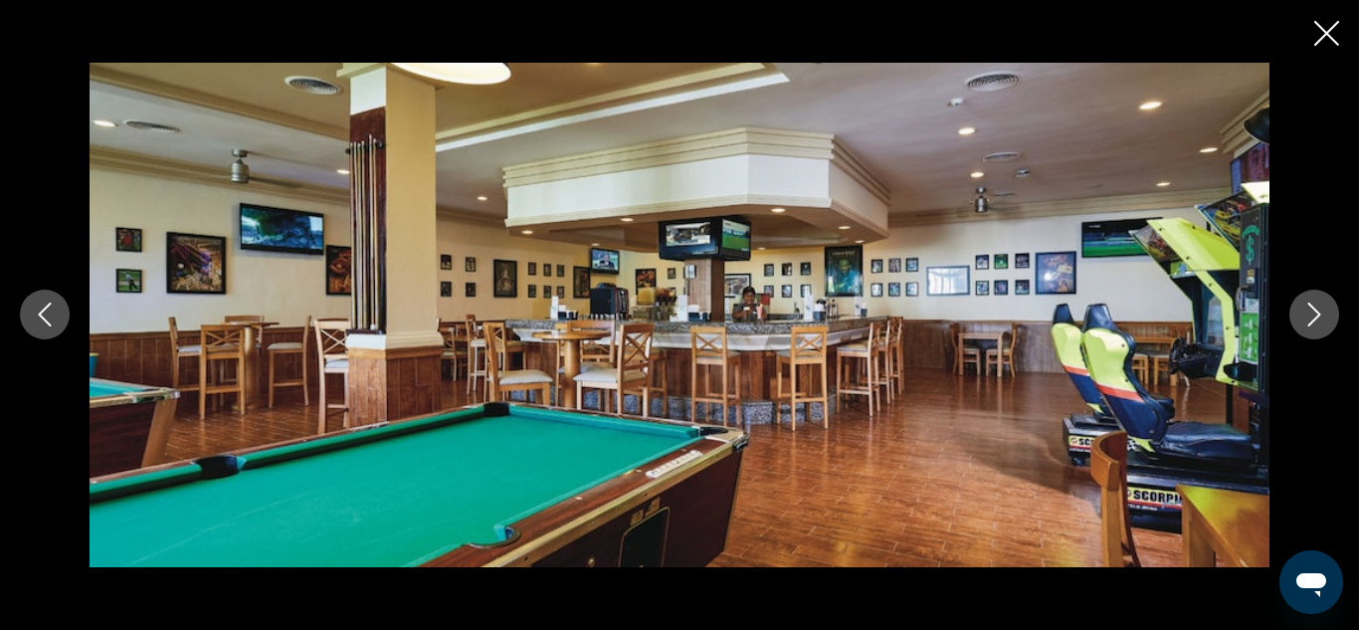
click at [1317, 316] on icon "Next image" at bounding box center [1314, 315] width 13 height 24
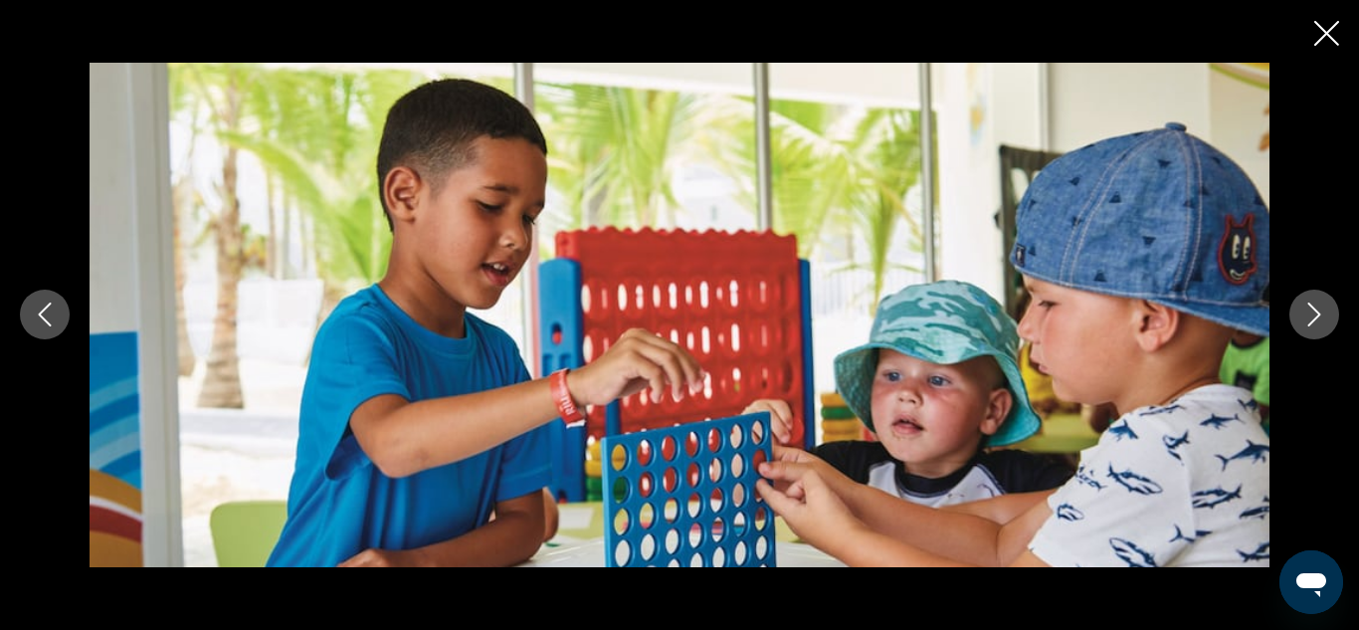
click at [1317, 316] on icon "Next image" at bounding box center [1314, 315] width 13 height 24
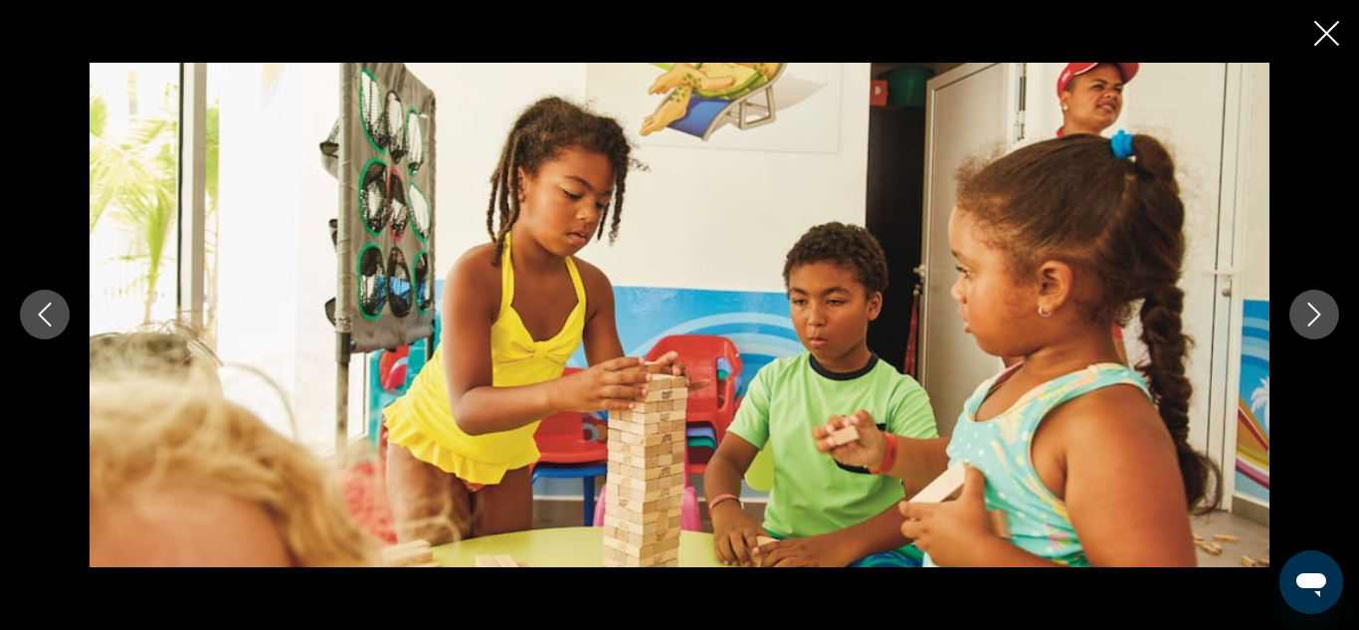
click at [1317, 316] on icon "Next image" at bounding box center [1314, 315] width 13 height 24
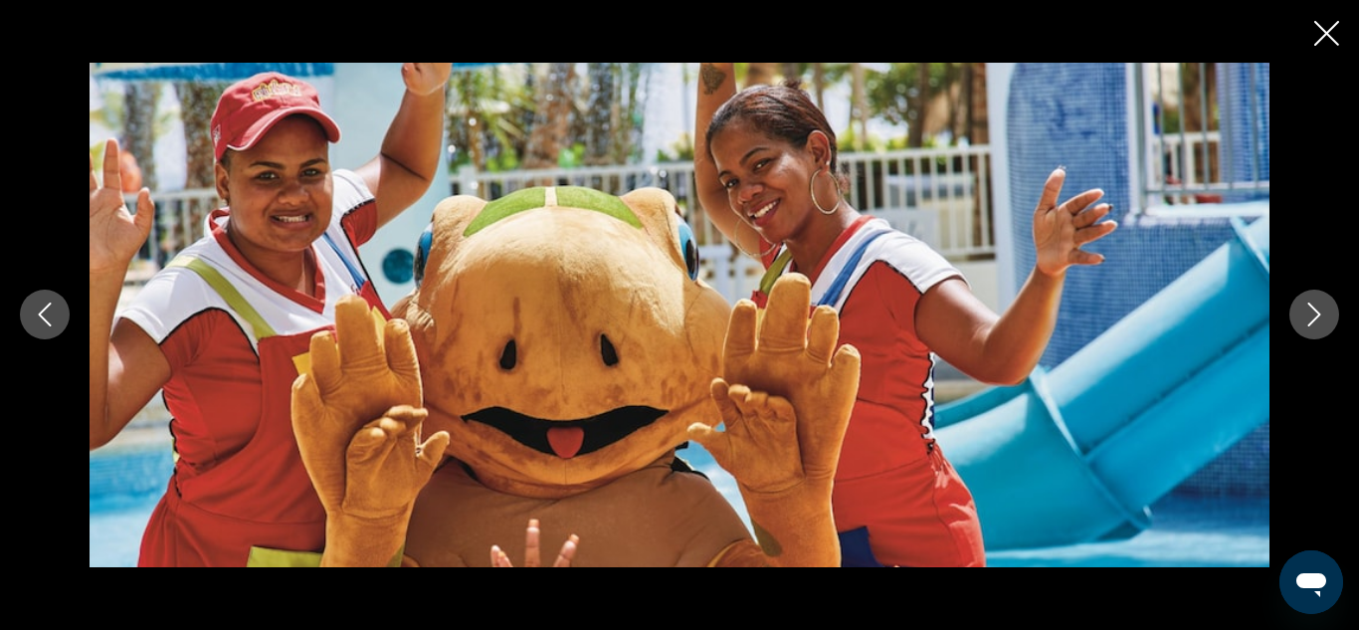
click at [1317, 316] on icon "Next image" at bounding box center [1314, 315] width 13 height 24
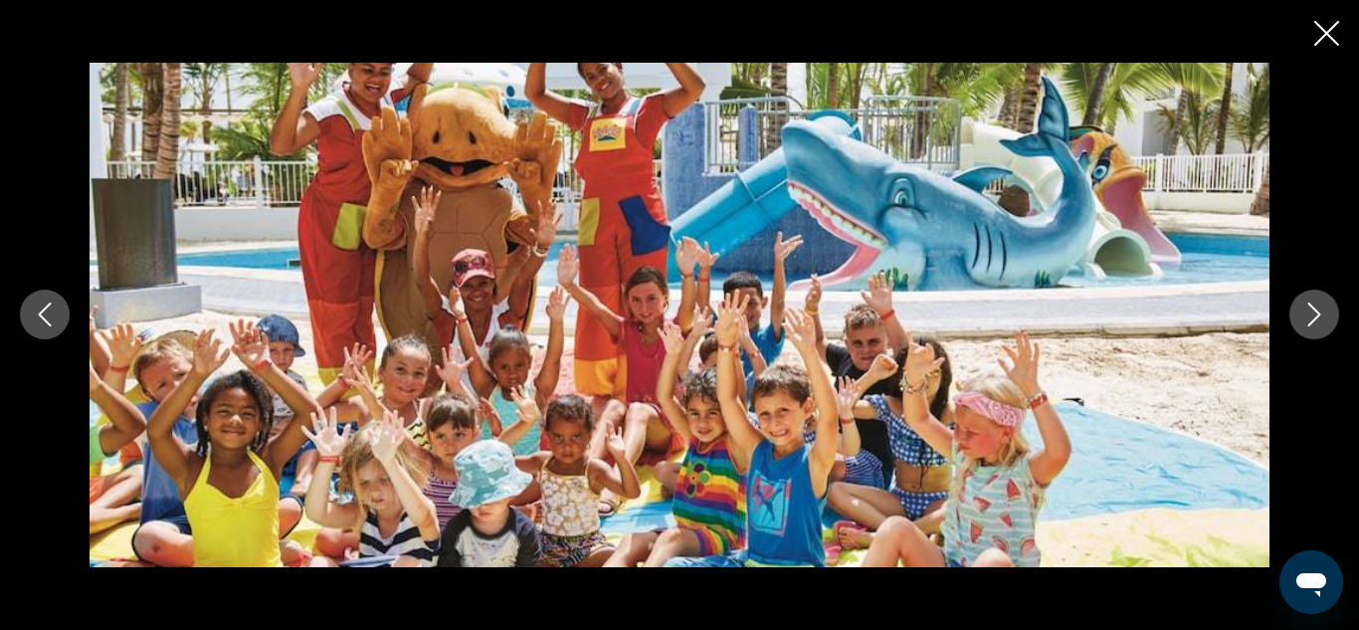
click at [1317, 316] on icon "Next image" at bounding box center [1314, 315] width 13 height 24
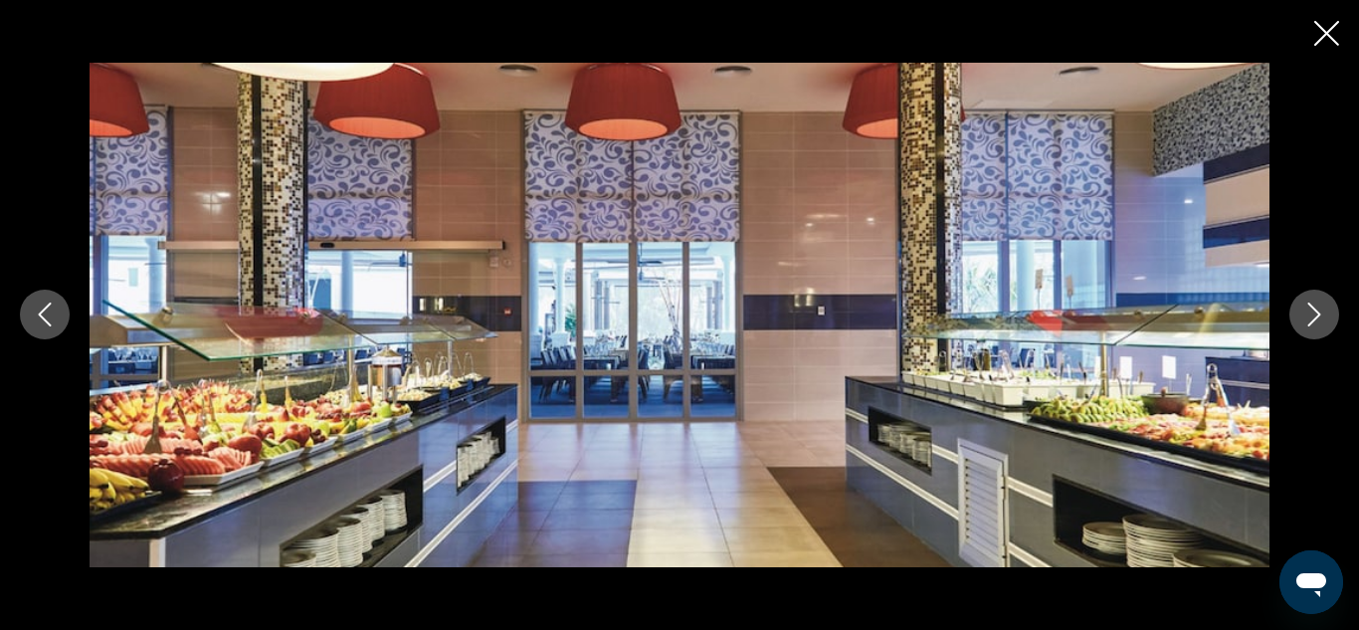
click at [1317, 316] on icon "Next image" at bounding box center [1314, 315] width 13 height 24
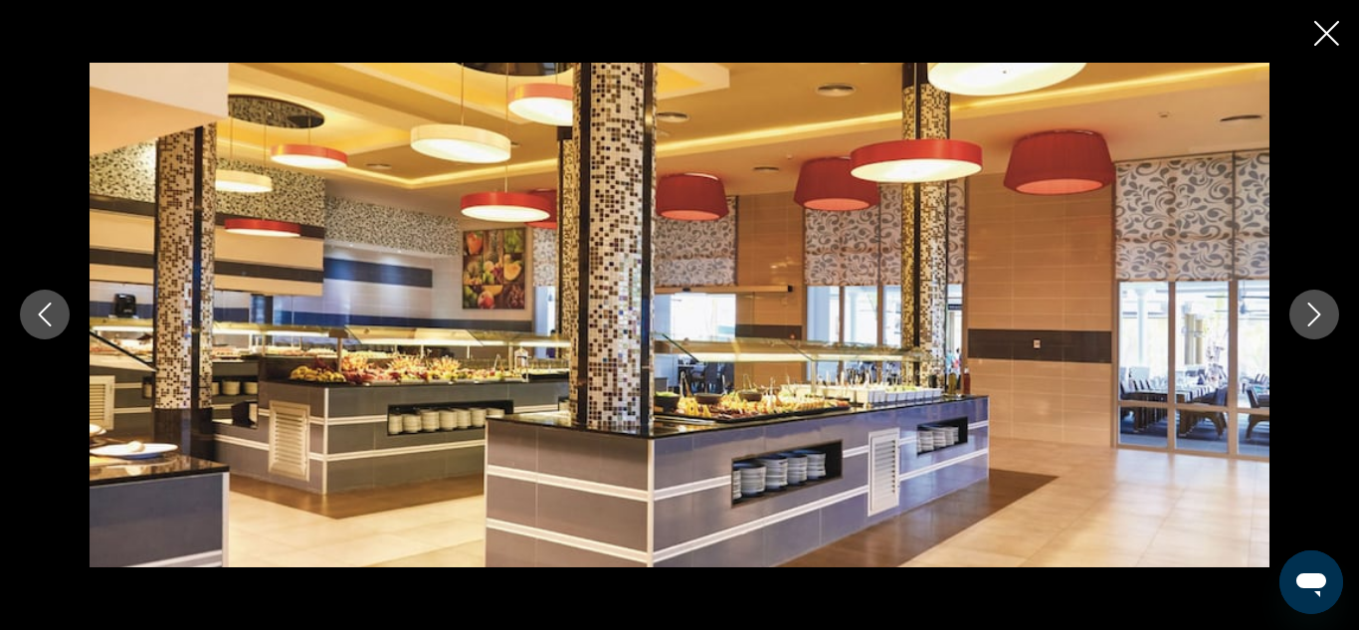
click at [1318, 37] on icon "Close slideshow" at bounding box center [1326, 33] width 25 height 25
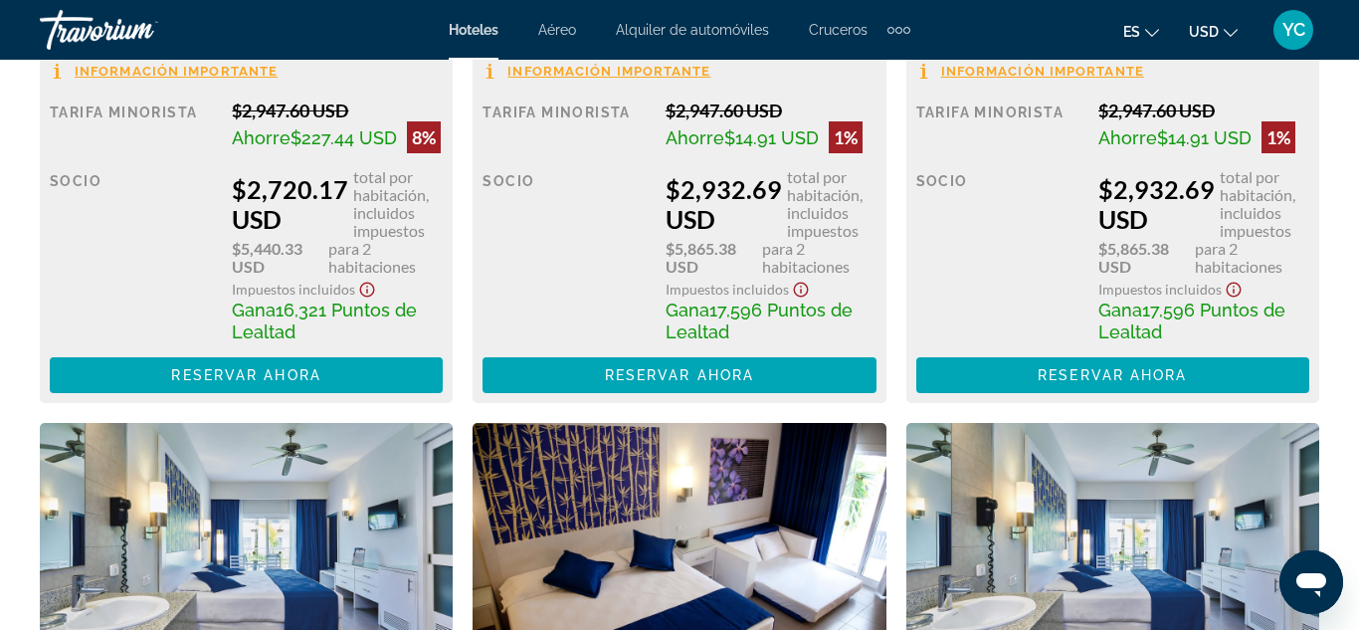
scroll to position [4592, 0]
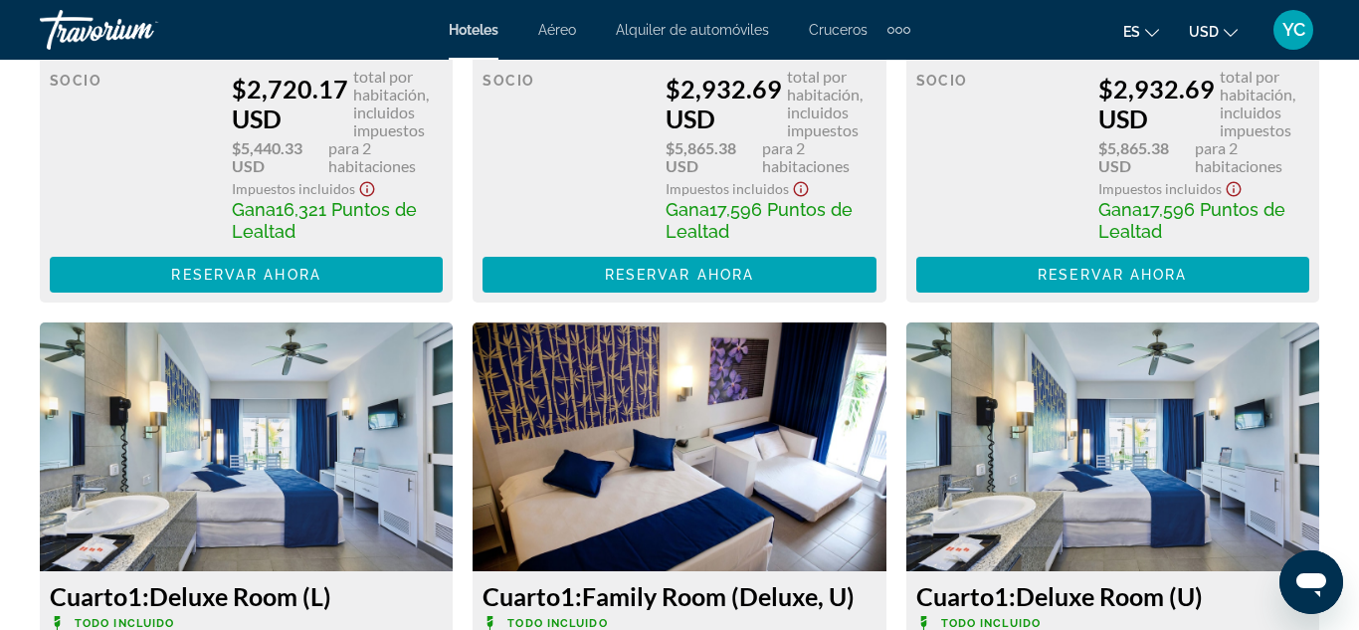
drag, startPoint x: 1355, startPoint y: 146, endPoint x: 1285, endPoint y: 404, distance: 266.9
click at [1285, 404] on img "Main content" at bounding box center [1112, 446] width 413 height 249
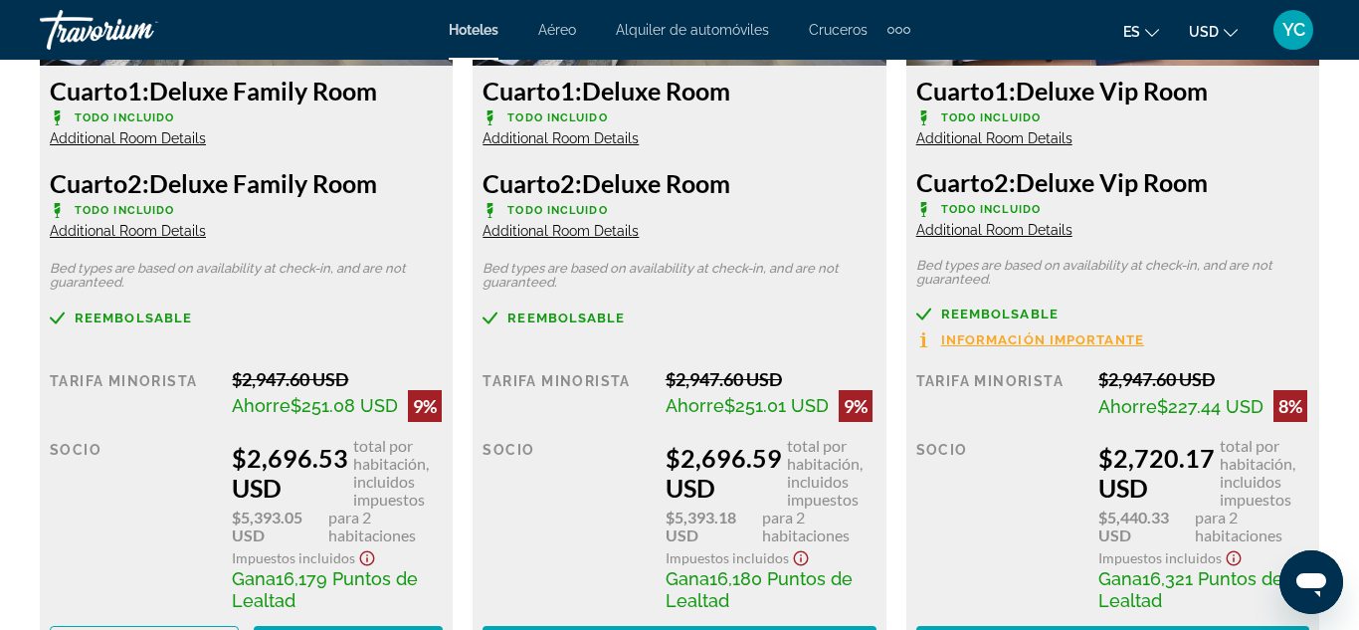
scroll to position [3374, 0]
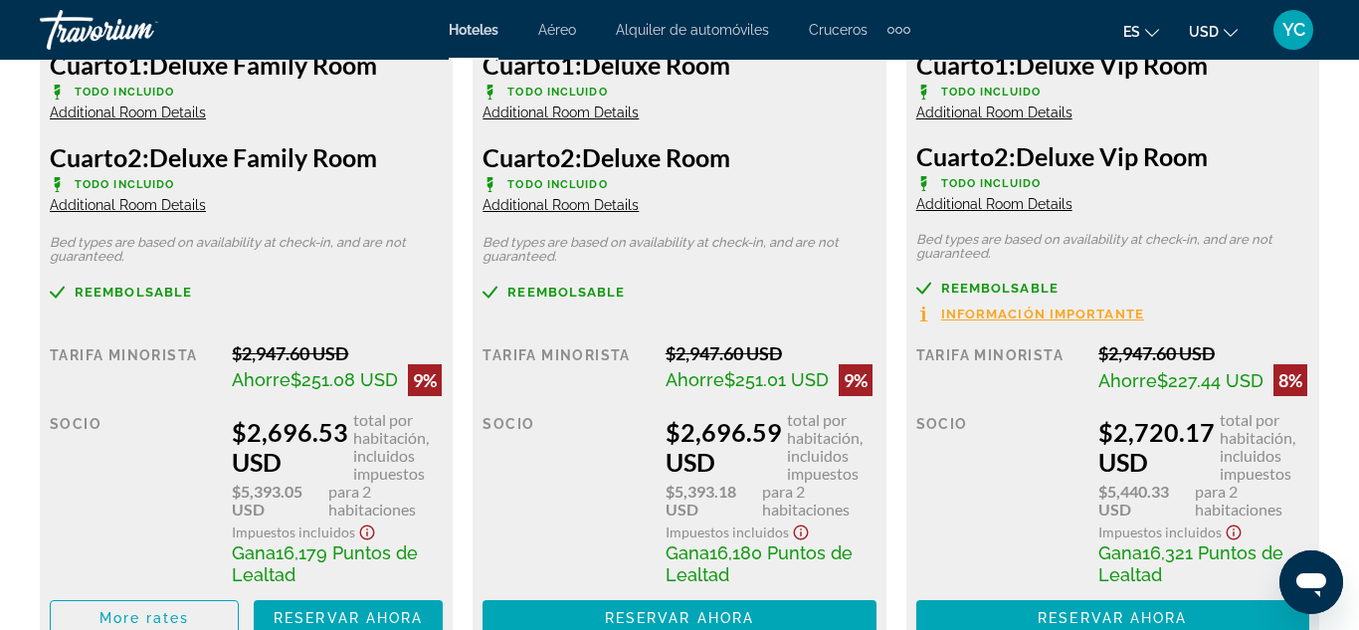
click at [1235, 418] on span "total por habitación, incluidos impuestos" at bounding box center [1265, 447] width 90 height 72
click at [390, 610] on span "Main content" at bounding box center [348, 618] width 189 height 48
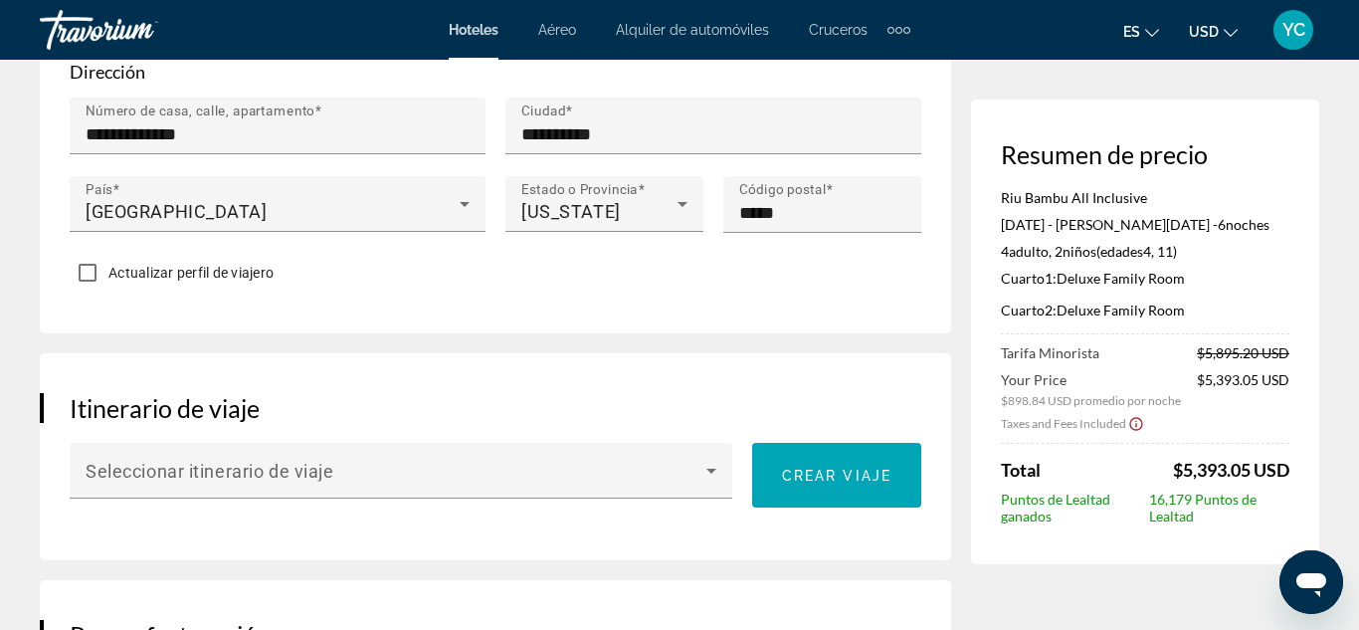
scroll to position [960, 0]
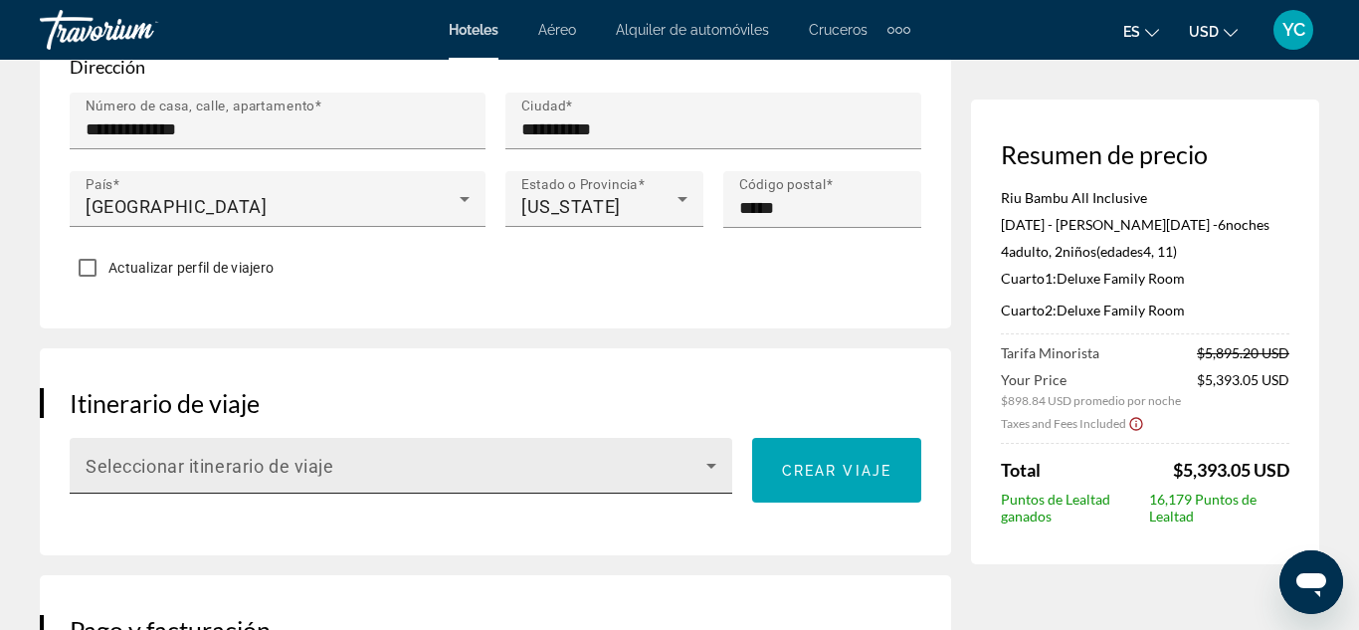
click at [712, 464] on icon "Main content" at bounding box center [711, 466] width 10 height 5
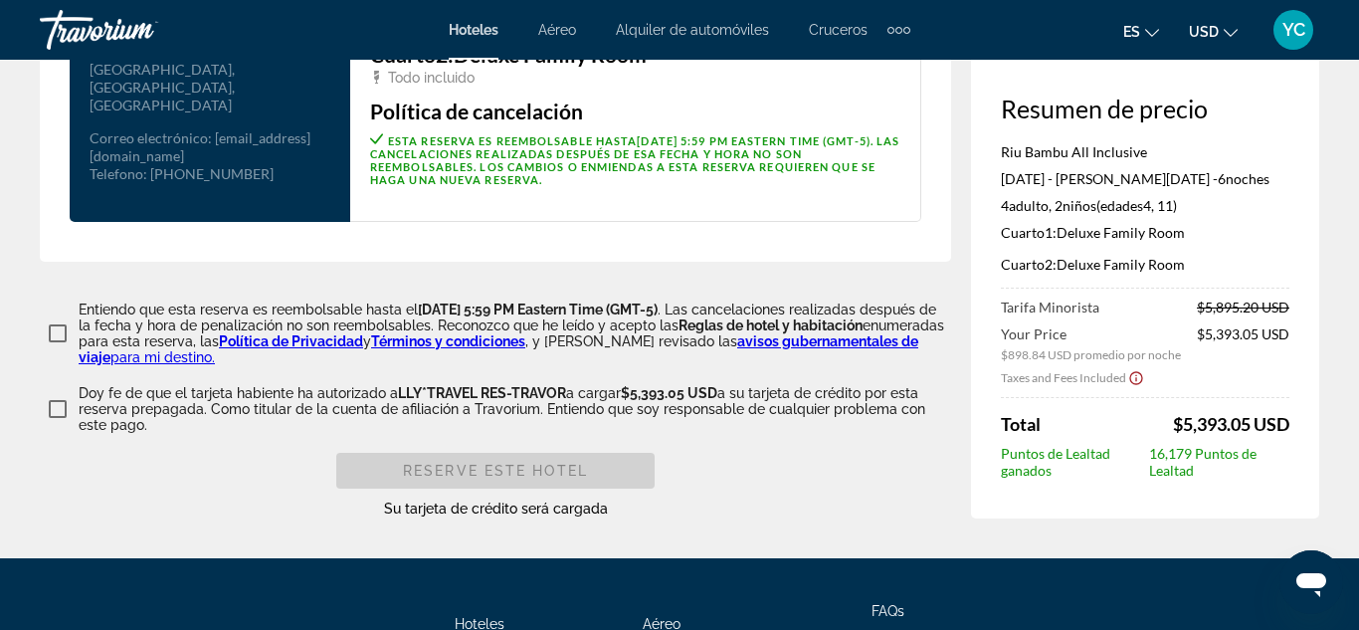
scroll to position [2774, 0]
